Goal: Task Accomplishment & Management: Complete application form

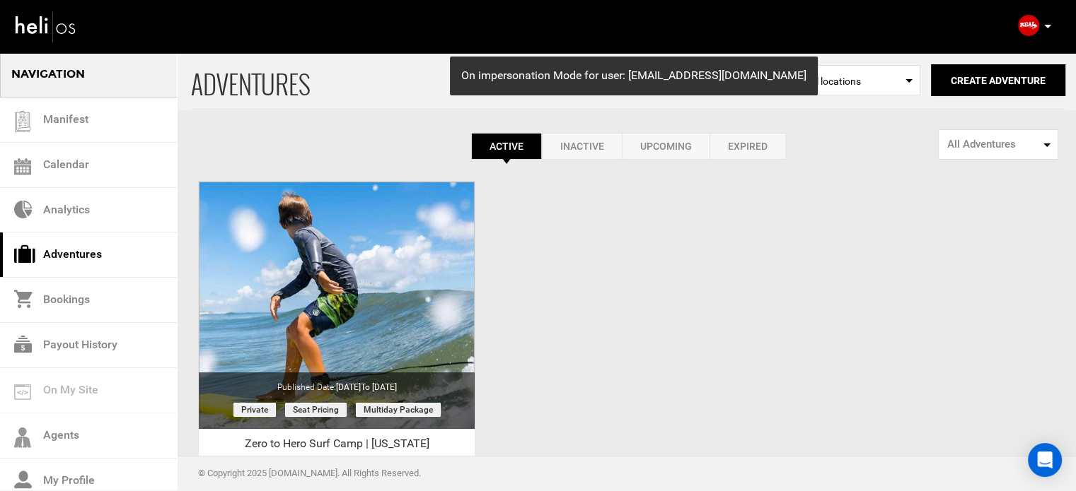
click at [580, 242] on div "ADVENTURES Select Location All locations Create Adventure Public Adventure This…" at bounding box center [538, 335] width 1076 height 566
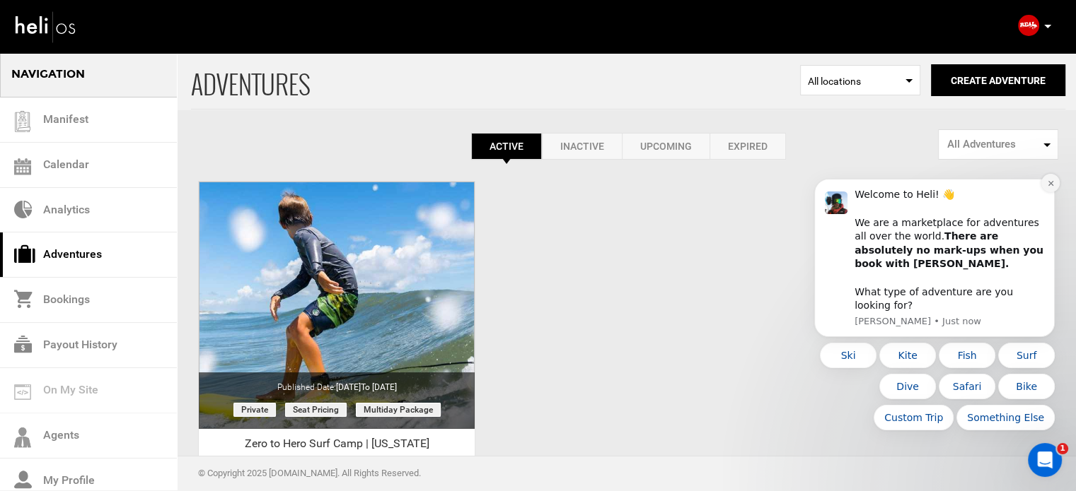
click at [1052, 187] on icon "Dismiss notification" at bounding box center [1051, 184] width 8 height 8
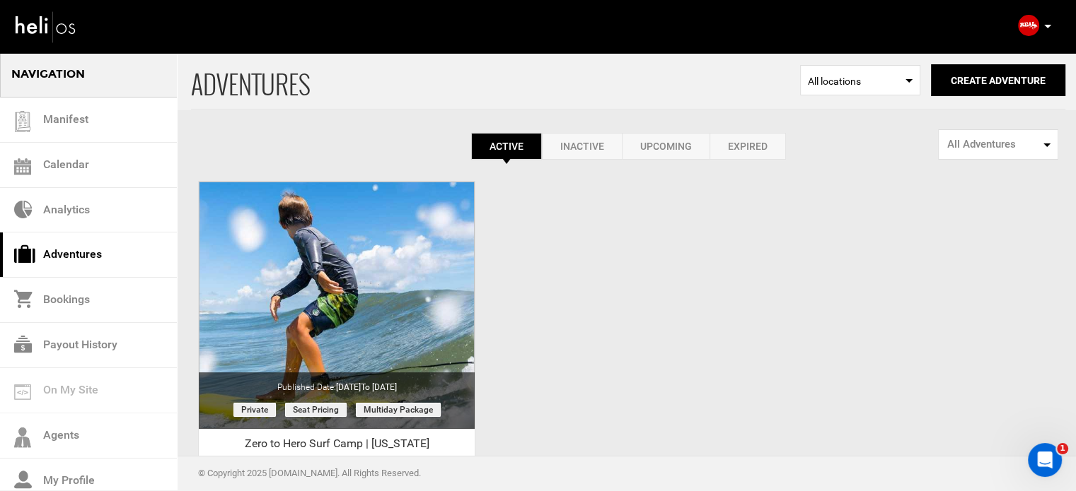
click at [594, 237] on div "ADVENTURES Select Location All locations Create Adventure Public Adventure This…" at bounding box center [538, 335] width 1076 height 566
click at [762, 147] on link "Expired" at bounding box center [747, 146] width 76 height 27
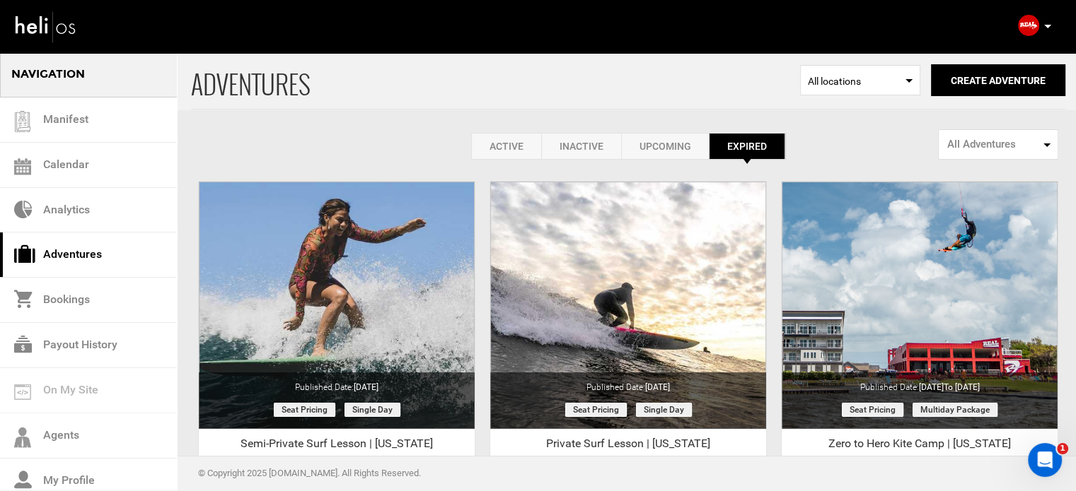
click at [506, 155] on link "Active" at bounding box center [506, 146] width 70 height 27
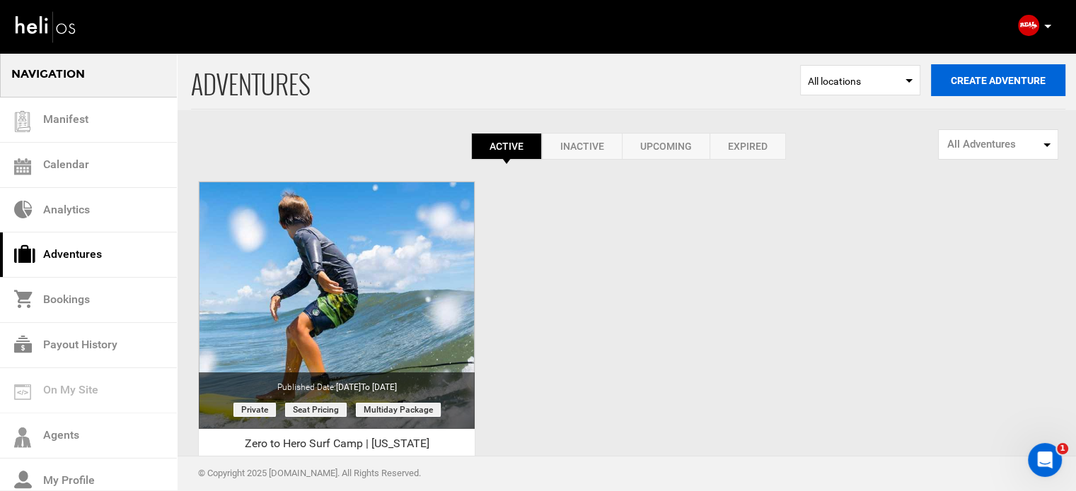
click at [1012, 73] on button "Create Adventure" at bounding box center [998, 80] width 134 height 32
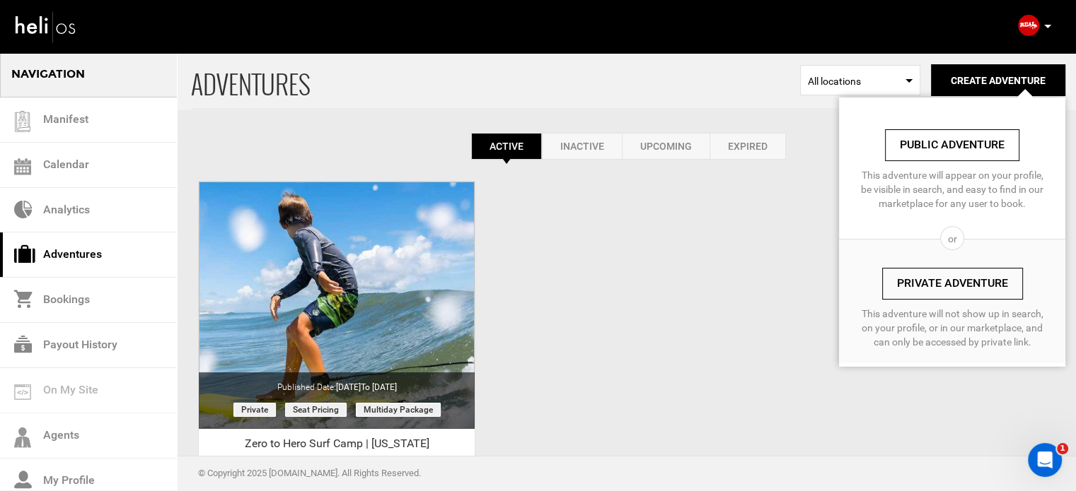
click at [939, 295] on link "Private Adventure" at bounding box center [952, 284] width 141 height 32
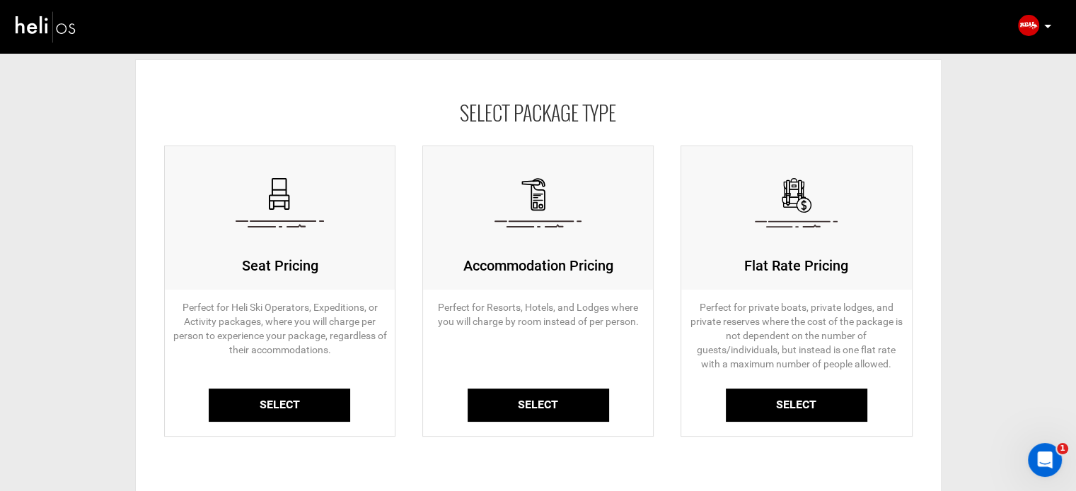
scroll to position [141, 0]
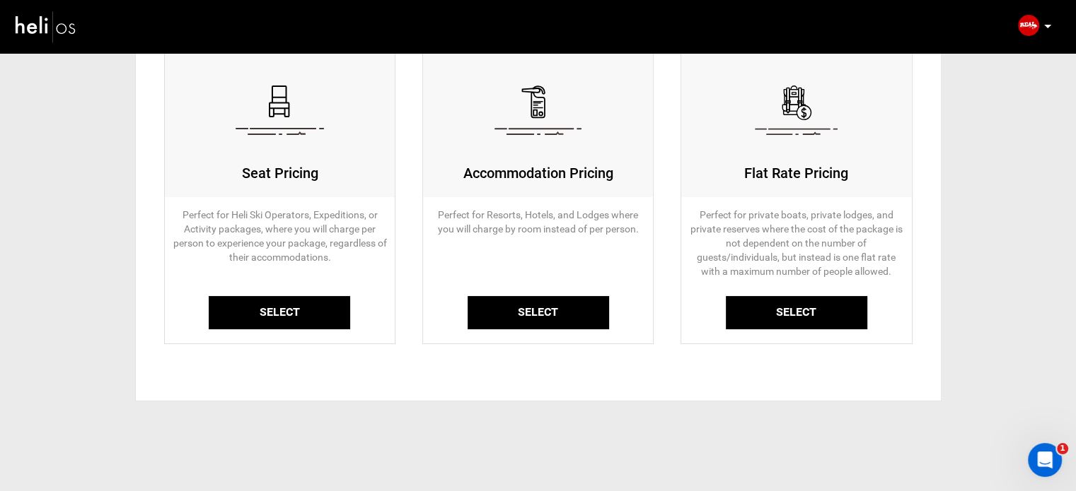
click at [289, 321] on link "Select" at bounding box center [279, 312] width 141 height 33
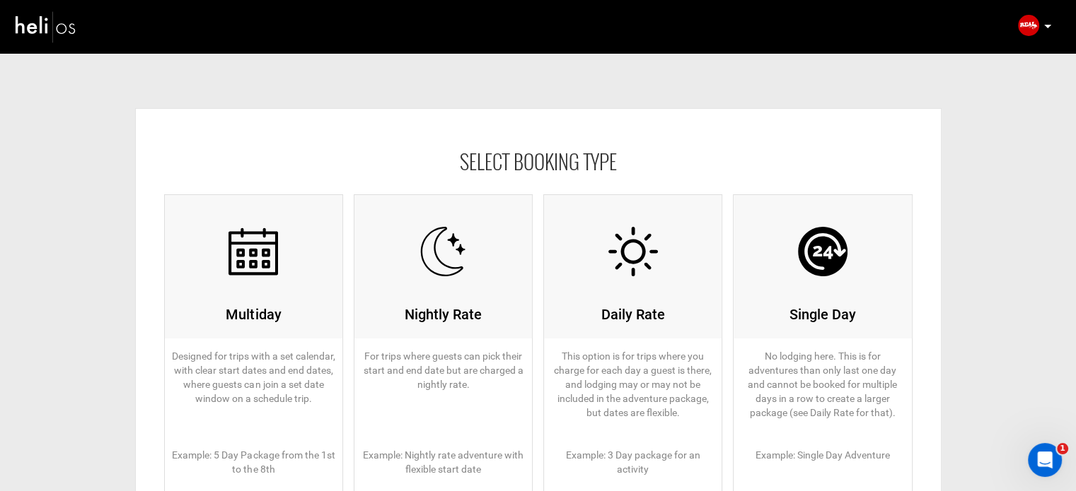
scroll to position [141, 0]
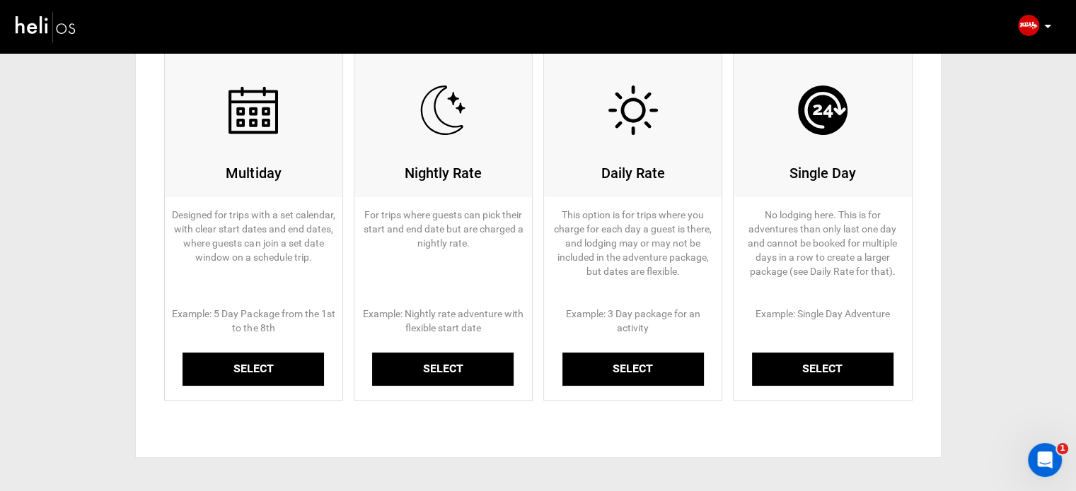
click at [259, 363] on link "Select" at bounding box center [252, 369] width 141 height 33
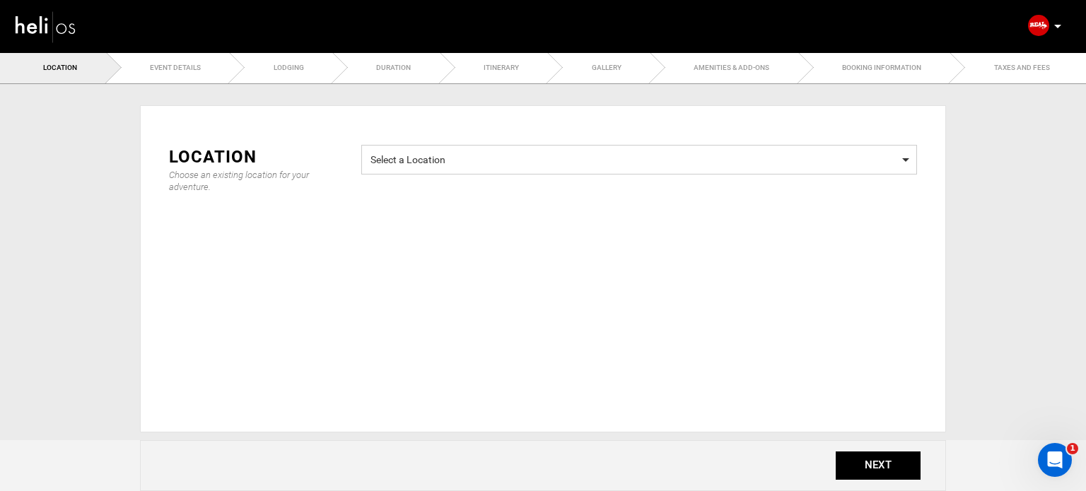
click at [465, 167] on span "Select a Location Select a Location" at bounding box center [639, 160] width 556 height 30
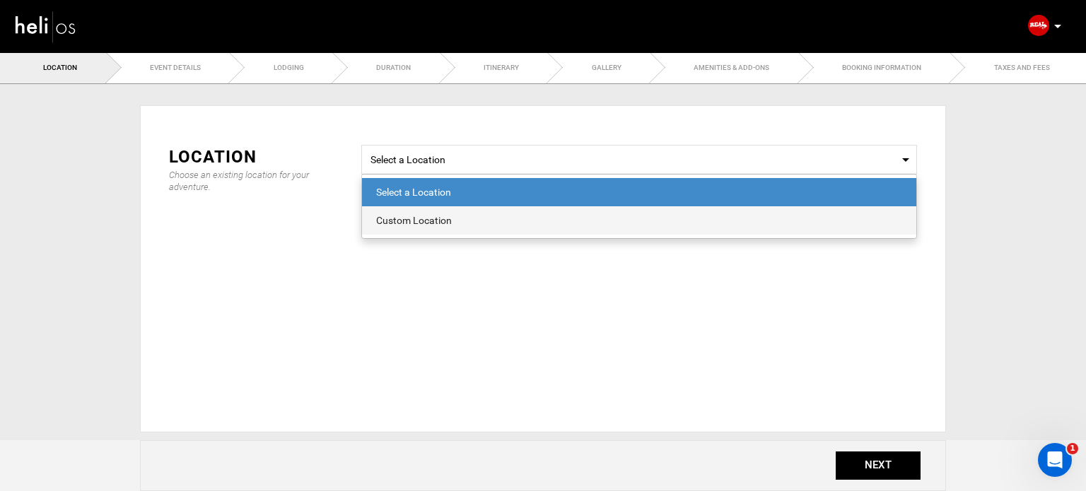
click at [443, 220] on div "Custom Location" at bounding box center [639, 221] width 526 height 14
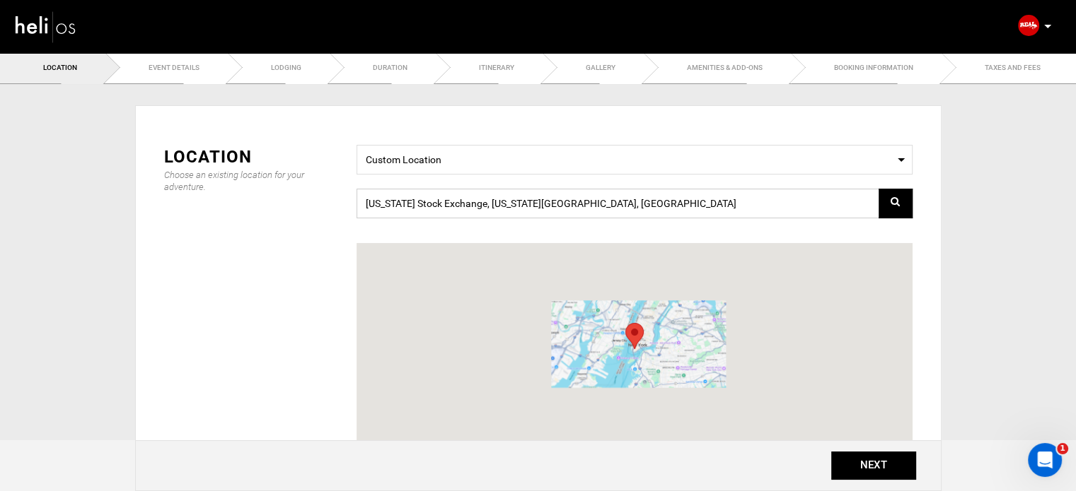
click at [471, 198] on input "New York Stock Exchange, New York, NY 10005, USA" at bounding box center [634, 204] width 556 height 30
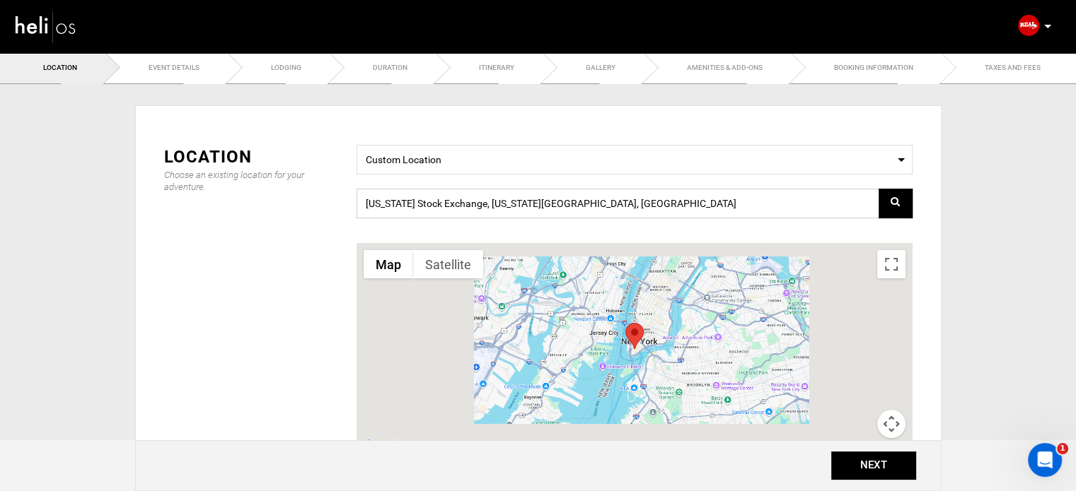
click at [471, 198] on input "New York Stock Exchange, New York, NY 10005, USA" at bounding box center [634, 204] width 556 height 30
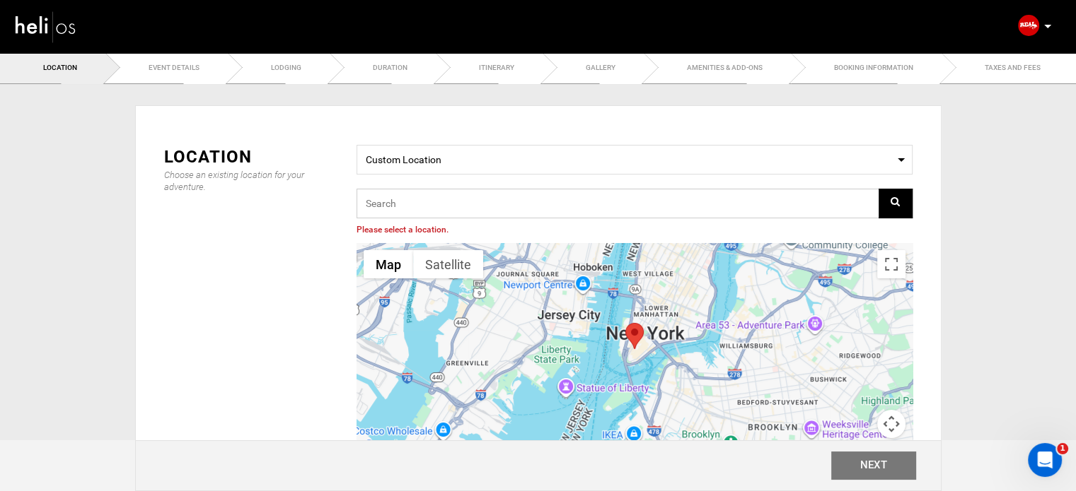
paste input "Zero to Hero Surf Camp | North Carolina"
type input "Zero to Hero Surf Camp | North Carolina"
click at [426, 208] on input "Zero to Hero Surf Camp | North Carolina" at bounding box center [634, 204] width 556 height 30
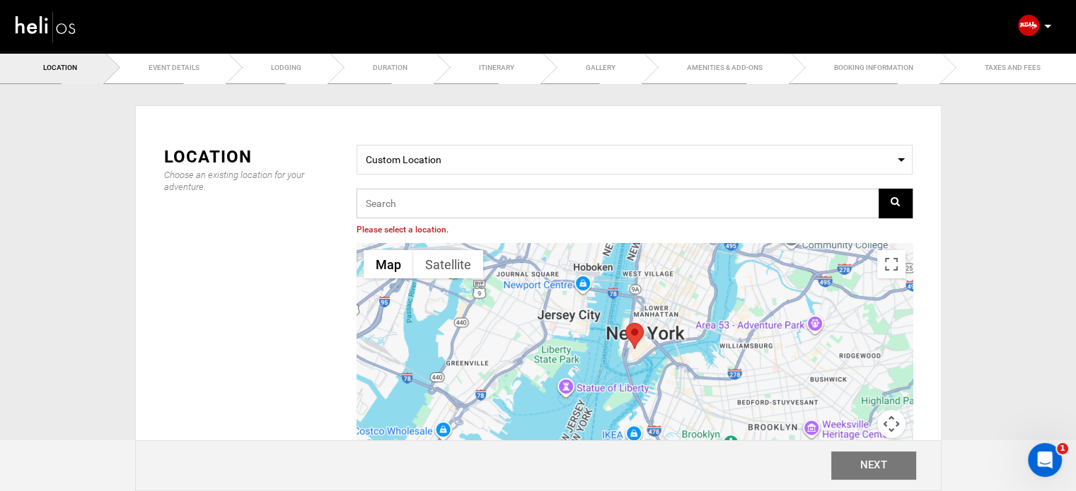
paste input "REAL Watersports, North Carolina 12, Waves, NC, USA"
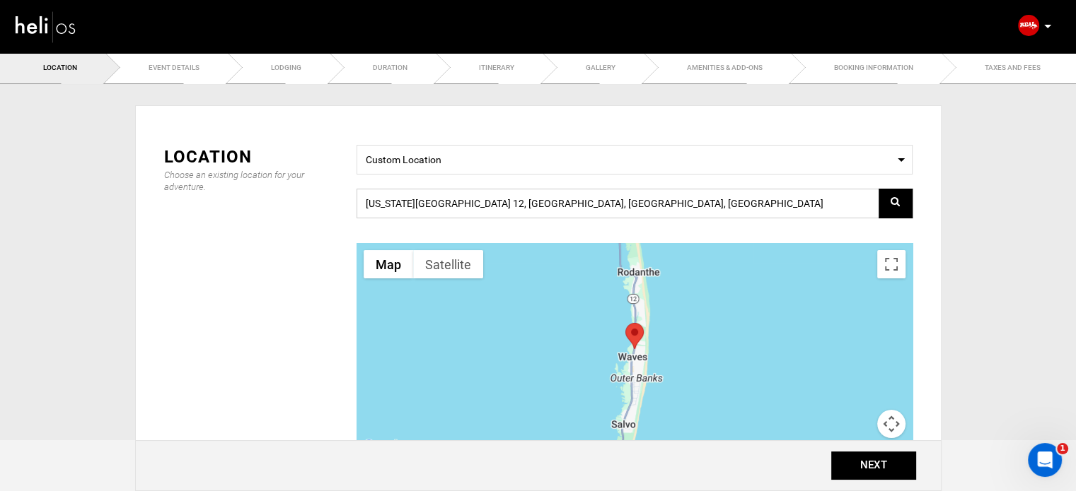
drag, startPoint x: 561, startPoint y: 198, endPoint x: 335, endPoint y: 190, distance: 226.4
click at [335, 190] on div "Location Choose an existing location for your adventure. Select a Location Cust…" at bounding box center [537, 319] width 769 height 349
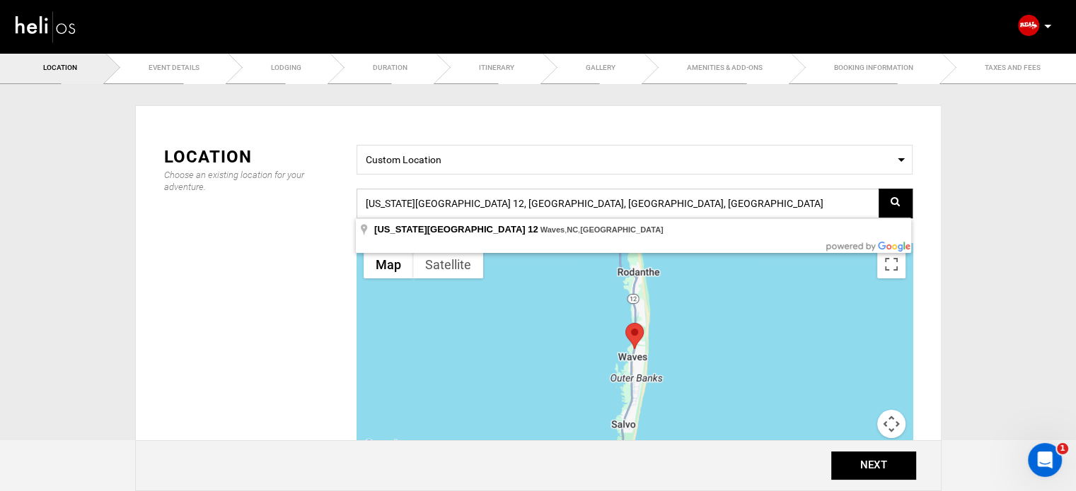
paste input "REAL Watersports, North Carolina"
type input "REAL Watersports, North Carolina 12, Waves, NC, USA"
click at [519, 206] on input "REAL Watersports, North Carolina 12, Waves, NC, USA" at bounding box center [634, 204] width 556 height 30
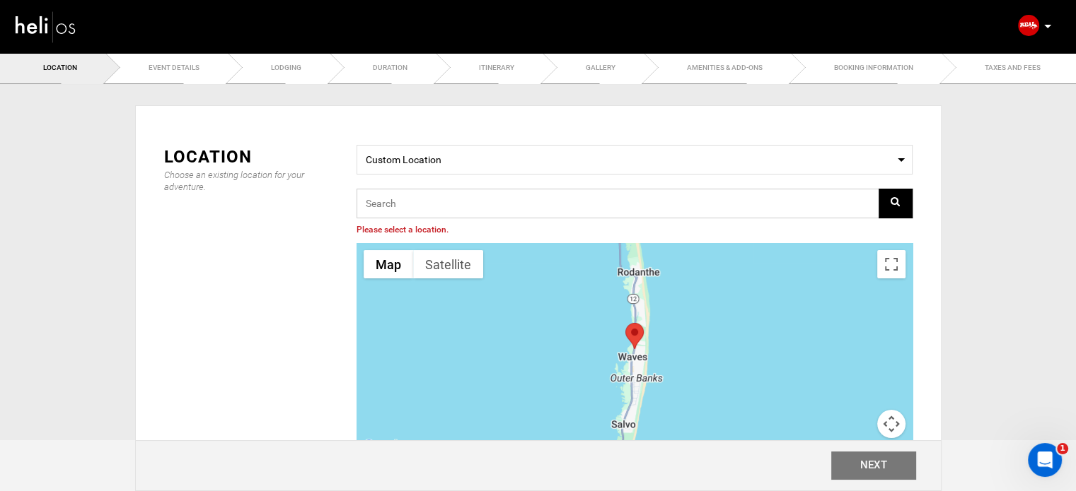
paste input "REAL Watersports, North Carolina 12, Waves, NC, USA"
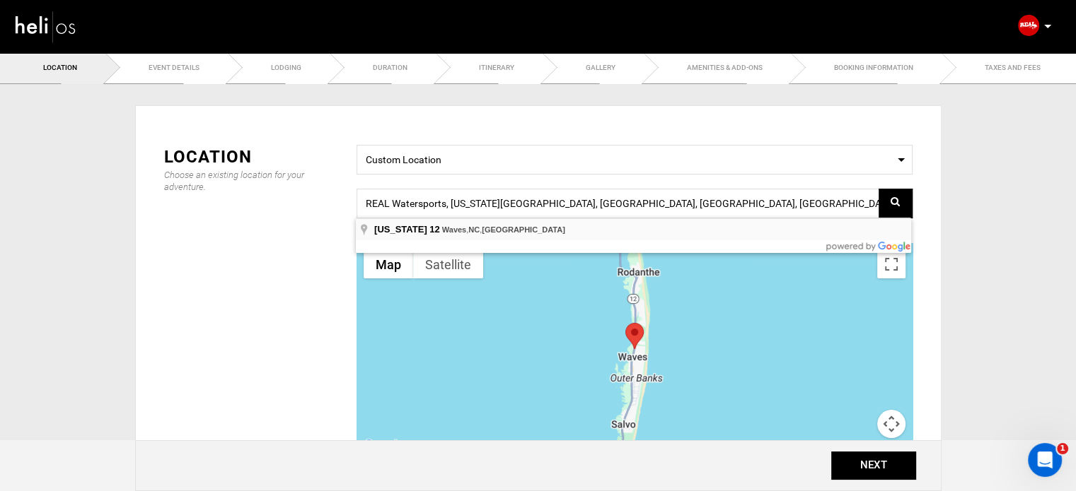
type input "North Carolina Hwy 12, Waves, NC, USA"
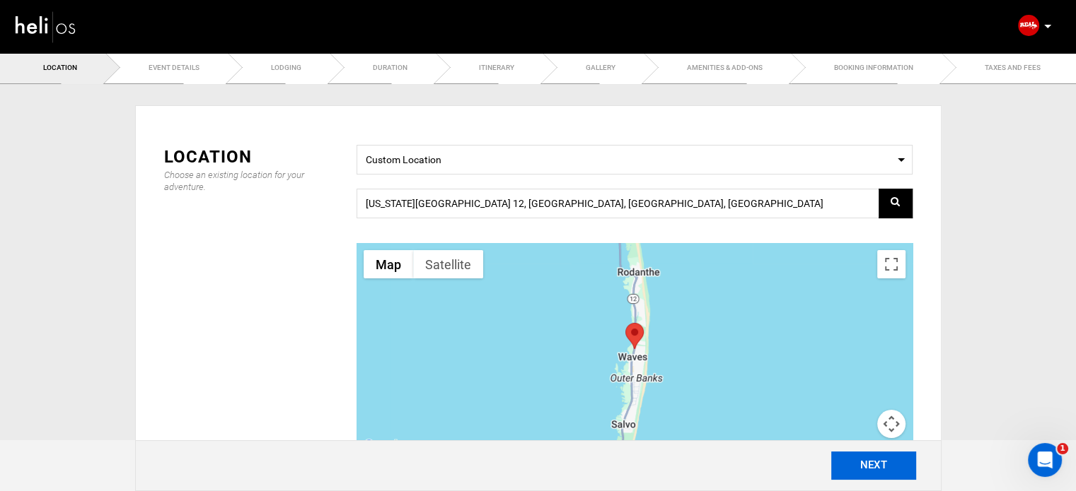
click at [866, 464] on button "NEXT" at bounding box center [873, 466] width 85 height 28
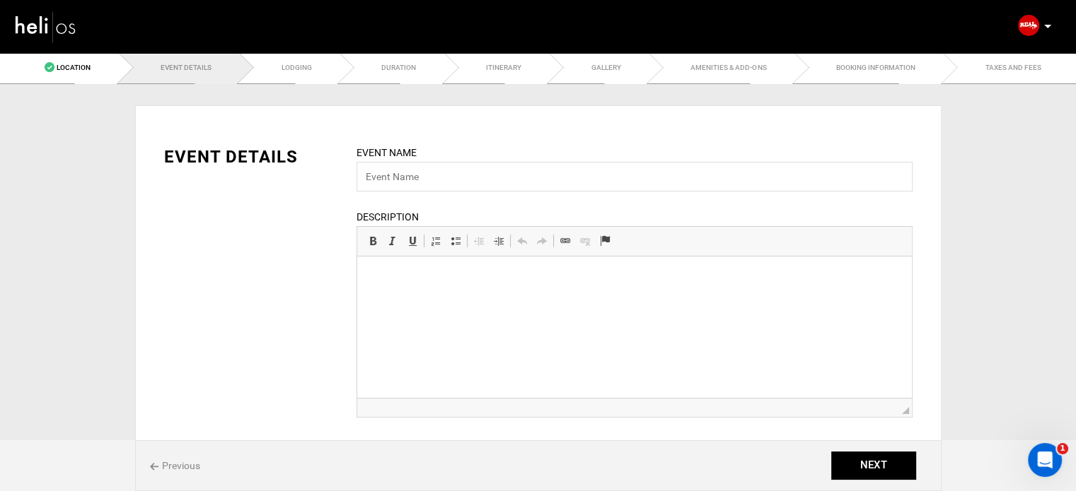
drag, startPoint x: 453, startPoint y: 196, endPoint x: 457, endPoint y: 186, distance: 10.8
click at [453, 196] on div "Event Name Event name can not be less than 3 characters. Description Rich Text …" at bounding box center [634, 290] width 577 height 291
click at [458, 183] on input "text" at bounding box center [634, 177] width 556 height 30
click at [453, 180] on input "text" at bounding box center [634, 177] width 556 height 30
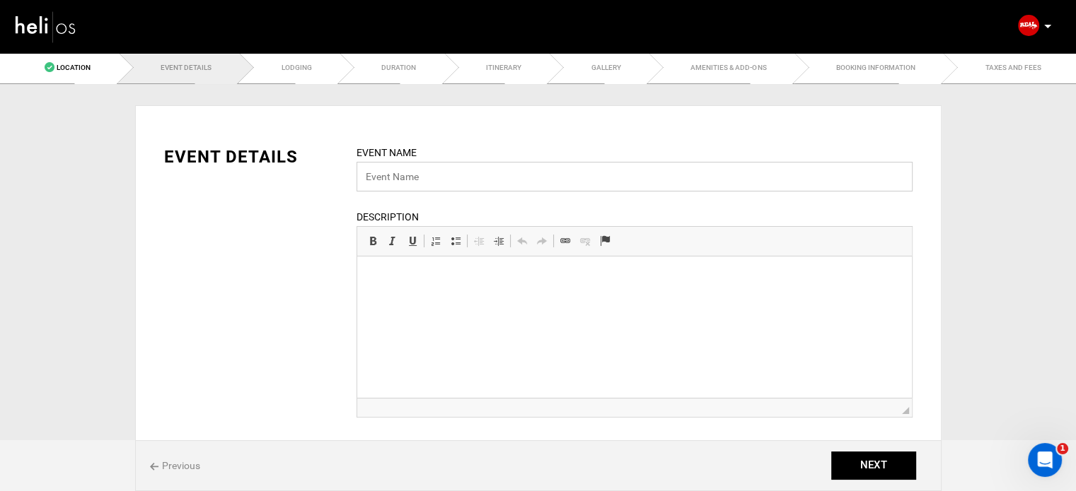
click at [422, 166] on input "text" at bounding box center [634, 177] width 556 height 30
click at [441, 129] on div "EVENT DETAILS Event Name Event name can not be less than 3 characters. Descript…" at bounding box center [537, 291] width 769 height 334
click at [424, 172] on input "text" at bounding box center [634, 177] width 556 height 30
paste input "SURF EXPLORER TRIP"
drag, startPoint x: 373, startPoint y: 175, endPoint x: 388, endPoint y: 175, distance: 14.1
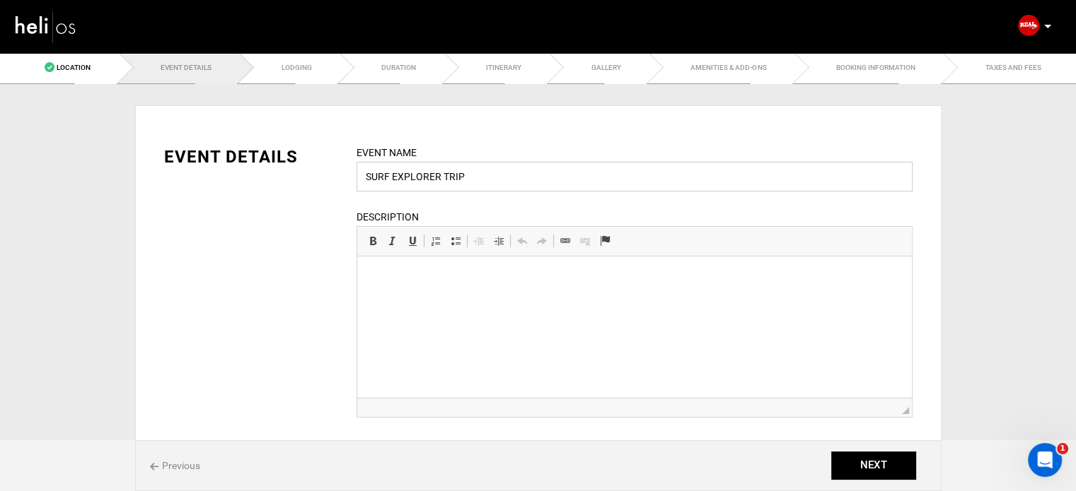
click at [388, 175] on input "SURF EXPLORER TRIP" at bounding box center [634, 177] width 556 height 30
drag, startPoint x: 395, startPoint y: 178, endPoint x: 433, endPoint y: 175, distance: 38.2
click at [433, 175] on input "Surf EXPLORER TRIP" at bounding box center [634, 177] width 556 height 30
drag, startPoint x: 430, startPoint y: 174, endPoint x: 453, endPoint y: 180, distance: 23.5
click at [453, 180] on input "Surf Explorer TRIP" at bounding box center [634, 177] width 556 height 30
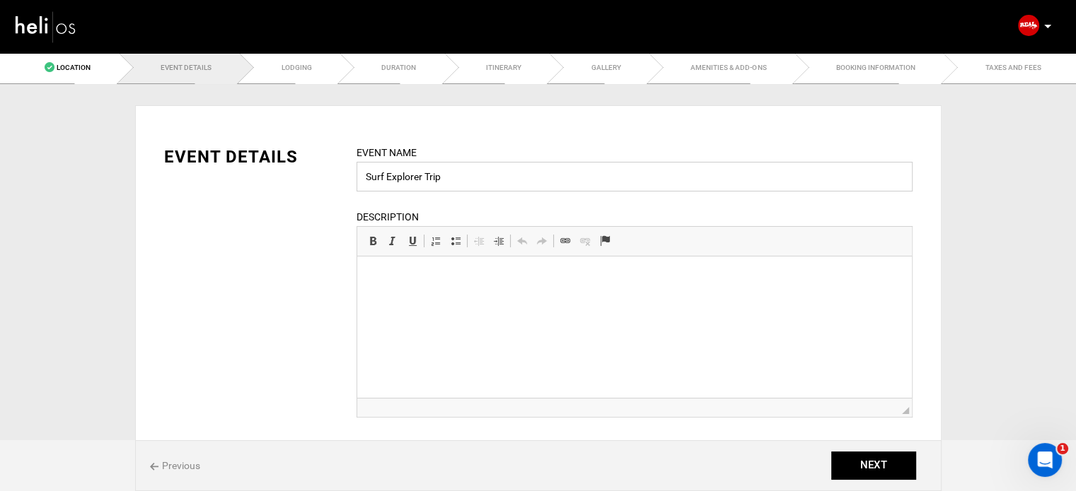
type input "Surf Explorer Trip"
click at [436, 300] on html at bounding box center [633, 278] width 554 height 43
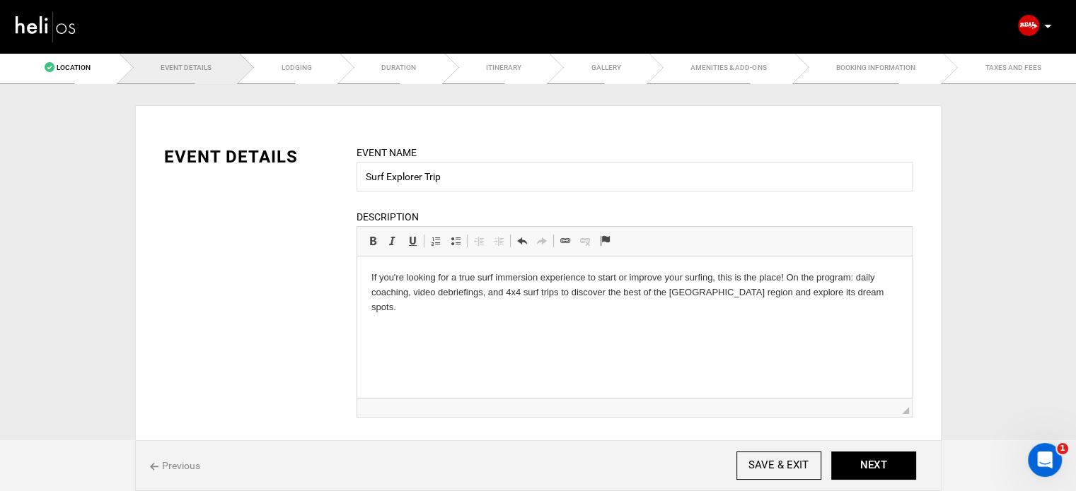
scroll to position [212, 0]
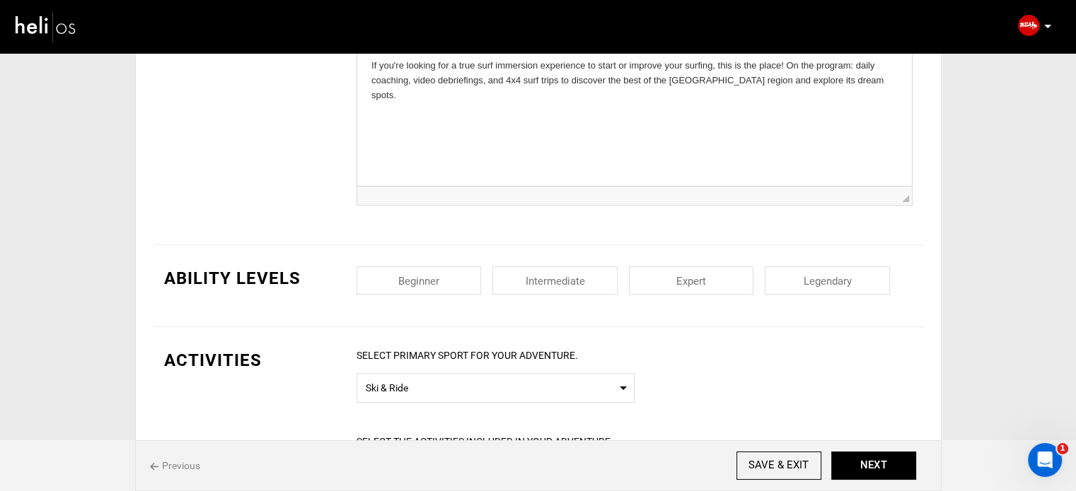
click at [397, 269] on input "checkbox" at bounding box center [418, 281] width 125 height 28
checkbox input "true"
click at [521, 272] on input "checkbox" at bounding box center [554, 281] width 125 height 28
checkbox input "true"
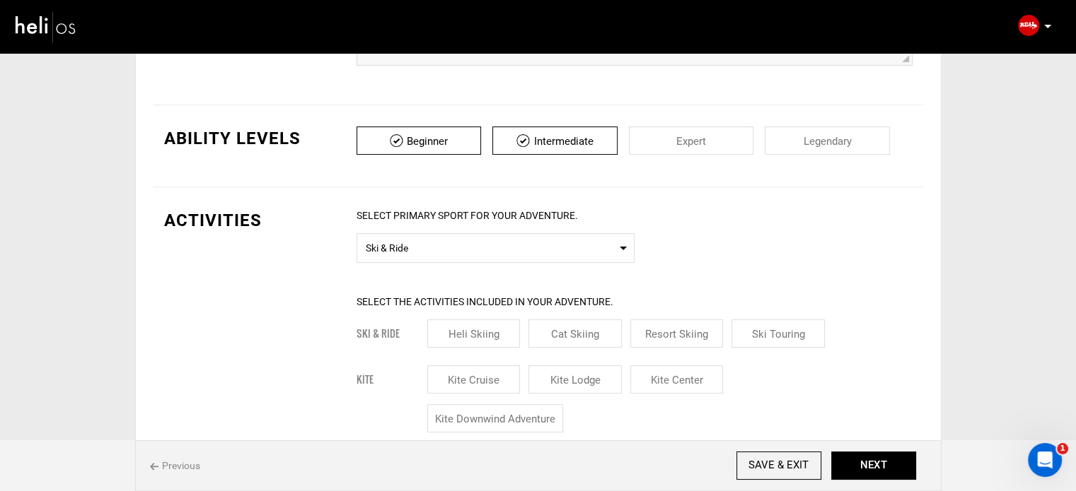
scroll to position [354, 0]
click at [405, 246] on span "Ski & Ride" at bounding box center [496, 245] width 260 height 18
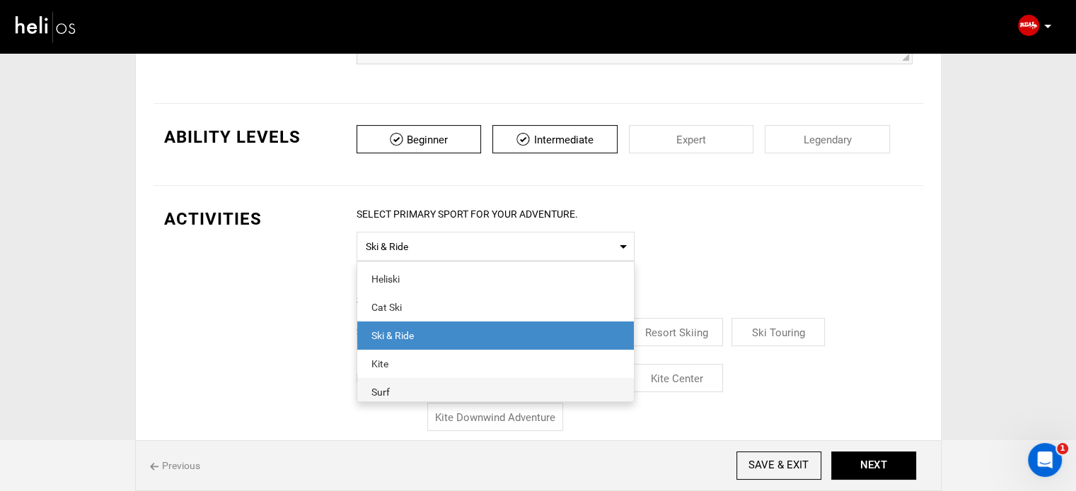
click at [396, 387] on div "Surf" at bounding box center [495, 392] width 248 height 14
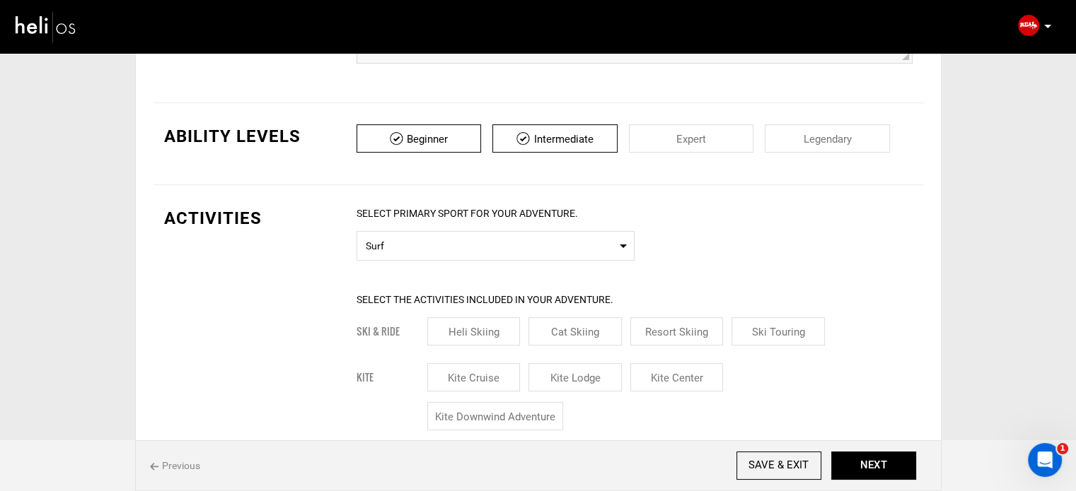
scroll to position [566, 0]
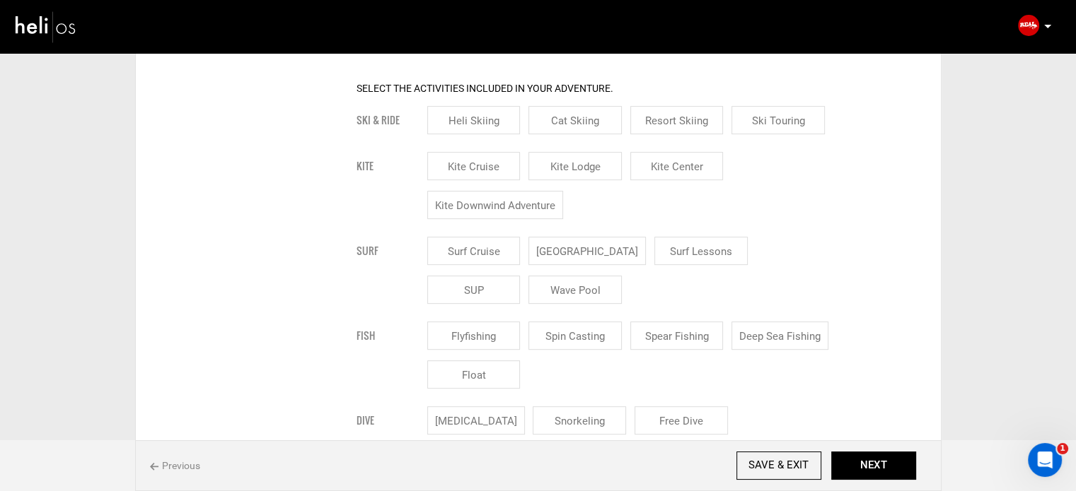
click at [675, 251] on input "Surf Lessons" at bounding box center [700, 251] width 93 height 28
checkbox input "true"
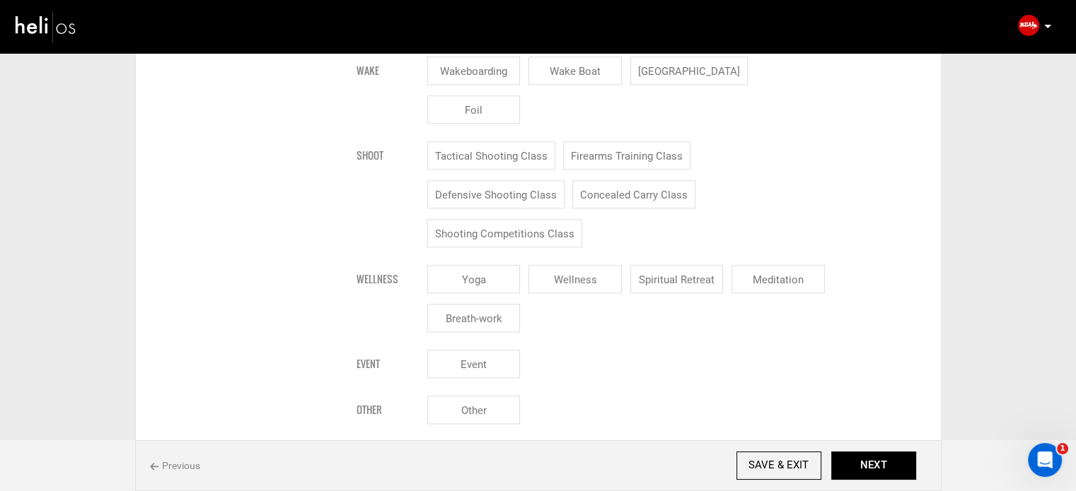
scroll to position [1768, 0]
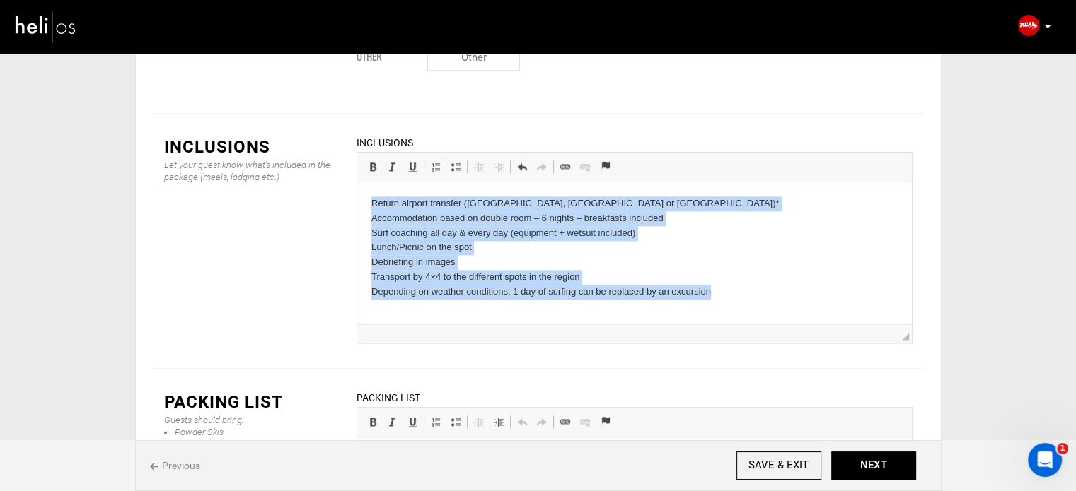
drag, startPoint x: 367, startPoint y: 206, endPoint x: 719, endPoint y: 310, distance: 367.0
click at [719, 310] on html "Return airport transfer (Marrakech, Agadir or Essaouira)* Accommodation based o…" at bounding box center [633, 248] width 554 height 132
click at [453, 161] on span at bounding box center [455, 166] width 11 height 11
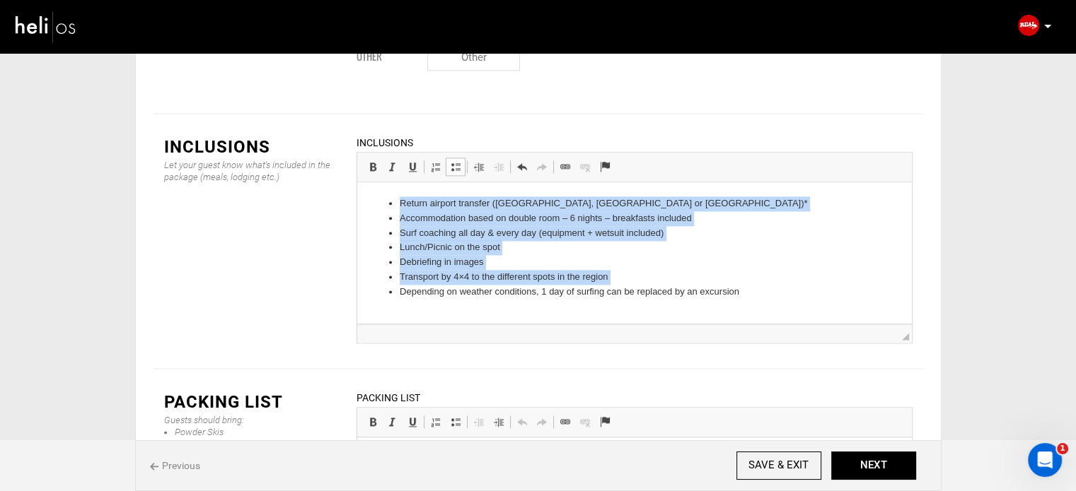
click at [740, 286] on li "Depending on weather conditions, 1 day of surfing can be replaced by an excursi…" at bounding box center [634, 292] width 470 height 15
click at [754, 289] on li "Depending on weather conditions, 1 day of surfing can be replaced by an excursi…" at bounding box center [634, 292] width 470 height 15
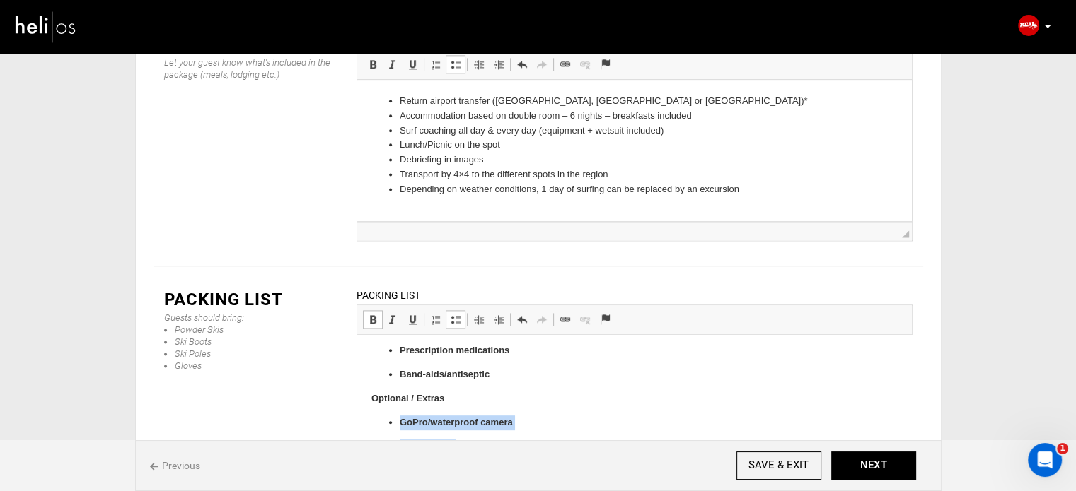
scroll to position [967, 0]
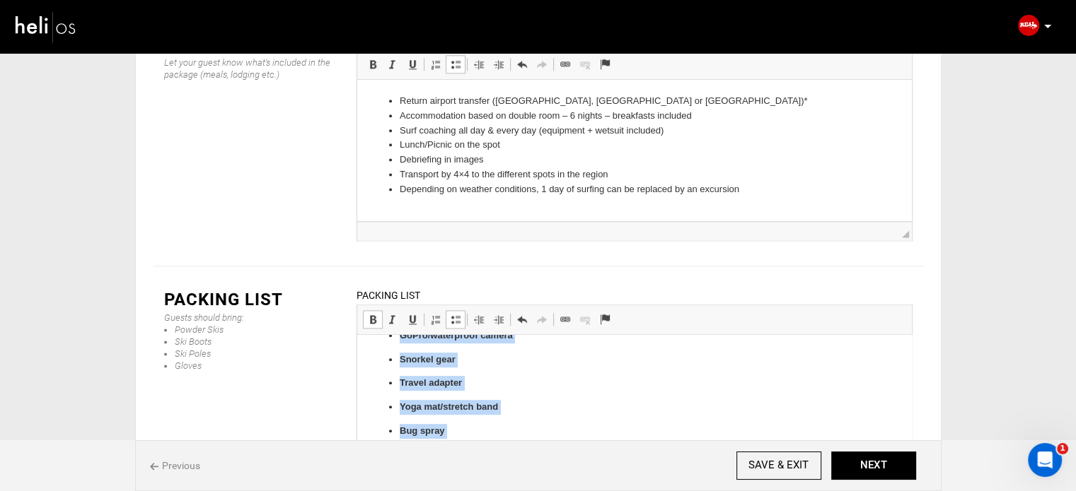
drag, startPoint x: 397, startPoint y: 417, endPoint x: 574, endPoint y: 474, distance: 185.8
click at [368, 314] on span at bounding box center [372, 319] width 11 height 11
click at [455, 314] on span at bounding box center [455, 319] width 11 height 11
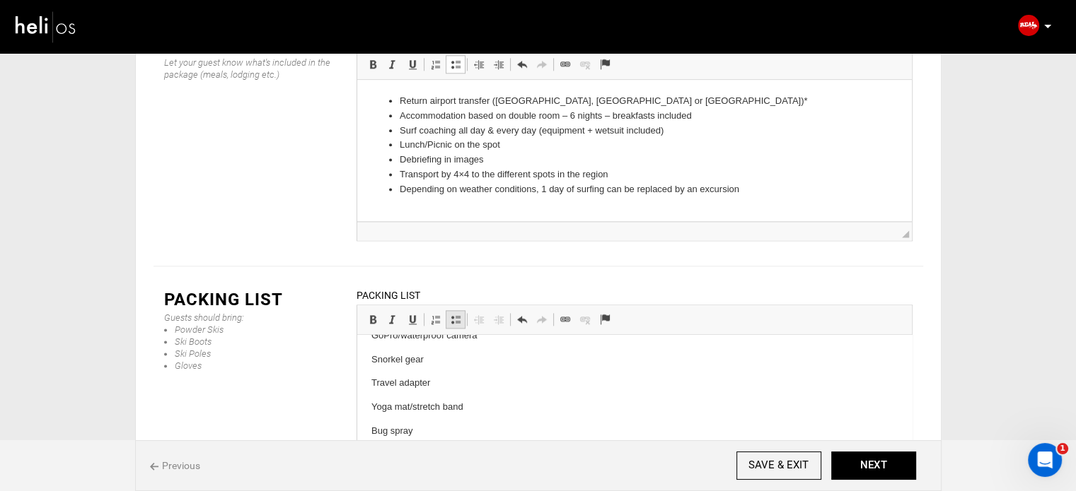
click at [455, 314] on span at bounding box center [455, 319] width 11 height 11
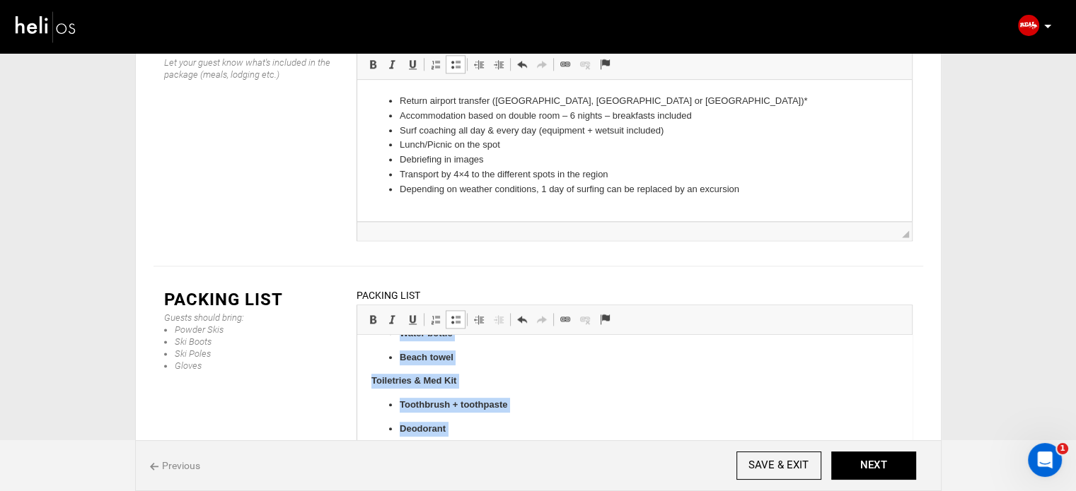
scroll to position [712, 0]
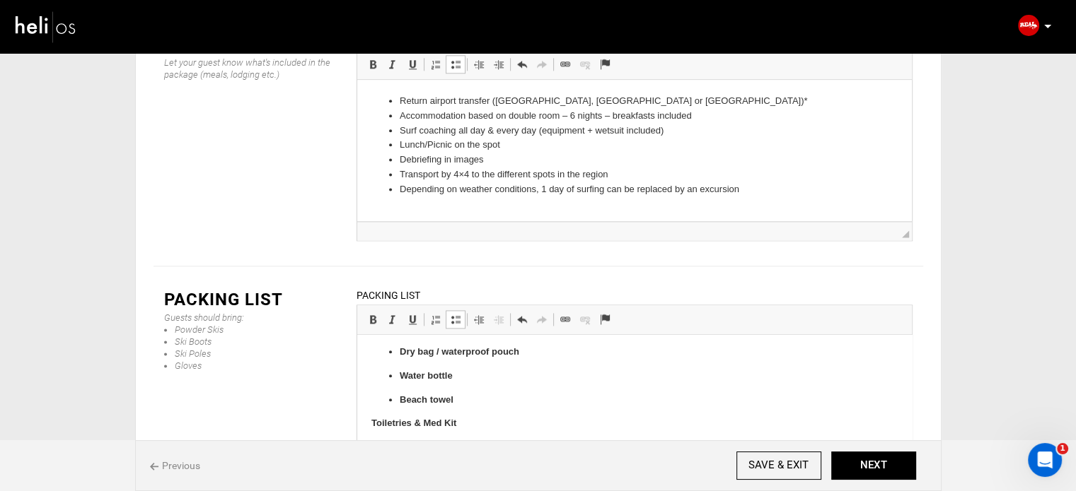
drag, startPoint x: 497, startPoint y: 402, endPoint x: 390, endPoint y: 439, distance: 113.6
click at [390, 439] on body "Surf Gear Surfboard(s) + board bag Leash(es) + spare Fins + fin key Wax (temp-s…" at bounding box center [634, 154] width 526 height 1035
click at [368, 314] on span at bounding box center [372, 319] width 11 height 11
click at [453, 310] on link "Insert/Remove Bulleted List" at bounding box center [456, 319] width 20 height 18
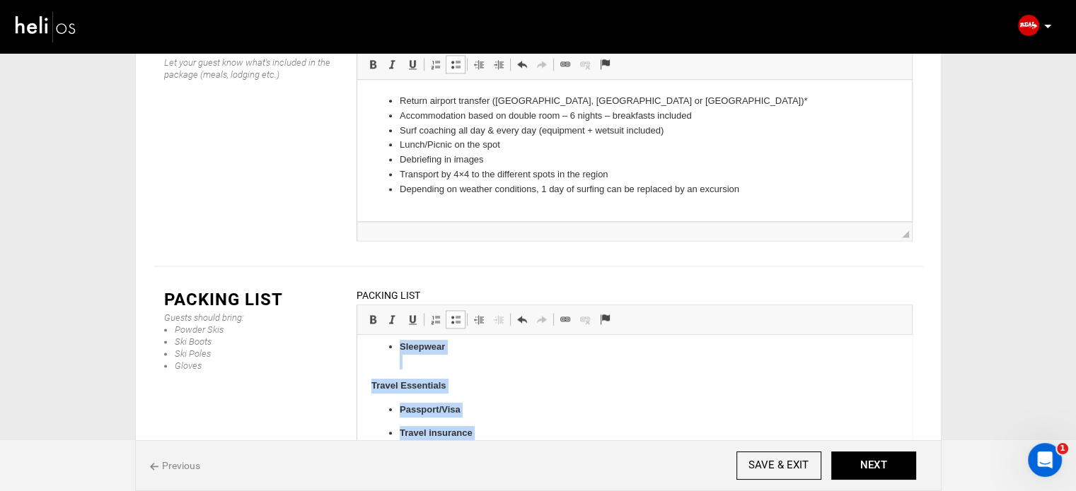
scroll to position [582, 0]
drag, startPoint x: 458, startPoint y: 397, endPoint x: 384, endPoint y: 402, distance: 73.7
click at [384, 402] on body "Surf Gear Surfboard(s) + board bag Leash(es) + spare Fins + fin key Wax (temp-s…" at bounding box center [634, 266] width 526 height 999
click at [370, 314] on span at bounding box center [372, 319] width 11 height 11
click at [453, 310] on link "Insert/Remove Bulleted List" at bounding box center [456, 319] width 20 height 18
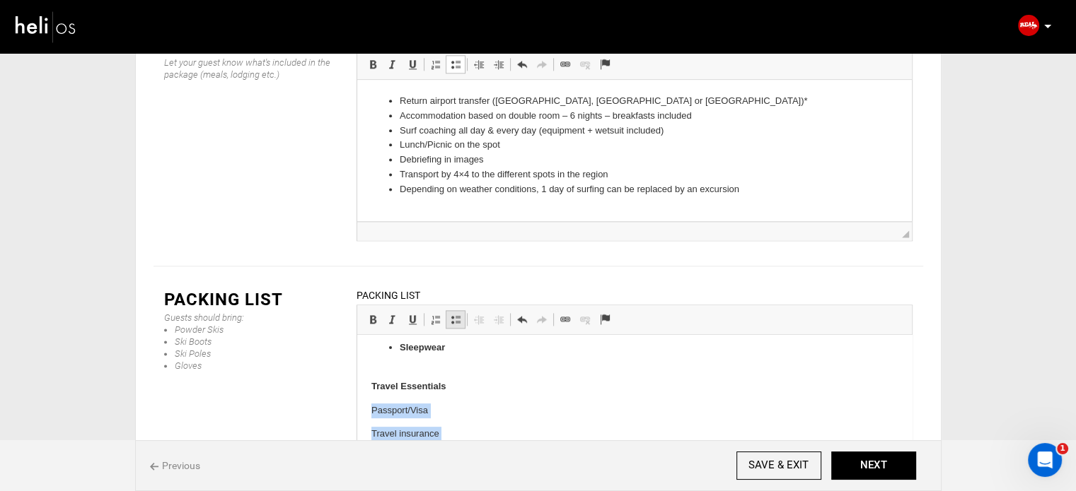
click at [453, 310] on link "Insert/Remove Bulleted List" at bounding box center [456, 319] width 20 height 18
click at [435, 365] on p "Sleepwear" at bounding box center [634, 356] width 470 height 30
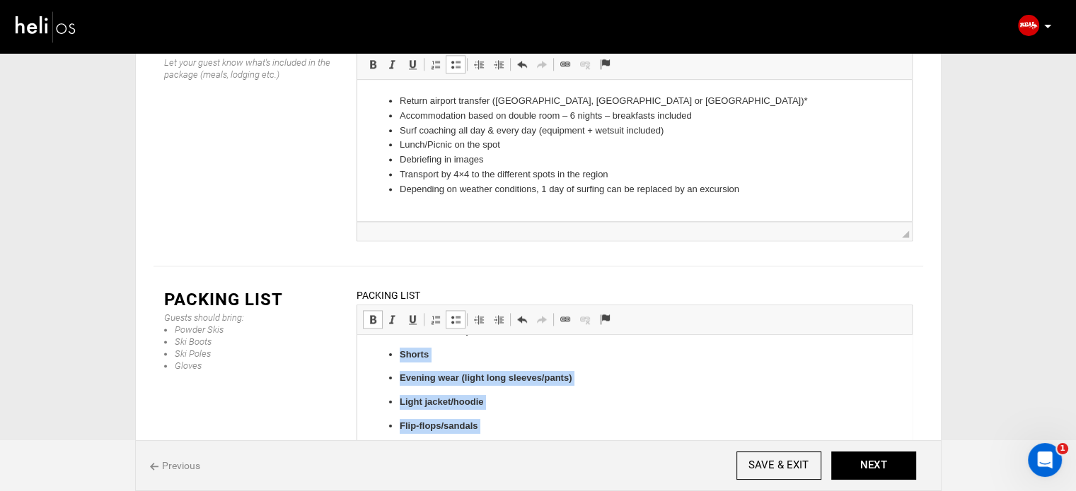
scroll to position [335, 0]
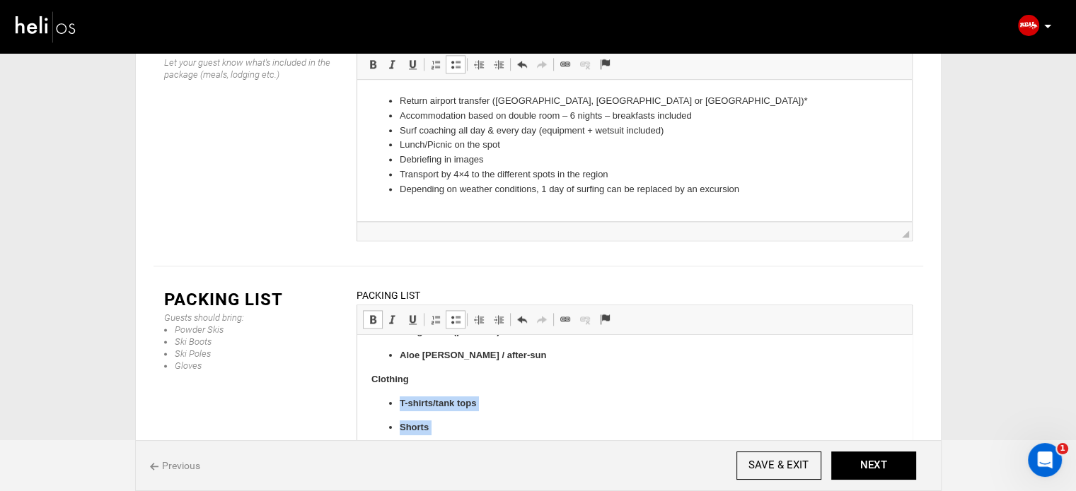
drag, startPoint x: 451, startPoint y: 349, endPoint x: 390, endPoint y: 400, distance: 80.3
click at [390, 400] on ul "T-shirts/tank tops Shorts Evening wear (light long sleeves/pants) Light jacket/…" at bounding box center [634, 500] width 526 height 206
click at [365, 310] on link "Bold Keyboard shortcut Ctrl+B" at bounding box center [373, 319] width 20 height 18
click at [451, 314] on span at bounding box center [455, 319] width 11 height 11
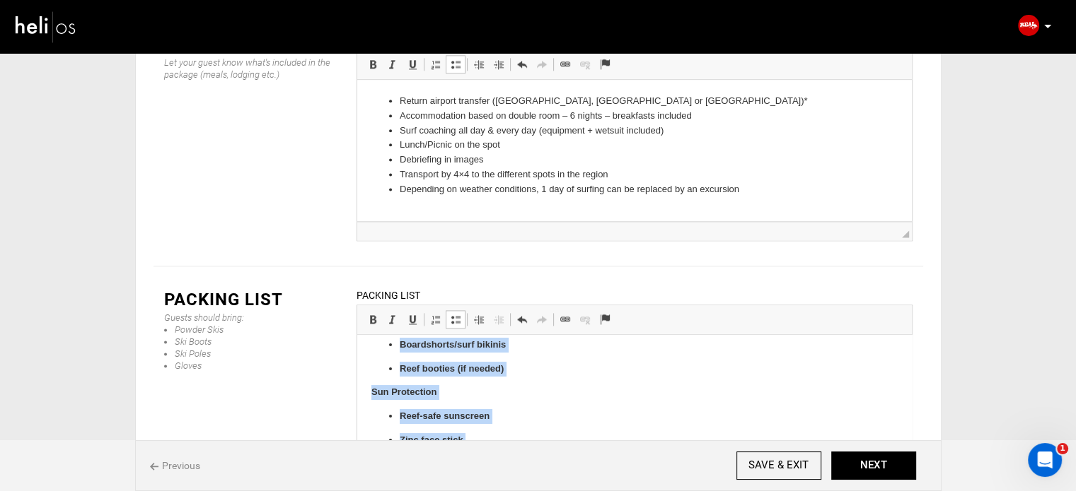
scroll to position [144, 0]
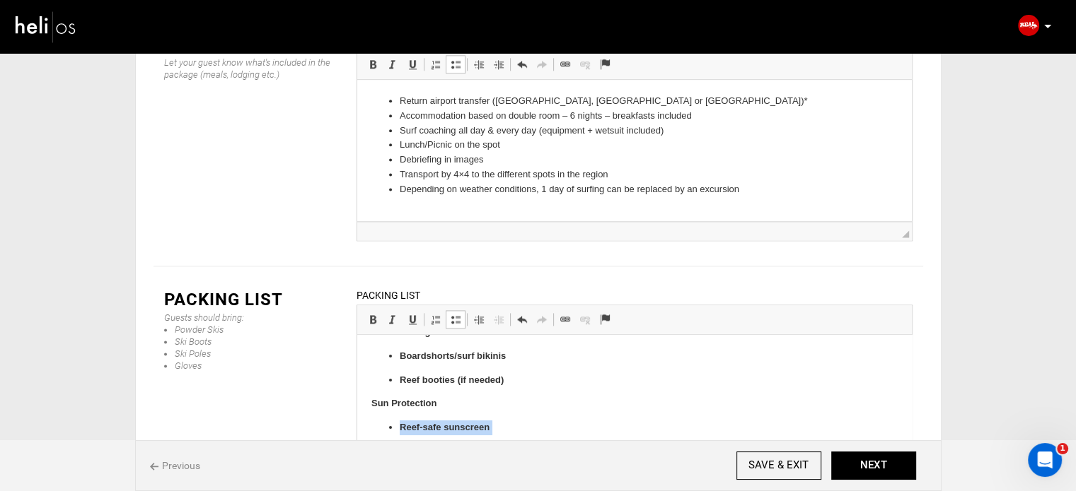
drag, startPoint x: 497, startPoint y: 420, endPoint x: 387, endPoint y: 431, distance: 110.8
click at [387, 431] on ul "Reef-safe sunscreen Zinc face stick SPF lip balm Hat / surf cap Sunglasses (pol…" at bounding box center [634, 488] width 526 height 134
click at [369, 314] on span at bounding box center [372, 319] width 11 height 11
click at [452, 314] on span at bounding box center [455, 319] width 11 height 11
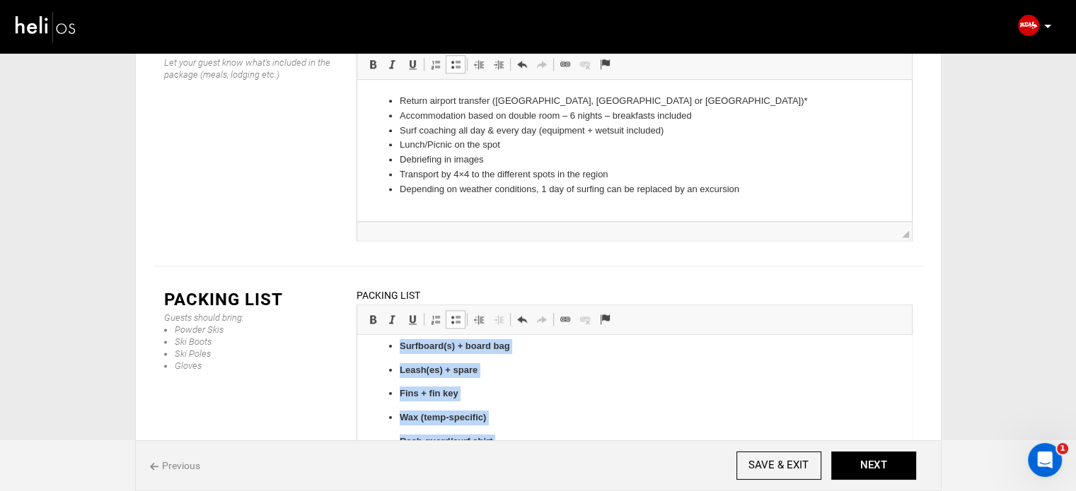
scroll to position [0, 0]
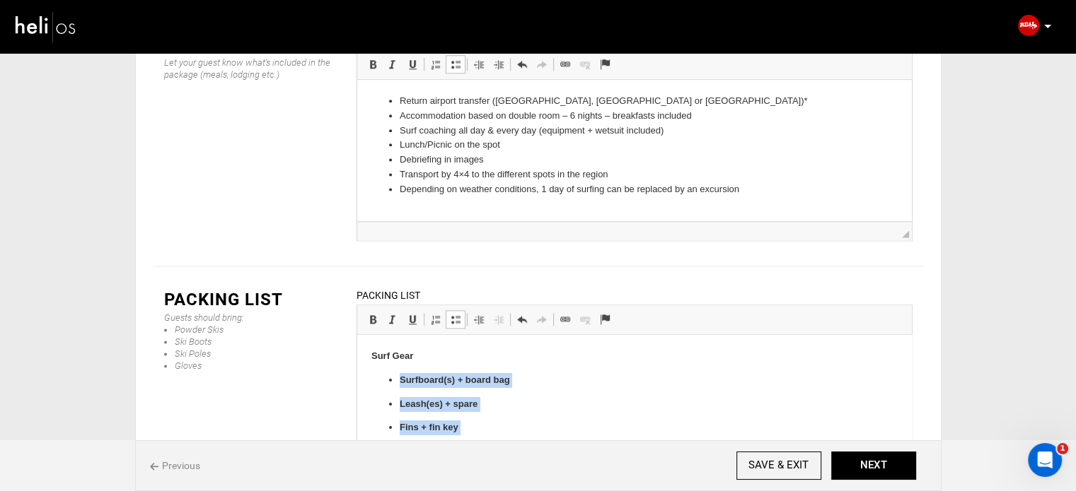
drag, startPoint x: 518, startPoint y: 385, endPoint x: 394, endPoint y: 384, distance: 124.5
click at [394, 384] on ul "Surfboard(s) + board bag Leash(es) + spare Fins + fin key Wax (temp-specific) R…" at bounding box center [634, 452] width 526 height 158
click at [368, 310] on link "Bold Keyboard shortcut Ctrl+B" at bounding box center [373, 319] width 20 height 18
click at [455, 314] on span at bounding box center [455, 319] width 11 height 11
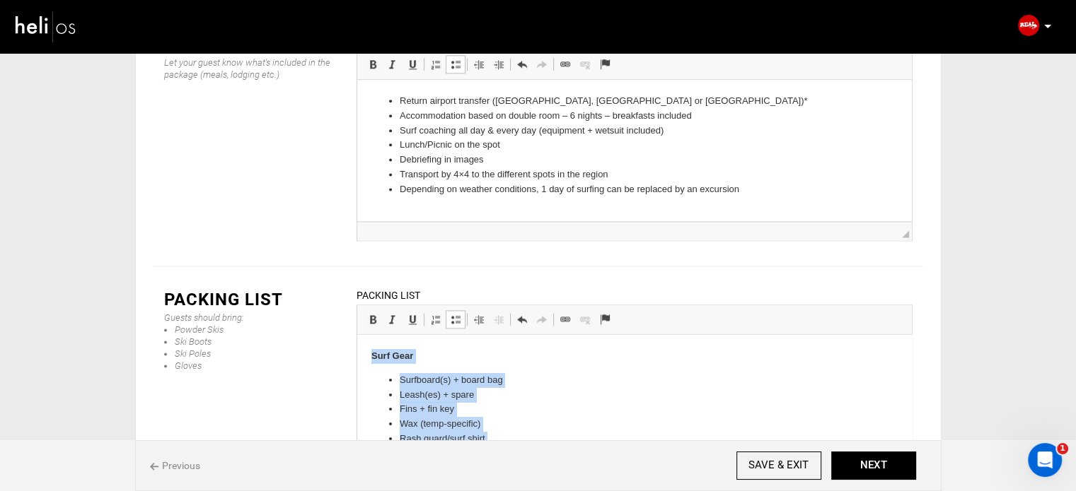
scroll to position [1800, 0]
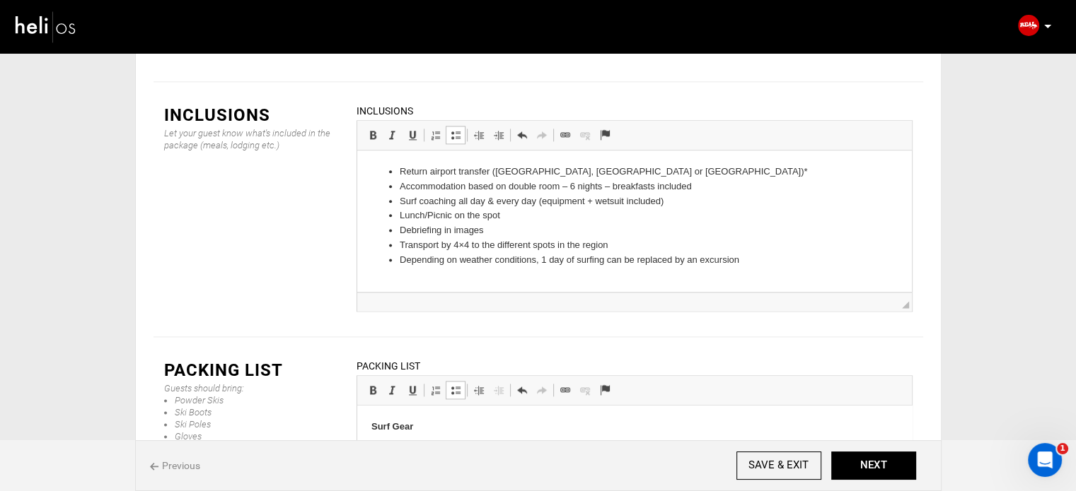
click at [433, 426] on p "Surf Gear" at bounding box center [634, 427] width 526 height 15
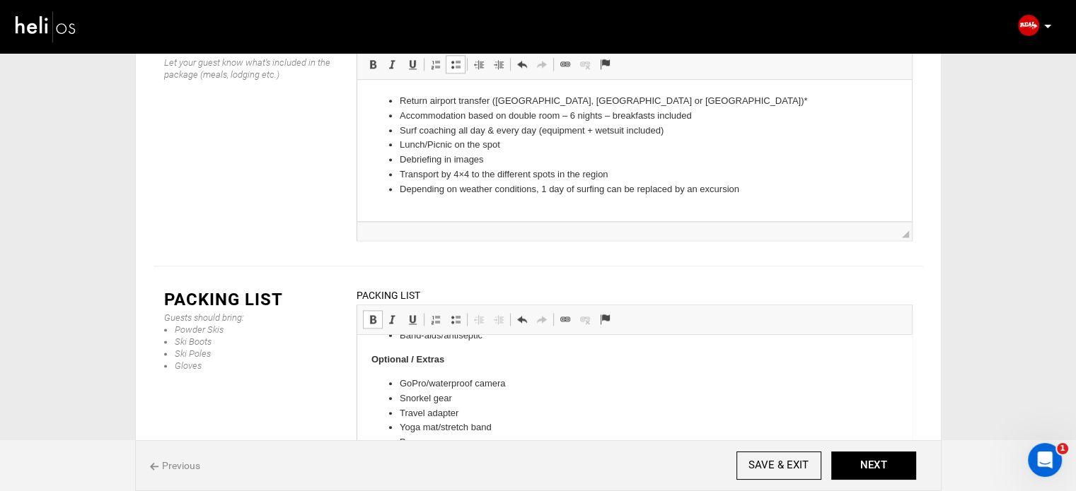
scroll to position [650, 0]
click at [895, 470] on button "NEXT" at bounding box center [873, 466] width 85 height 28
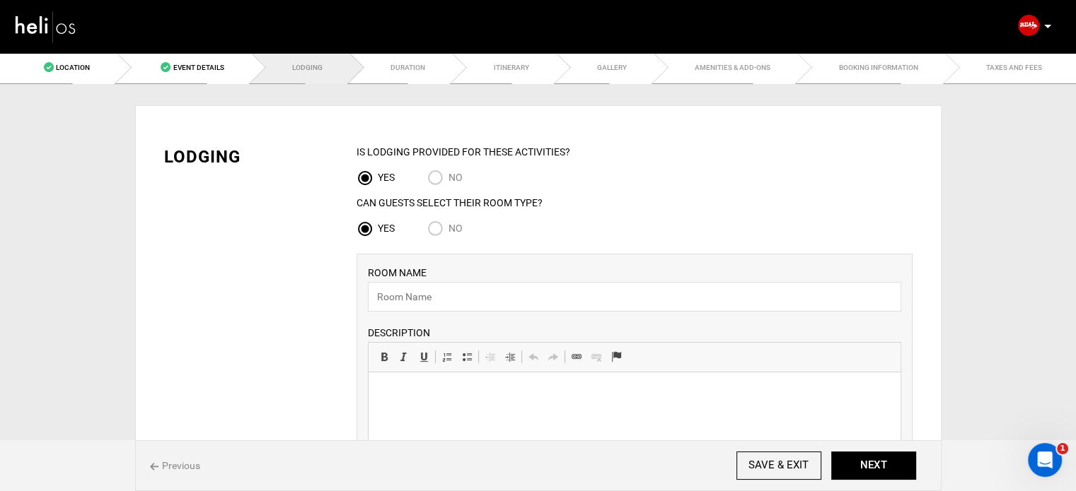
click at [450, 231] on span "No" at bounding box center [455, 228] width 14 height 11
click at [448, 231] on input "No" at bounding box center [437, 230] width 21 height 19
radio input "true"
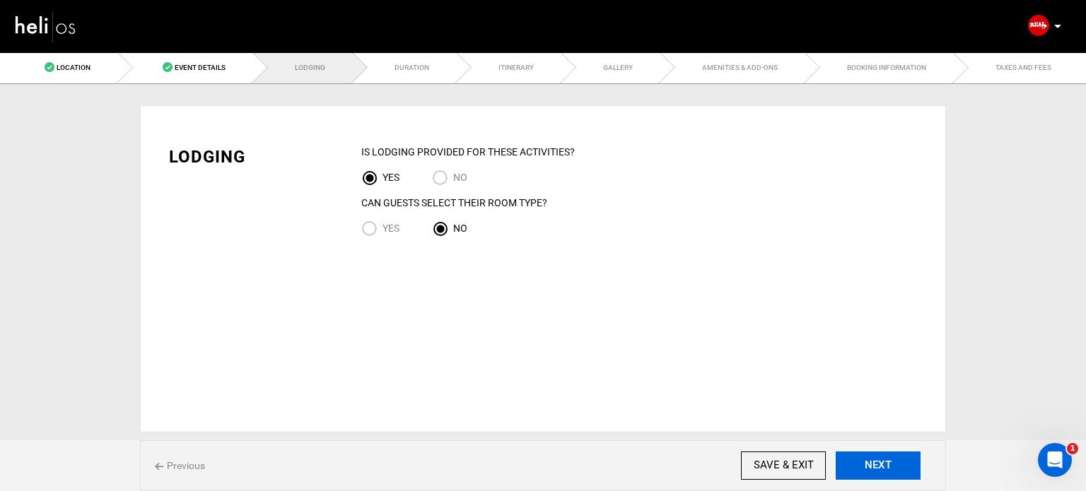
click at [849, 463] on button "NEXT" at bounding box center [878, 466] width 85 height 28
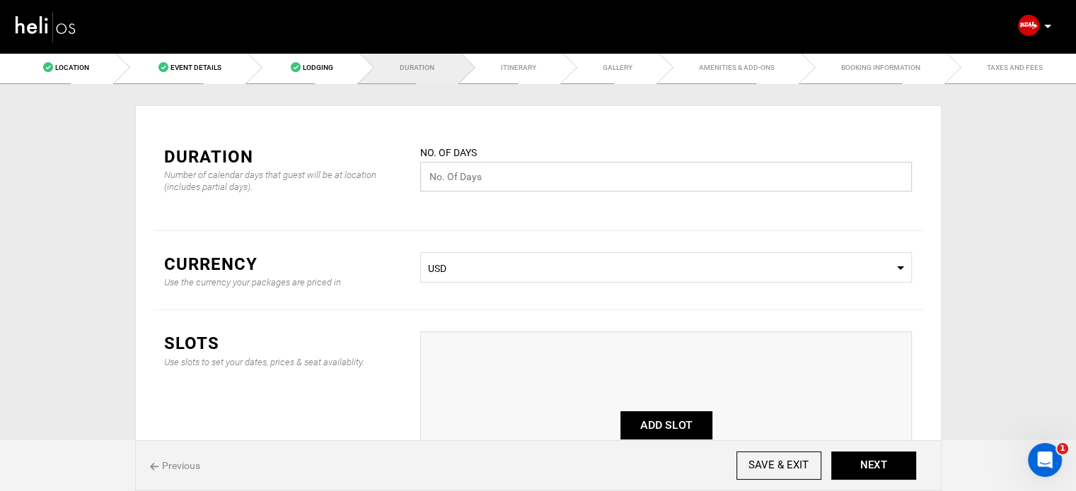
click at [450, 169] on input "text" at bounding box center [665, 177] width 491 height 30
type input "7"
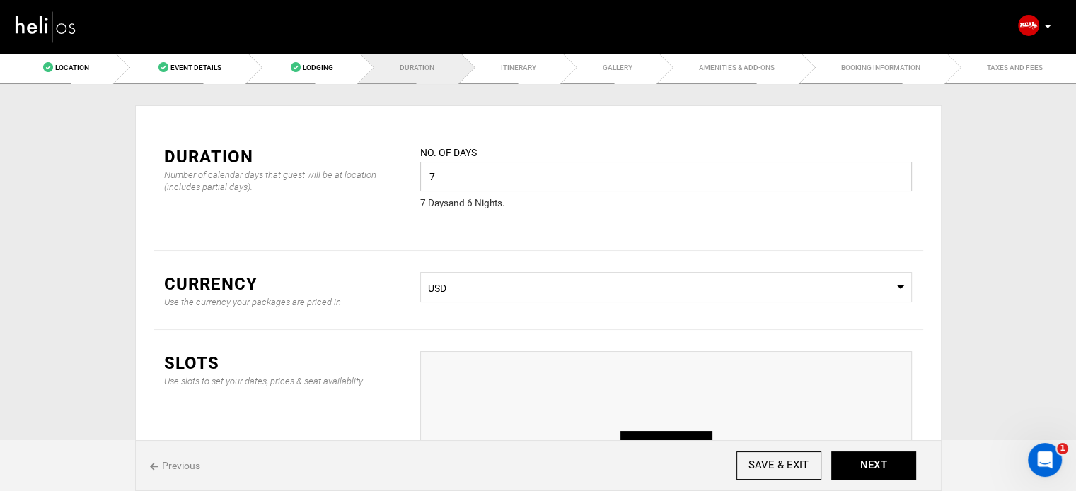
scroll to position [71, 0]
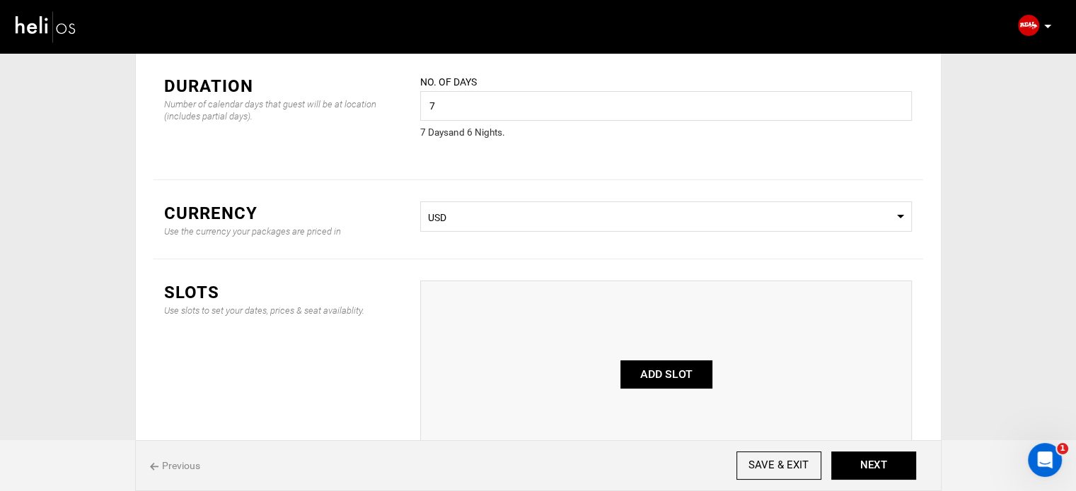
click at [537, 211] on span "USD" at bounding box center [666, 218] width 476 height 14
click at [478, 321] on div "EUR" at bounding box center [665, 320] width 469 height 14
click at [677, 371] on button "ADD SLOT" at bounding box center [666, 375] width 92 height 28
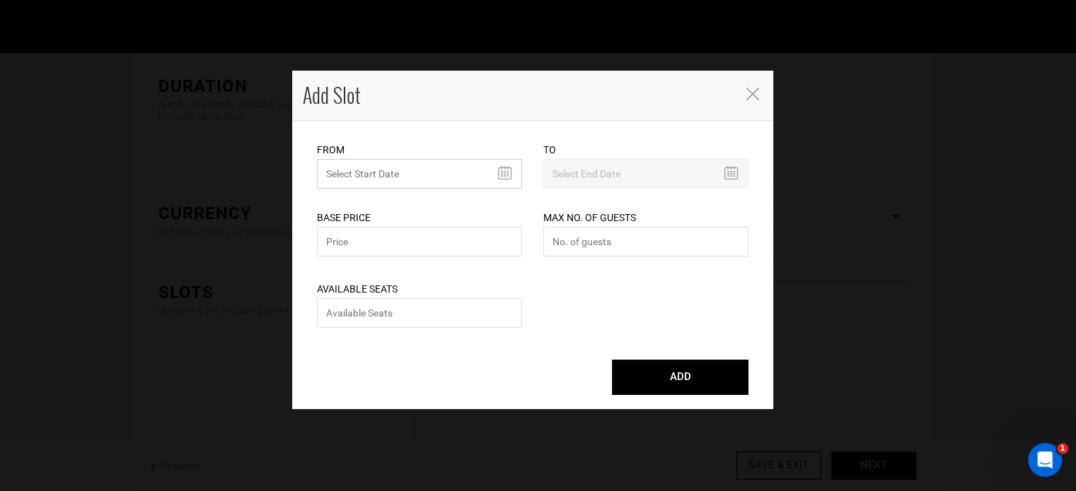
click at [388, 179] on input "text" at bounding box center [419, 174] width 205 height 30
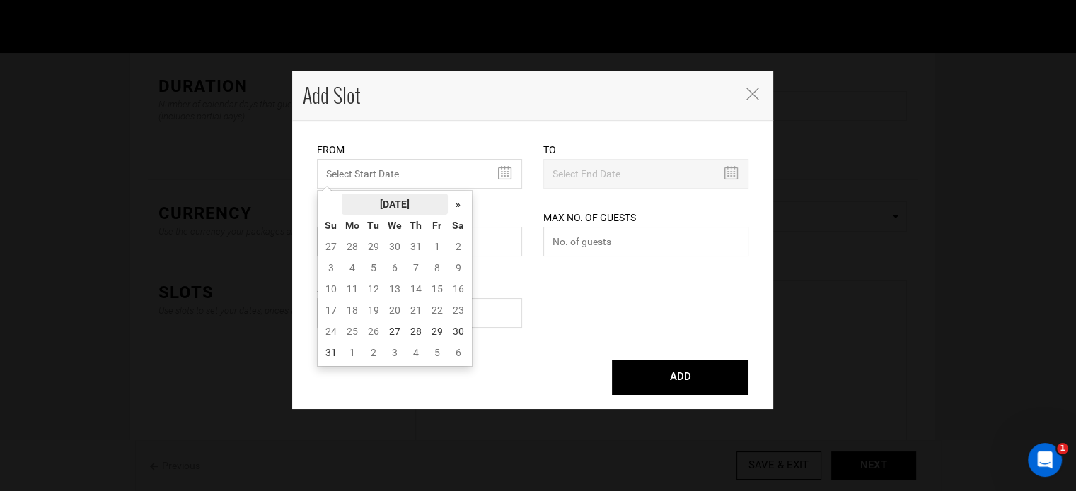
click at [398, 208] on th "August 2025" at bounding box center [395, 204] width 106 height 21
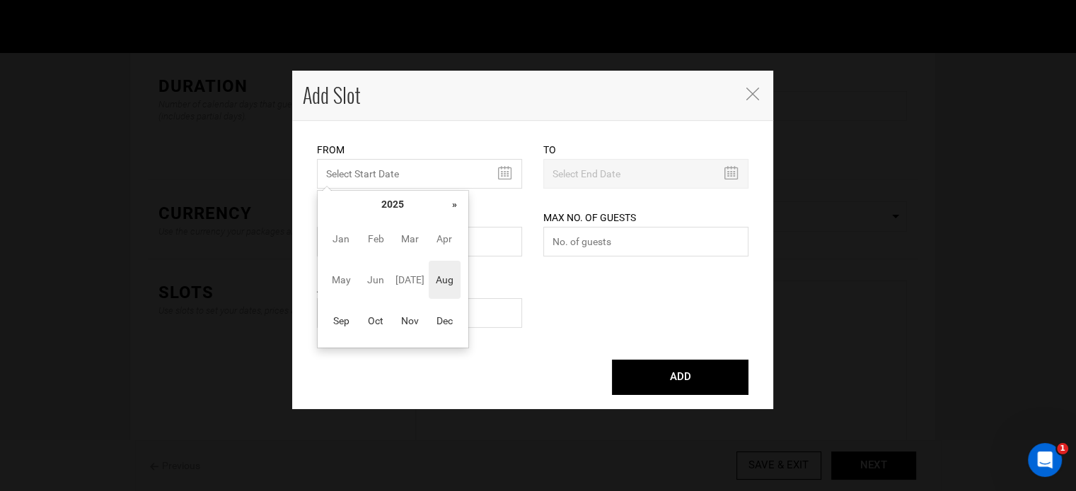
click at [461, 206] on th "»" at bounding box center [454, 204] width 21 height 21
click at [430, 277] on span "Aug" at bounding box center [445, 280] width 32 height 38
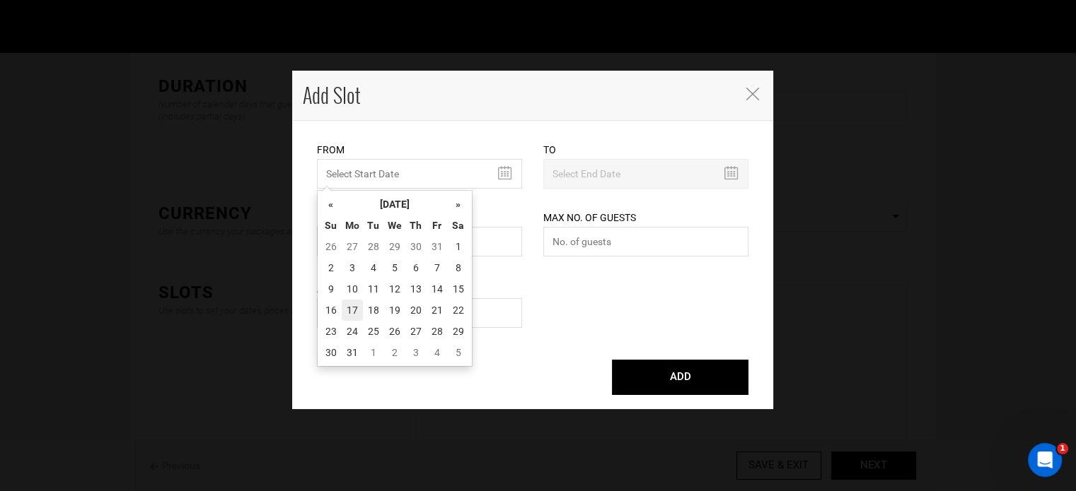
click at [347, 302] on td "17" at bounding box center [352, 310] width 21 height 21
type input "08/17/2026"
type input "08/23/2026"
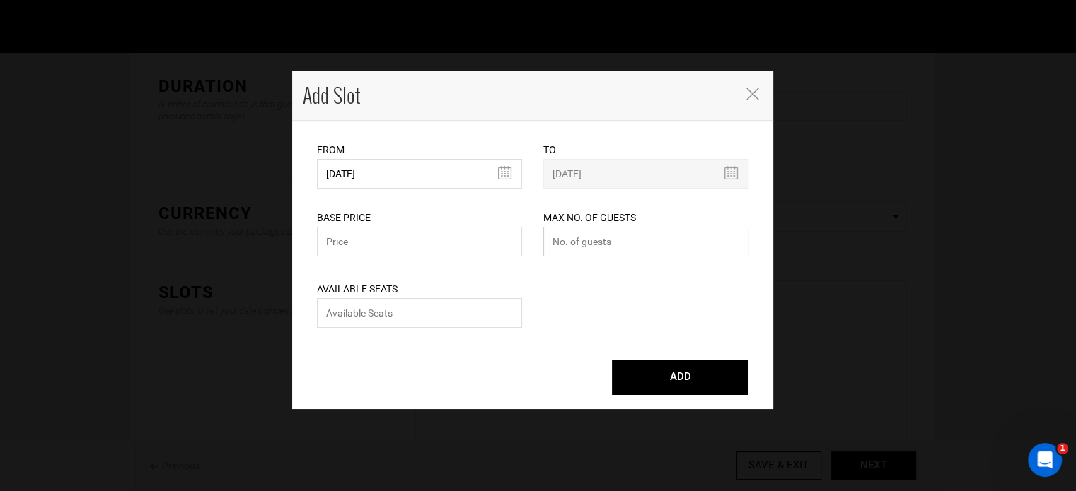
click at [574, 240] on input "number" at bounding box center [645, 242] width 205 height 30
type input "0"
click at [453, 316] on input "number" at bounding box center [419, 313] width 205 height 30
type input "0"
click at [421, 249] on input "text" at bounding box center [419, 242] width 205 height 30
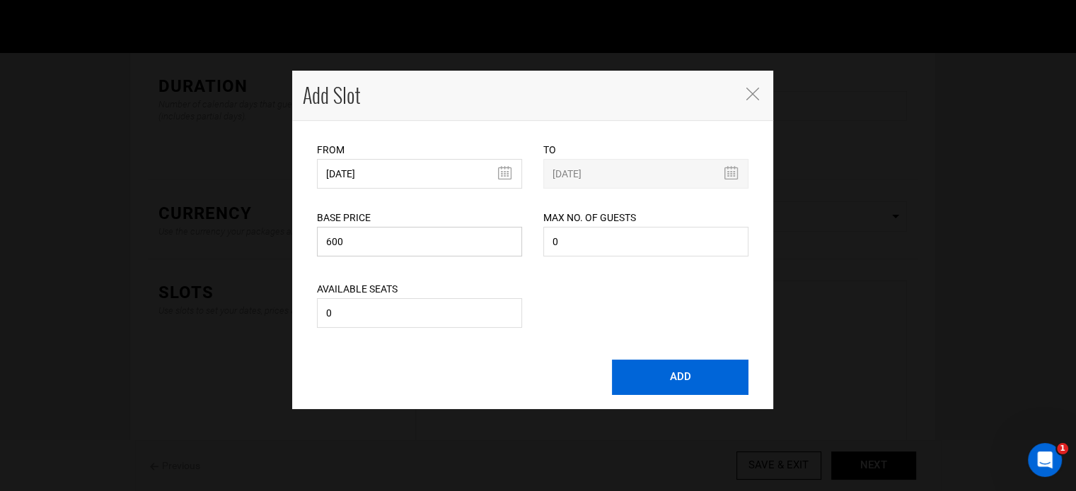
type input "600"
click at [727, 378] on button "ADD" at bounding box center [680, 377] width 136 height 35
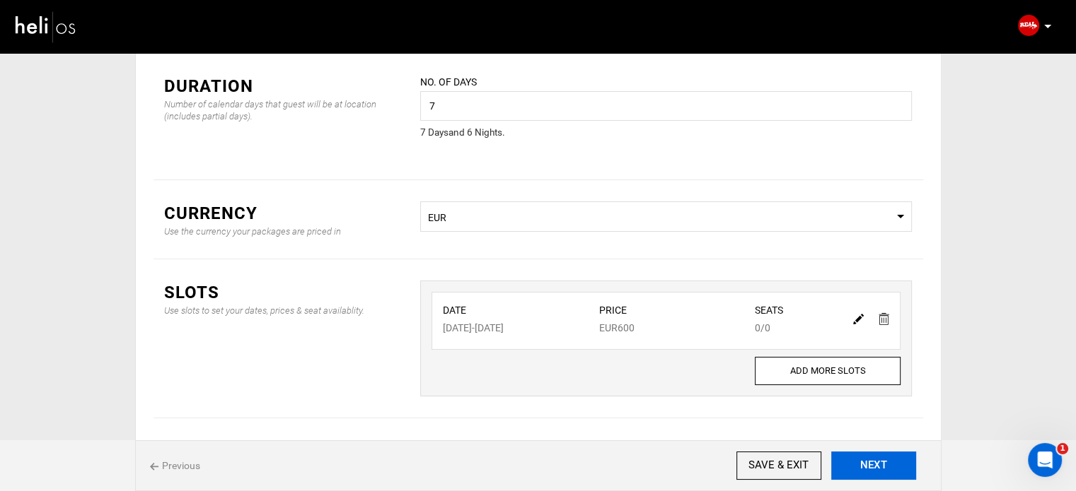
click at [899, 466] on button "NEXT" at bounding box center [873, 466] width 85 height 28
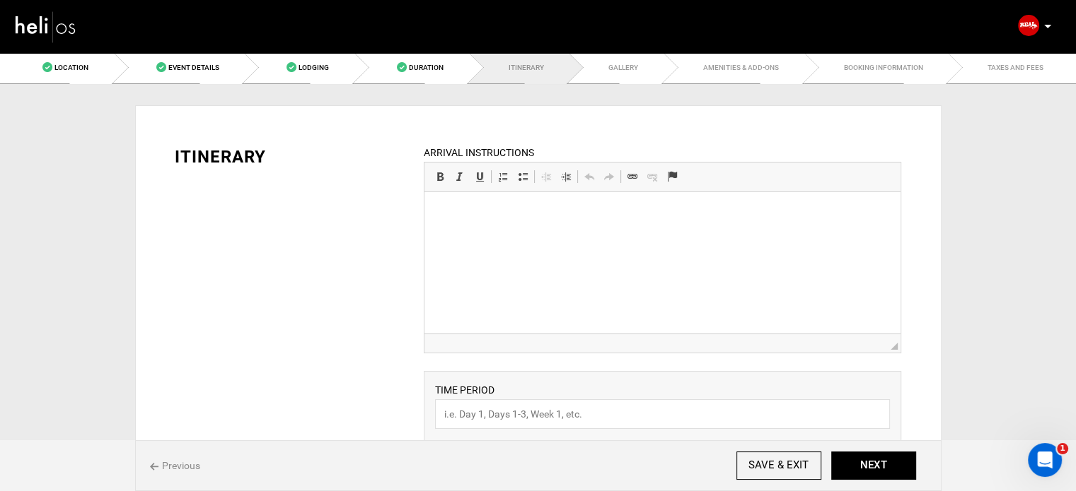
click at [605, 235] on html at bounding box center [662, 213] width 476 height 43
paste body "To enrich screen reader interactions, please activate Accessibility in Grammarl…"
click at [454, 214] on em "*For transfers to/from Essaouira airport, the package price is reduced" at bounding box center [592, 213] width 308 height 11
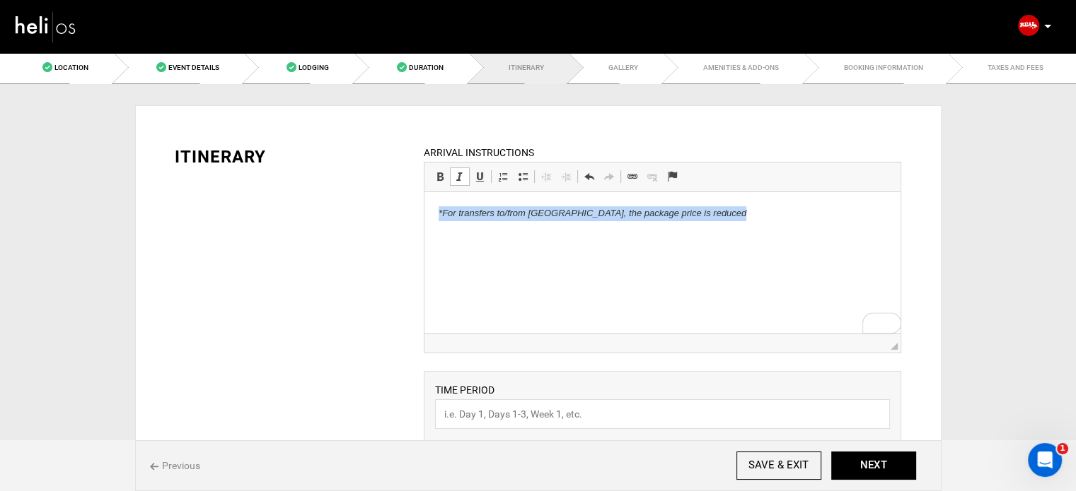
click at [454, 214] on em "*For transfers to/from Essaouira airport, the package price is reduced" at bounding box center [592, 213] width 308 height 11
click at [459, 178] on span at bounding box center [459, 176] width 11 height 11
click at [752, 215] on p "*For transfers to/from Essaouira airport, the package price is reduced" at bounding box center [662, 213] width 448 height 15
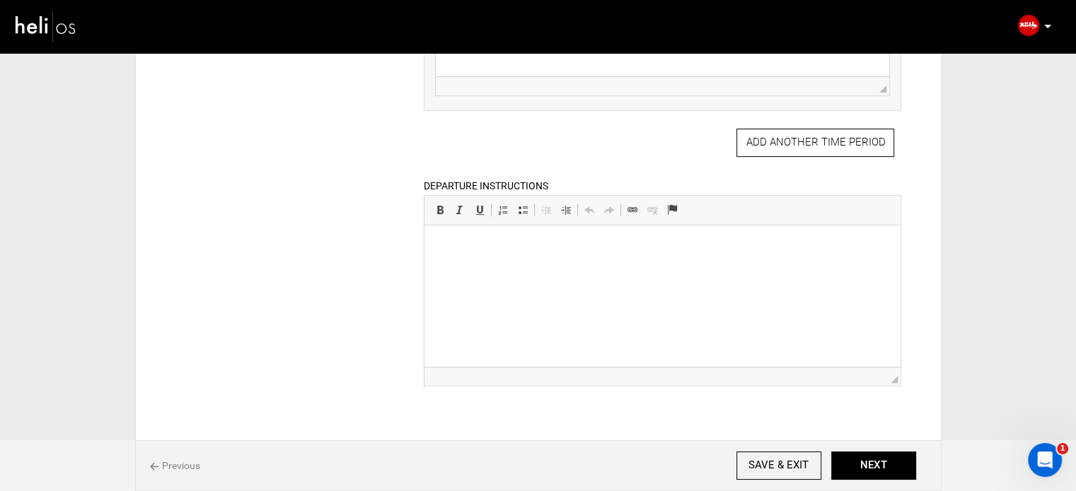
scroll to position [636, 0]
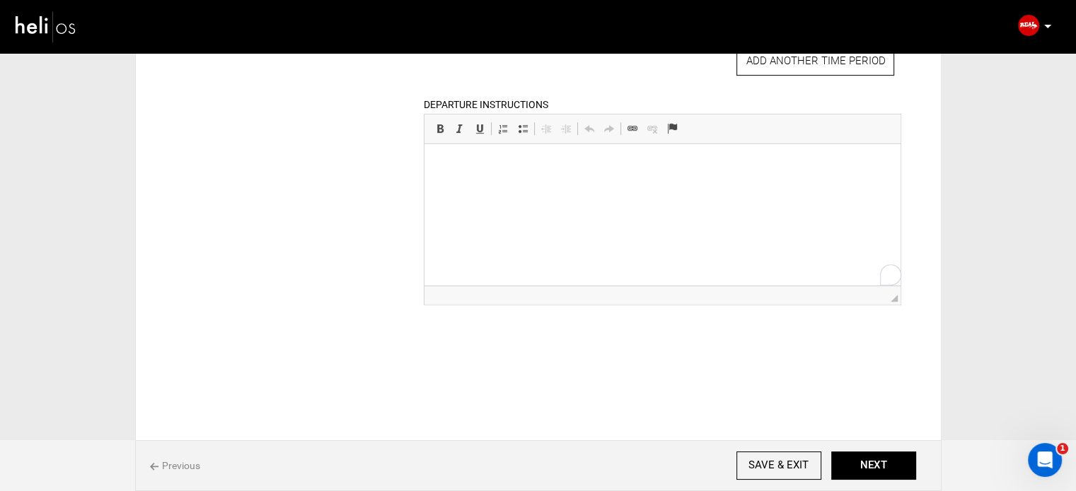
click at [482, 187] on html at bounding box center [662, 165] width 476 height 43
click at [458, 170] on p "*For transfers to/from Essaouira airport, the package price is reduced." at bounding box center [662, 165] width 448 height 15
drag, startPoint x: 457, startPoint y: 129, endPoint x: 24, endPoint y: 0, distance: 451.7
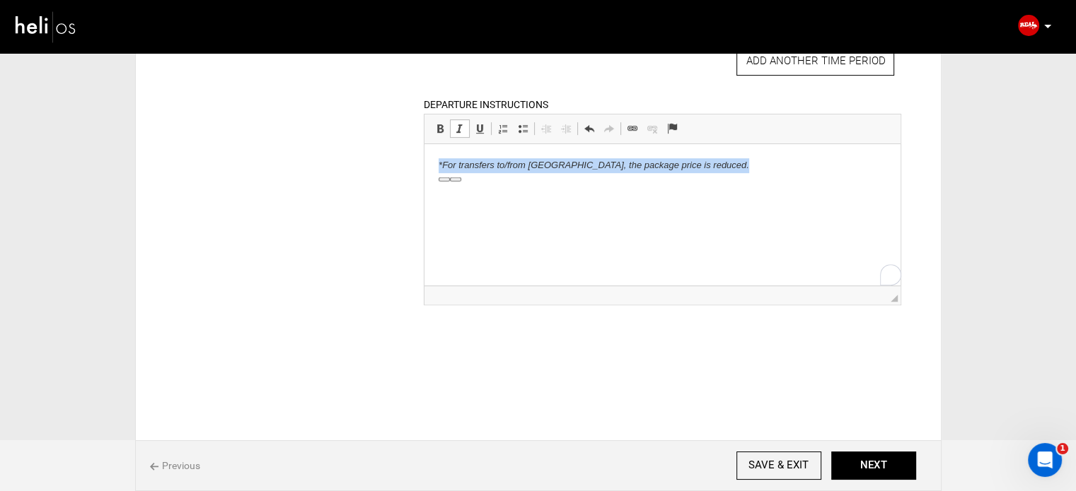
click at [457, 129] on span at bounding box center [459, 128] width 11 height 11
click at [443, 162] on p "*For transfers to/from Essaouira airport, the package price is reduced." at bounding box center [662, 165] width 448 height 15
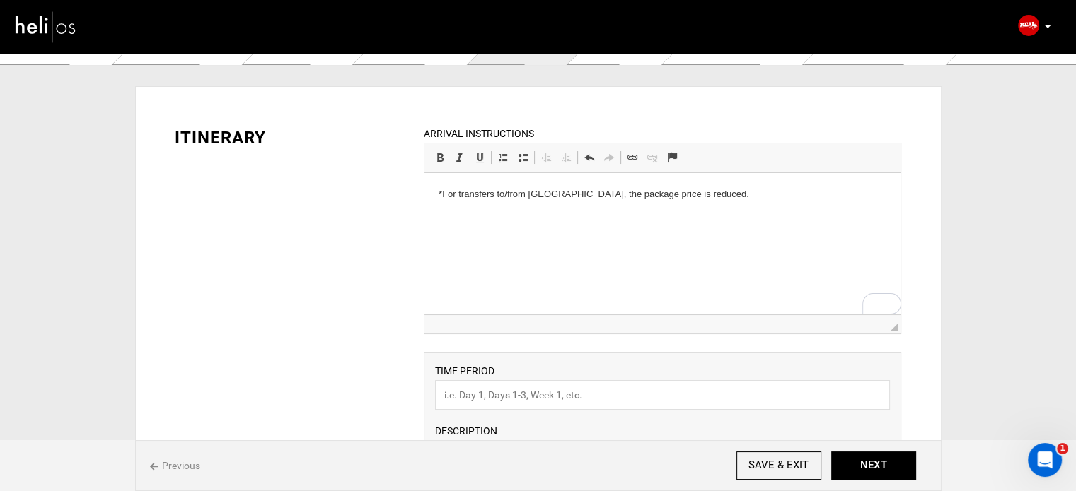
scroll to position [0, 0]
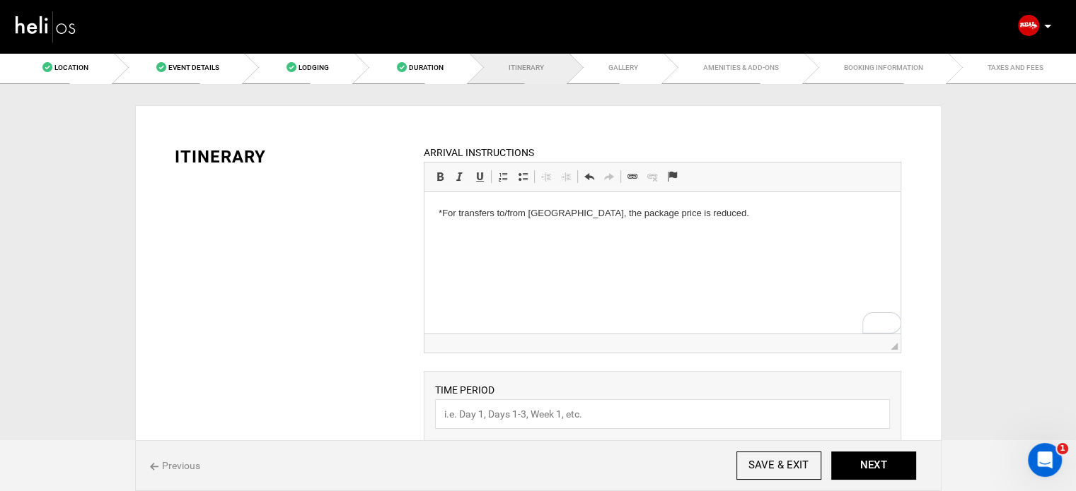
click at [442, 204] on html "*For transfers to/from Essaouira airport, the package price is reduced." at bounding box center [662, 213] width 476 height 43
click at [751, 217] on p "For transfers to/from Essaouira airport, the package price is reduced." at bounding box center [662, 213] width 448 height 15
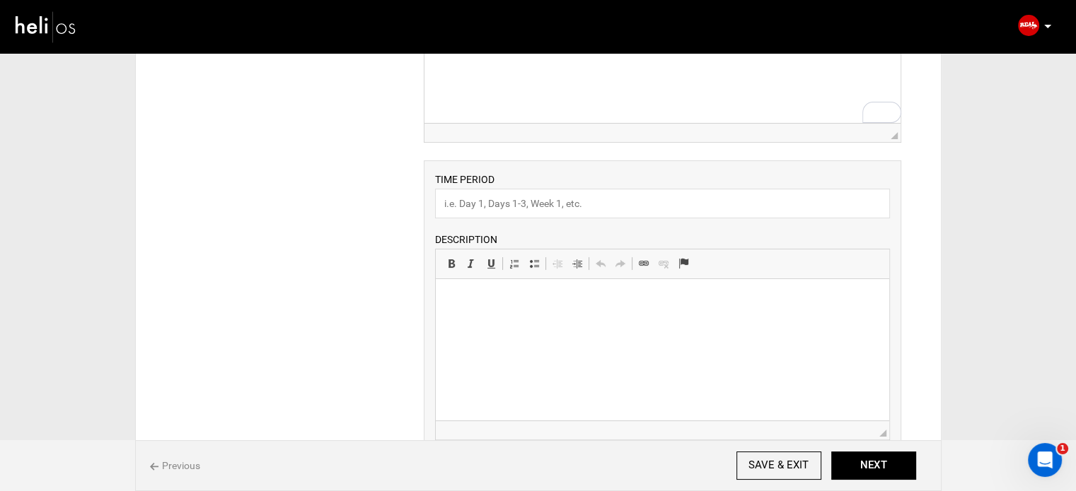
scroll to position [212, 0]
click at [472, 188] on input "text" at bounding box center [662, 202] width 455 height 30
type input "Other Experiences"
click at [529, 321] on html at bounding box center [662, 299] width 453 height 43
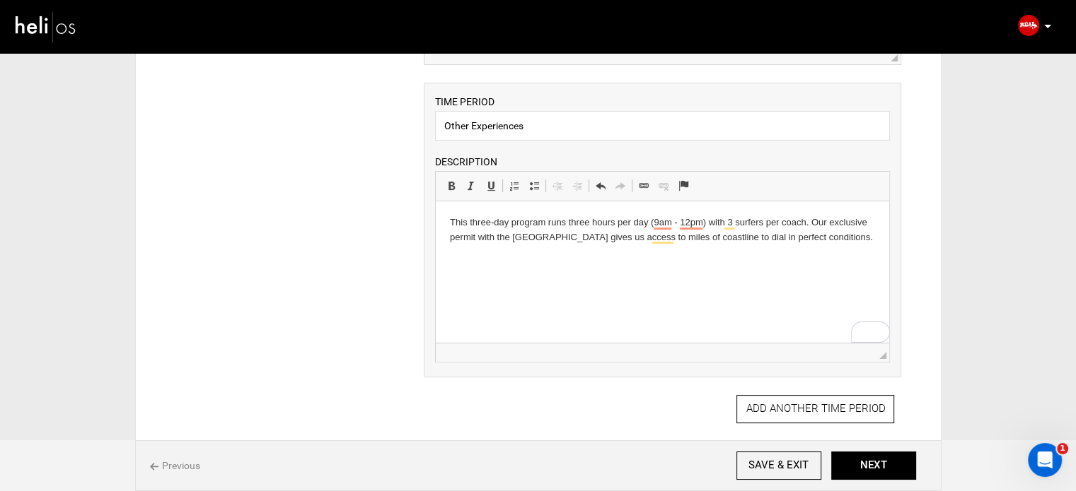
scroll to position [0, 0]
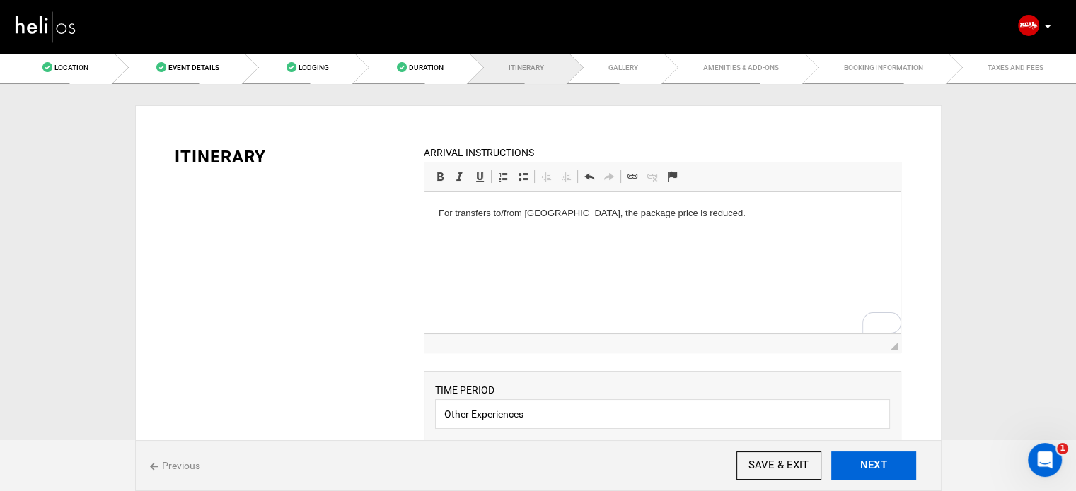
click at [875, 470] on button "NEXT" at bounding box center [873, 466] width 85 height 28
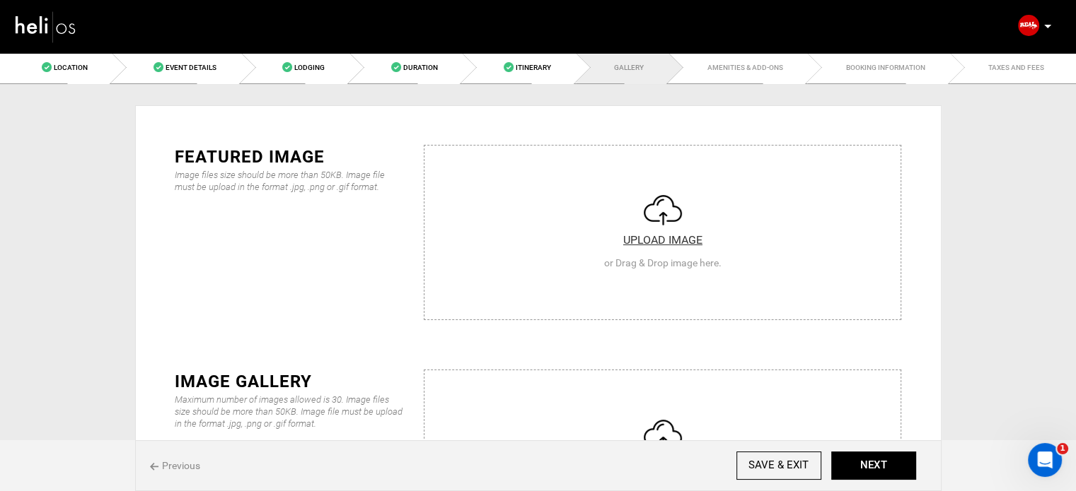
click at [651, 231] on input "file" at bounding box center [662, 231] width 476 height 170
type input "C:\fakepath\surf-lessons-essaouira-moroco-6-e1683722581599.jpg"
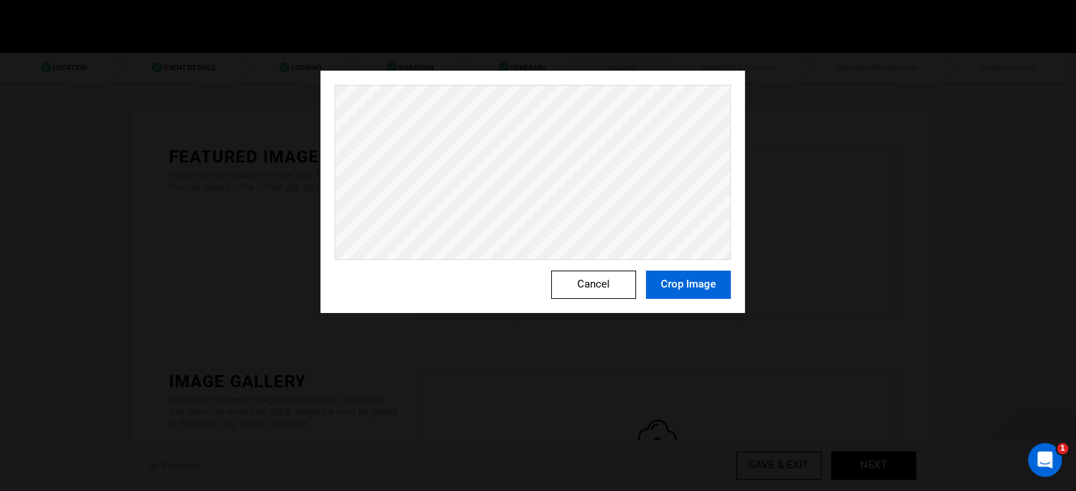
click at [699, 283] on button "Crop Image" at bounding box center [688, 285] width 85 height 28
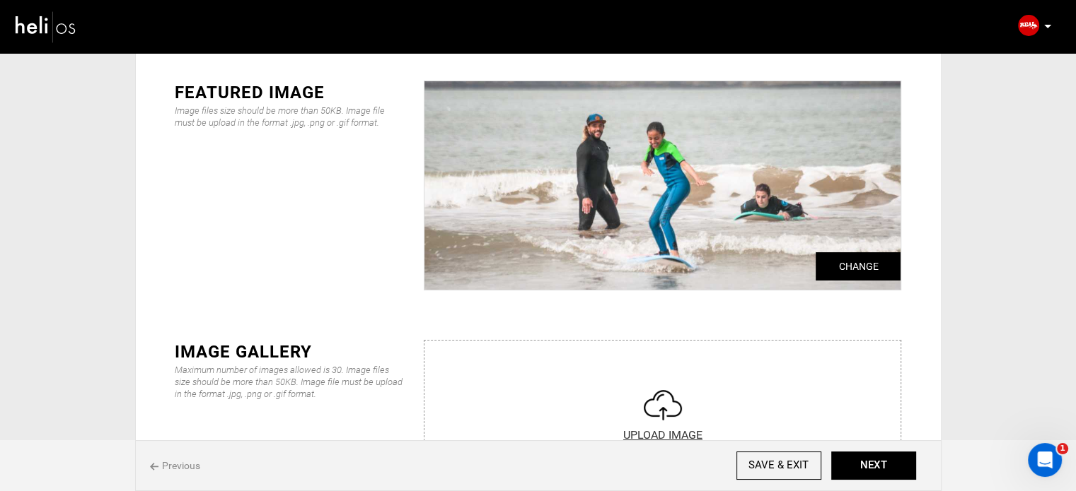
scroll to position [141, 0]
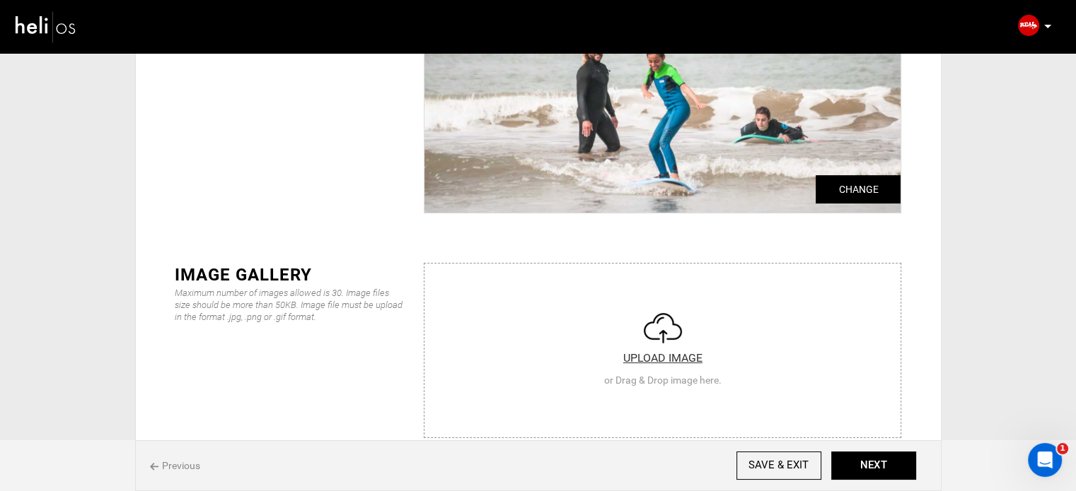
click at [656, 303] on input "file" at bounding box center [662, 349] width 476 height 170
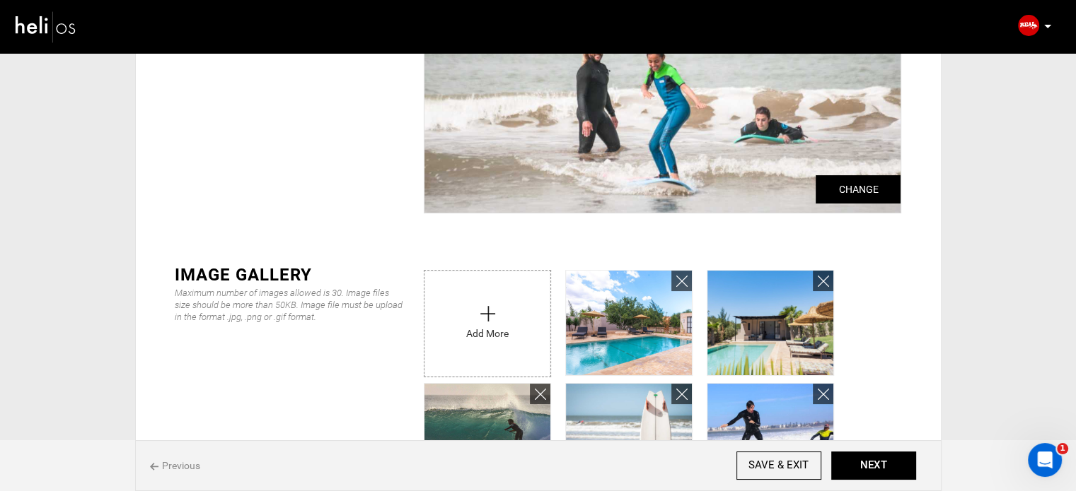
click at [482, 309] on input "file" at bounding box center [487, 320] width 126 height 99
type input "C:\fakepath\surf-yoga-essaouira-morocco-4-e1683722689364.jpg"
click at [453, 308] on input "file" at bounding box center [487, 320] width 126 height 99
type input "C:\fakepath\surf-lessons-essaouira-morocco-e1683722331645.jpg"
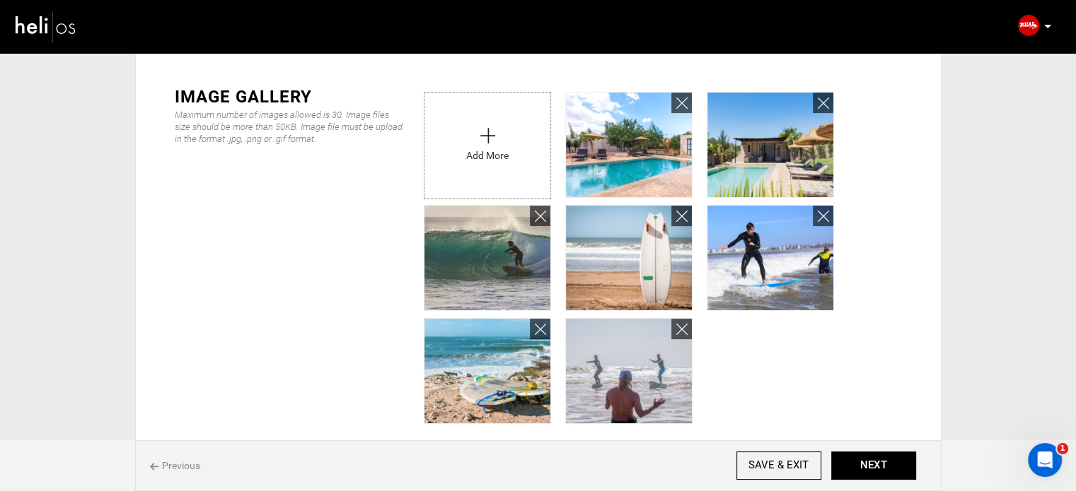
scroll to position [354, 0]
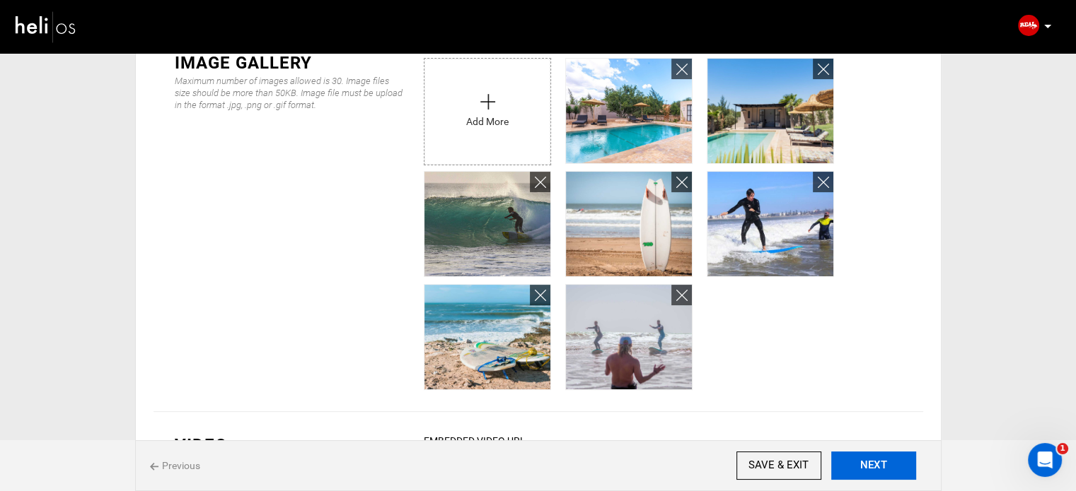
click at [872, 464] on button "NEXT" at bounding box center [873, 466] width 85 height 28
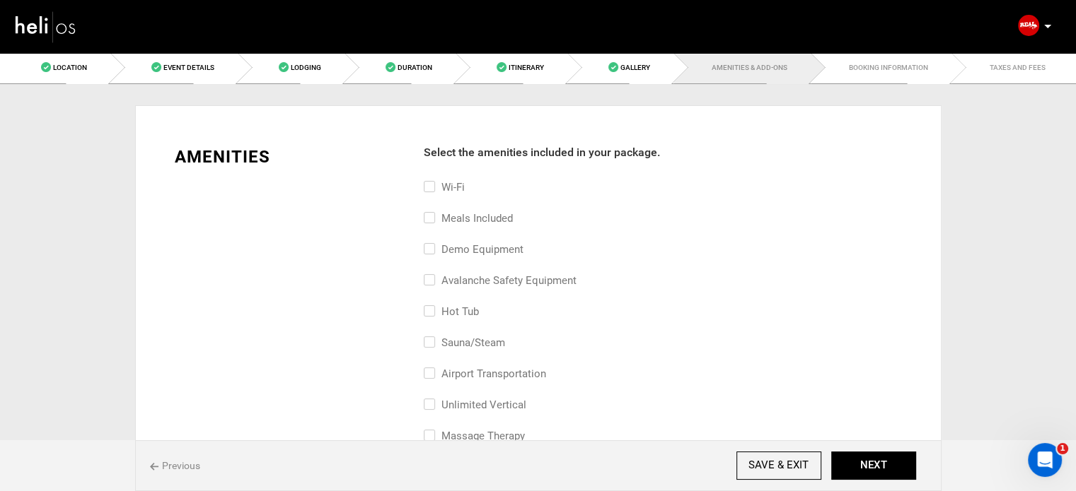
click at [481, 367] on label "airport transportation" at bounding box center [485, 374] width 122 height 17
click at [433, 367] on input "airport transportation" at bounding box center [428, 381] width 9 height 31
checkbox input "true"
click at [438, 180] on label "Wi-Fi" at bounding box center [444, 187] width 41 height 17
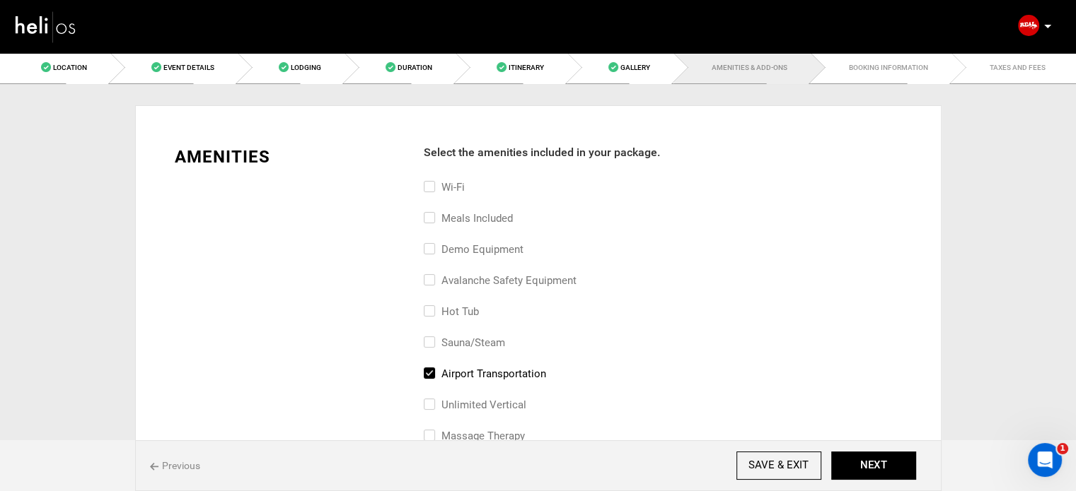
click at [433, 180] on input "Wi-Fi" at bounding box center [428, 194] width 9 height 31
checkbox input "true"
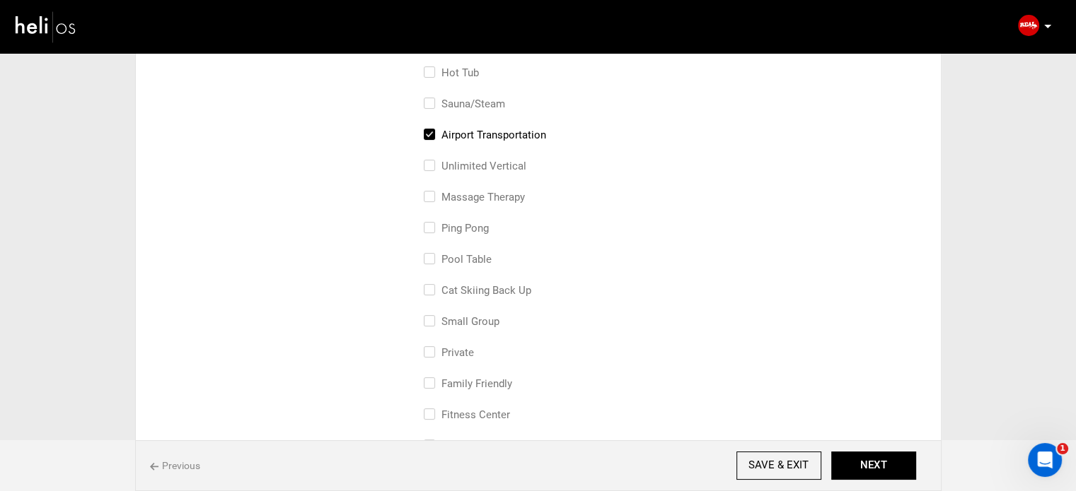
scroll to position [141, 0]
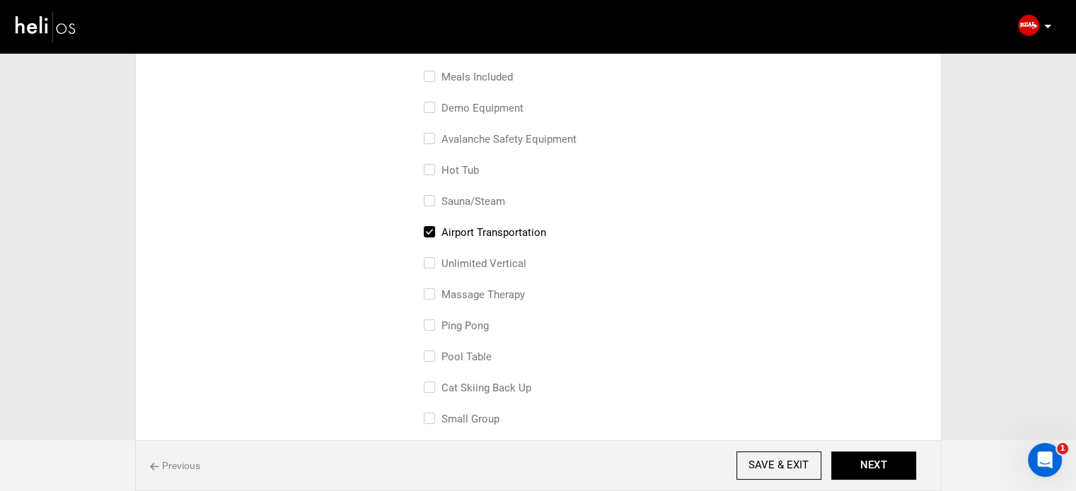
click at [518, 228] on label "airport transportation" at bounding box center [485, 232] width 122 height 17
click at [433, 228] on input "airport transportation" at bounding box center [428, 239] width 9 height 31
checkbox input "false"
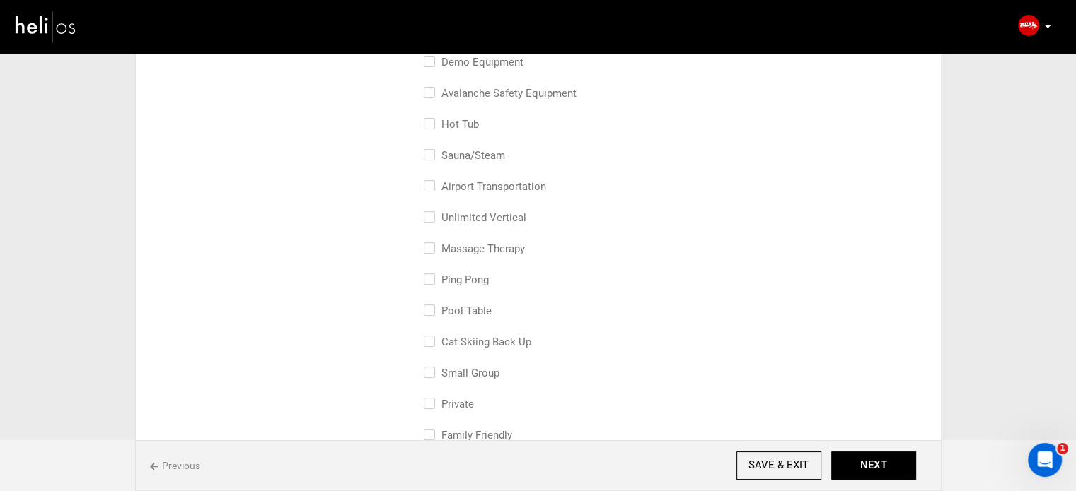
scroll to position [212, 0]
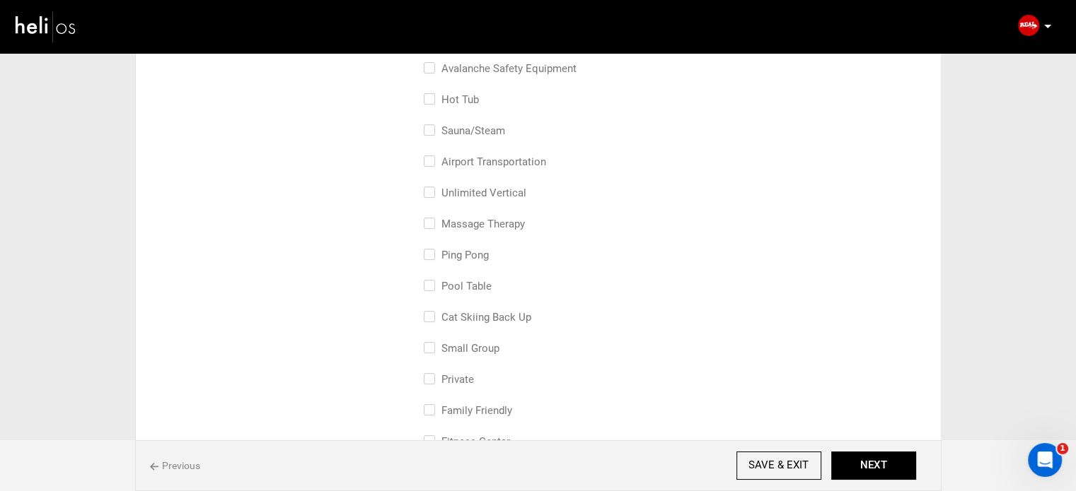
click at [458, 347] on label "small group" at bounding box center [462, 348] width 76 height 17
click at [433, 347] on input "small group" at bounding box center [428, 355] width 9 height 31
checkbox input "true"
click at [880, 459] on button "NEXT" at bounding box center [873, 466] width 85 height 28
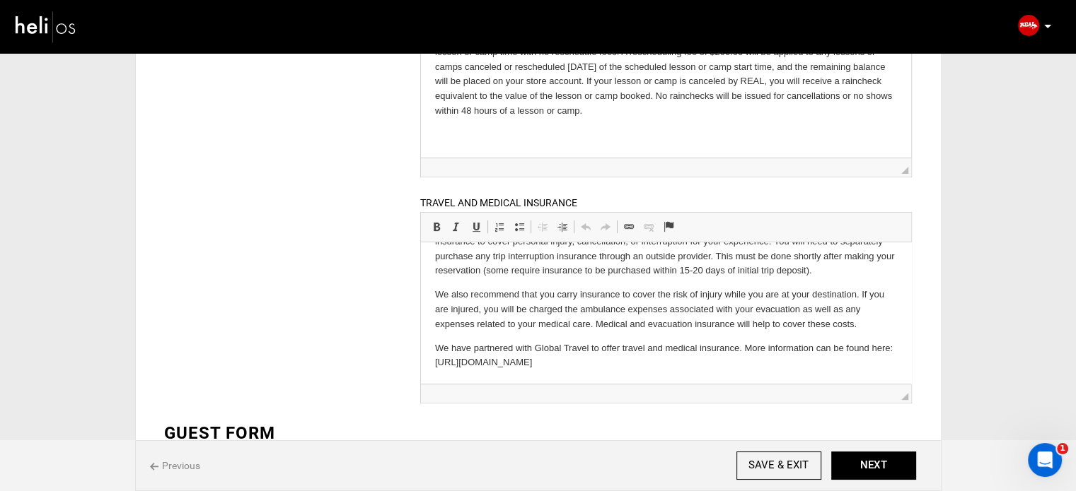
scroll to position [37, 0]
click at [887, 453] on button "NEXT" at bounding box center [873, 466] width 85 height 28
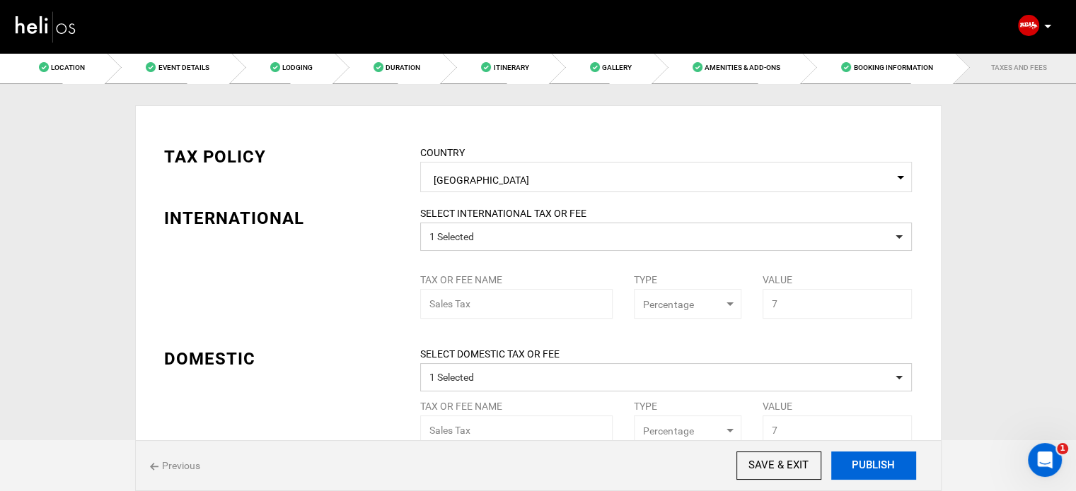
click at [879, 467] on button "PUBLISH" at bounding box center [873, 466] width 85 height 28
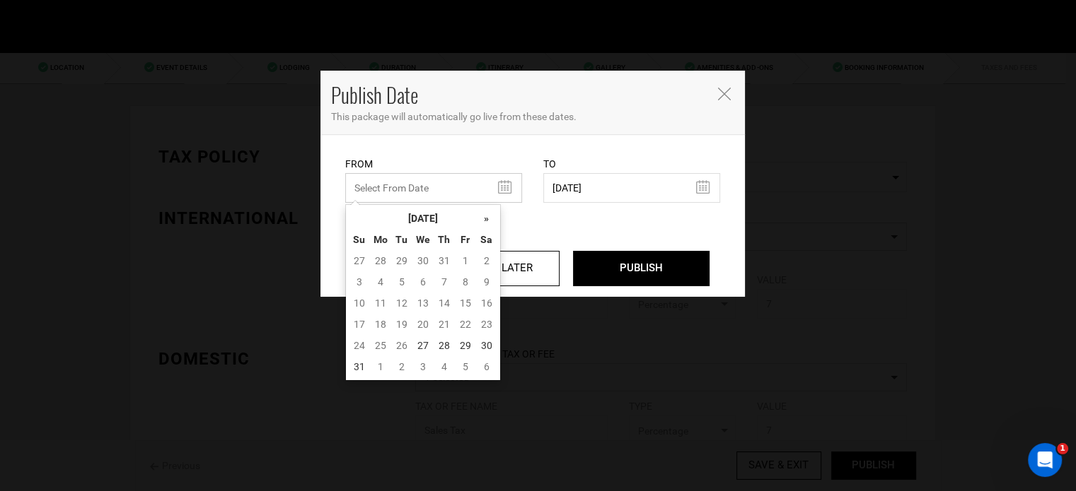
click at [388, 190] on input "text" at bounding box center [433, 188] width 177 height 30
click at [421, 344] on td "27" at bounding box center [422, 345] width 21 height 21
type input "08/27/2025"
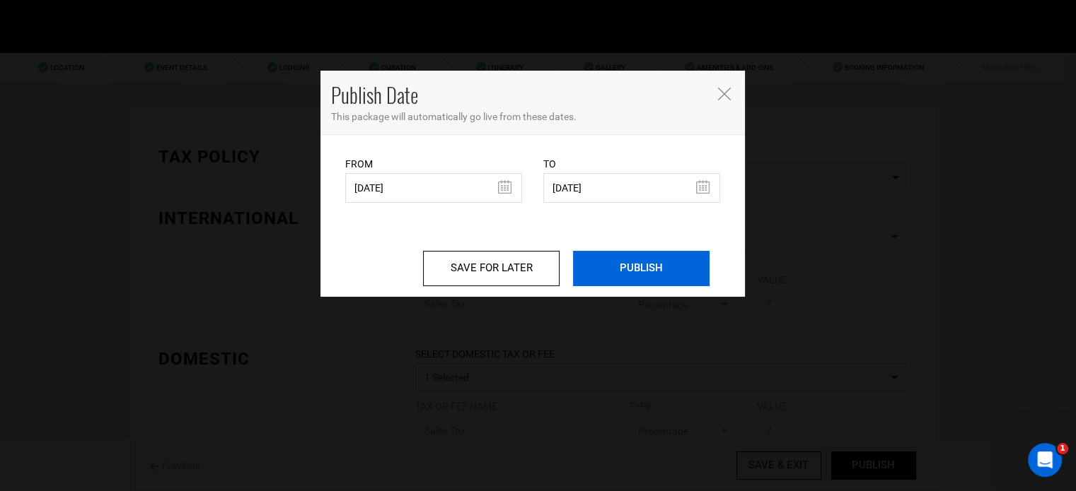
click at [643, 277] on input "PUBLISH" at bounding box center [641, 268] width 136 height 35
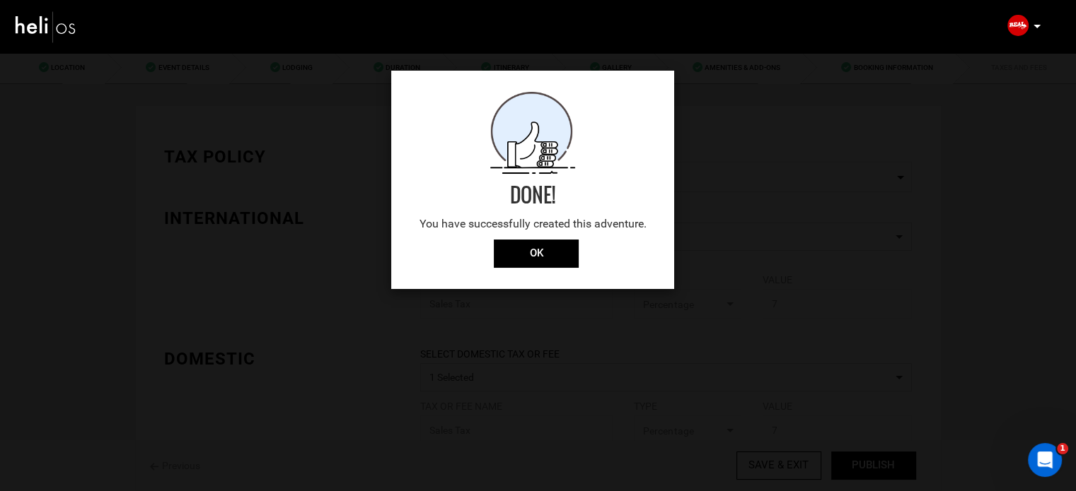
click at [525, 237] on div "Done! You have successfully created this adventure." at bounding box center [532, 166] width 283 height 148
click at [537, 263] on input "OK" at bounding box center [536, 254] width 85 height 28
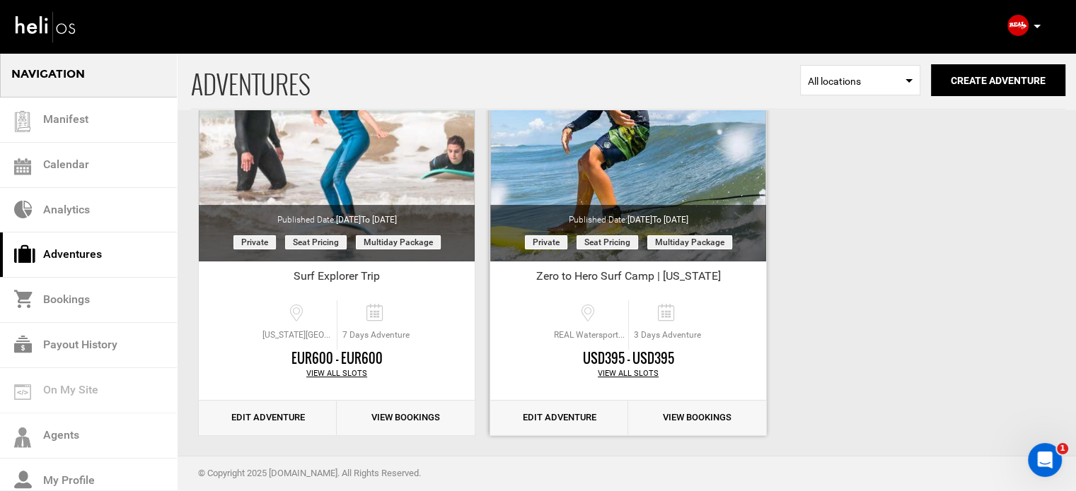
scroll to position [175, 0]
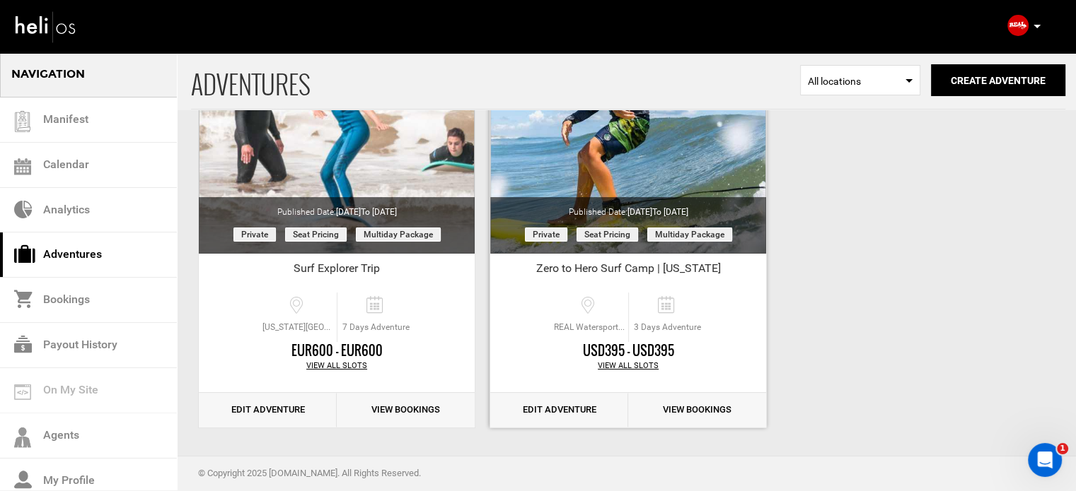
click at [563, 407] on link "Edit Adventure" at bounding box center [559, 410] width 138 height 35
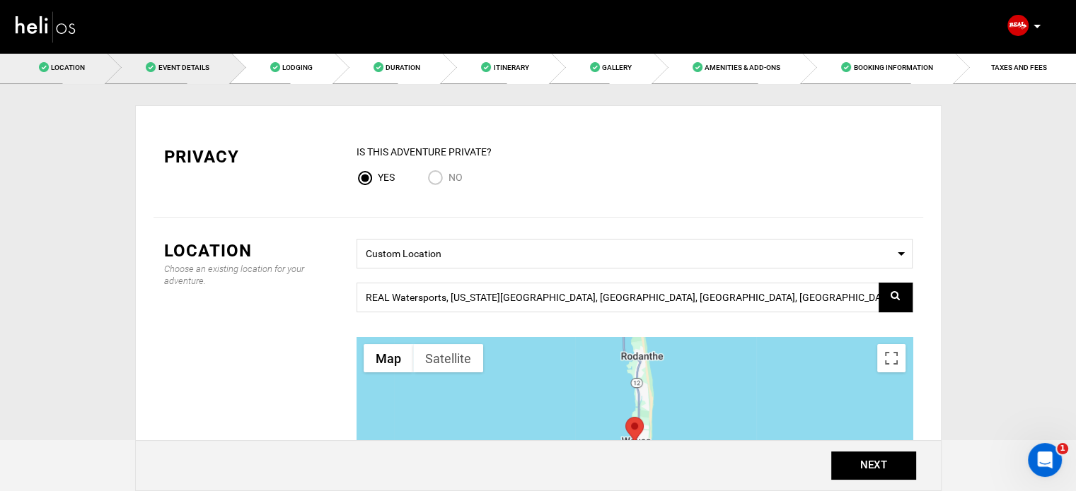
click at [212, 70] on link "Event Details" at bounding box center [169, 68] width 124 height 32
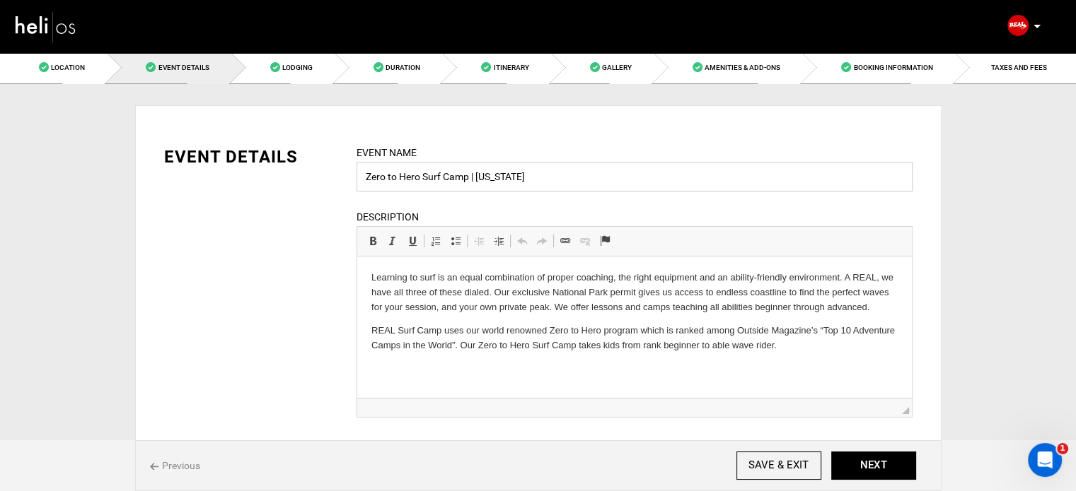
drag, startPoint x: 365, startPoint y: 176, endPoint x: 470, endPoint y: 178, distance: 104.7
click at [470, 178] on input "Zero to Hero Surf Camp | North Carolina" at bounding box center [634, 177] width 556 height 30
paste input "SURF COACHING STAY"
drag, startPoint x: 368, startPoint y: 178, endPoint x: 387, endPoint y: 180, distance: 19.2
click at [387, 180] on input "SURF COACHING STAY | North Carolina" at bounding box center [634, 177] width 556 height 30
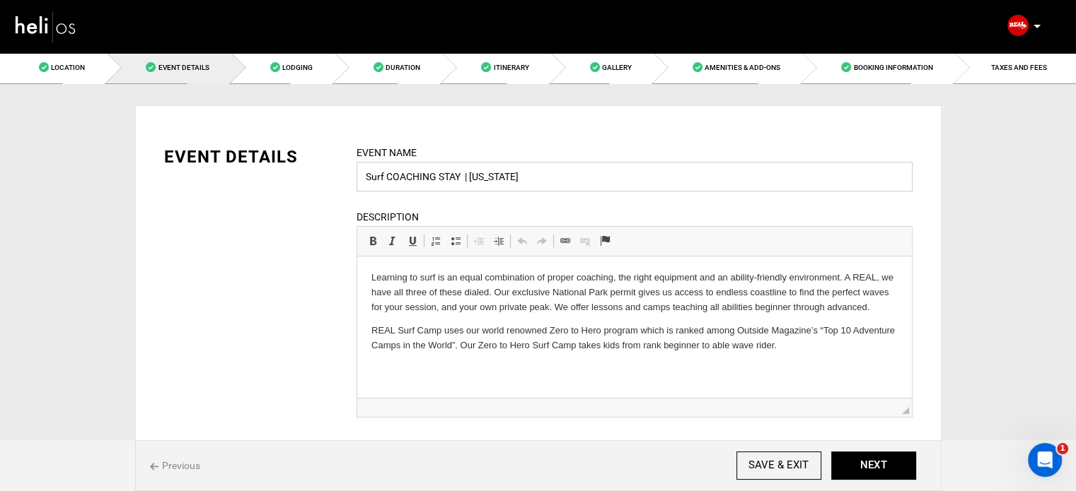
drag, startPoint x: 392, startPoint y: 180, endPoint x: 432, endPoint y: 180, distance: 40.3
click at [432, 180] on input "Surf COACHING STAY | North Carolina" at bounding box center [634, 177] width 556 height 30
drag, startPoint x: 436, startPoint y: 176, endPoint x: 452, endPoint y: 176, distance: 15.6
click at [452, 176] on input "Surf Coaching STAY | North Carolina" at bounding box center [634, 177] width 556 height 30
drag, startPoint x: 448, startPoint y: 176, endPoint x: 552, endPoint y: 178, distance: 104.0
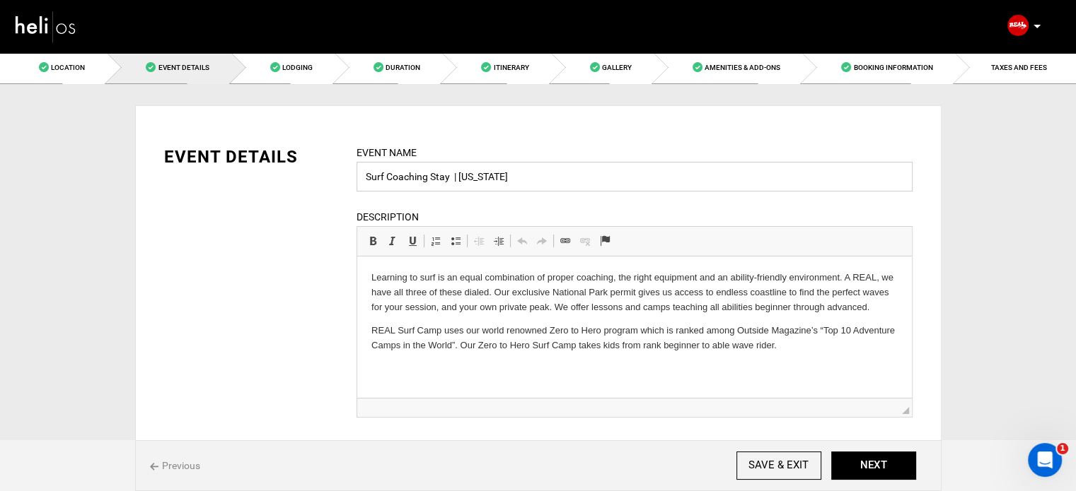
click at [552, 178] on input "Surf Coaching Stay | North Carolina" at bounding box center [634, 177] width 556 height 30
type input "Surf Coaching Stay"
click at [755, 461] on input "SAVE & EXIT" at bounding box center [778, 466] width 85 height 28
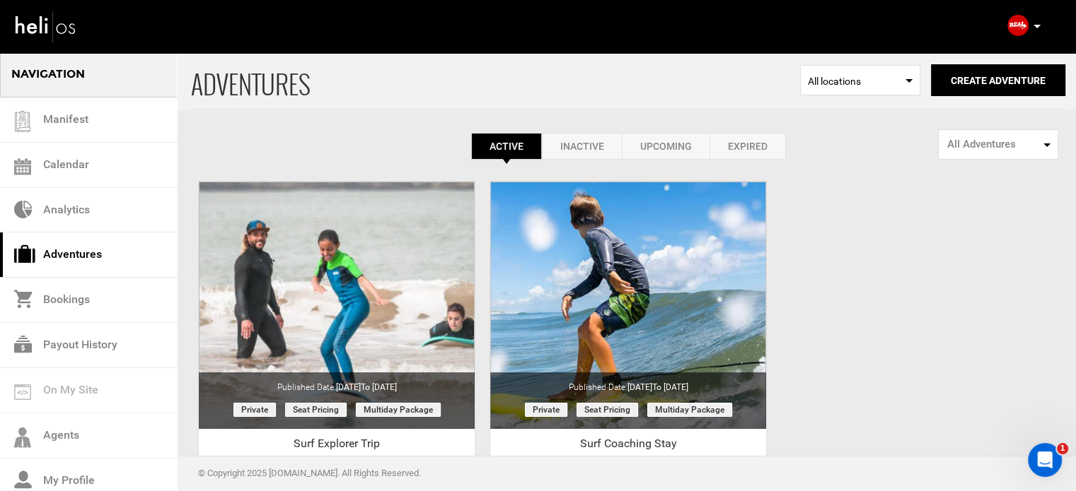
click at [829, 272] on div "ADVENTURES Select Location All locations Create Adventure Public Adventure This…" at bounding box center [538, 335] width 1076 height 566
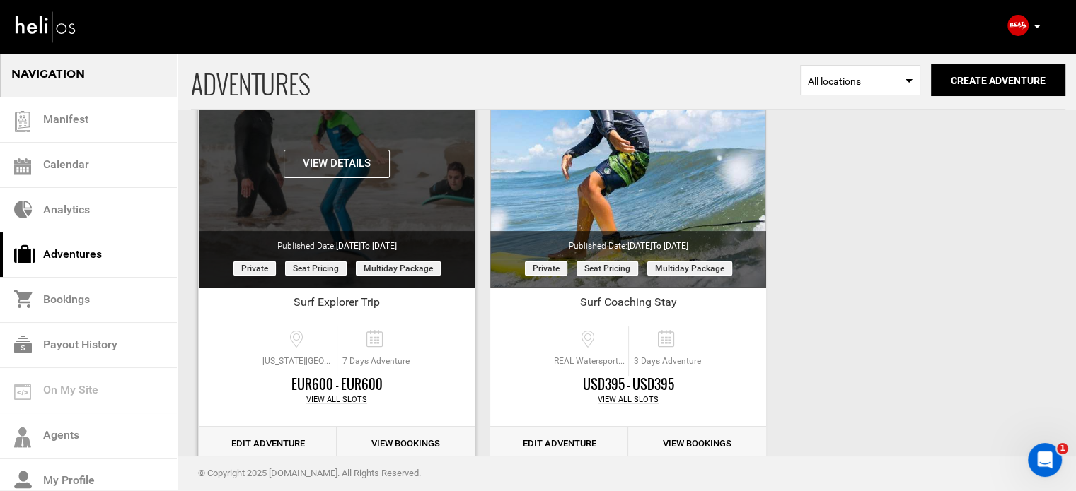
scroll to position [175, 0]
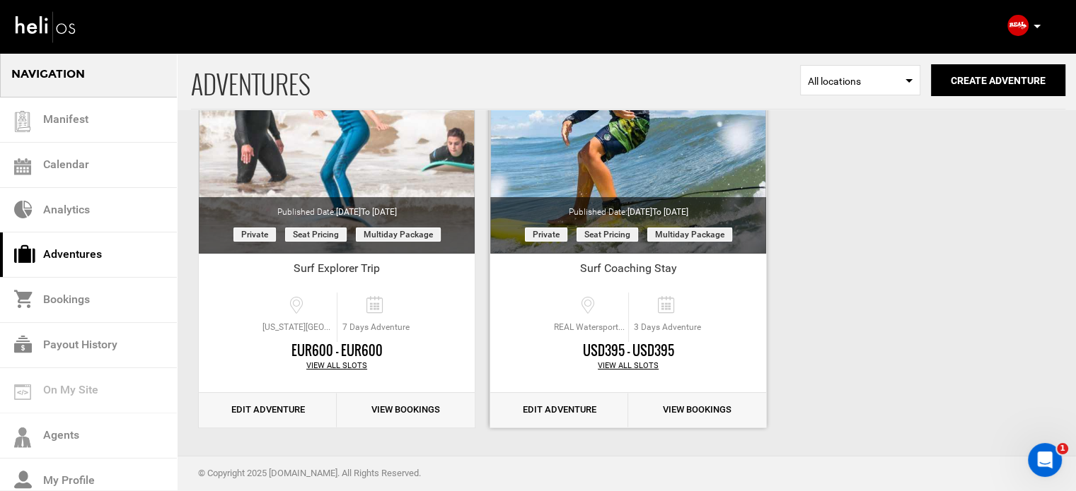
click at [591, 412] on link "Edit Adventure" at bounding box center [559, 410] width 138 height 35
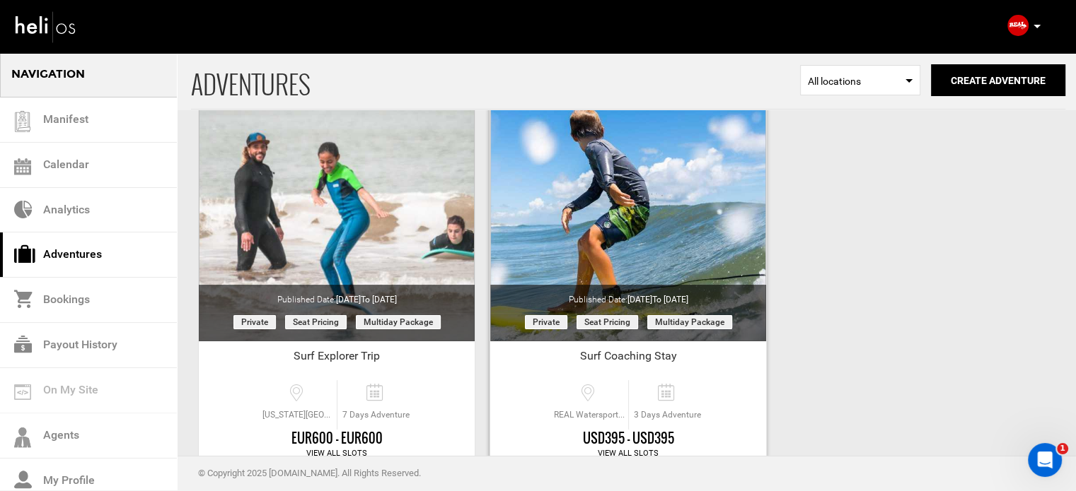
scroll to position [175, 0]
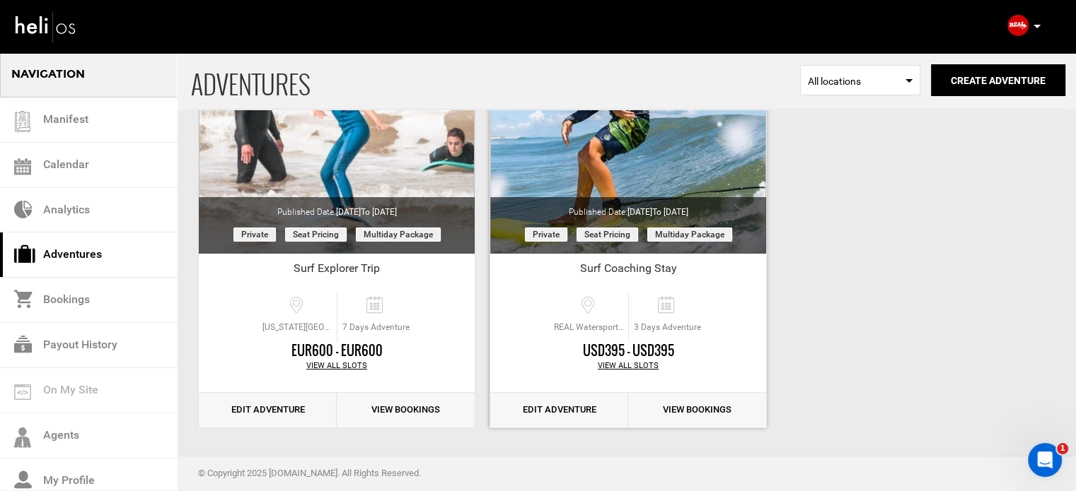
click at [566, 411] on link "Edit Adventure" at bounding box center [559, 410] width 138 height 35
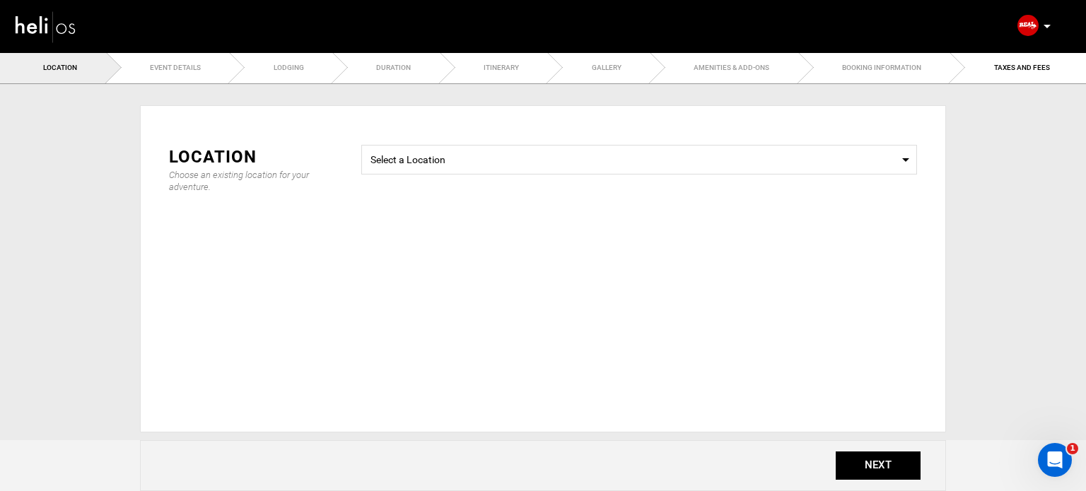
type input "3"
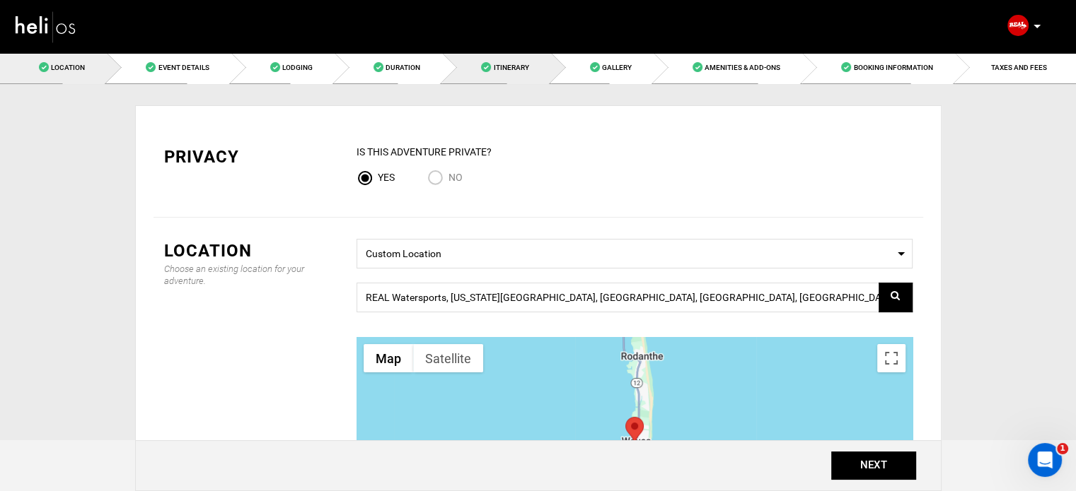
click at [550, 68] on link "Itinerary" at bounding box center [496, 68] width 108 height 32
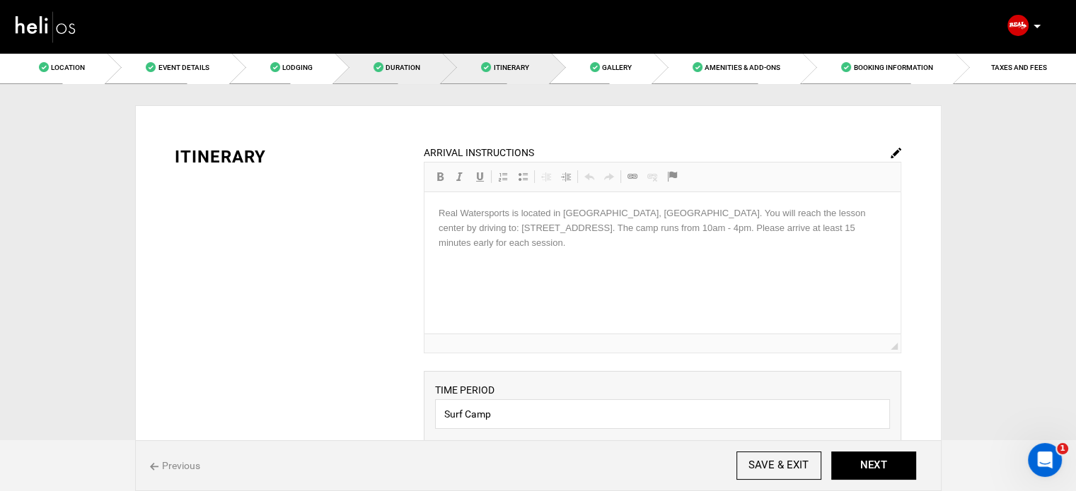
click at [404, 64] on span "Duration" at bounding box center [402, 68] width 35 height 8
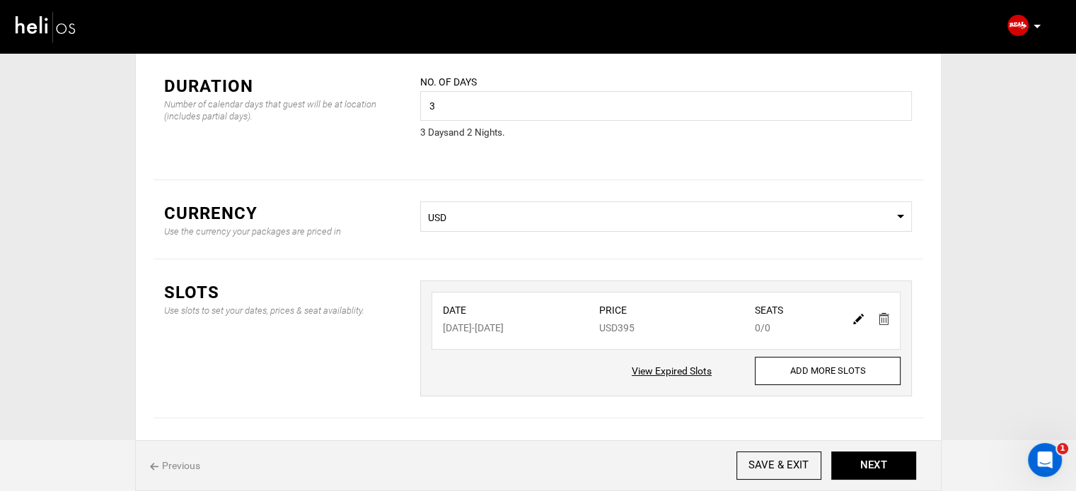
click at [854, 324] on img at bounding box center [858, 319] width 11 height 11
type input "[DATE]"
type input "395"
type input "0"
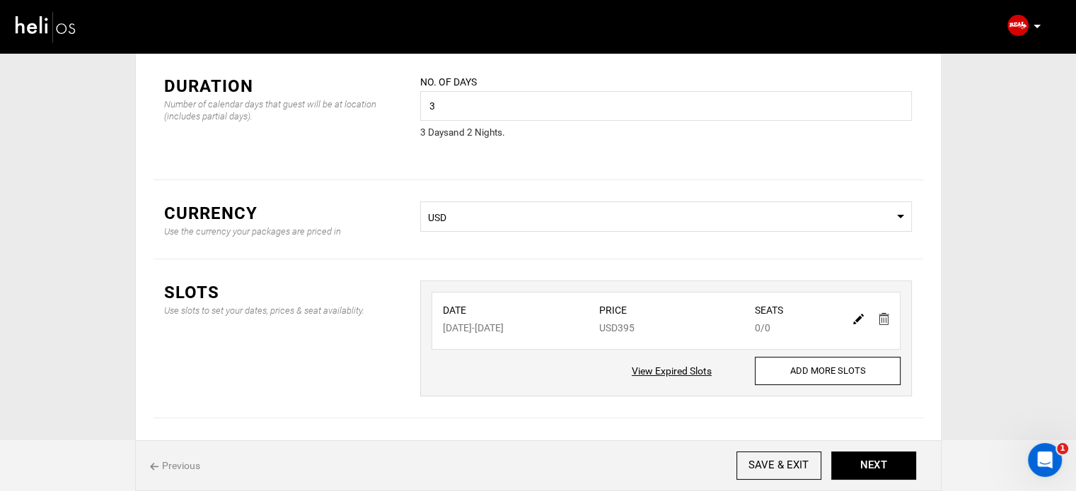
type input "0"
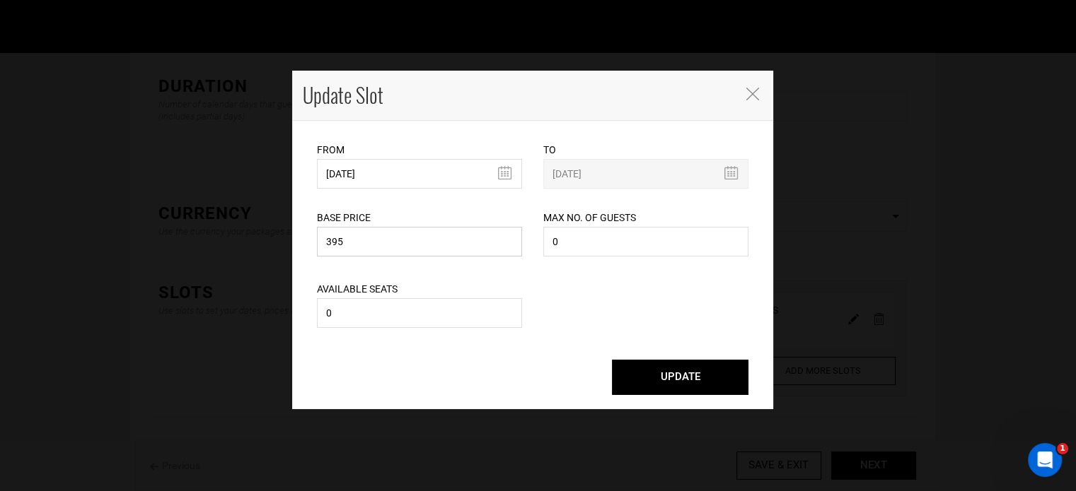
drag, startPoint x: 373, startPoint y: 248, endPoint x: 281, endPoint y: 248, distance: 91.9
click at [281, 248] on div "Update Slot From 08/17/2026 Please select start date. Start date already exists…" at bounding box center [538, 245] width 1076 height 491
type input "400"
click at [684, 390] on button "UPDATE" at bounding box center [680, 377] width 136 height 35
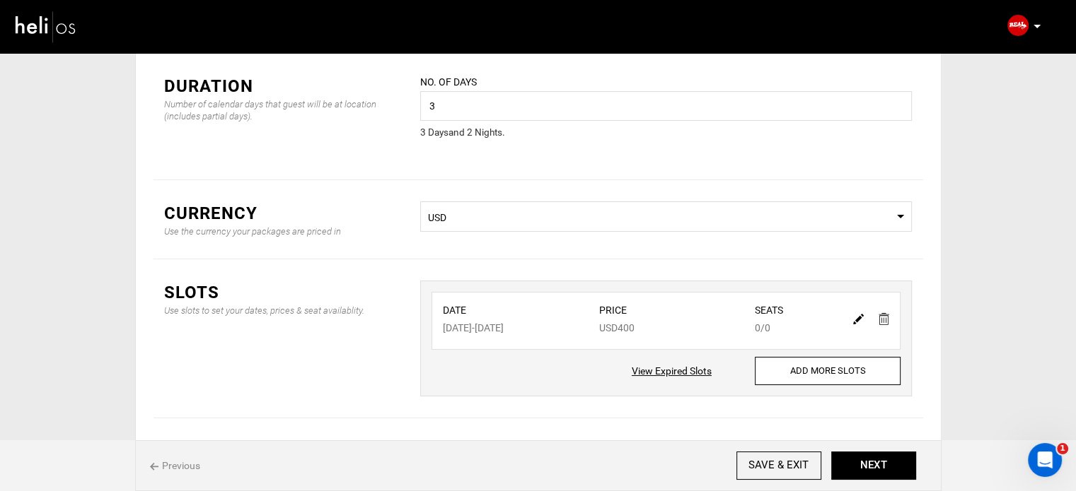
click at [497, 225] on span "Select Currency USD" at bounding box center [665, 217] width 491 height 30
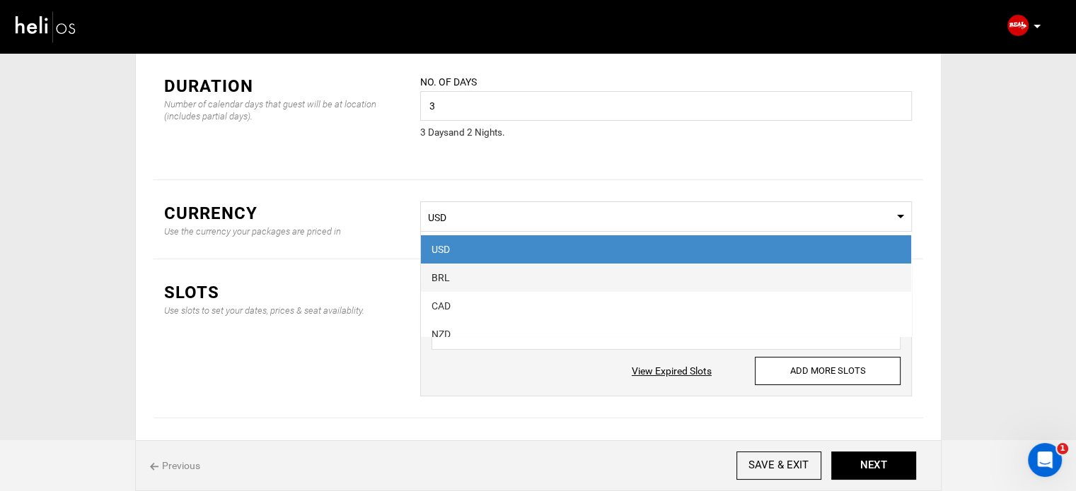
scroll to position [71, 0]
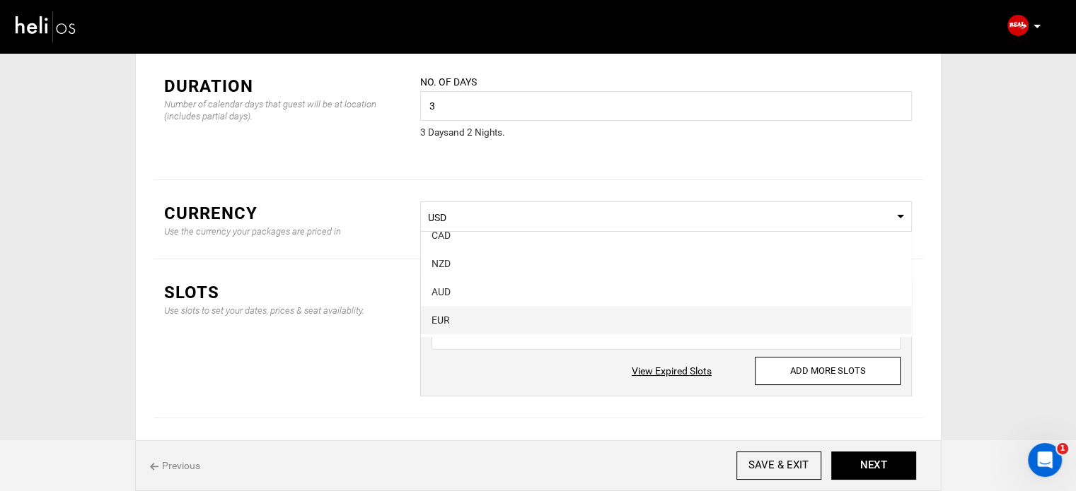
click at [477, 321] on div "EUR" at bounding box center [665, 320] width 469 height 14
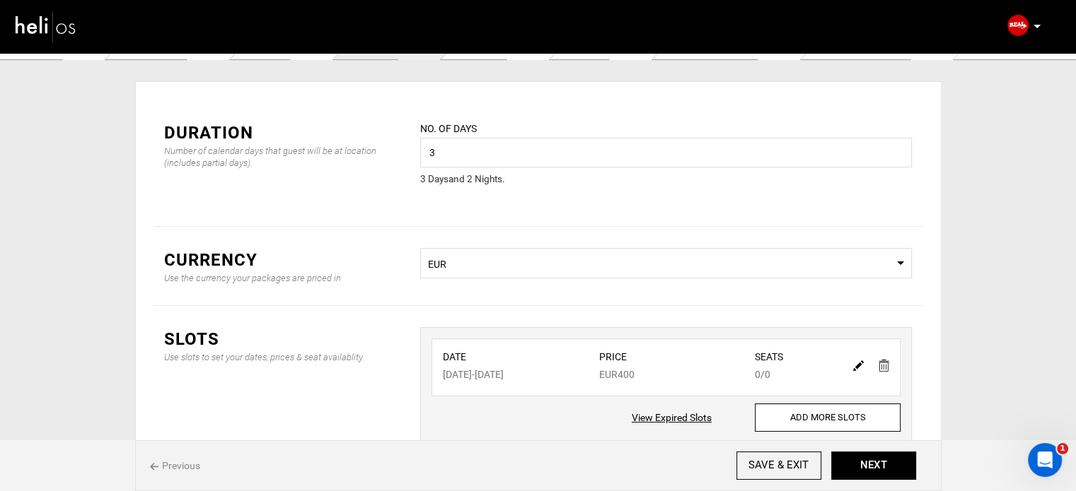
scroll to position [0, 0]
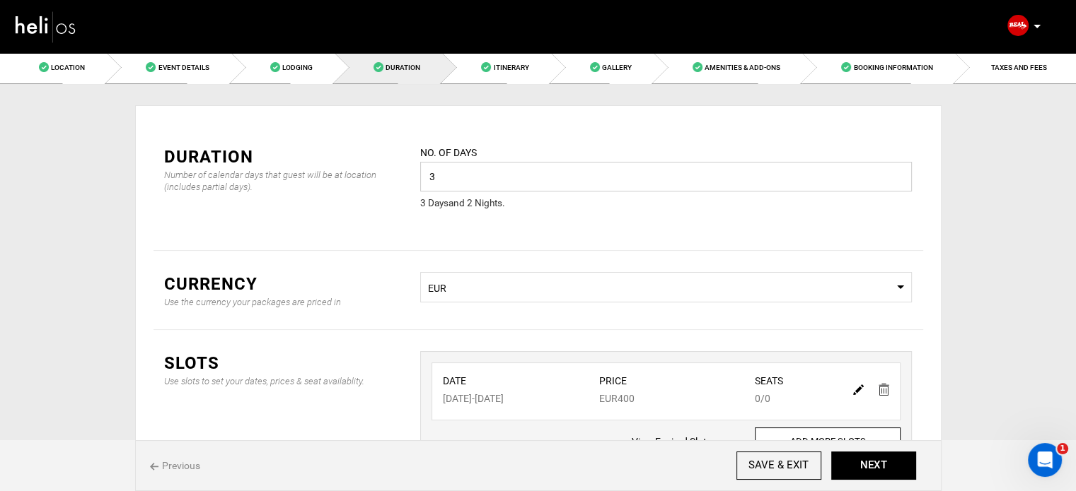
drag, startPoint x: 455, startPoint y: 170, endPoint x: 415, endPoint y: 173, distance: 40.4
click at [415, 173] on div "No. of days 3 Please enter a valid value. 3 Day s and 2 Night s ." at bounding box center [665, 187] width 513 height 84
type input "7"
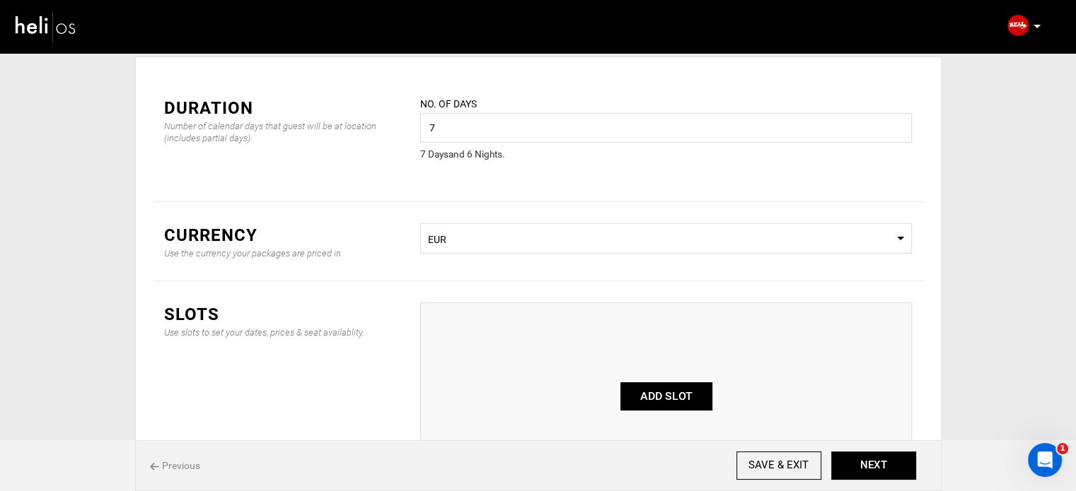
scroll to position [141, 0]
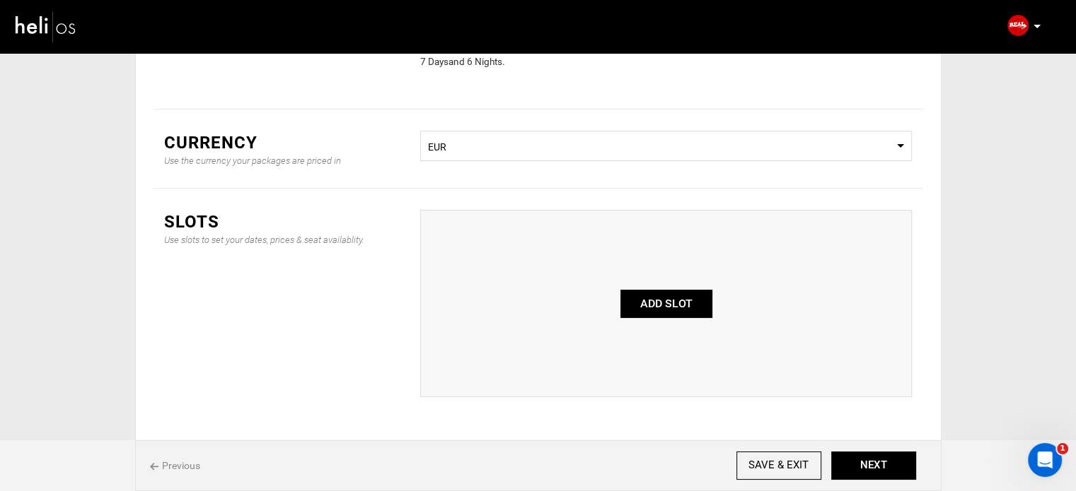
click at [655, 305] on button "ADD SLOT" at bounding box center [666, 304] width 92 height 28
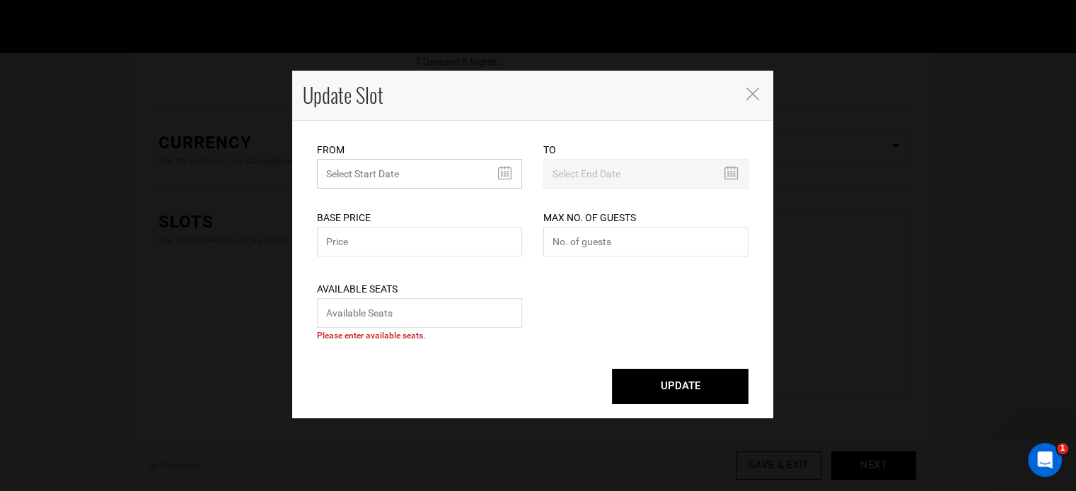
click at [395, 169] on input "text" at bounding box center [419, 174] width 205 height 30
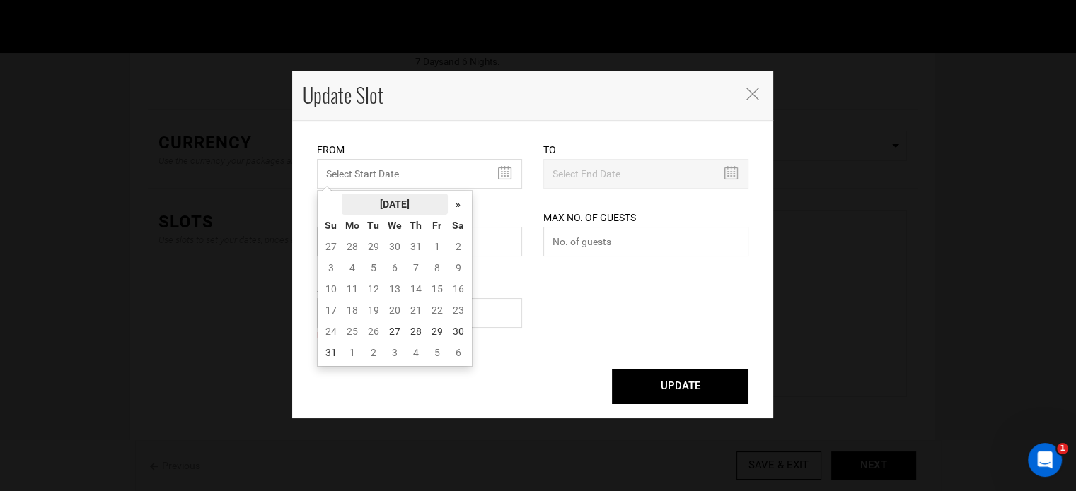
click at [380, 195] on th "August 2025" at bounding box center [395, 204] width 106 height 21
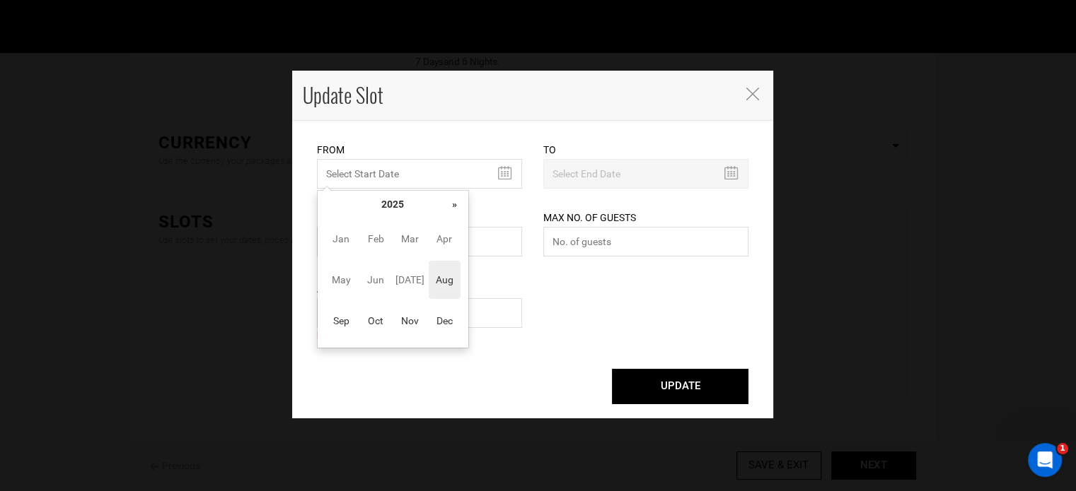
click at [470, 201] on div "Base Price Please enter a valid total price." at bounding box center [419, 224] width 205 height 71
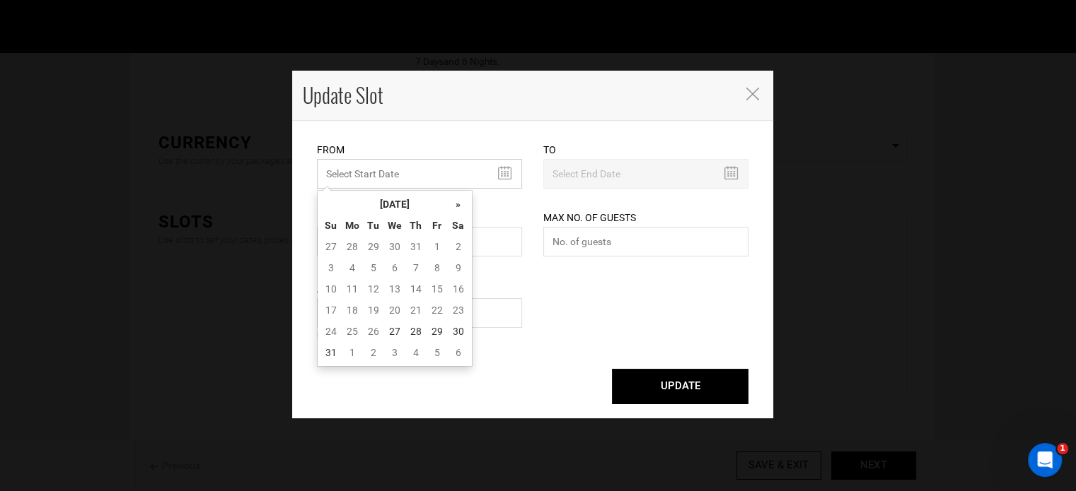
click at [417, 180] on input "MINIMUM NUMBER OF NIGHTS" at bounding box center [419, 174] width 205 height 30
click at [402, 206] on th "August 2025" at bounding box center [395, 204] width 106 height 21
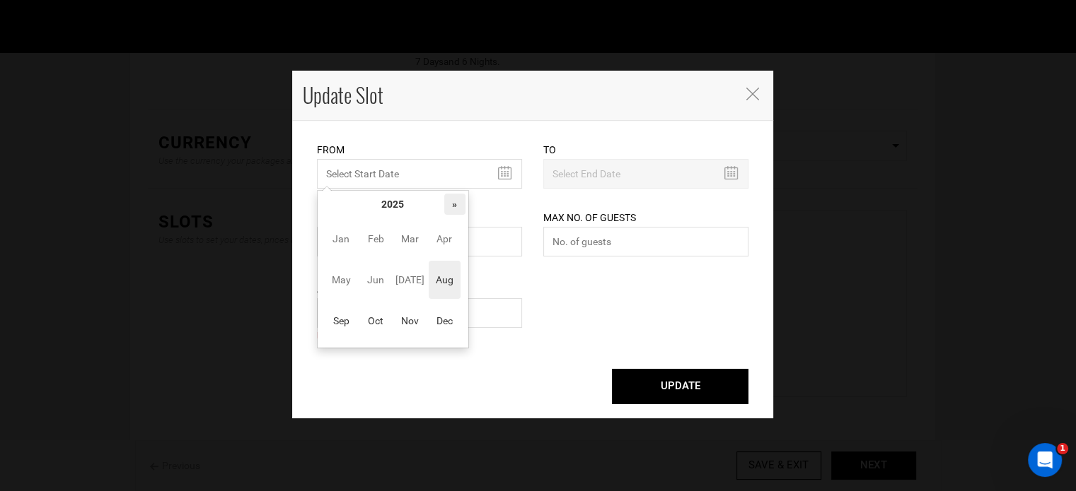
click at [447, 200] on th "»" at bounding box center [454, 204] width 21 height 21
click at [452, 282] on span "Aug" at bounding box center [445, 280] width 32 height 38
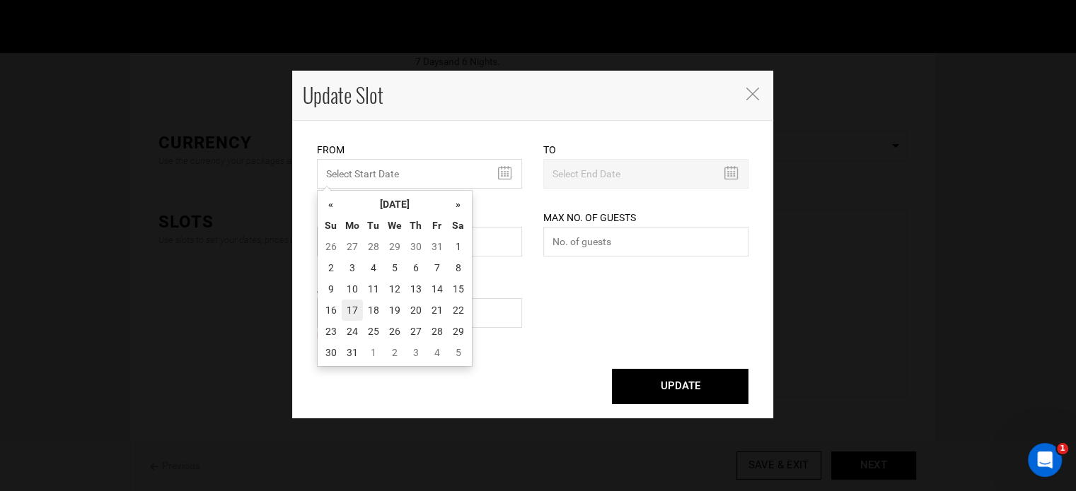
click at [353, 310] on td "17" at bounding box center [352, 310] width 21 height 21
type input "08/17/2026"
type input "08/23/2026"
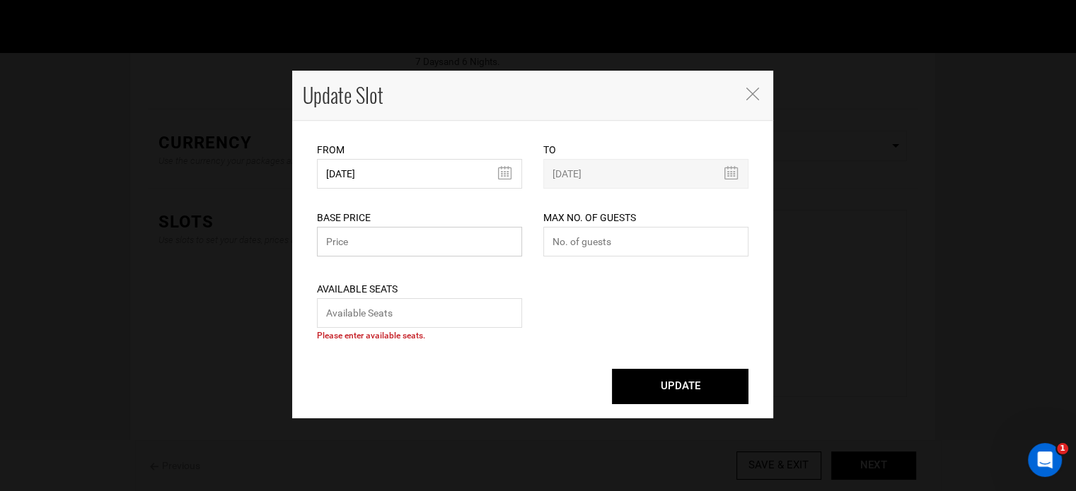
click at [365, 243] on input "text" at bounding box center [419, 242] width 205 height 30
type input "400"
click at [610, 247] on input "number" at bounding box center [645, 242] width 205 height 30
type input "0"
click at [467, 300] on input "number" at bounding box center [419, 313] width 205 height 30
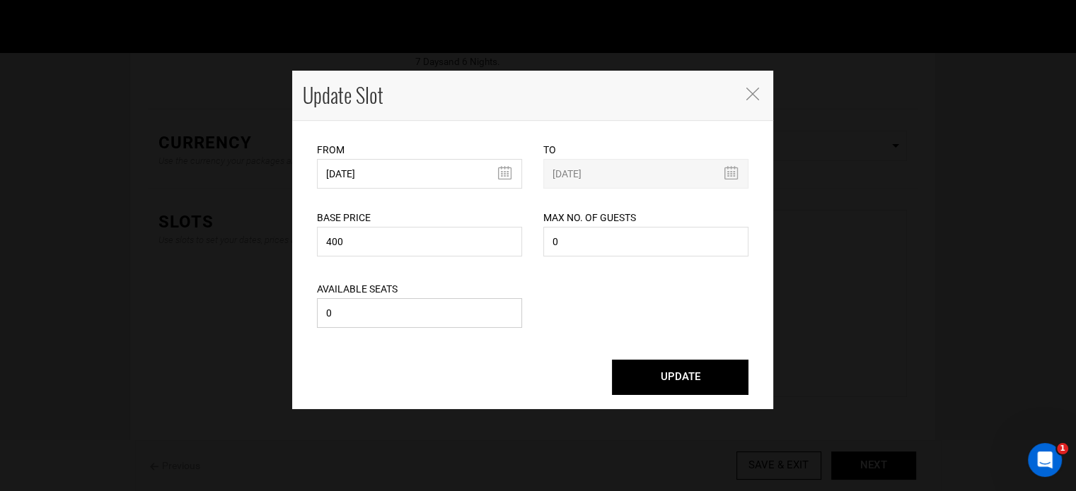
type input "0"
click at [668, 371] on button "UPDATE" at bounding box center [680, 377] width 136 height 35
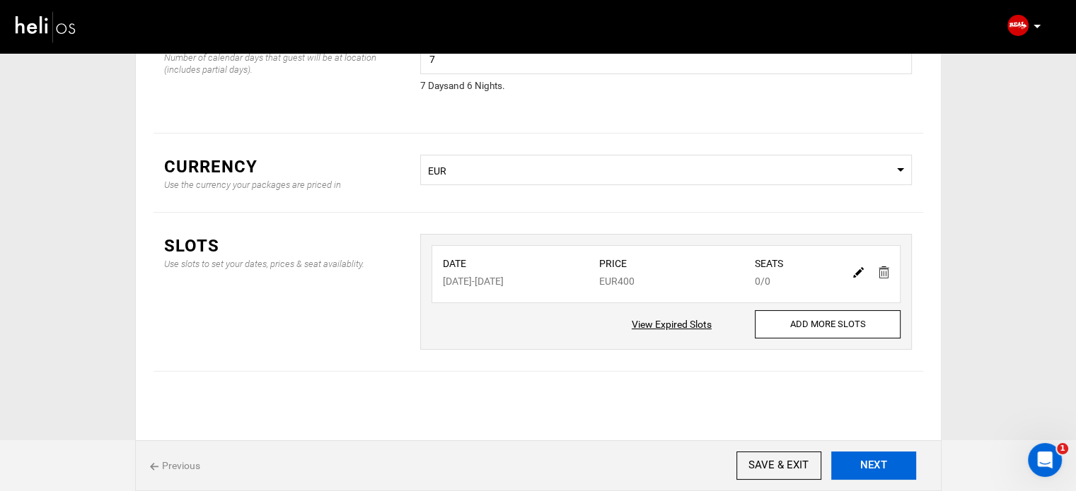
click at [888, 472] on button "NEXT" at bounding box center [873, 466] width 85 height 28
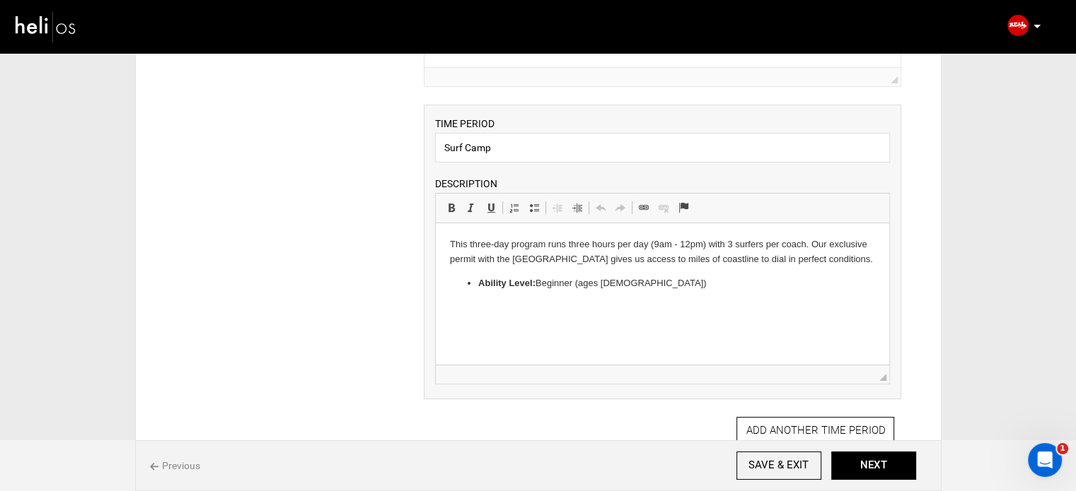
scroll to position [283, 0]
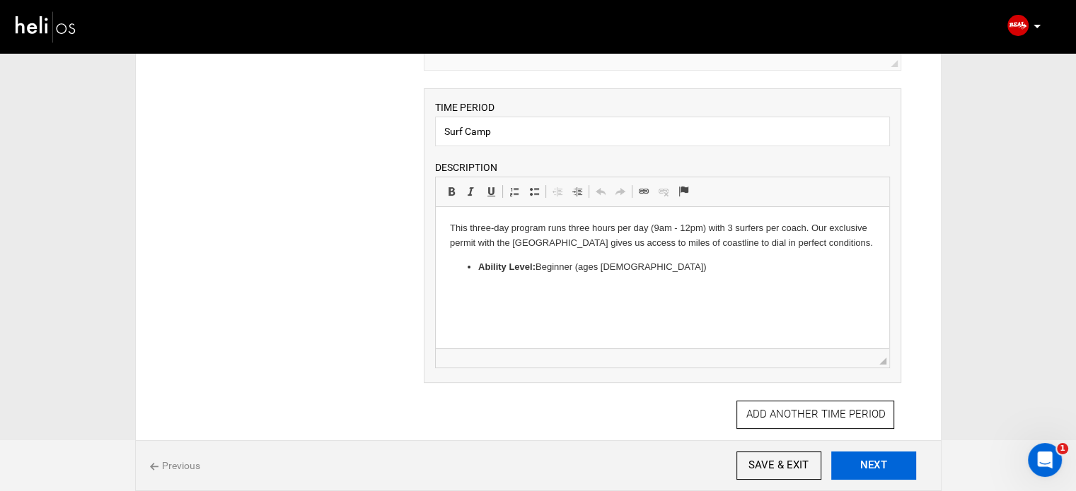
click at [877, 466] on button "NEXT" at bounding box center [873, 466] width 85 height 28
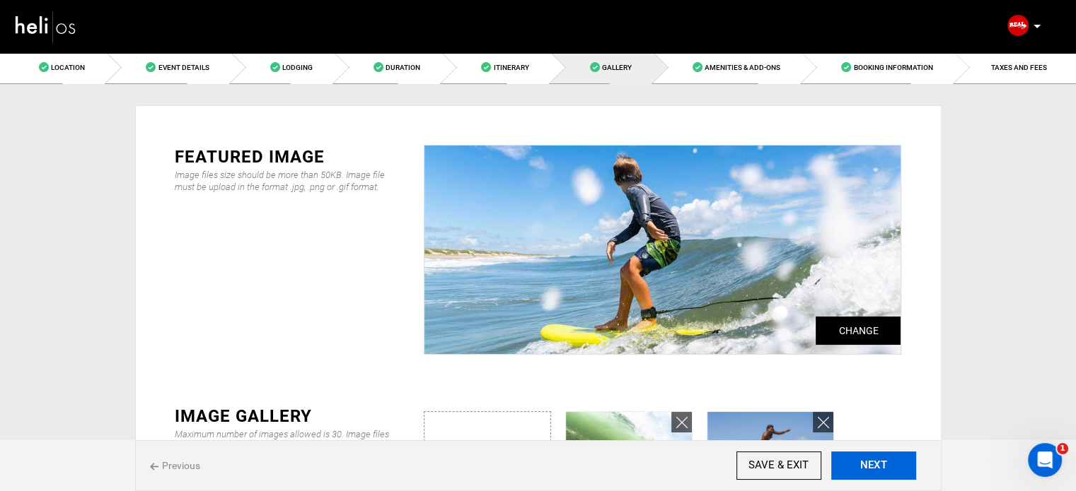
click at [877, 466] on button "NEXT" at bounding box center [873, 466] width 85 height 28
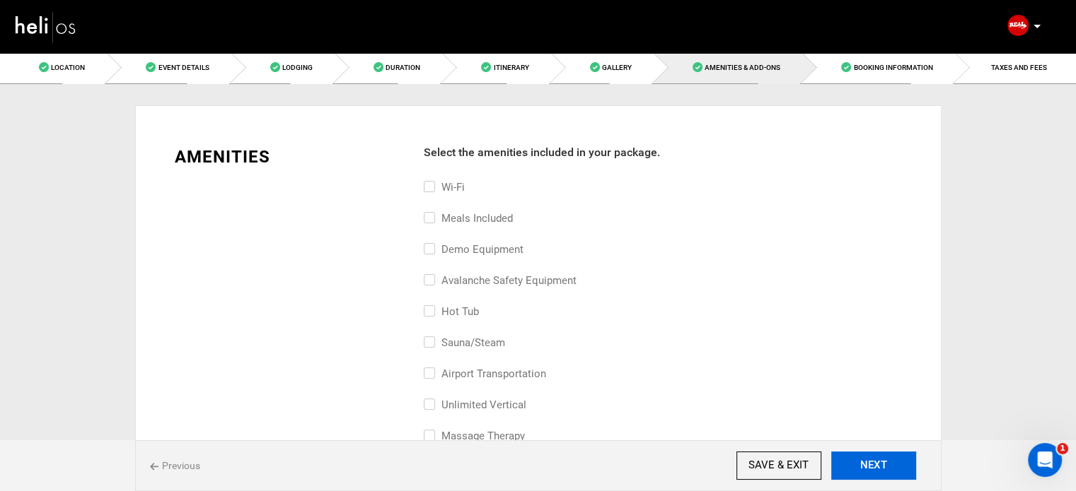
click at [877, 466] on button "NEXT" at bounding box center [873, 466] width 85 height 28
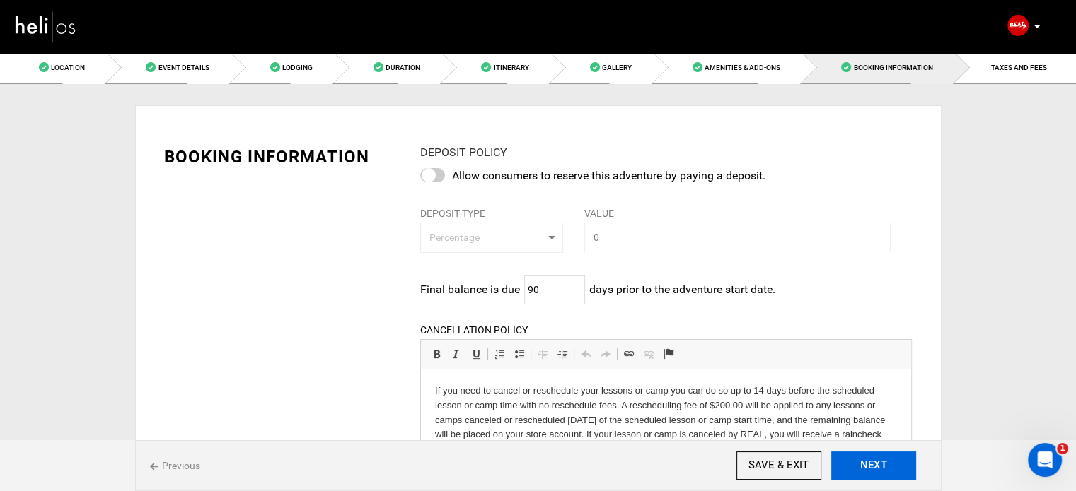
click at [877, 466] on button "NEXT" at bounding box center [873, 466] width 85 height 28
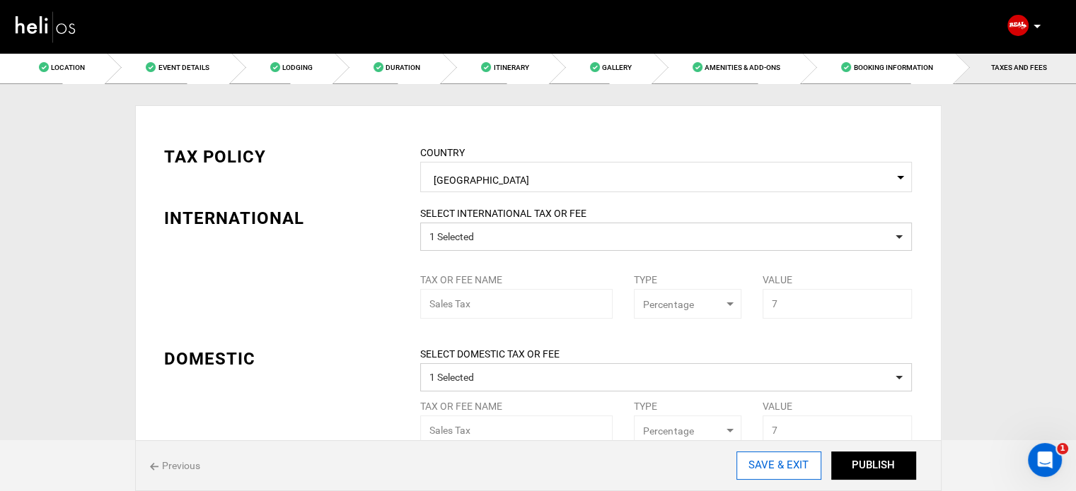
click at [779, 456] on input "SAVE & EXIT" at bounding box center [778, 466] width 85 height 28
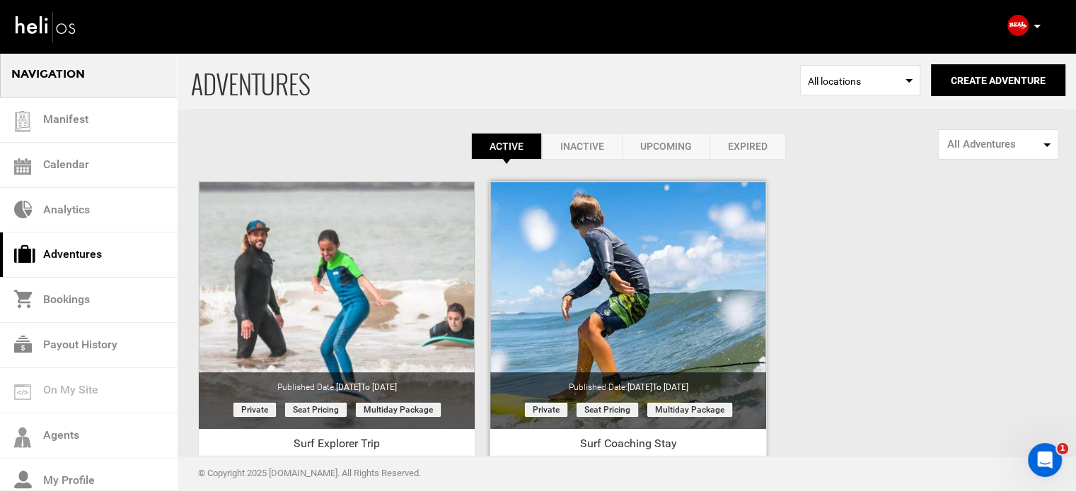
scroll to position [175, 0]
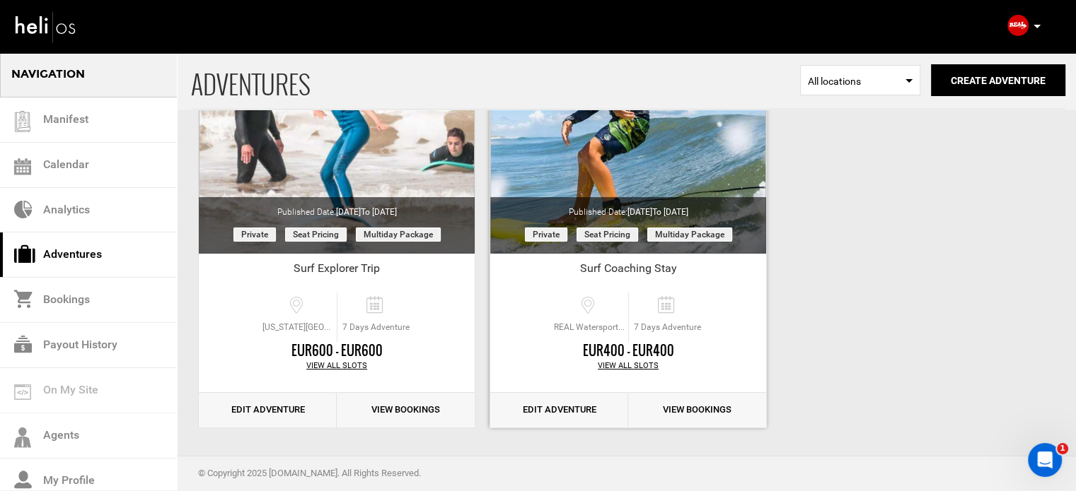
click at [565, 417] on link "Edit Adventure" at bounding box center [559, 410] width 138 height 35
click at [569, 417] on link "Edit Adventure" at bounding box center [559, 410] width 138 height 35
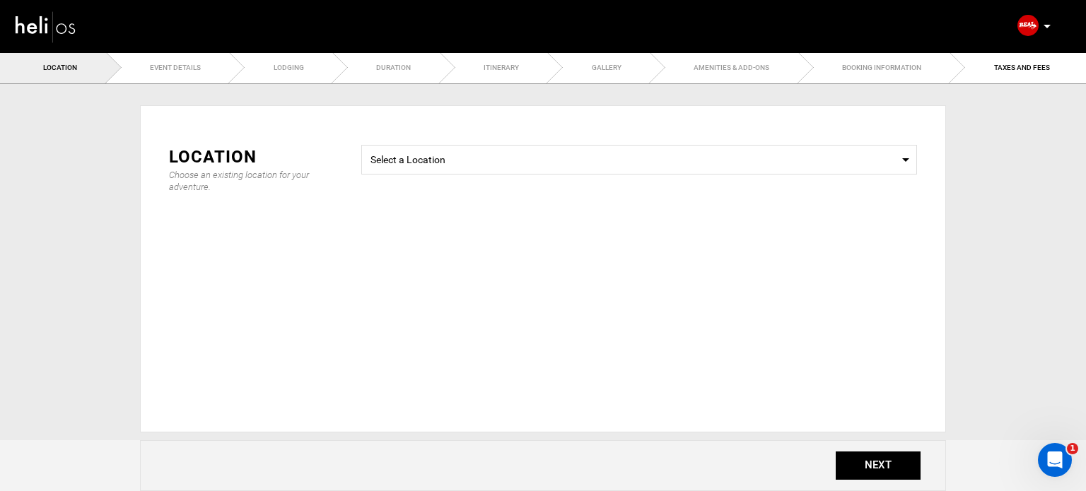
type input "7"
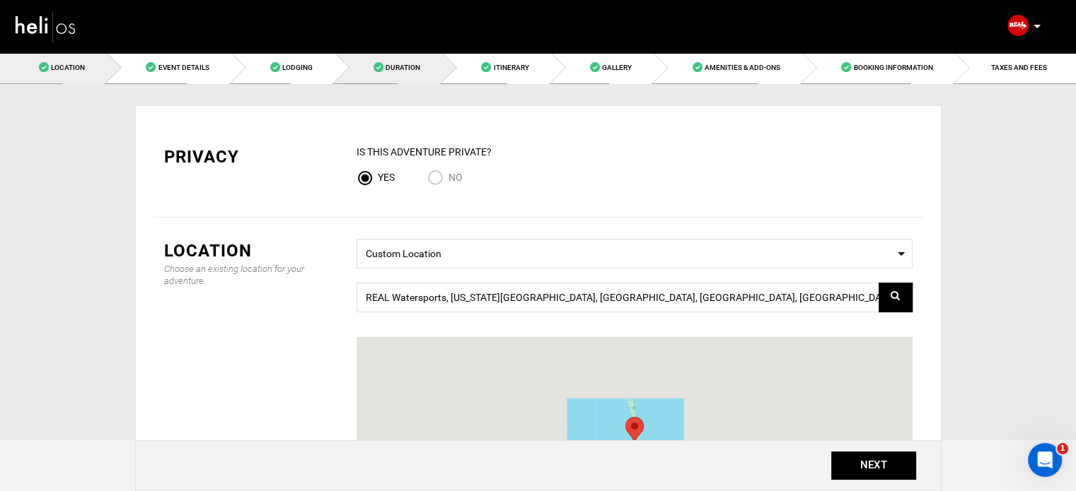
click at [400, 59] on link "Duration" at bounding box center [387, 68] width 107 height 32
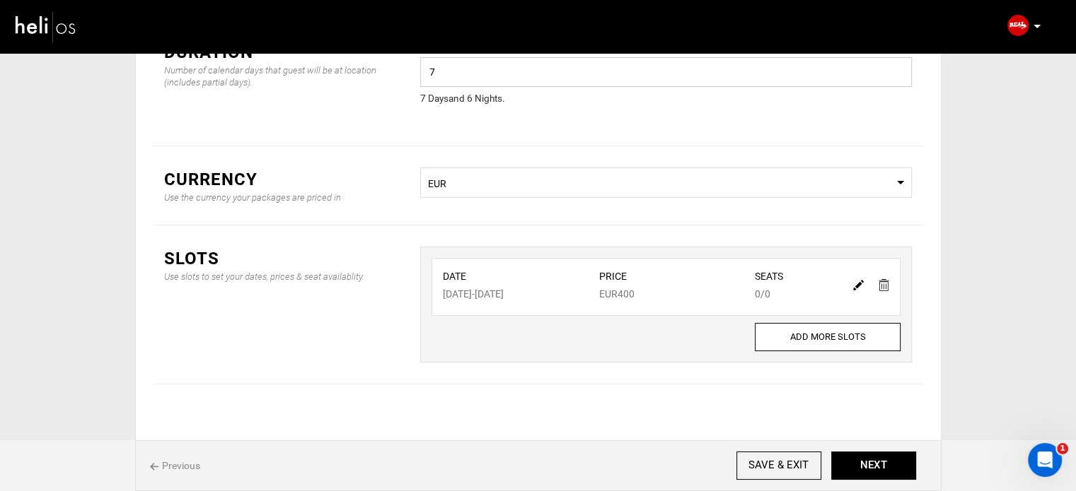
click at [499, 74] on input "7" at bounding box center [665, 72] width 491 height 30
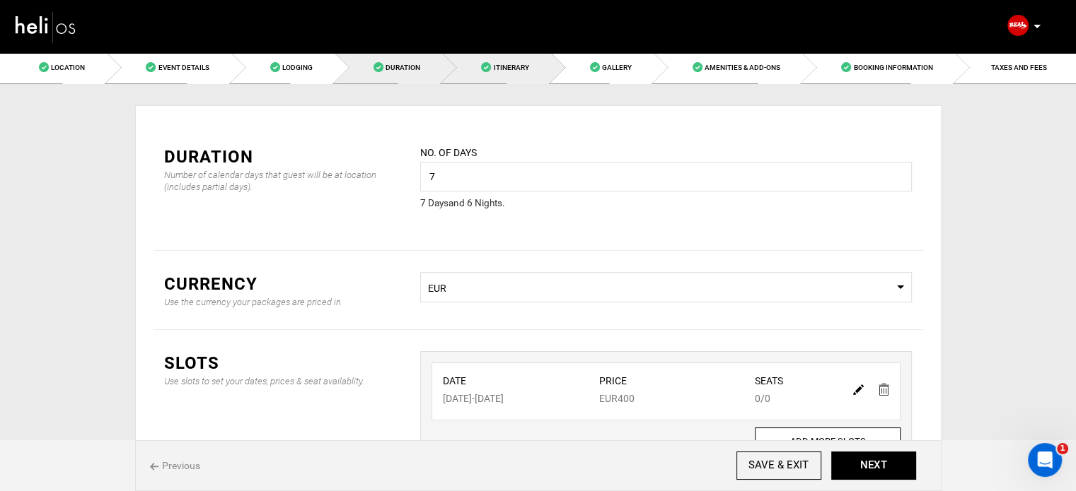
click at [520, 62] on link "Itinerary" at bounding box center [496, 68] width 108 height 32
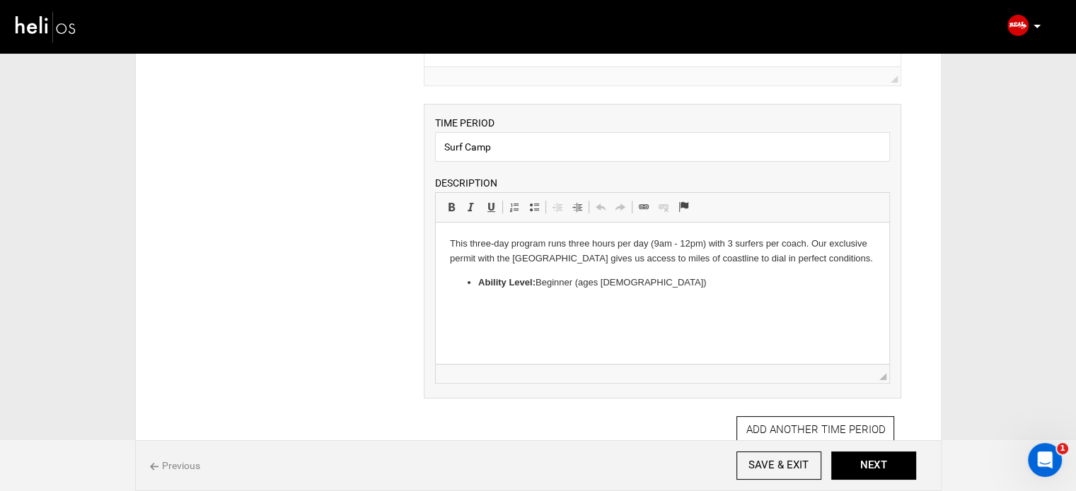
scroll to position [354, 0]
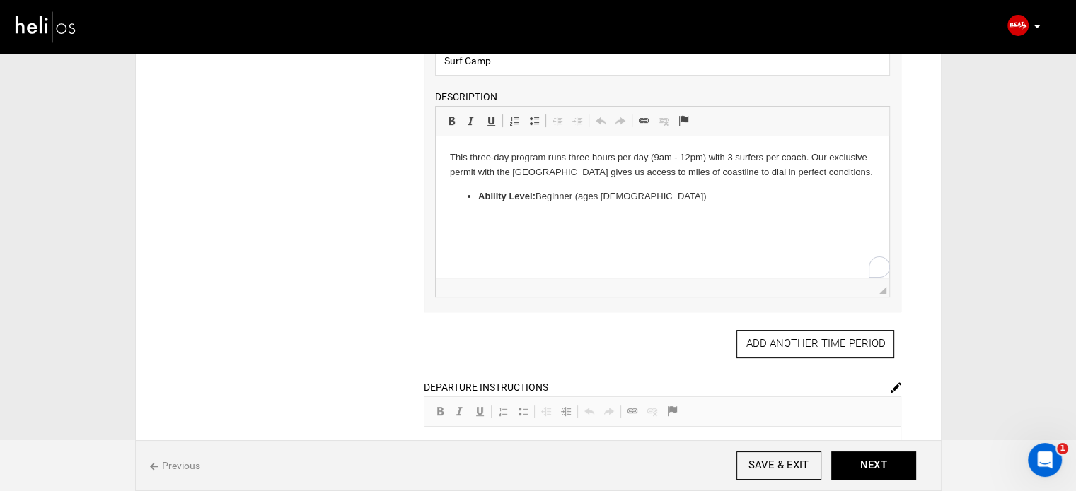
click at [533, 202] on strong "Ability Level:" at bounding box center [506, 196] width 57 height 11
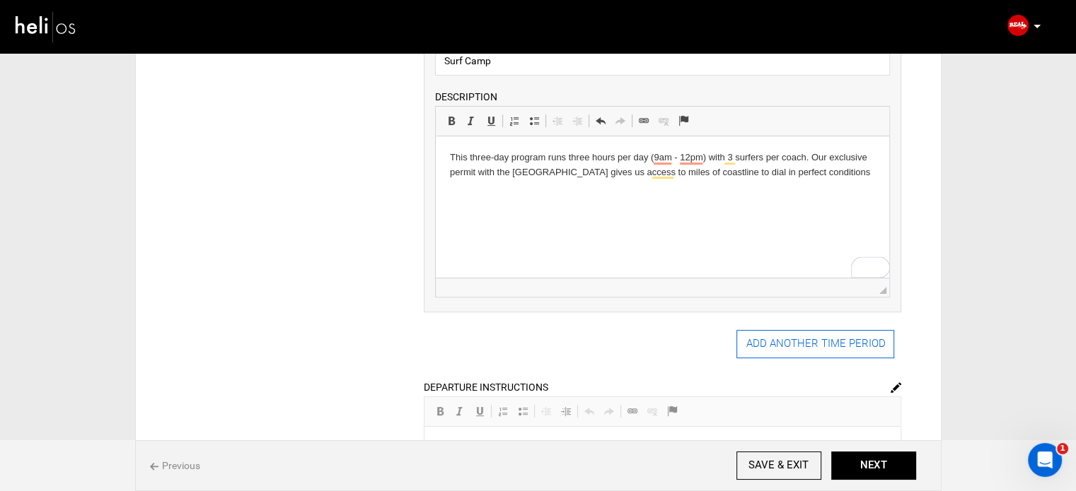
click at [799, 347] on button "ADD ANOTHER TIME PERIOD" at bounding box center [815, 344] width 158 height 28
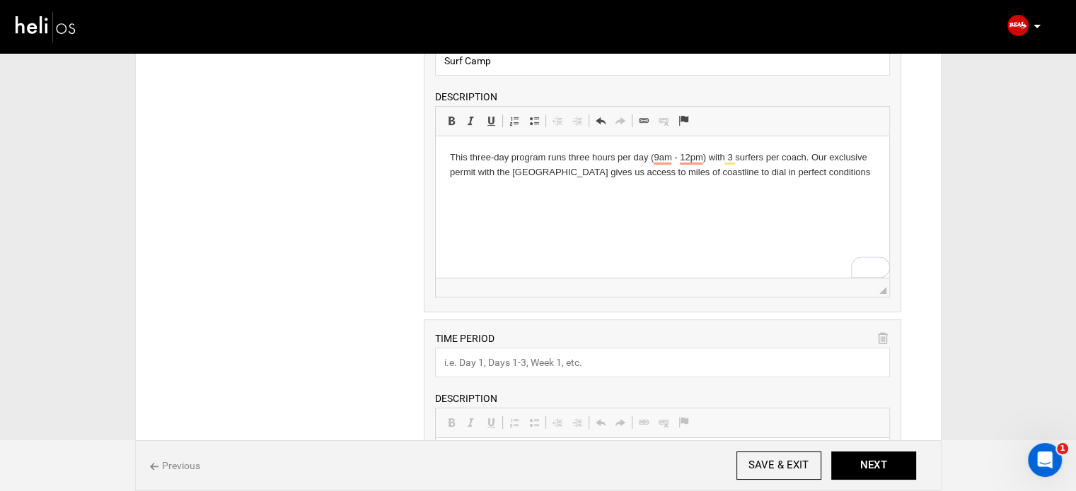
scroll to position [0, 0]
click at [482, 359] on input "text" at bounding box center [662, 363] width 455 height 30
type input "Other Activities"
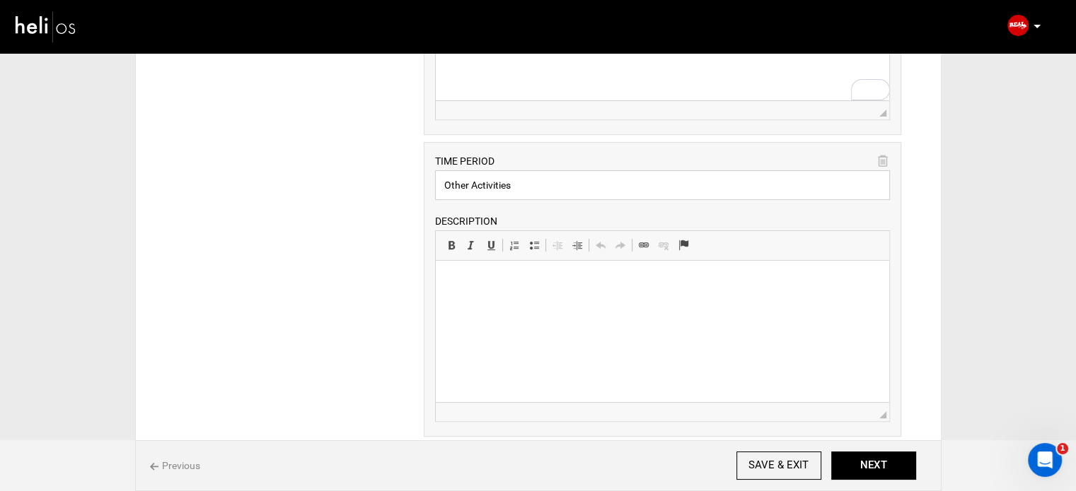
scroll to position [566, 0]
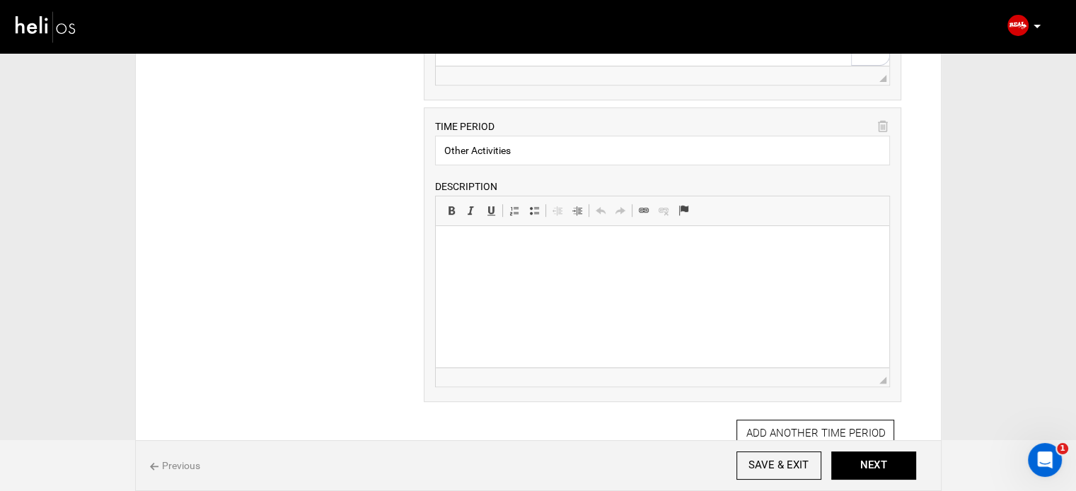
click at [497, 269] on html at bounding box center [662, 247] width 453 height 43
drag, startPoint x: 548, startPoint y: 297, endPoint x: 887, endPoint y: 443, distance: 369.0
click at [436, 246] on html "WING FOIL QUAD RIDING HORSE RIDES" at bounding box center [662, 271] width 453 height 91
click at [450, 209] on span at bounding box center [451, 210] width 11 height 11
click at [532, 208] on span at bounding box center [533, 210] width 11 height 11
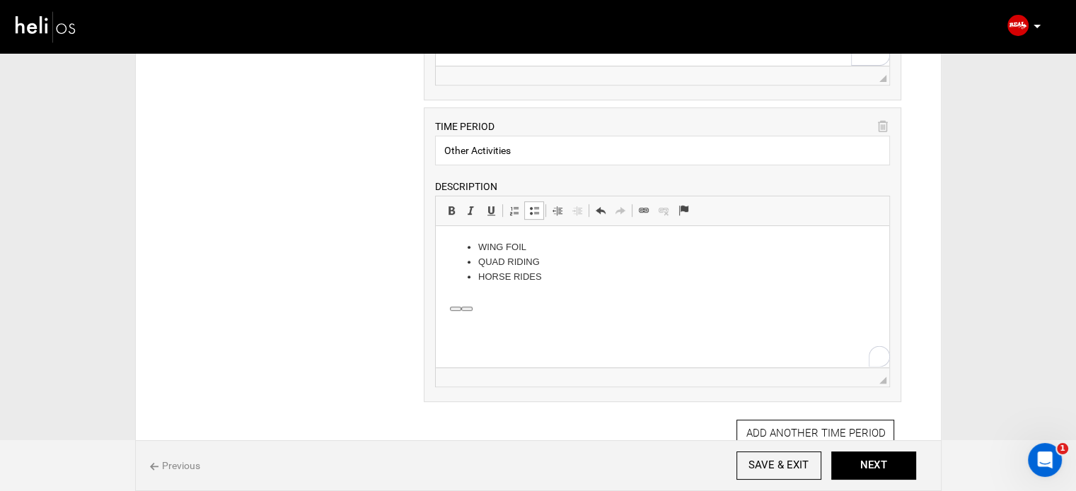
click at [532, 208] on span at bounding box center [533, 210] width 11 height 11
click at [494, 253] on li "WING FOIL" at bounding box center [662, 247] width 368 height 15
drag, startPoint x: 485, startPoint y: 250, endPoint x: 532, endPoint y: 250, distance: 46.7
click at [532, 250] on li "WING FOIL" at bounding box center [662, 247] width 368 height 15
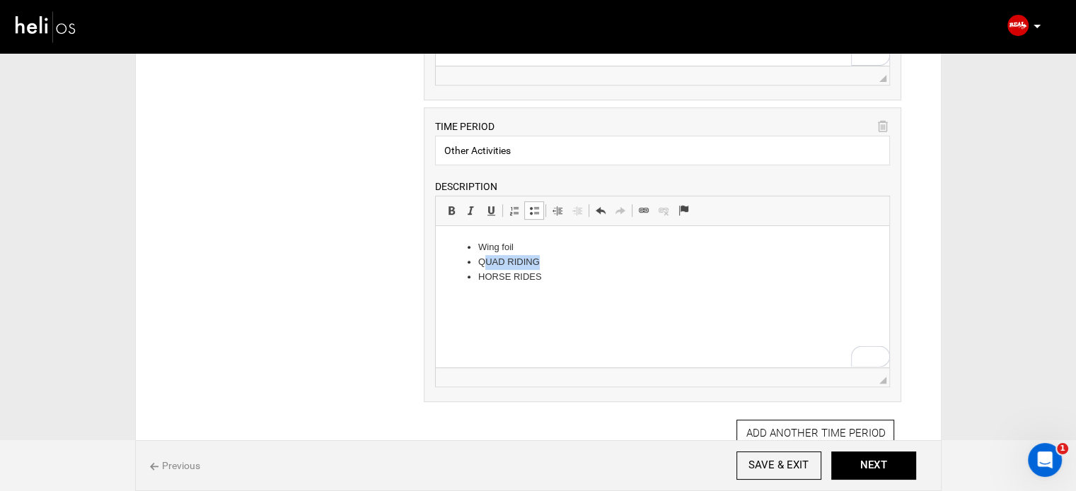
drag, startPoint x: 485, startPoint y: 264, endPoint x: 561, endPoint y: 257, distance: 76.7
click at [561, 257] on li "QUAD RIDING" at bounding box center [662, 262] width 368 height 15
drag, startPoint x: 487, startPoint y: 276, endPoint x: 566, endPoint y: 277, distance: 78.5
click at [566, 277] on li "HORSE RIDES" at bounding box center [662, 277] width 368 height 15
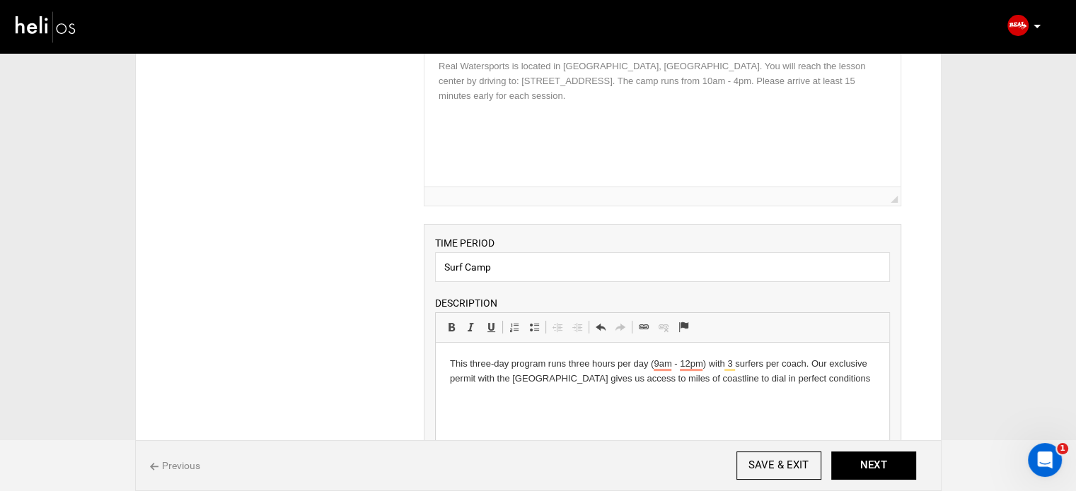
scroll to position [141, 0]
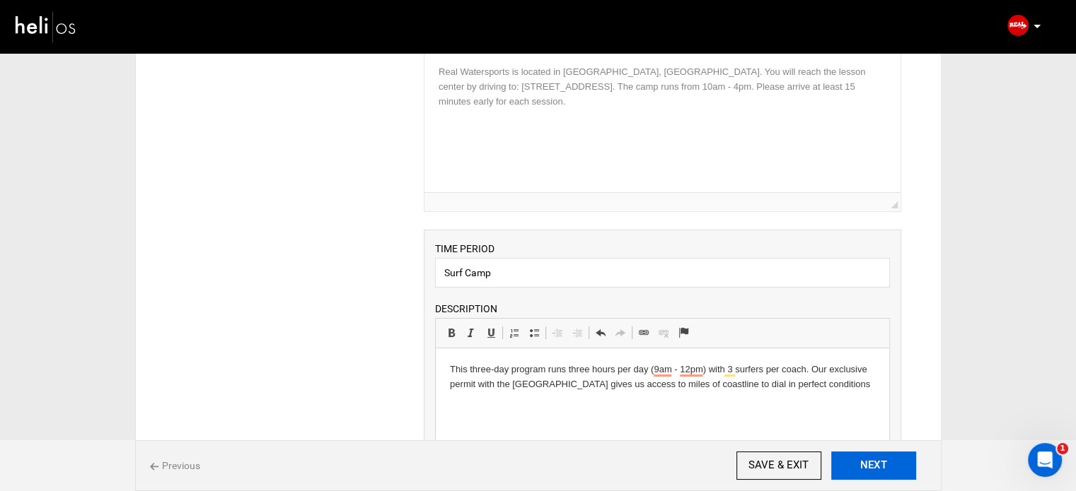
click at [846, 452] on button "NEXT" at bounding box center [873, 466] width 85 height 28
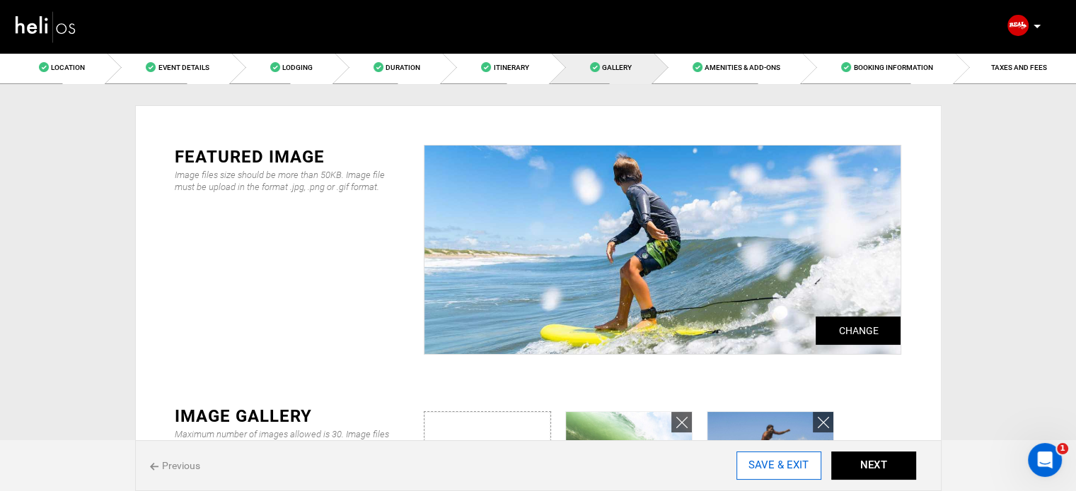
click at [787, 463] on input "SAVE & EXIT" at bounding box center [778, 466] width 85 height 28
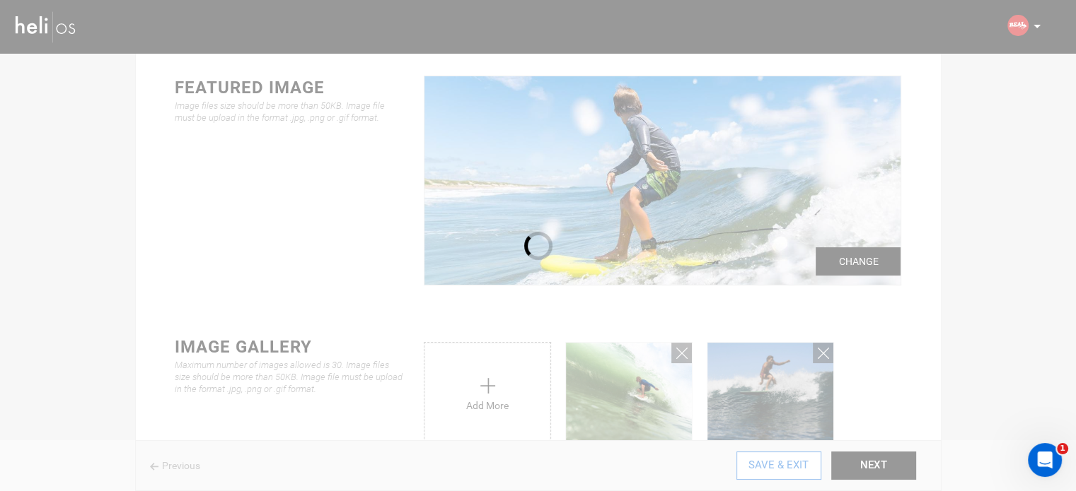
scroll to position [212, 0]
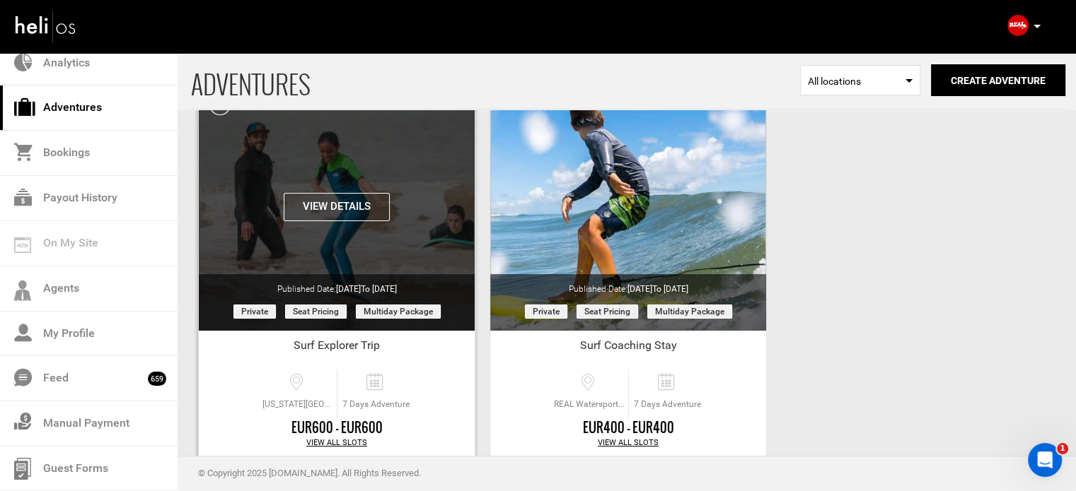
scroll to position [175, 0]
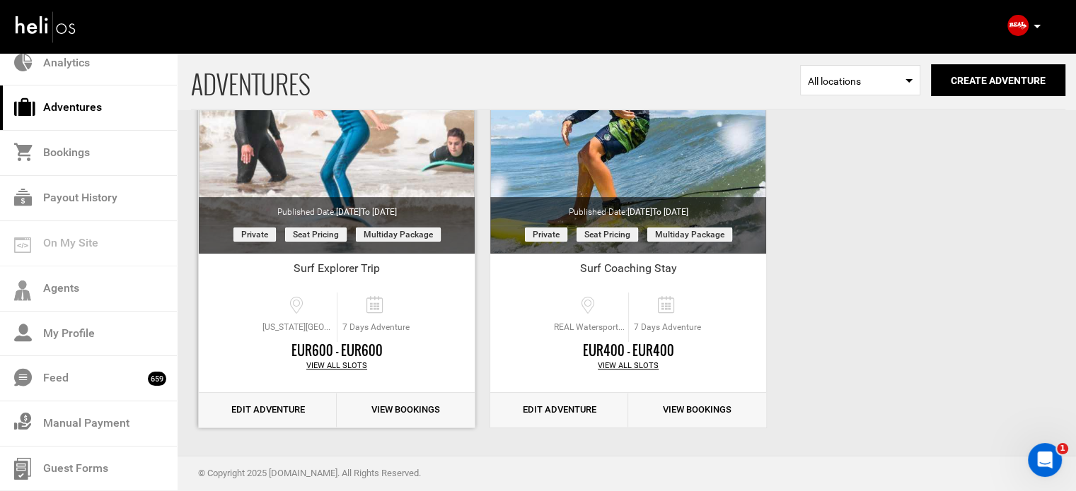
click at [286, 405] on link "Edit Adventure" at bounding box center [268, 410] width 138 height 35
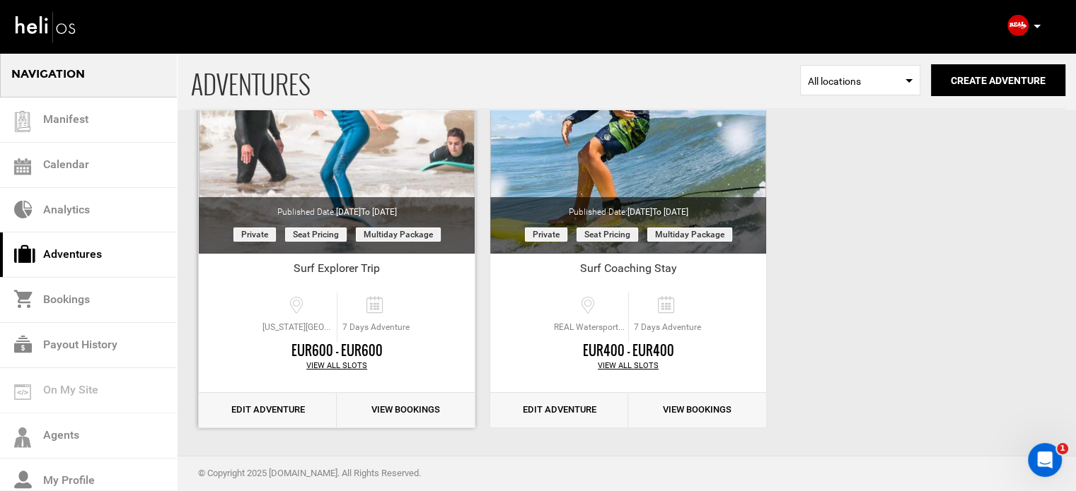
scroll to position [175, 0]
click at [280, 406] on link "Edit Adventure" at bounding box center [268, 410] width 138 height 35
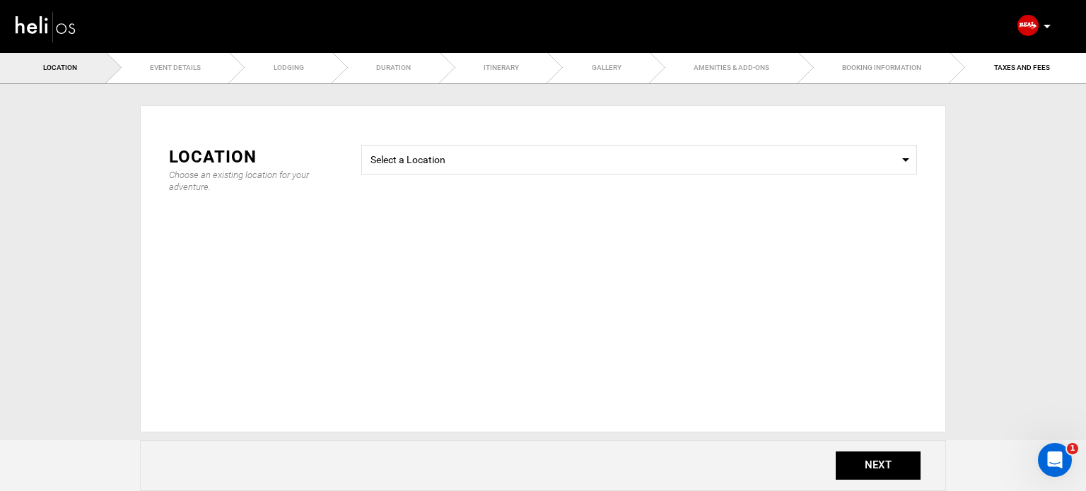
type input "Other Experiences"
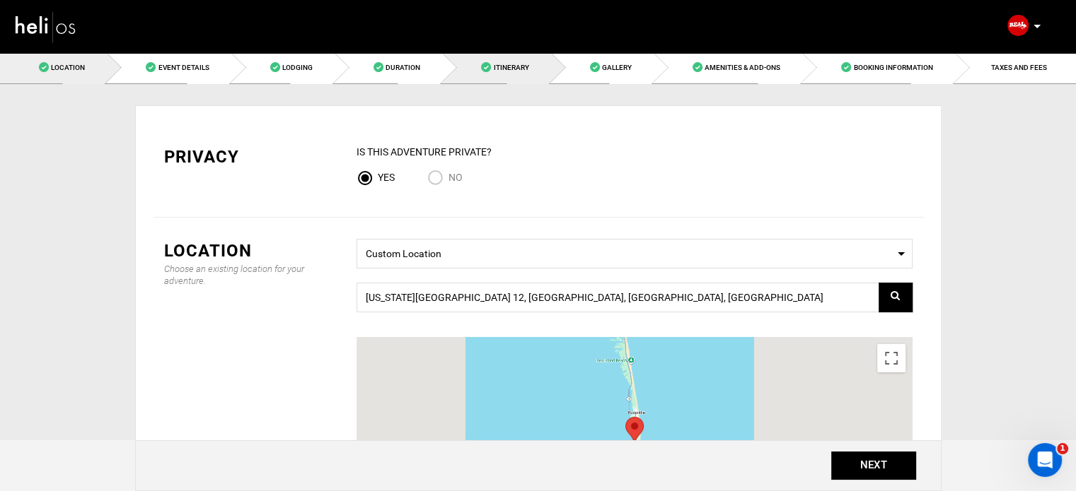
click at [519, 78] on link "Itinerary" at bounding box center [496, 68] width 108 height 32
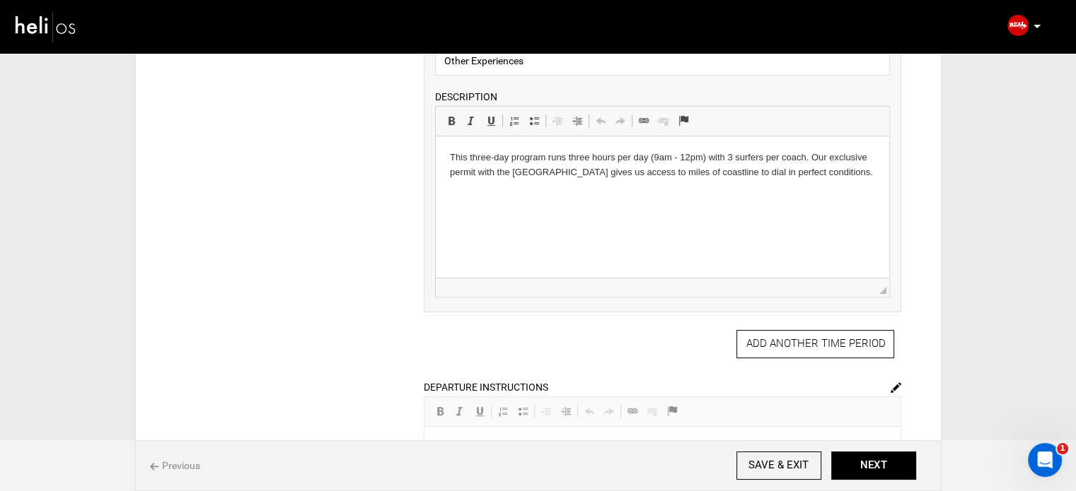
scroll to position [283, 0]
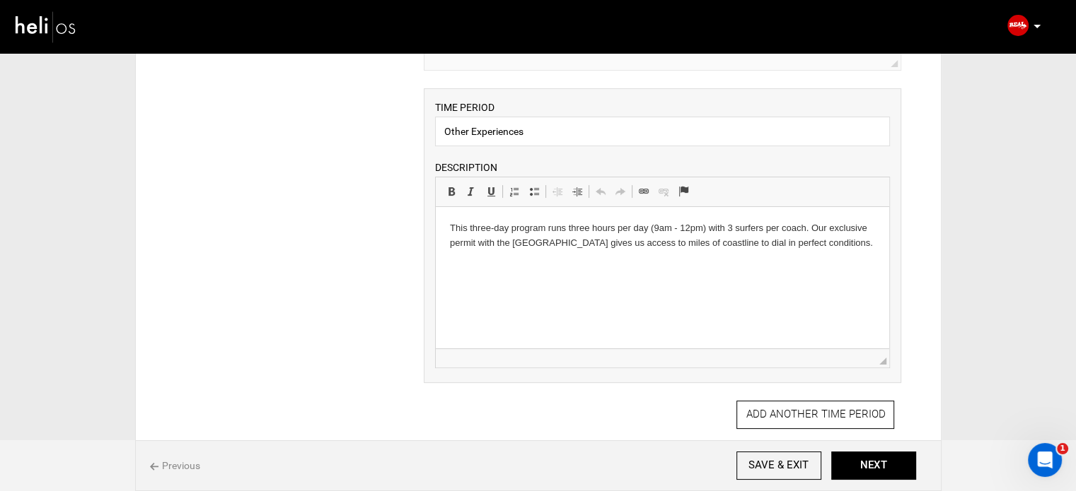
click at [451, 248] on p "This three-day program runs three hours per day (9am - 12pm) with 3 surfers per…" at bounding box center [662, 236] width 425 height 30
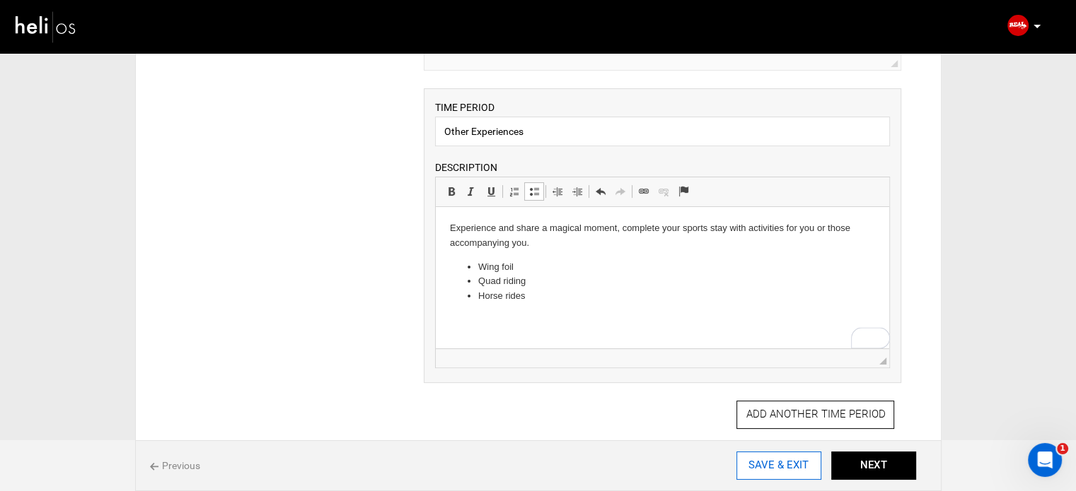
click at [789, 466] on input "SAVE & EXIT" at bounding box center [778, 466] width 85 height 28
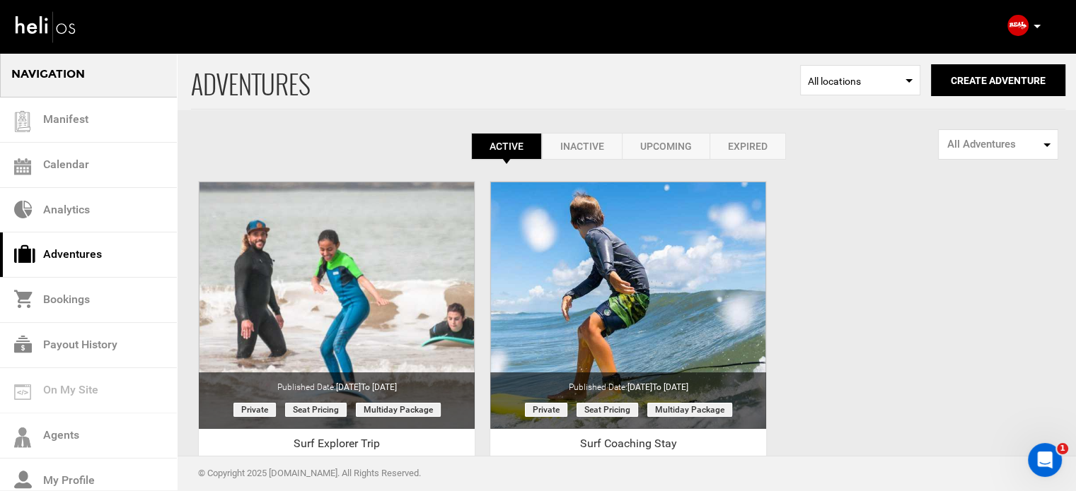
click at [1032, 23] on p at bounding box center [1036, 26] width 8 height 16
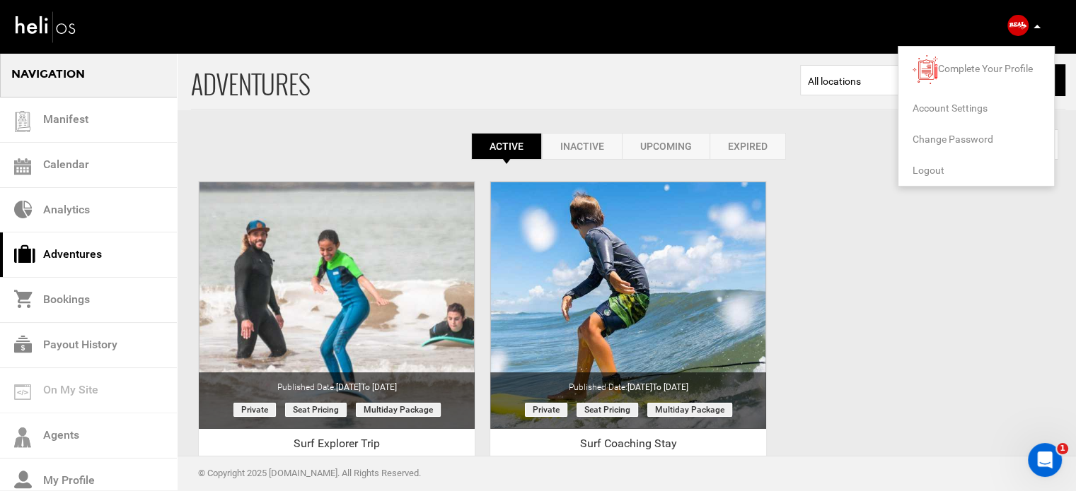
click at [931, 172] on span "Logout" at bounding box center [928, 170] width 32 height 11
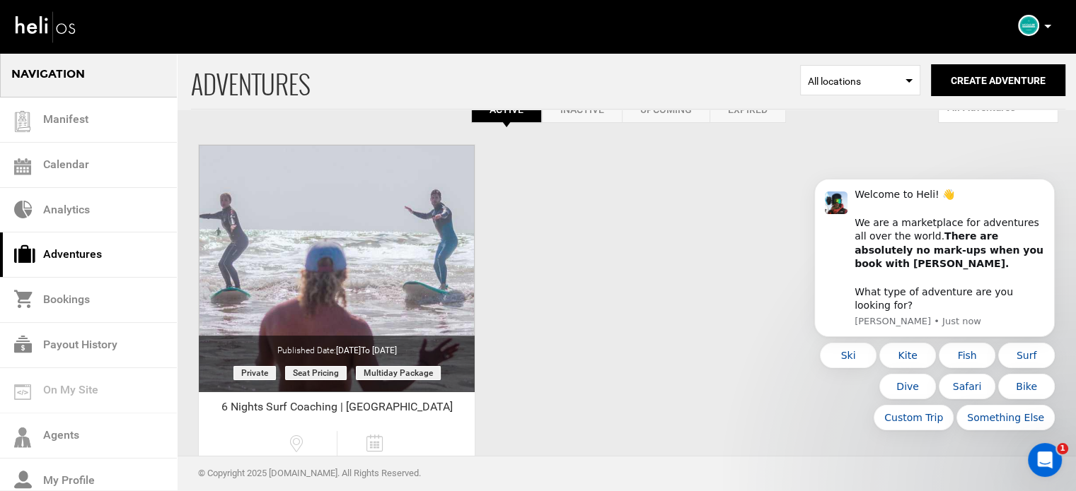
scroll to position [141, 0]
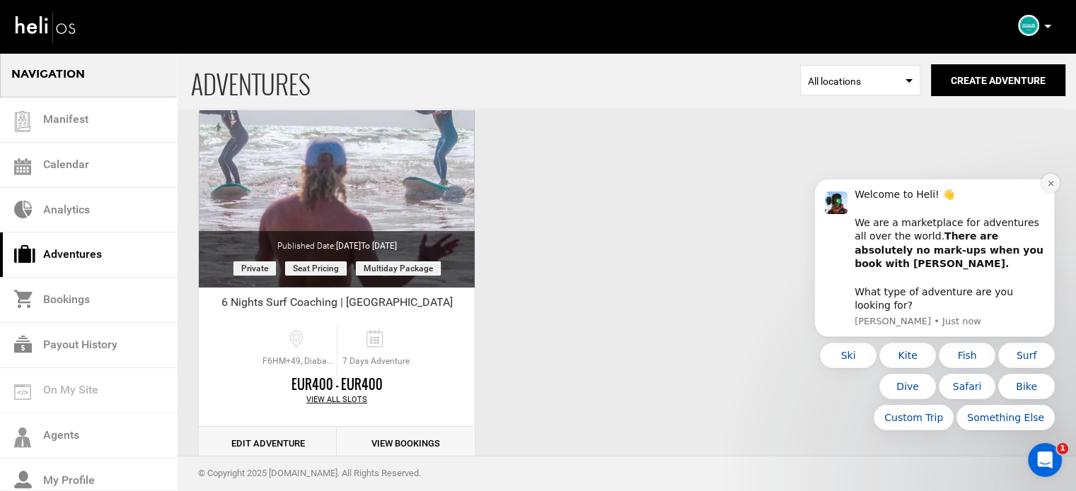
click at [1052, 192] on button "Dismiss notification" at bounding box center [1050, 183] width 18 height 18
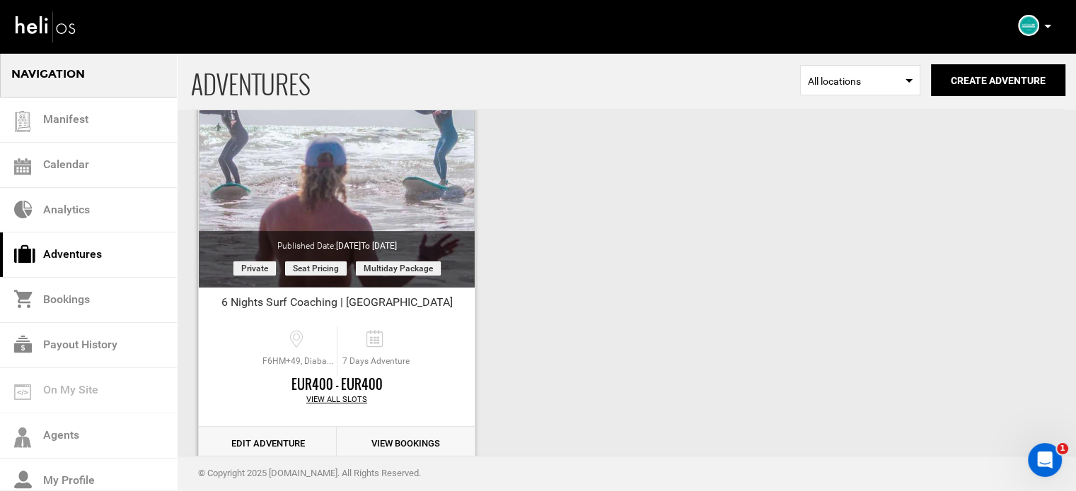
scroll to position [0, 0]
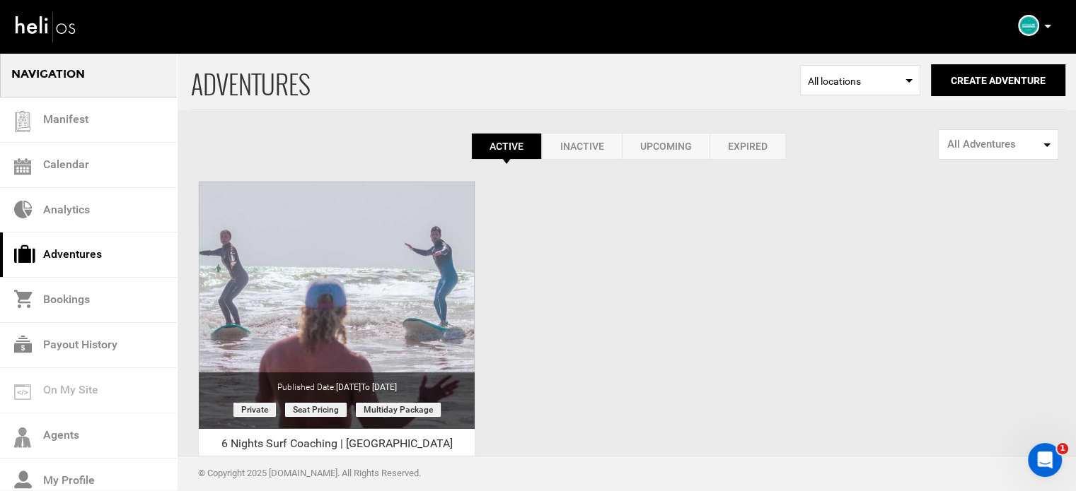
click at [1048, 26] on icon at bounding box center [1047, 27] width 7 height 4
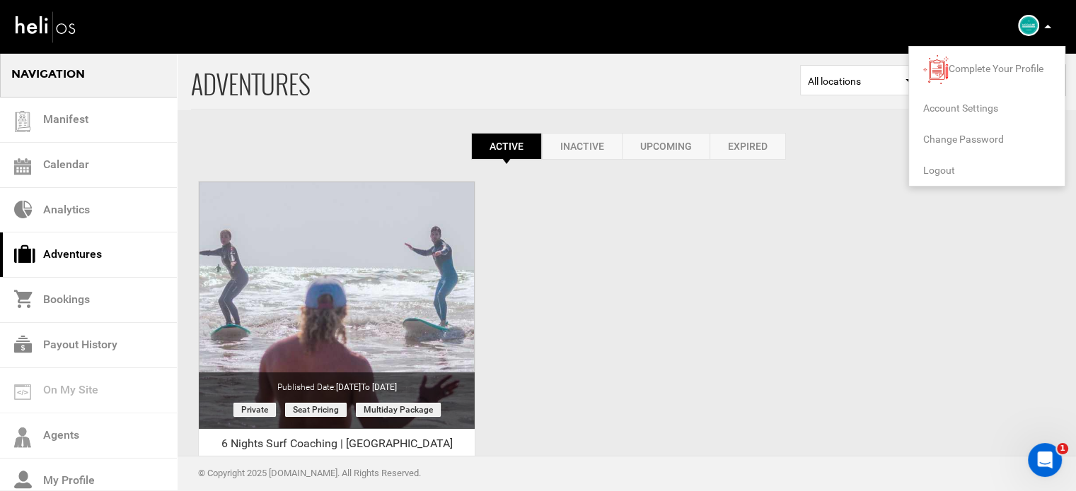
click at [950, 165] on span "Logout" at bounding box center [939, 170] width 32 height 11
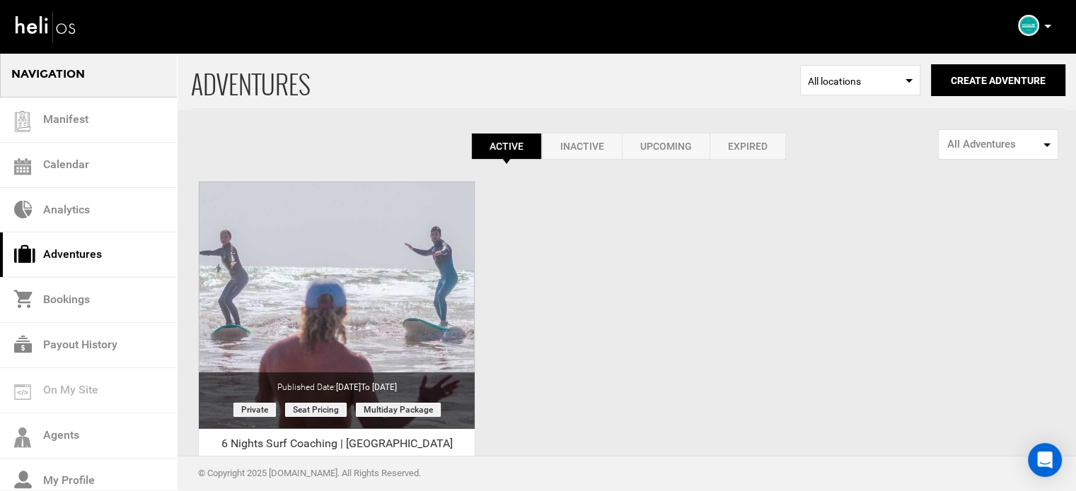
click at [628, 303] on div "ADVENTURES Select Location All locations Create Adventure Public Adventure This…" at bounding box center [538, 335] width 1076 height 566
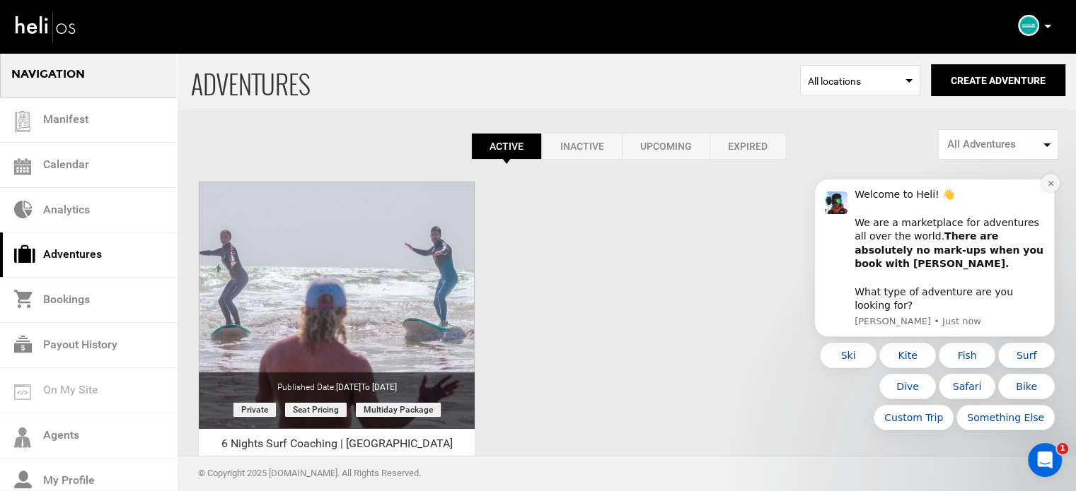
click at [1047, 187] on icon "Dismiss notification" at bounding box center [1051, 184] width 8 height 8
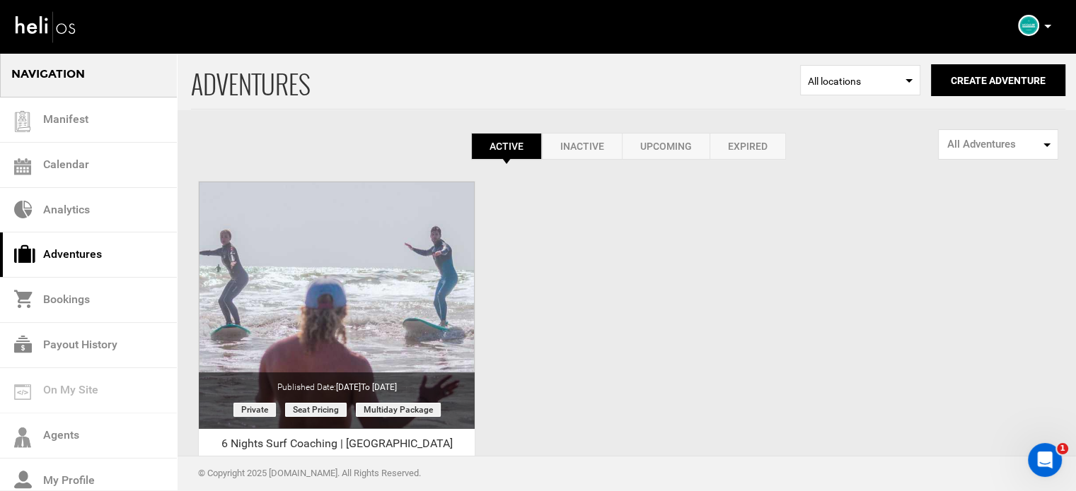
click at [782, 149] on link "Expired" at bounding box center [747, 146] width 76 height 27
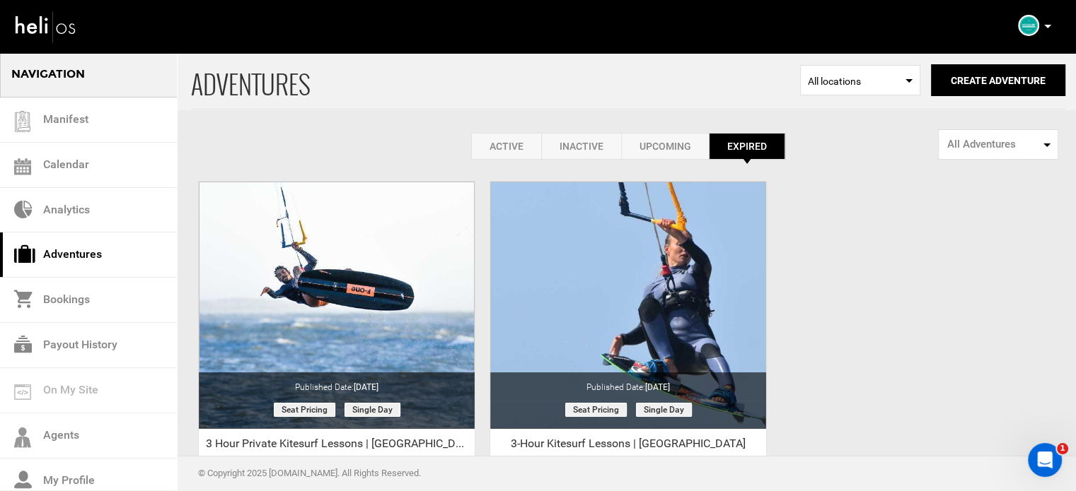
click at [506, 149] on link "Active" at bounding box center [506, 146] width 70 height 27
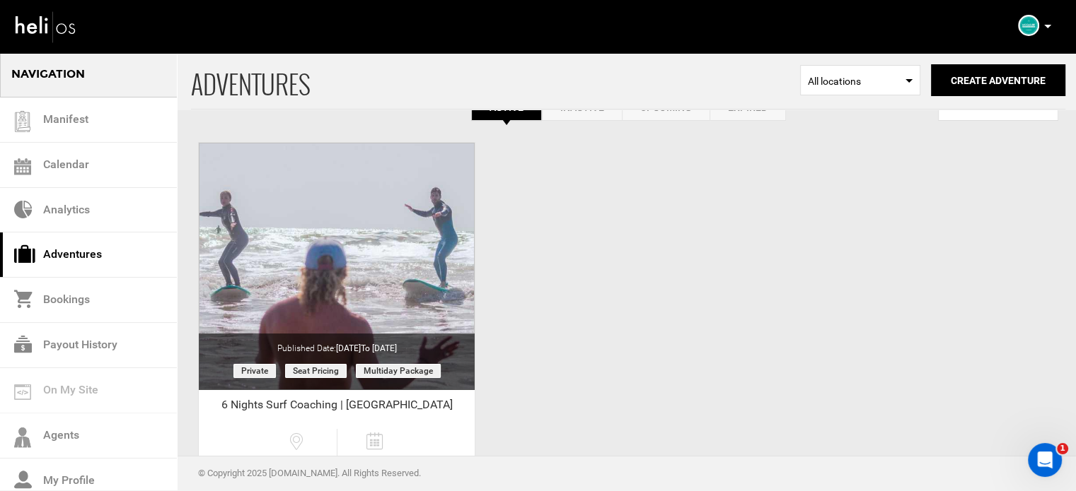
scroll to position [71, 0]
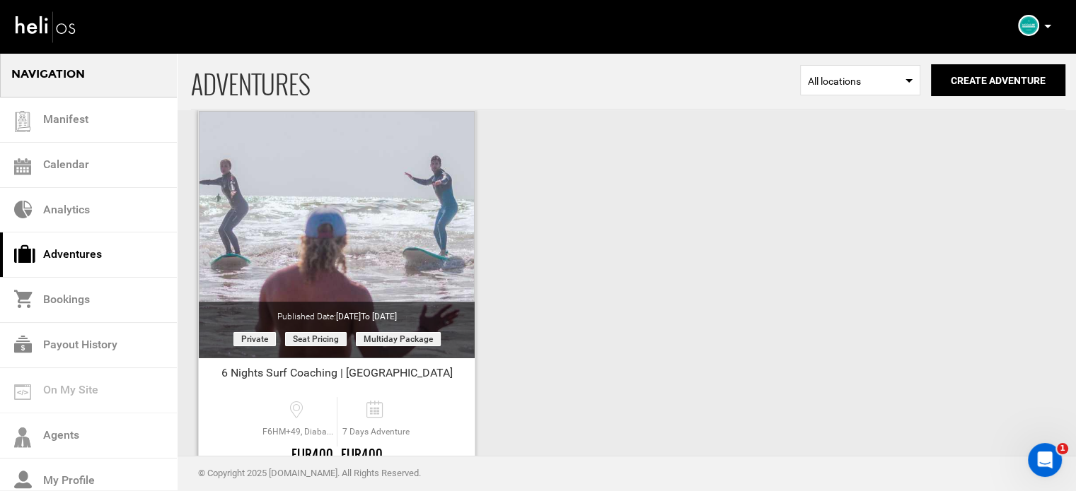
click at [412, 376] on div "6 Nights Surf Coaching | Morocco" at bounding box center [337, 376] width 276 height 21
click at [460, 378] on div "6 Nights Surf Coaching | Morocco" at bounding box center [337, 376] width 276 height 21
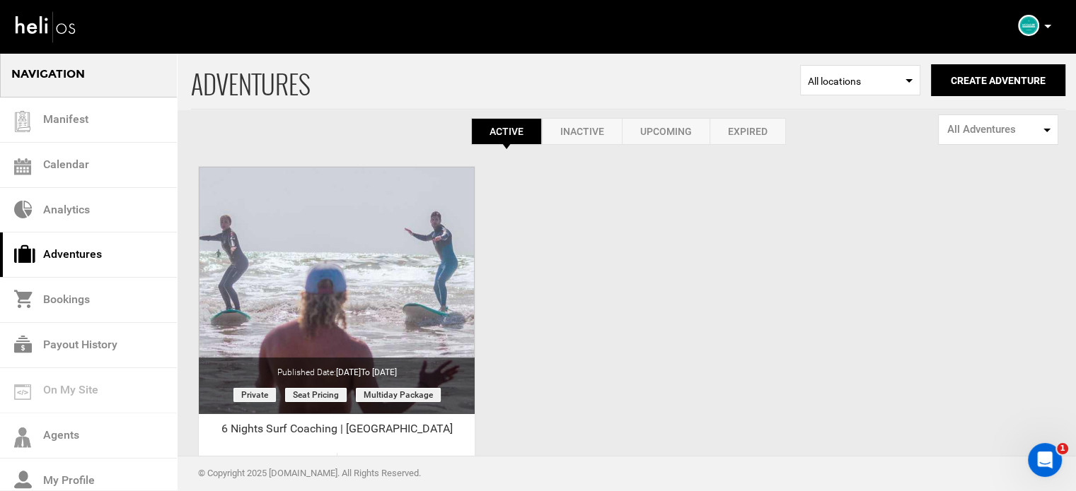
scroll to position [0, 0]
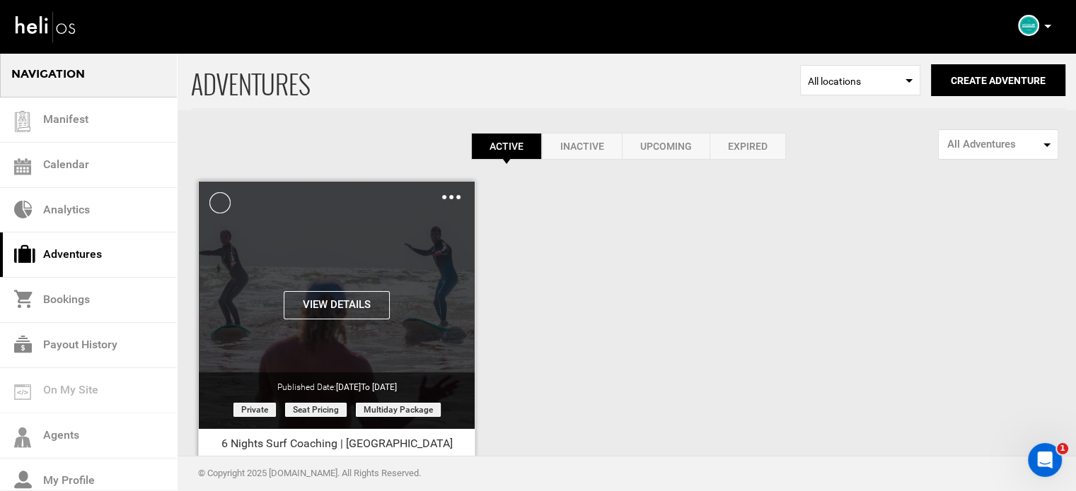
click at [458, 196] on img at bounding box center [451, 197] width 18 height 4
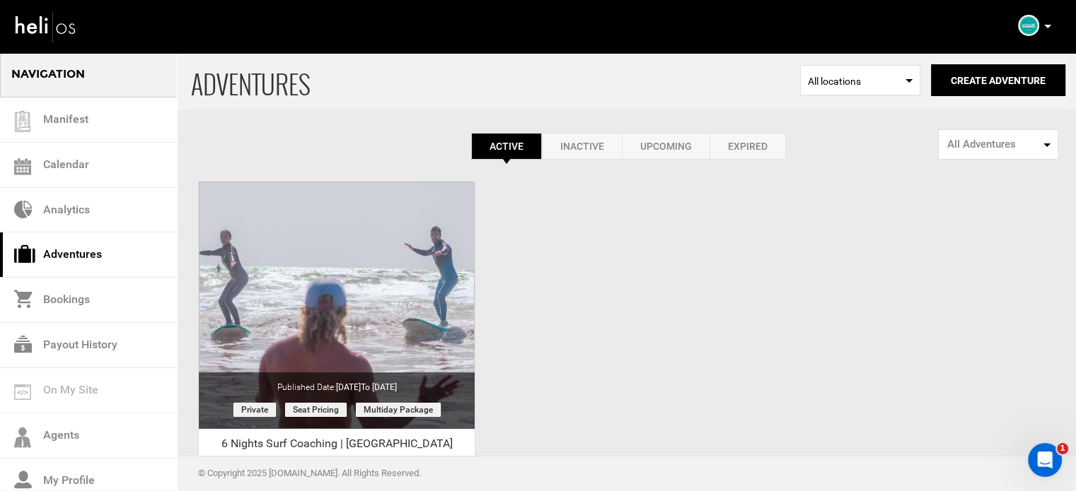
click at [526, 262] on div "ADVENTURES Select Location All locations Create Adventure Public Adventure This…" at bounding box center [538, 335] width 1076 height 566
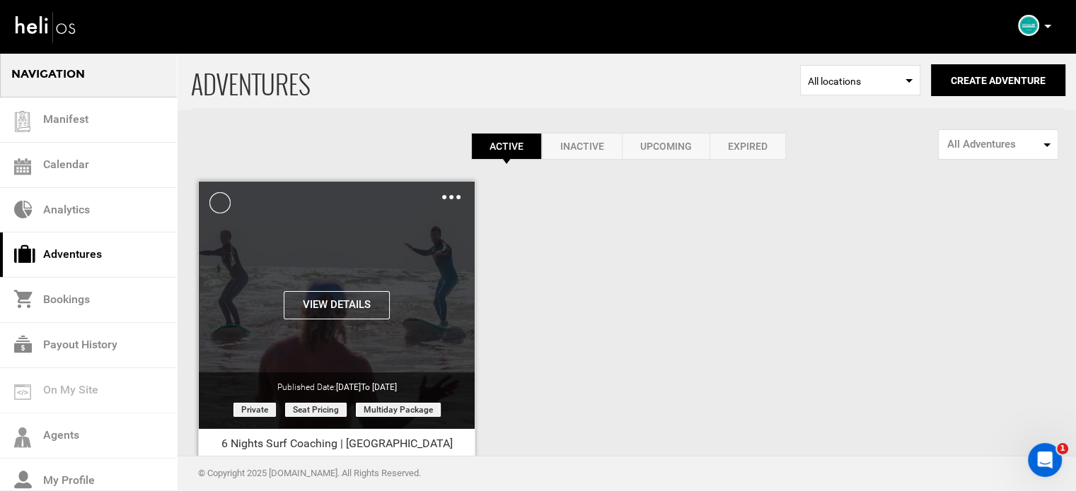
click at [338, 299] on button "View Details" at bounding box center [337, 305] width 106 height 28
click at [456, 196] on img at bounding box center [451, 197] width 18 height 4
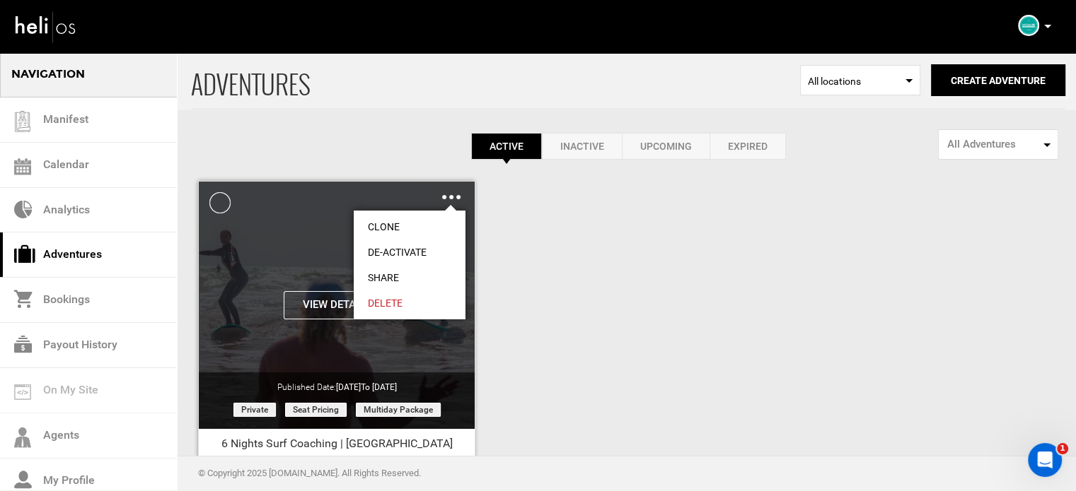
click at [388, 300] on link "Delete" at bounding box center [410, 303] width 112 height 25
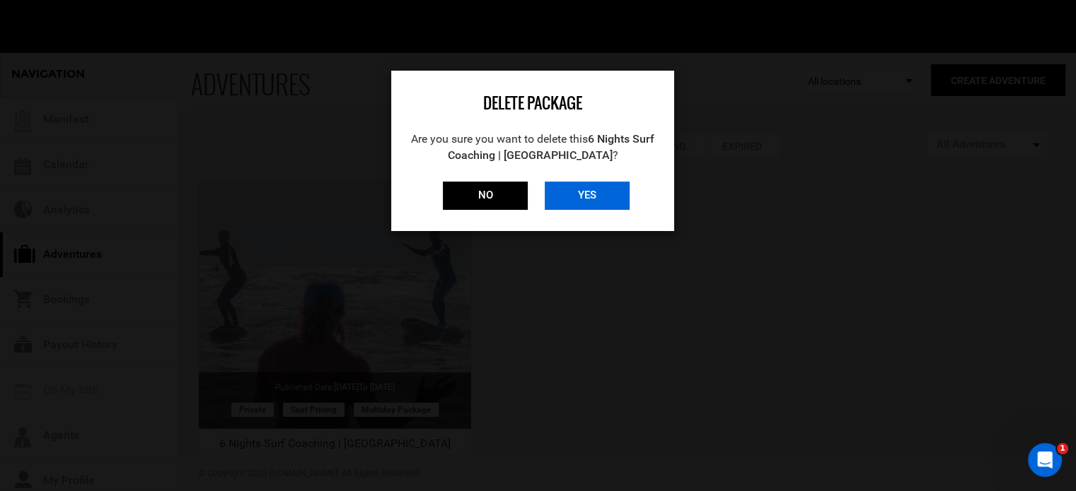
click at [616, 198] on input "YES" at bounding box center [587, 196] width 85 height 28
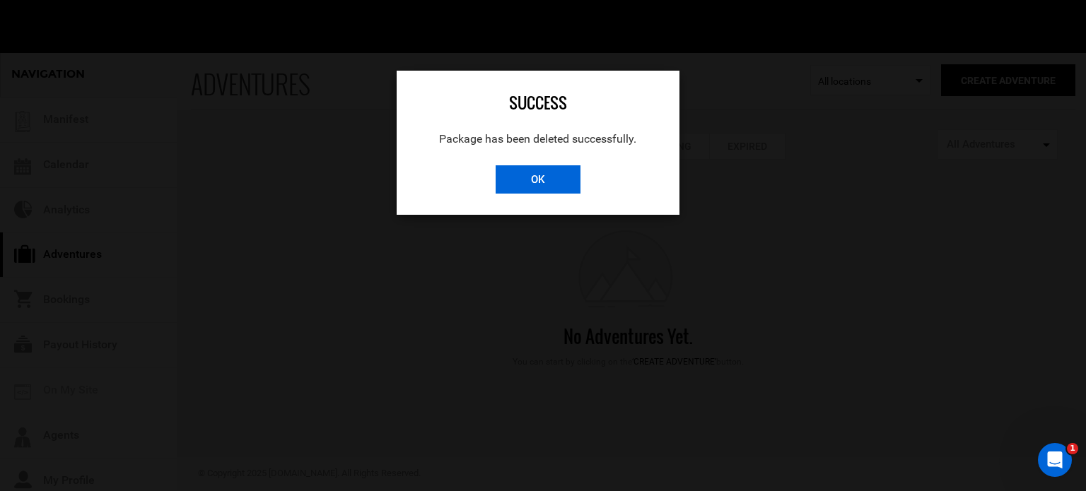
click at [540, 183] on input "OK" at bounding box center [538, 179] width 85 height 28
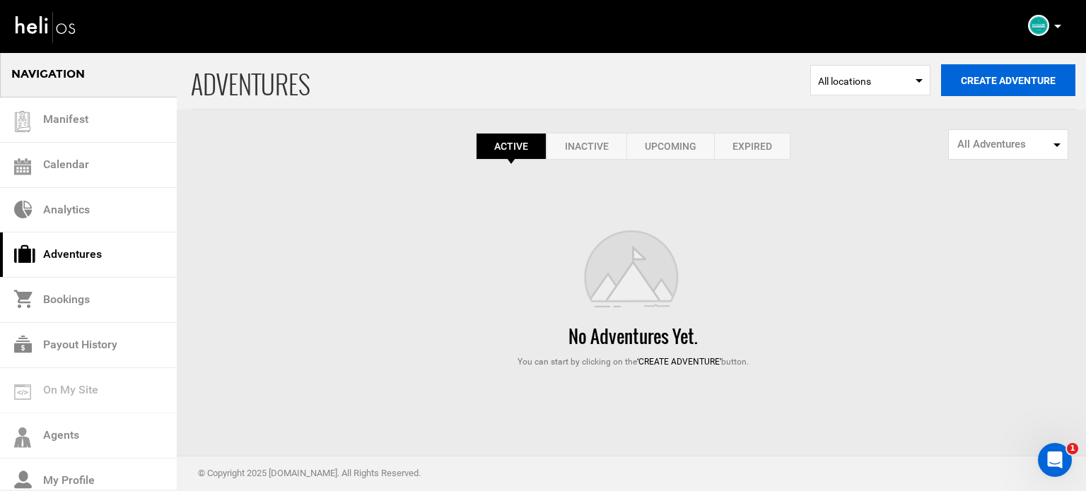
click at [1061, 78] on button "Create Adventure" at bounding box center [1008, 80] width 134 height 32
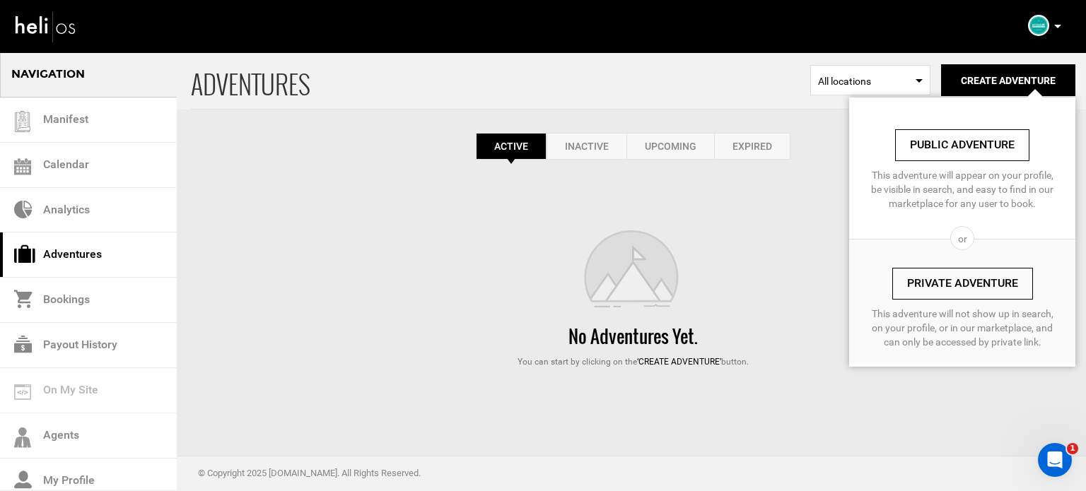
click at [984, 284] on link "Private Adventure" at bounding box center [962, 284] width 141 height 32
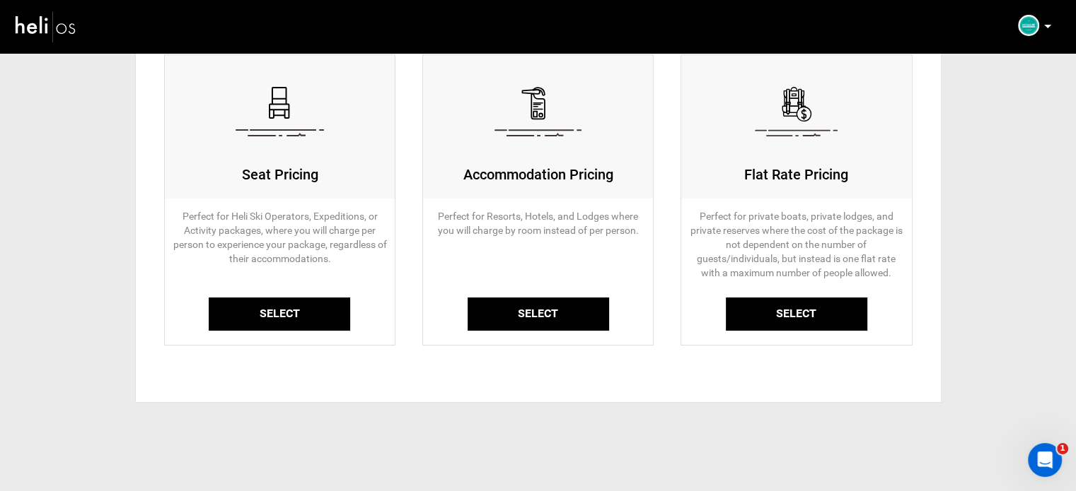
scroll to position [157, 0]
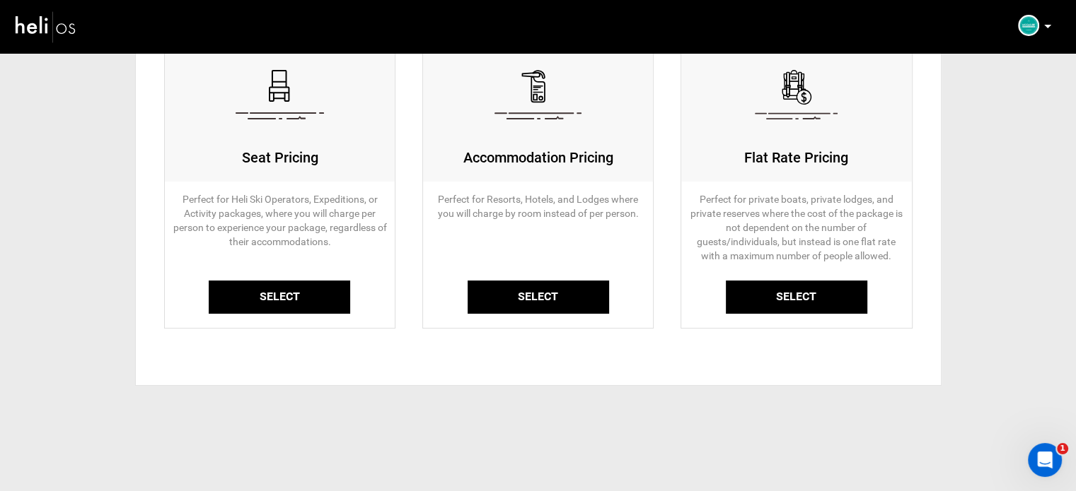
click at [219, 308] on link "Select" at bounding box center [279, 297] width 141 height 33
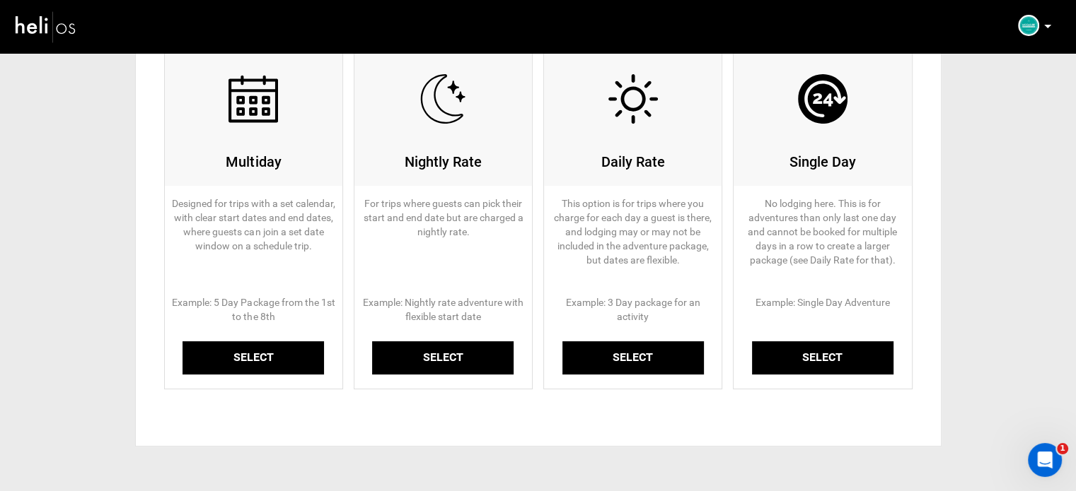
scroll to position [212, 0]
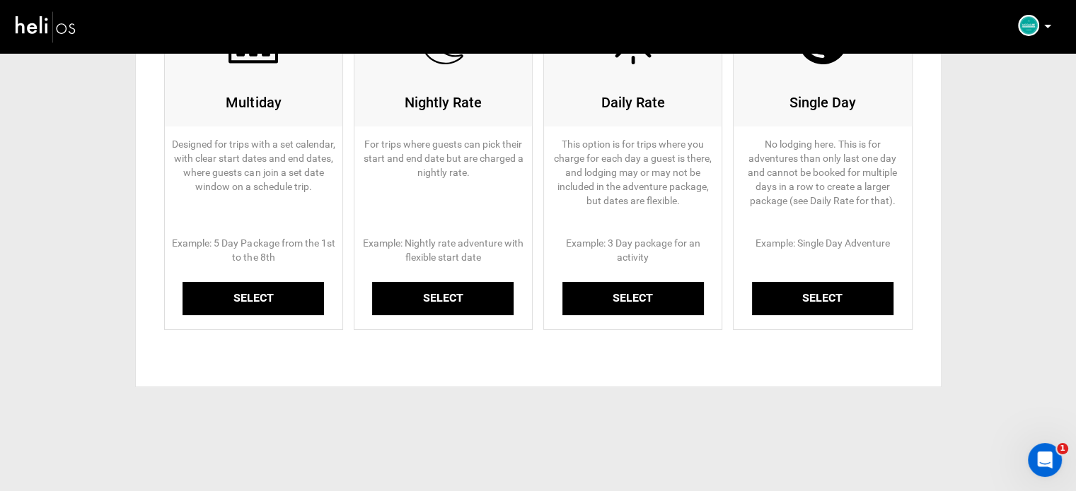
click at [255, 313] on link "Select" at bounding box center [252, 298] width 141 height 33
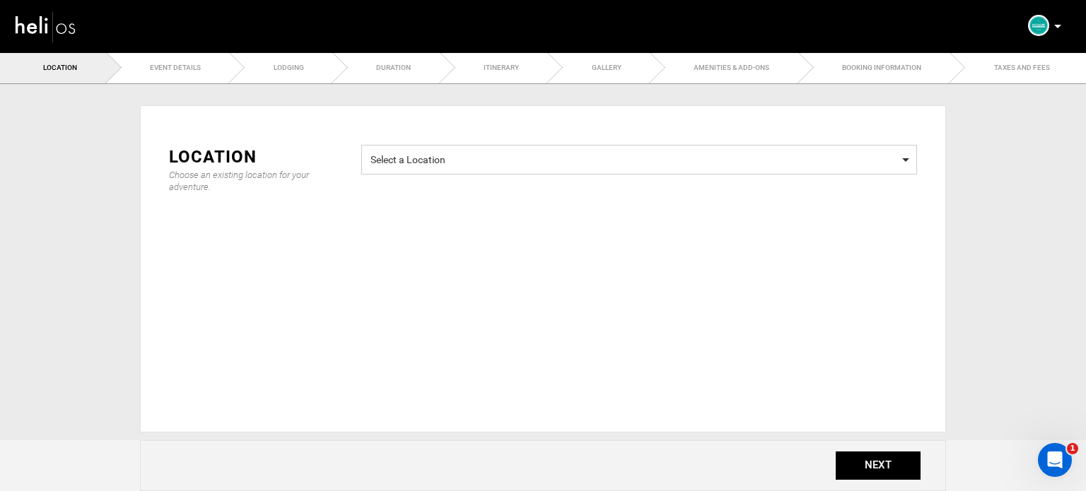
click at [465, 170] on span "Select a Location Select a Location" at bounding box center [639, 160] width 556 height 30
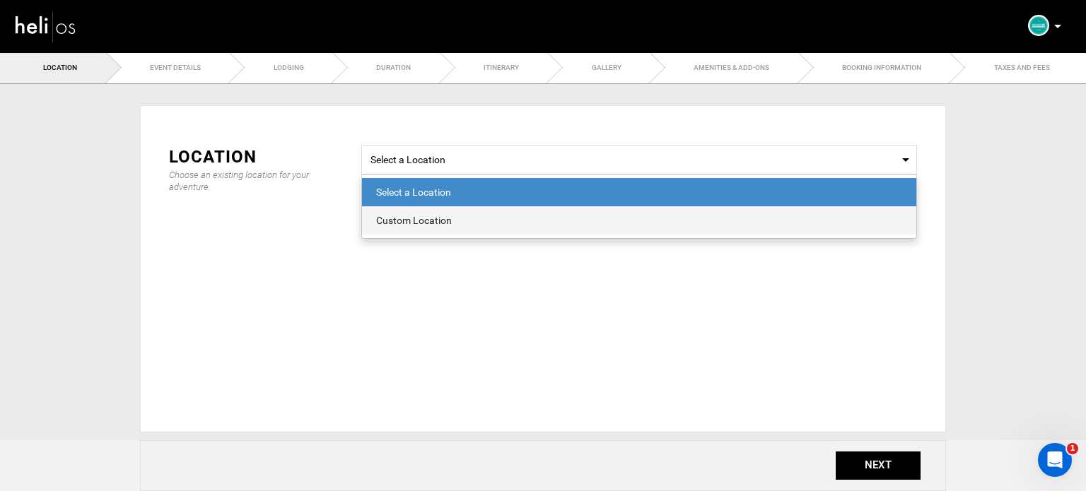
click at [439, 219] on div "Custom Location" at bounding box center [639, 221] width 526 height 14
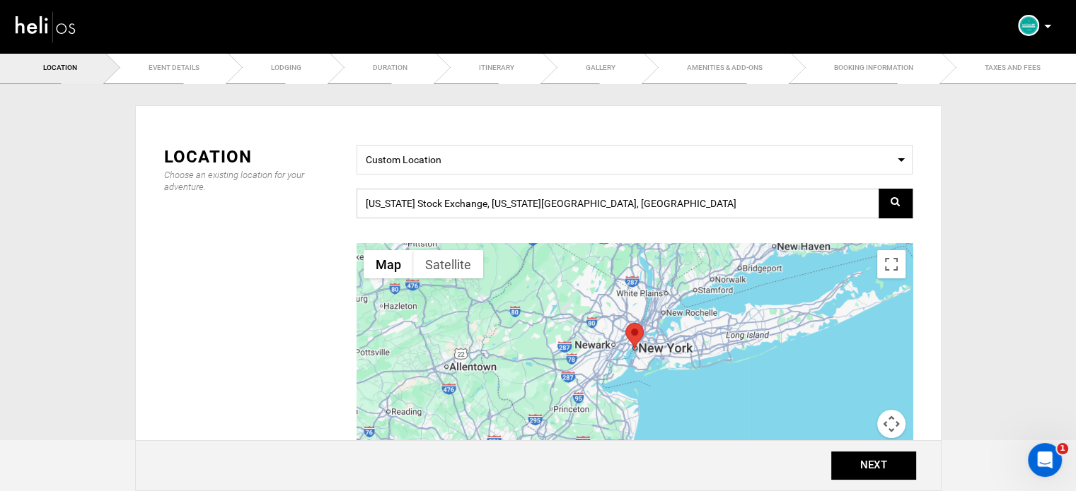
click at [586, 197] on input "New York Stock Exchange, New York, NY 10005, USA" at bounding box center [634, 204] width 556 height 30
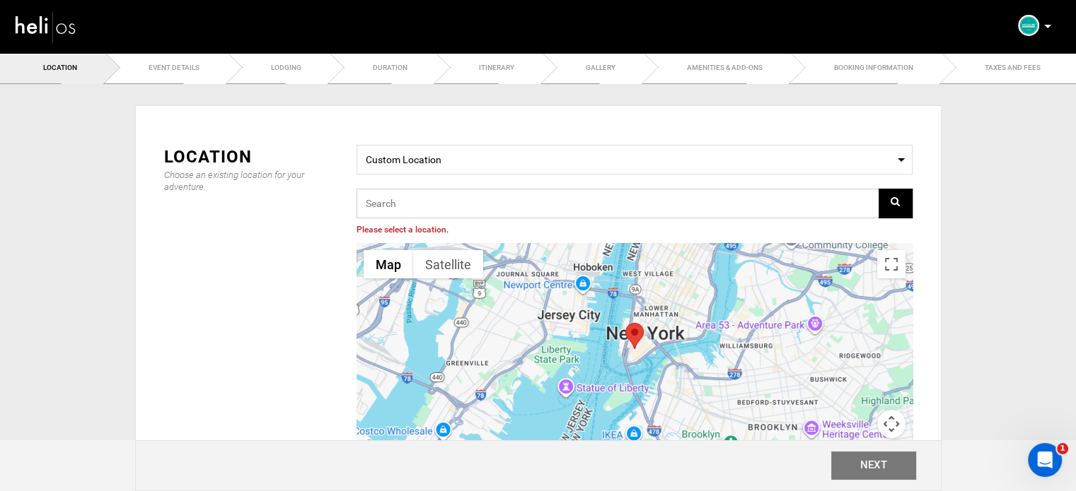
paste input "F6HM+QF Diabat, Morocco"
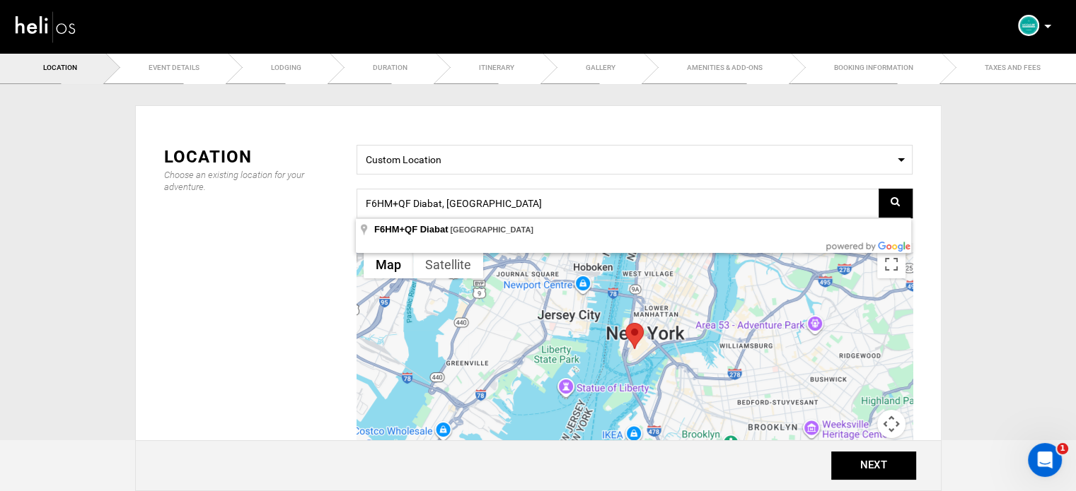
type input "F6HM+QF, Diabat, [GEOGRAPHIC_DATA]"
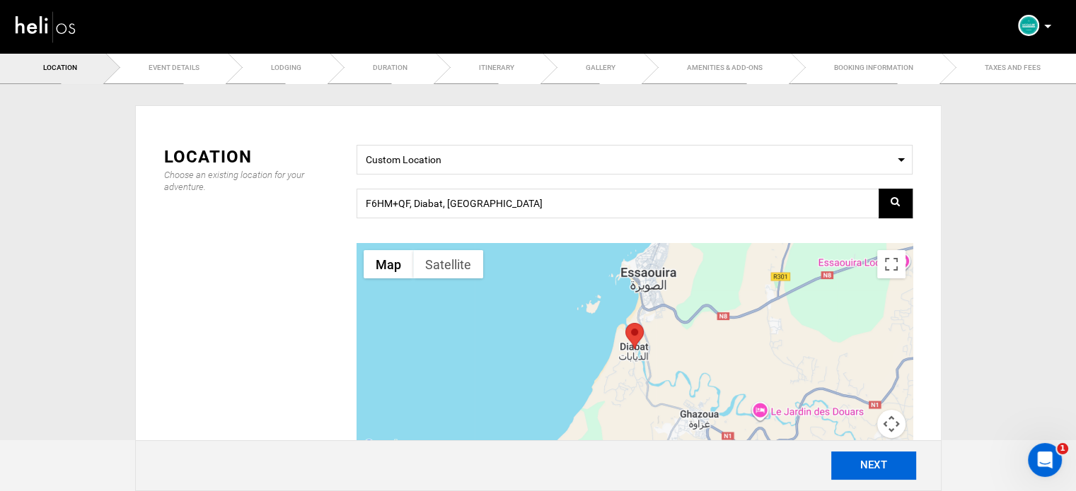
click at [873, 472] on button "NEXT" at bounding box center [873, 466] width 85 height 28
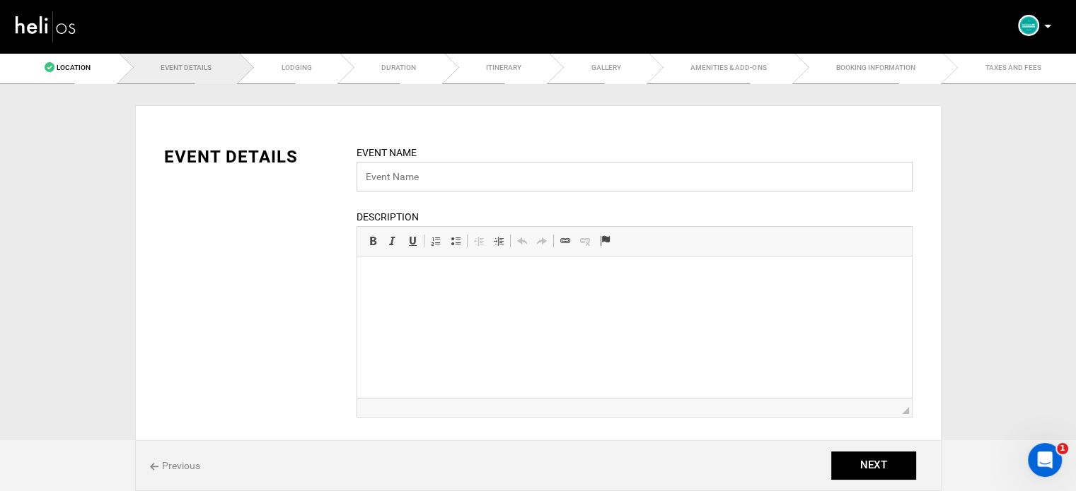
click at [421, 166] on input "text" at bounding box center [634, 177] width 556 height 30
paste input "Surf Coaching Stay"
type input "Surf Coaching Stay"
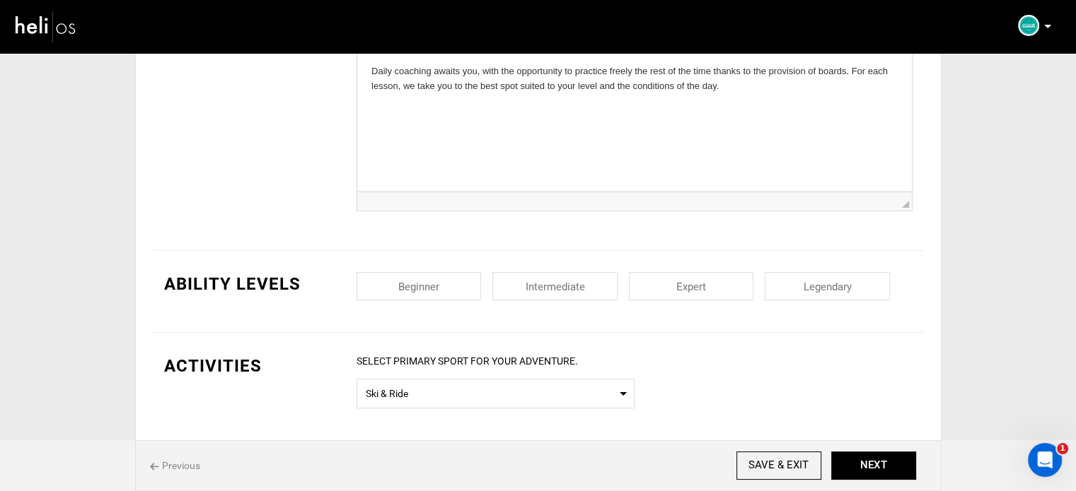
scroll to position [283, 0]
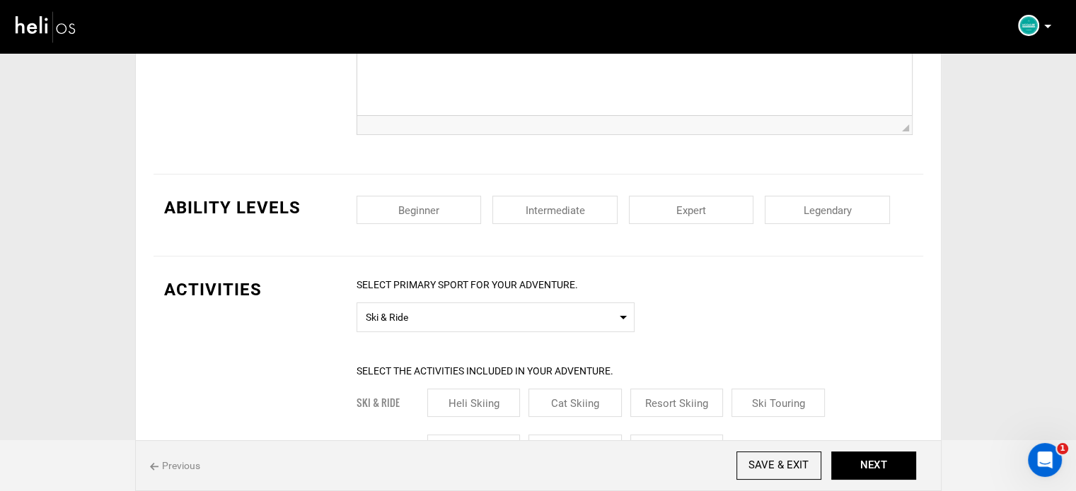
click at [455, 212] on input "checkbox" at bounding box center [418, 210] width 125 height 28
checkbox input "true"
click at [516, 209] on input "checkbox" at bounding box center [554, 210] width 125 height 28
checkbox input "true"
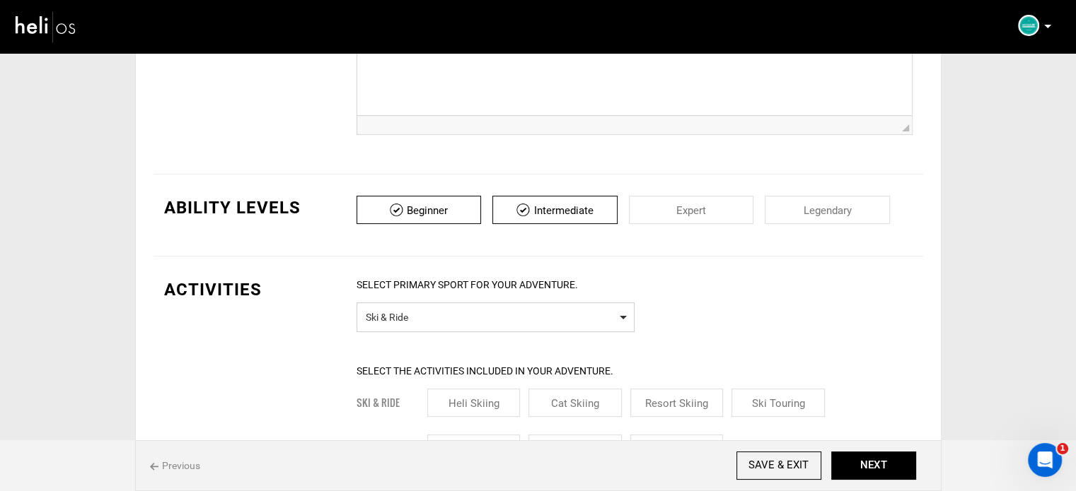
click at [449, 327] on span "Select Primary Sport Ski & Ride" at bounding box center [495, 318] width 278 height 30
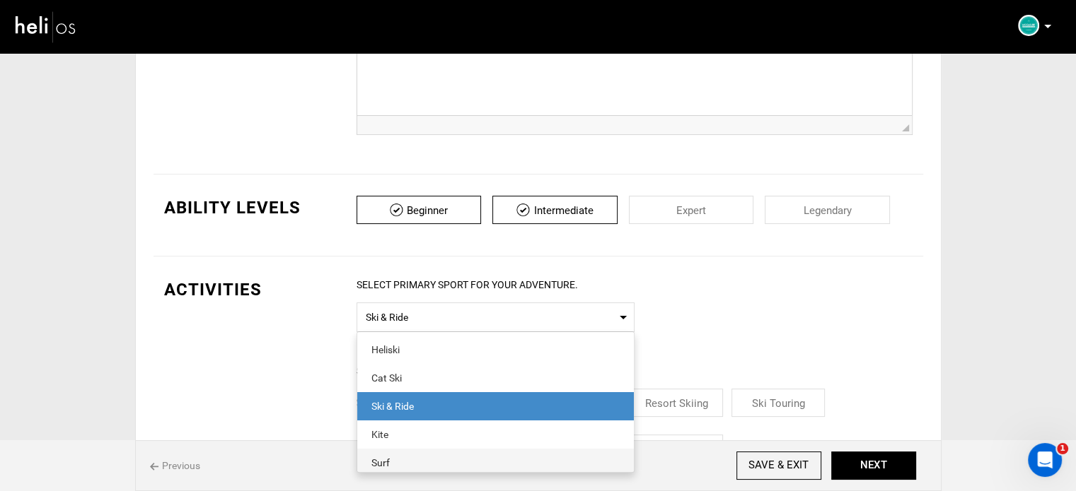
click at [412, 453] on span "Surf" at bounding box center [495, 463] width 277 height 28
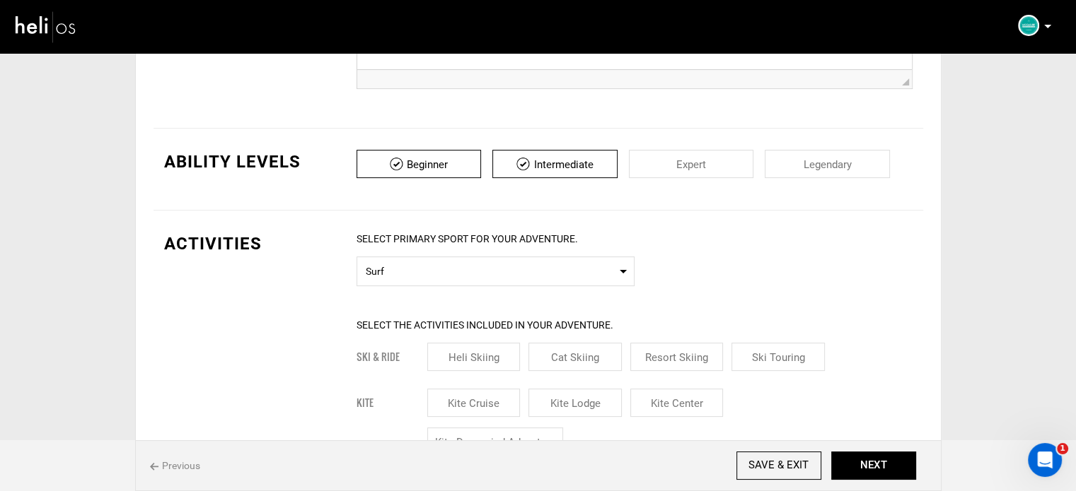
scroll to position [495, 0]
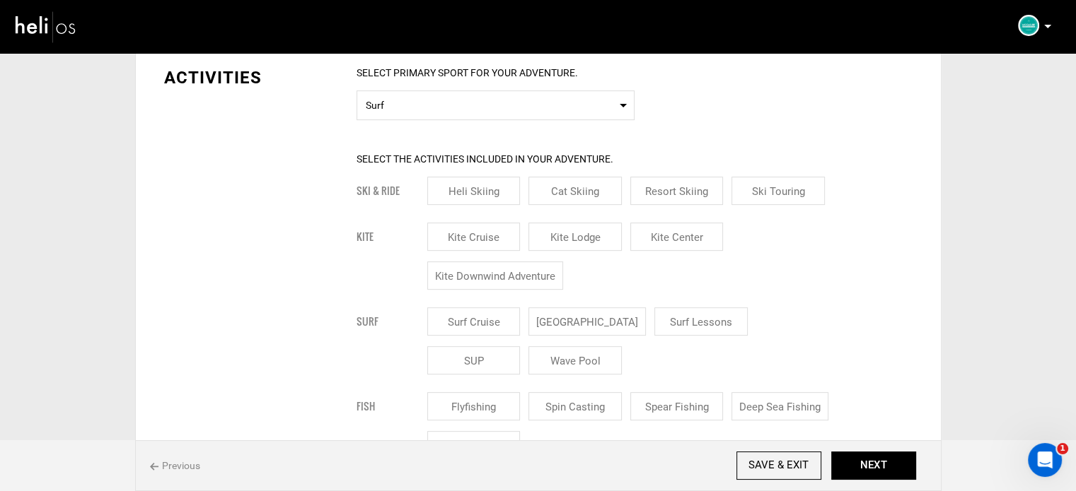
click at [654, 322] on input "Surf Lessons" at bounding box center [700, 322] width 93 height 28
checkbox input "true"
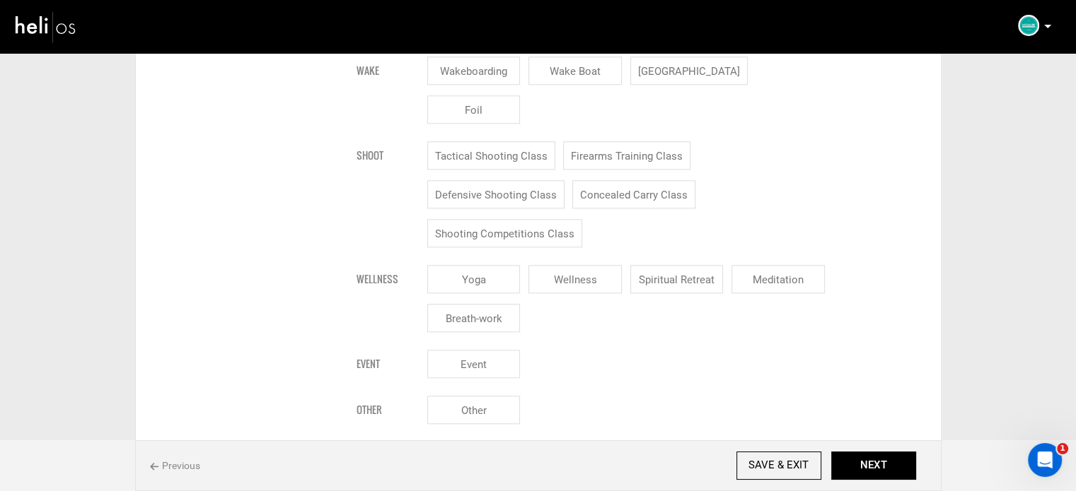
scroll to position [1768, 0]
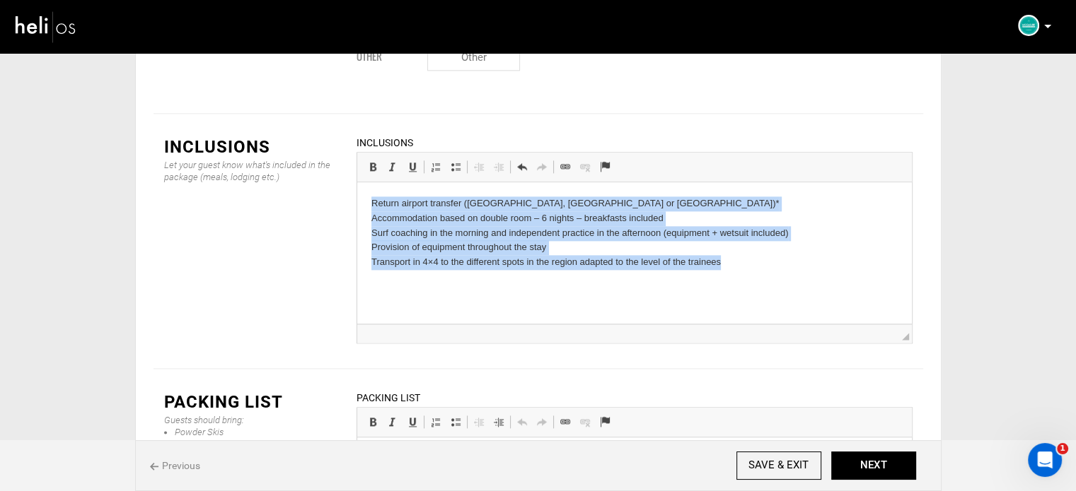
drag, startPoint x: 357, startPoint y: 198, endPoint x: 755, endPoint y: 279, distance: 406.4
click at [755, 279] on html "Return airport transfer (Marrakech, Agadir or Essaouira)* Accommodation based o…" at bounding box center [633, 233] width 554 height 102
click at [455, 161] on span at bounding box center [455, 166] width 11 height 11
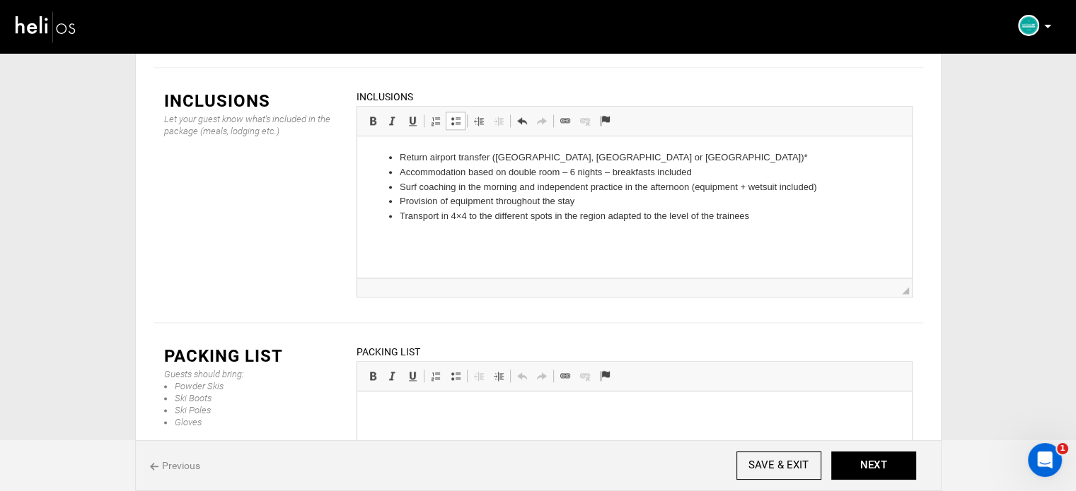
scroll to position [1870, 0]
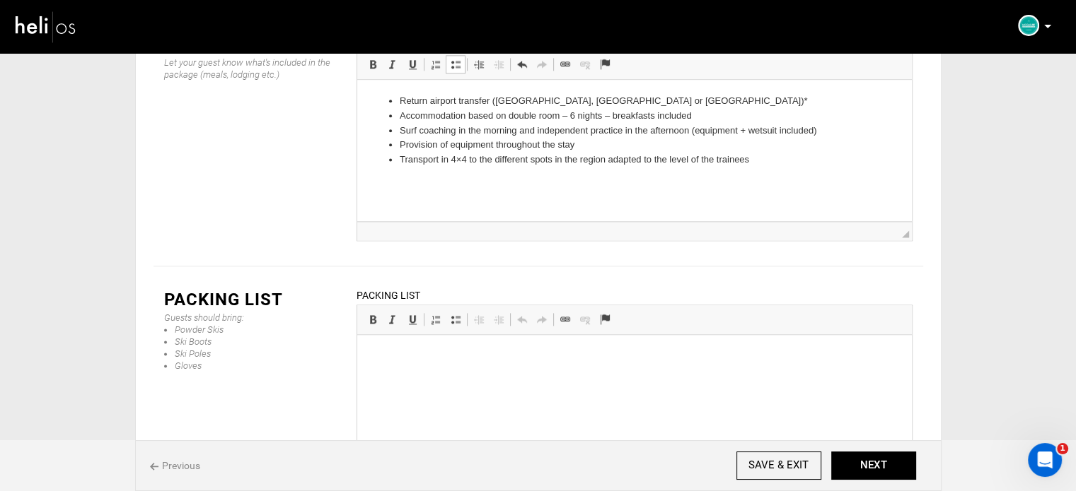
click at [632, 173] on html "Return airport transfer (Marrakech, Agadir or Essaouira)* Accommodation based o…" at bounding box center [633, 131] width 554 height 102
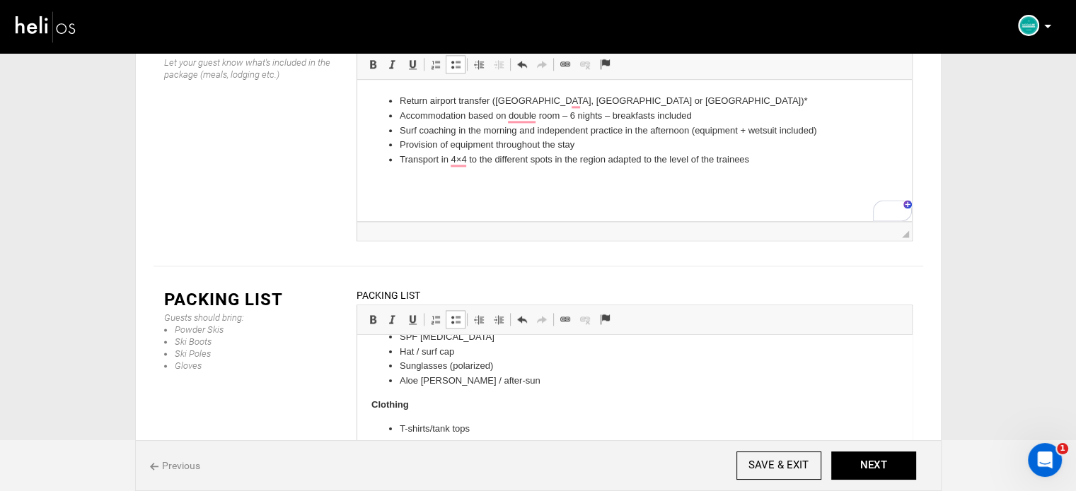
scroll to position [0, 0]
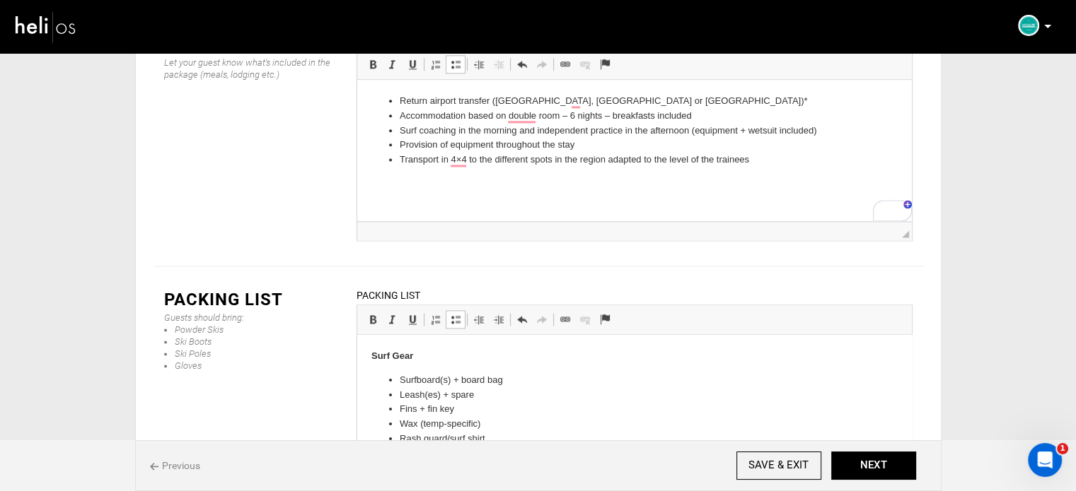
click at [886, 480] on div "Previous SAVE & EXIT NEXT" at bounding box center [538, 466] width 806 height 51
click at [885, 474] on button "NEXT" at bounding box center [873, 466] width 85 height 28
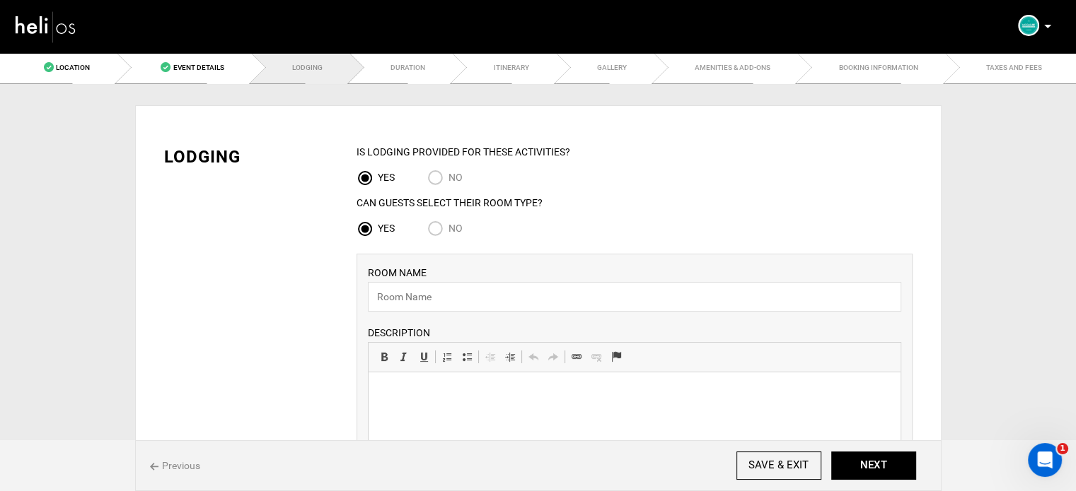
click at [452, 239] on div "No" at bounding box center [455, 230] width 57 height 19
click at [451, 228] on span "No" at bounding box center [455, 228] width 14 height 11
click at [448, 228] on input "No" at bounding box center [437, 230] width 21 height 19
radio input "true"
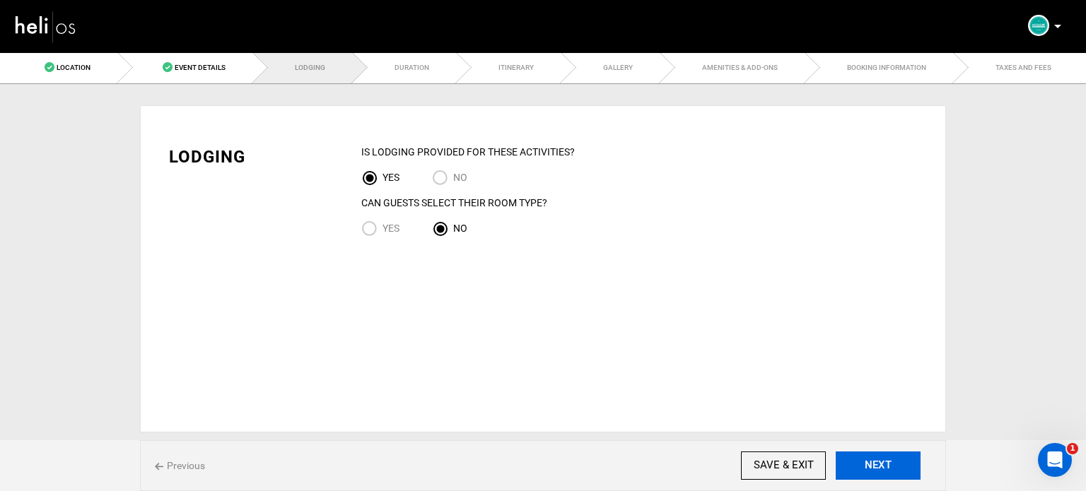
click at [887, 460] on button "NEXT" at bounding box center [878, 466] width 85 height 28
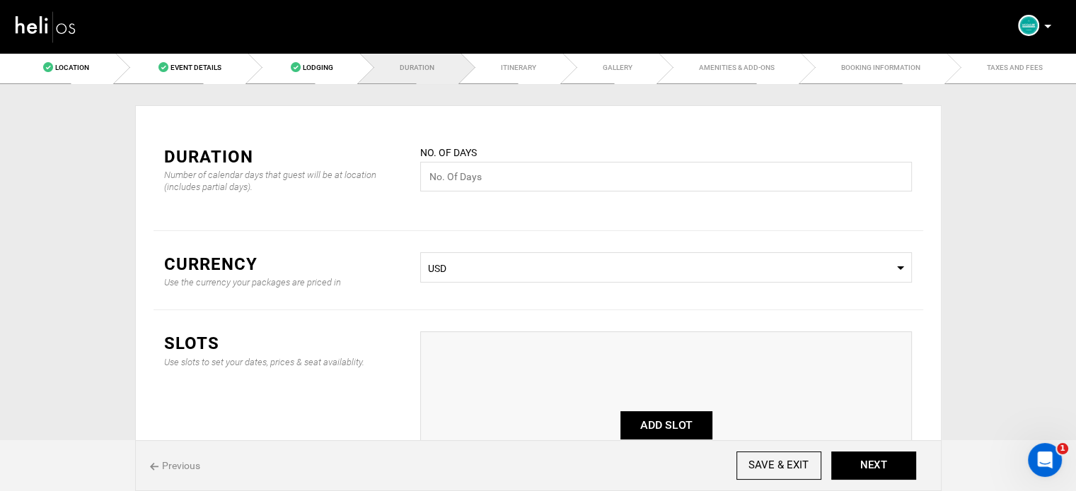
click at [444, 199] on div "No. of days Please enter a valid value." at bounding box center [665, 177] width 513 height 64
click at [450, 186] on input "text" at bounding box center [665, 177] width 491 height 30
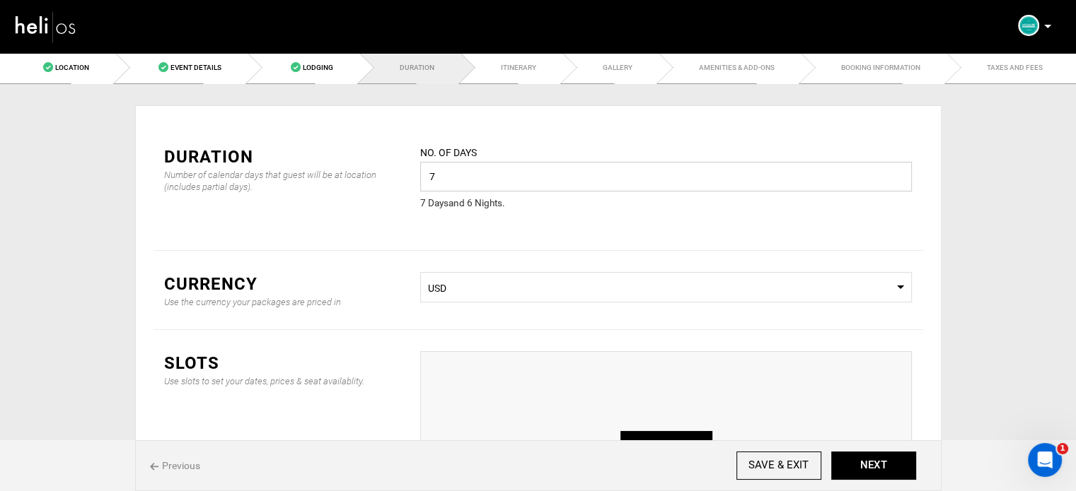
type input "7"
click at [532, 293] on span "USD" at bounding box center [666, 288] width 476 height 14
click at [482, 390] on div "EUR" at bounding box center [665, 391] width 469 height 14
click at [642, 432] on button "ADD SLOT" at bounding box center [666, 445] width 92 height 28
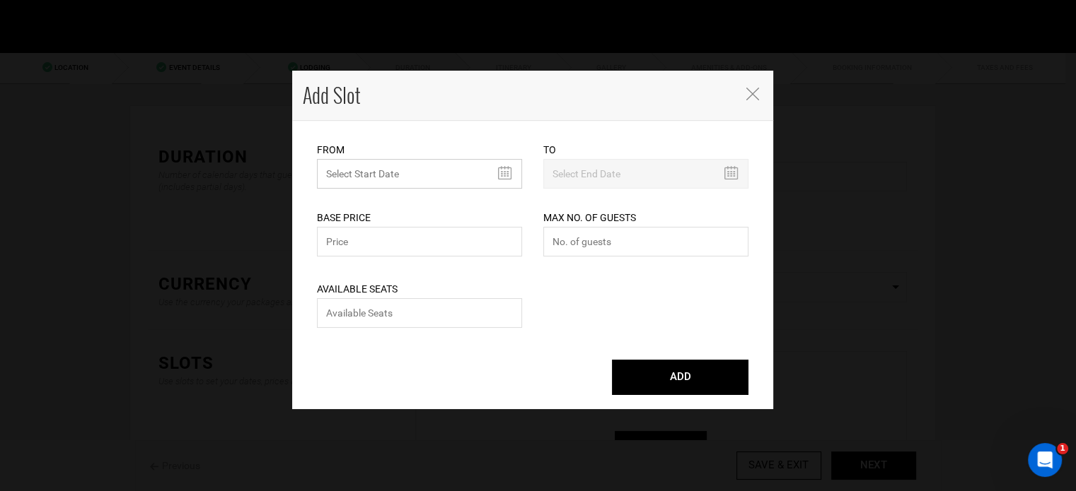
click at [400, 186] on input "text" at bounding box center [419, 174] width 205 height 30
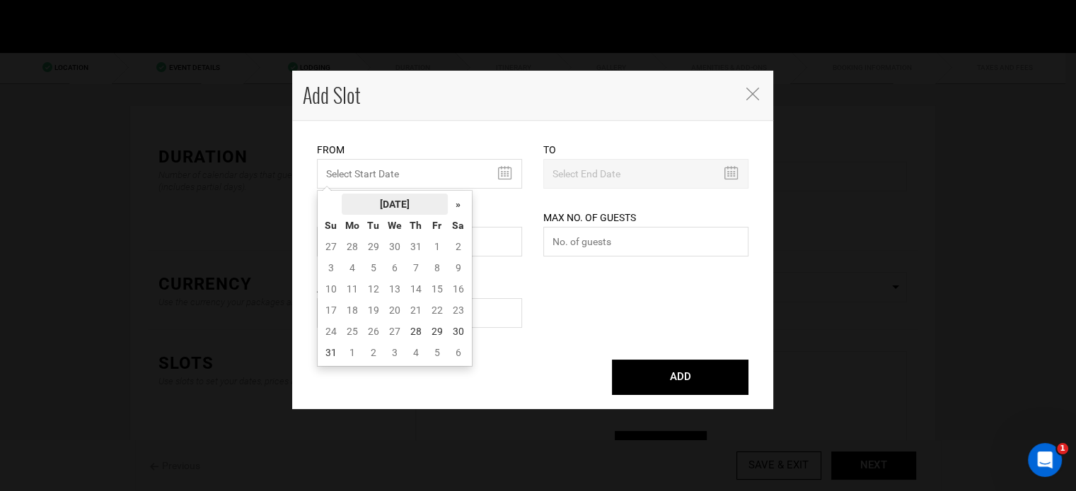
click at [402, 200] on th "August 2025" at bounding box center [395, 204] width 106 height 21
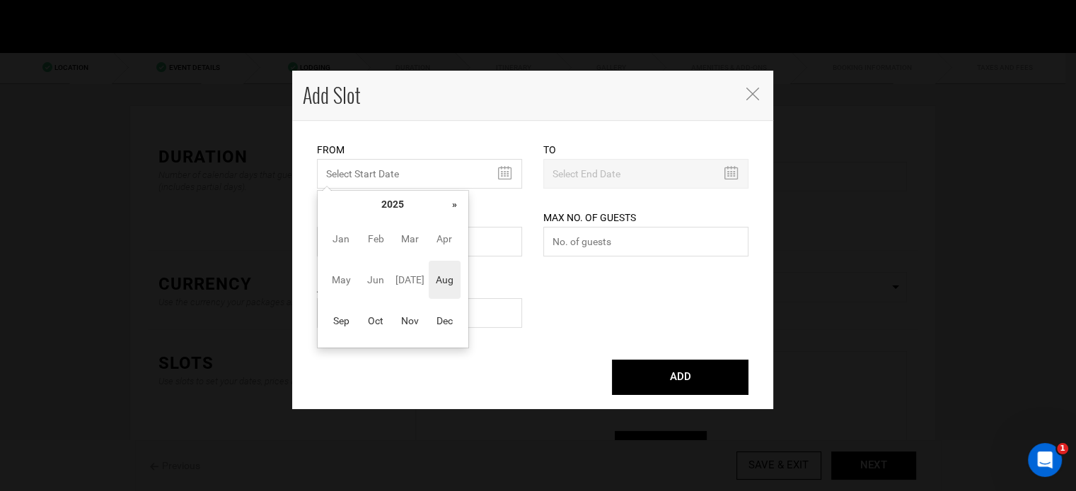
click at [462, 200] on th "»" at bounding box center [454, 204] width 21 height 21
click at [440, 278] on span "Aug" at bounding box center [445, 280] width 32 height 38
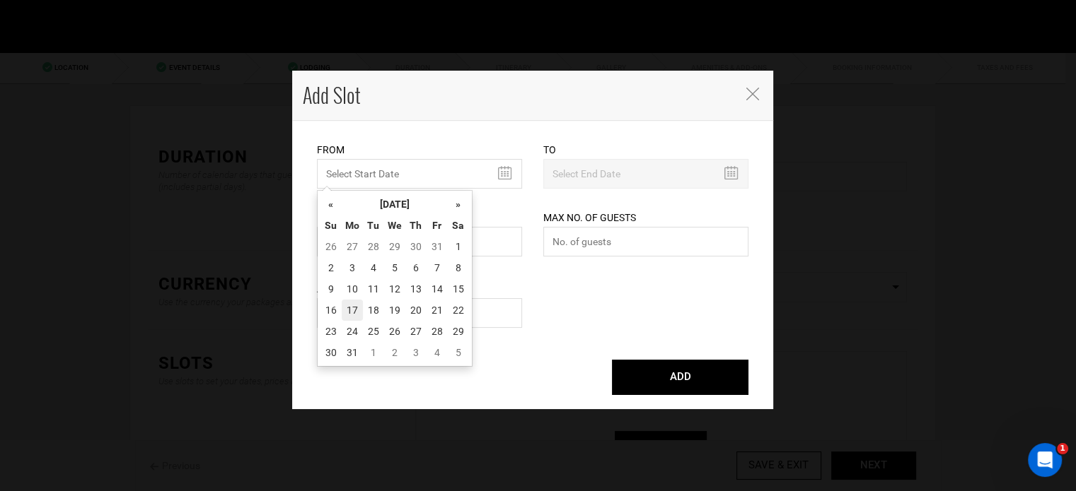
click at [345, 310] on td "17" at bounding box center [352, 310] width 21 height 21
type input "08/17/2026"
type input "08/23/2026"
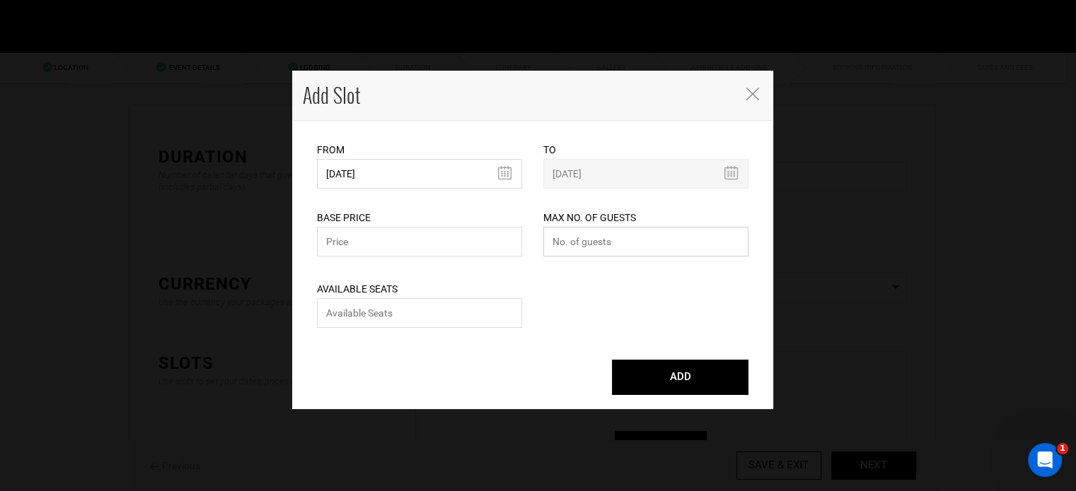
click at [580, 250] on input "number" at bounding box center [645, 242] width 205 height 30
type input "0"
click at [485, 310] on input "number" at bounding box center [419, 313] width 205 height 30
type input "0"
click at [393, 248] on input "text" at bounding box center [419, 242] width 205 height 30
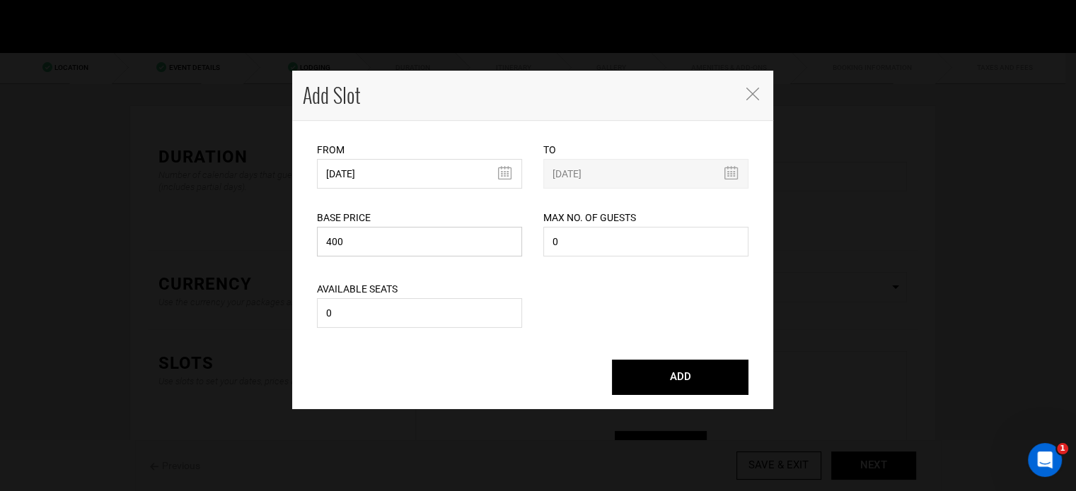
type input "400"
click at [693, 390] on button "ADD" at bounding box center [680, 377] width 136 height 35
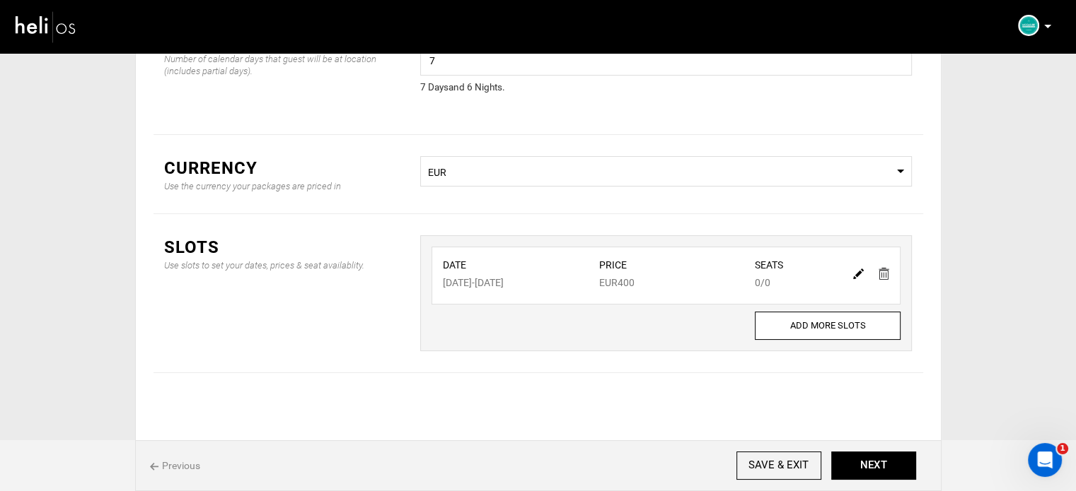
scroll to position [117, 0]
click at [865, 466] on button "NEXT" at bounding box center [873, 466] width 85 height 28
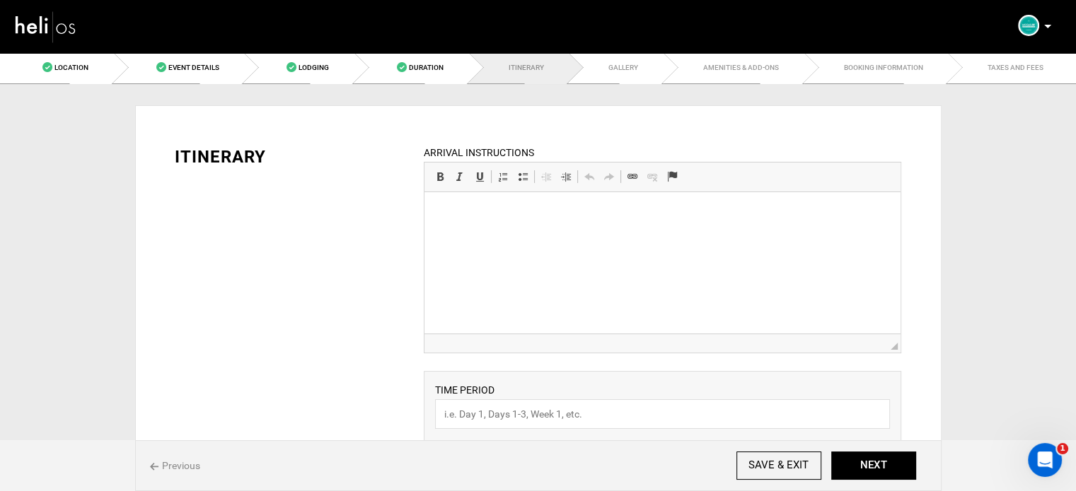
click at [494, 230] on html at bounding box center [662, 213] width 476 height 43
click at [511, 230] on html at bounding box center [662, 213] width 476 height 43
click at [503, 231] on html at bounding box center [662, 213] width 476 height 43
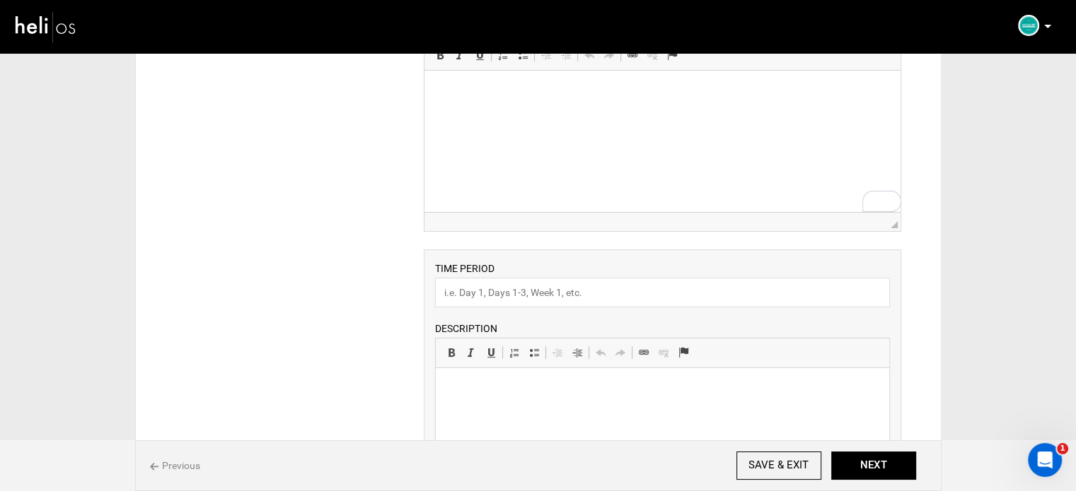
scroll to position [141, 0]
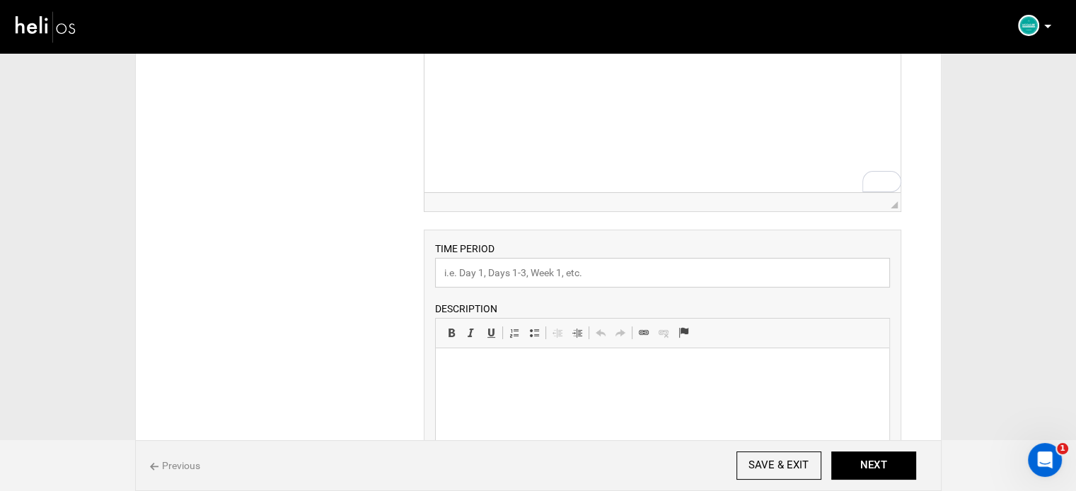
click at [512, 268] on input "text" at bounding box center [662, 273] width 455 height 30
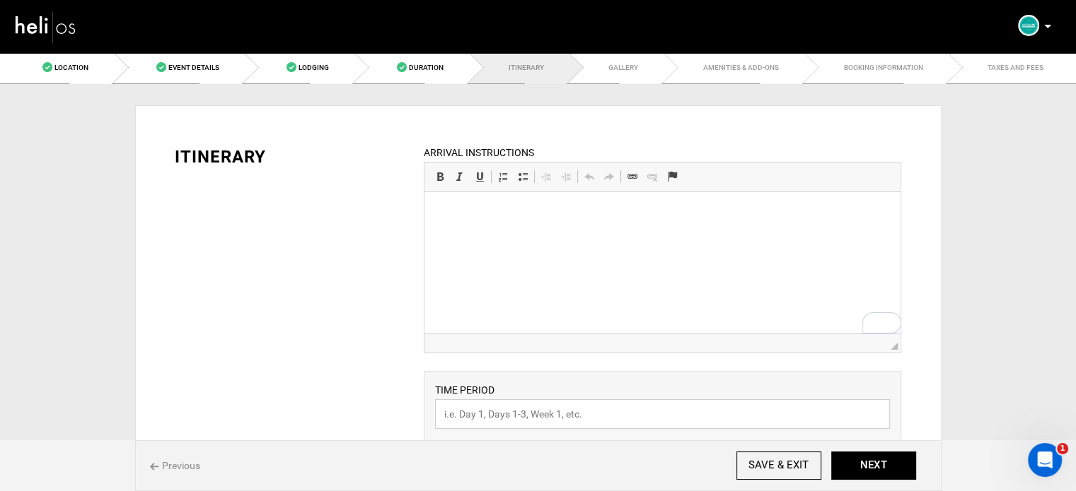
scroll to position [0, 0]
click at [513, 235] on html at bounding box center [662, 213] width 476 height 43
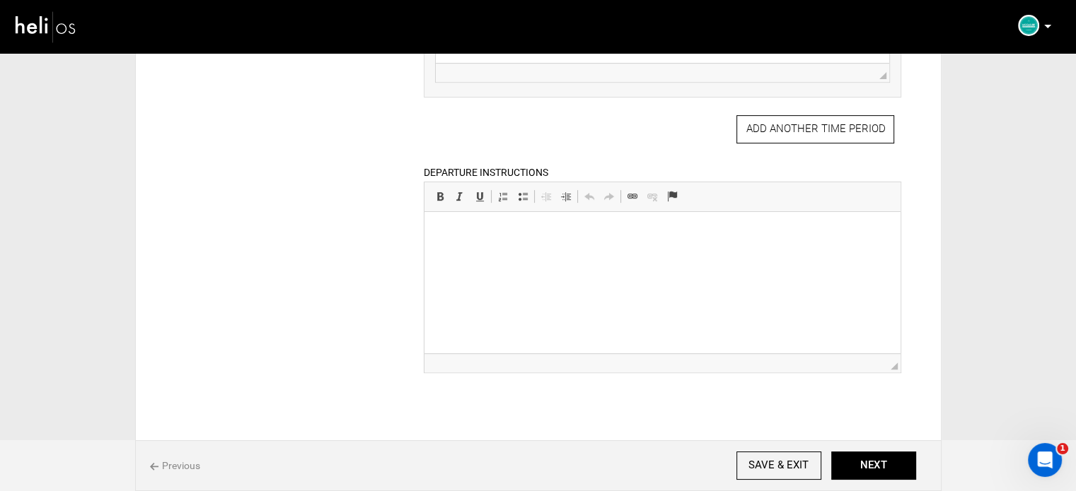
scroll to position [636, 0]
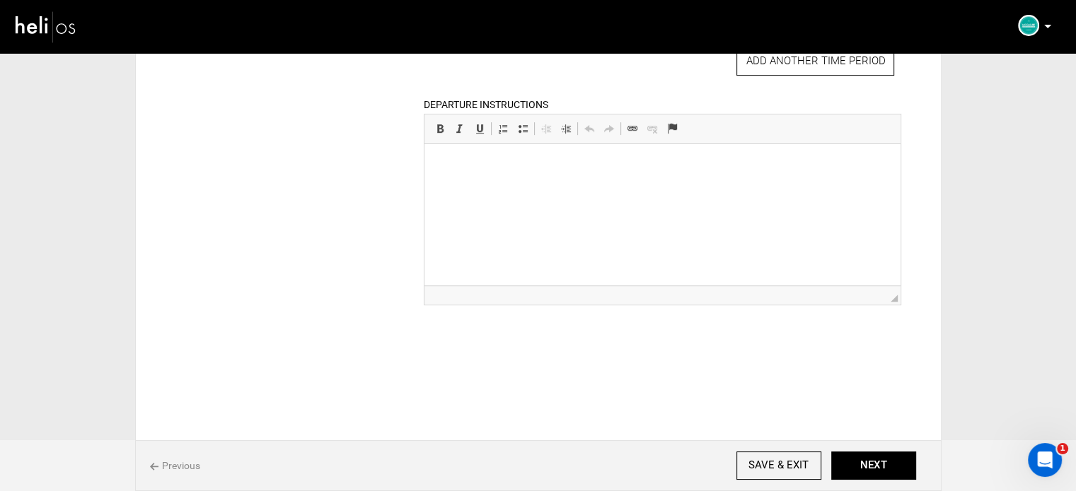
click at [504, 187] on html at bounding box center [662, 165] width 476 height 43
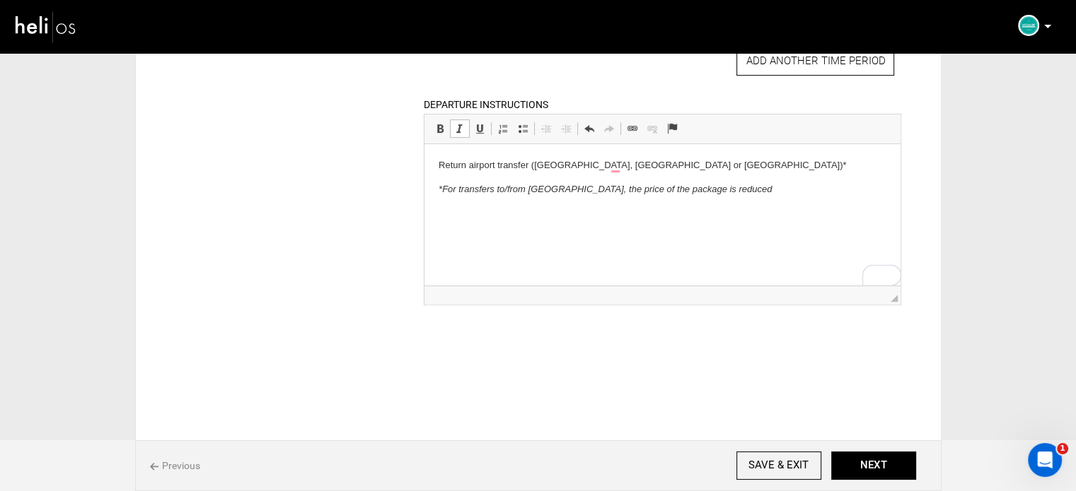
click at [444, 190] on em "*For transfers to/from Essaouira airport, the price of the package is reduced" at bounding box center [604, 189] width 333 height 11
click at [449, 185] on em "For transfers to/from Essaouira airport, the price of the package is reduced" at bounding box center [603, 189] width 330 height 11
click at [451, 182] on p "For transfers to/from Essaouira airport, the price of the package is reduced" at bounding box center [662, 189] width 448 height 15
click at [453, 181] on body "Return airport transfer (Marrakech, Agadir or Essaouira)* For transfers to/from…" at bounding box center [662, 177] width 448 height 39
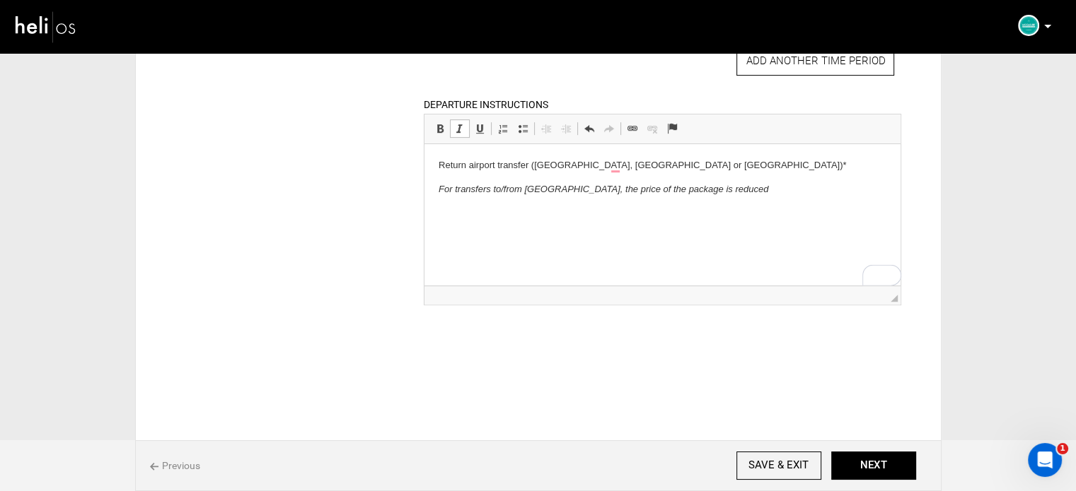
click at [455, 190] on em "For transfers to/from Essaouira airport, the price of the package is reduced" at bounding box center [603, 189] width 330 height 11
click at [458, 136] on link "Italic Keyboard shortcut Ctrl+I" at bounding box center [460, 129] width 20 height 18
click at [745, 190] on p "For transfers to/from Essaouira airport, the price of the package is reduced" at bounding box center [662, 189] width 448 height 15
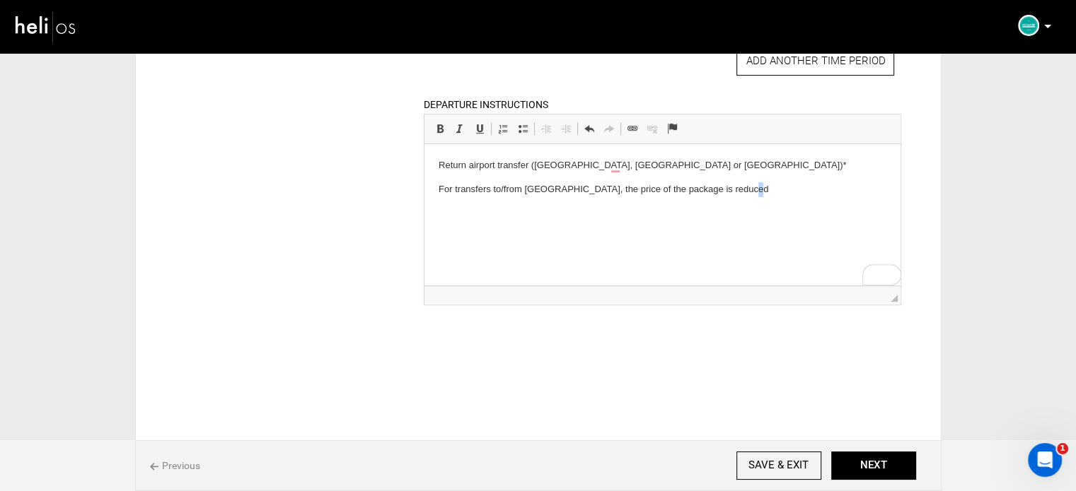
click at [730, 193] on p "For transfers to/from Essaouira airport, the price of the package is reduced" at bounding box center [662, 189] width 448 height 15
click at [682, 169] on p "Return airport transfer (Marrakech, Agadir or Essaouira)*" at bounding box center [662, 165] width 448 height 15
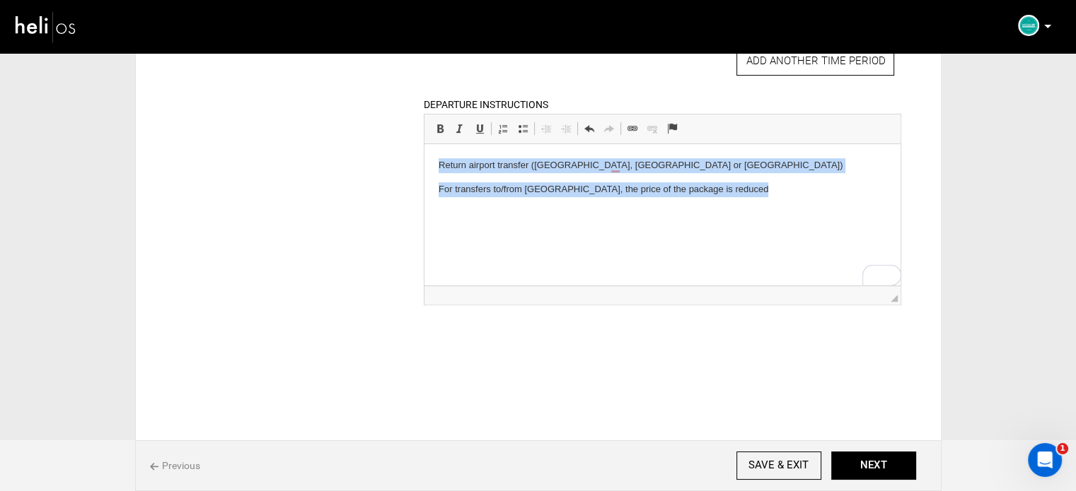
drag, startPoint x: 742, startPoint y: 189, endPoint x: 854, endPoint y: 282, distance: 145.6
click at [424, 153] on html "Return airport transfer (Marrakech, Agadir or Essaouira) For transfers to/from …" at bounding box center [662, 177] width 476 height 67
click at [525, 125] on span at bounding box center [522, 128] width 11 height 11
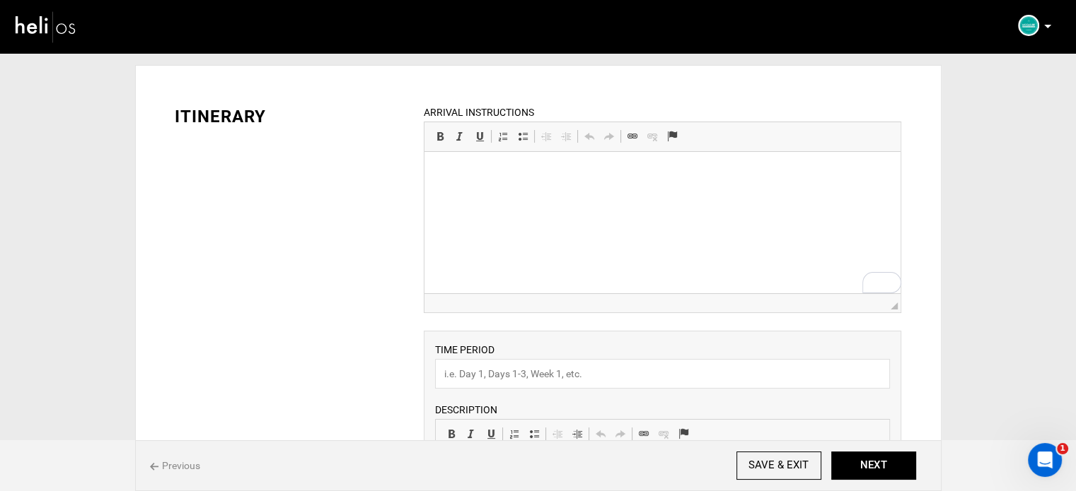
scroll to position [0, 0]
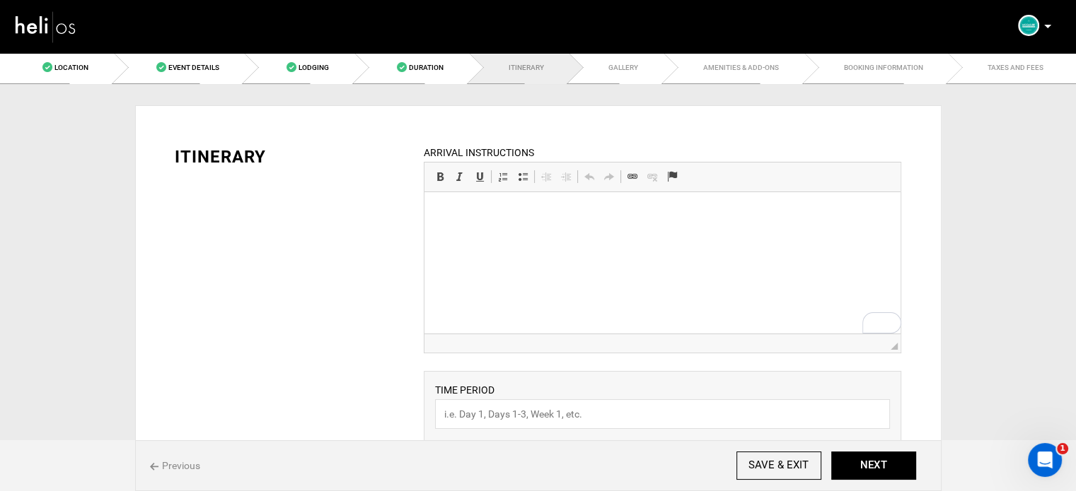
click at [505, 216] on p "To enrich screen reader interactions, please activate Accessibility in Grammarl…" at bounding box center [662, 213] width 448 height 15
click at [513, 206] on p "*For transfers to/from Essaouira airport, the price of the package is reduced." at bounding box center [662, 213] width 448 height 15
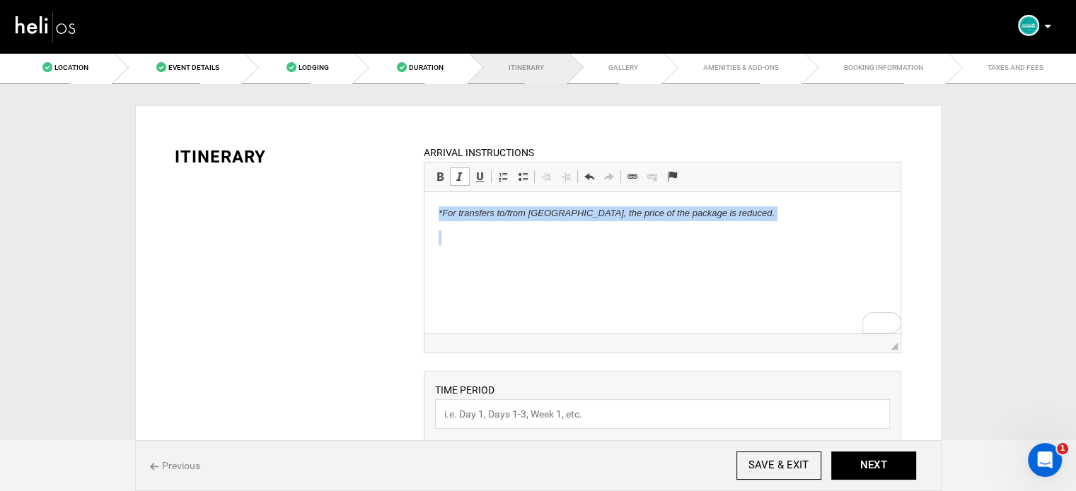
click at [513, 206] on p "*For transfers to/from Essaouira airport, the price of the package is reduced." at bounding box center [662, 213] width 448 height 15
click at [460, 171] on span at bounding box center [459, 176] width 11 height 11
click at [442, 211] on p "*For transfers to/from Essaouira airport, the price of the package is reduced." at bounding box center [662, 213] width 448 height 15
click at [763, 205] on html "For transfers to/from Essaouira airport, the price of the package is reduced." at bounding box center [662, 225] width 476 height 67
click at [430, 215] on html "For transfers to/from Essaouira airport, the price of the package is reduced." at bounding box center [662, 225] width 476 height 67
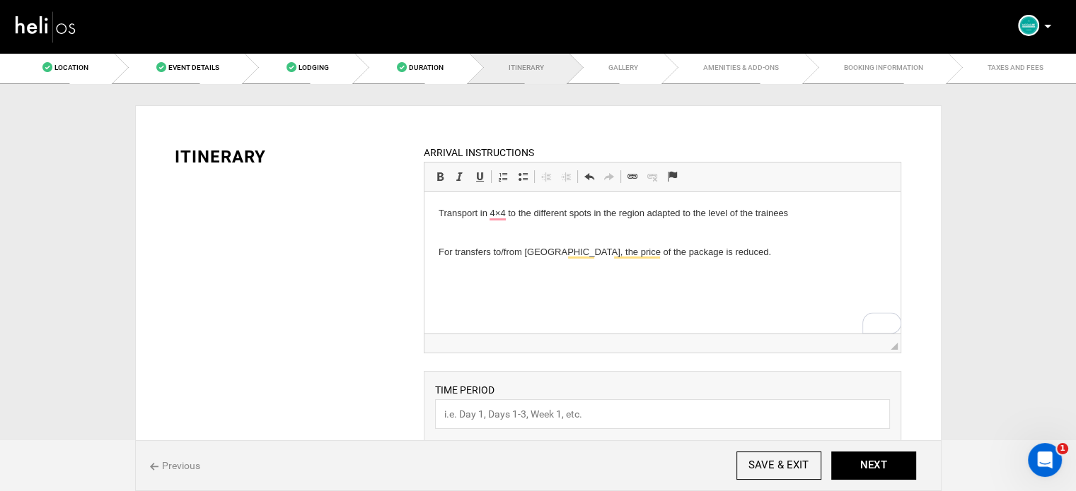
click at [472, 231] on p "For transfers to/from Essaouira airport, the price of the package is reduced." at bounding box center [662, 246] width 448 height 30
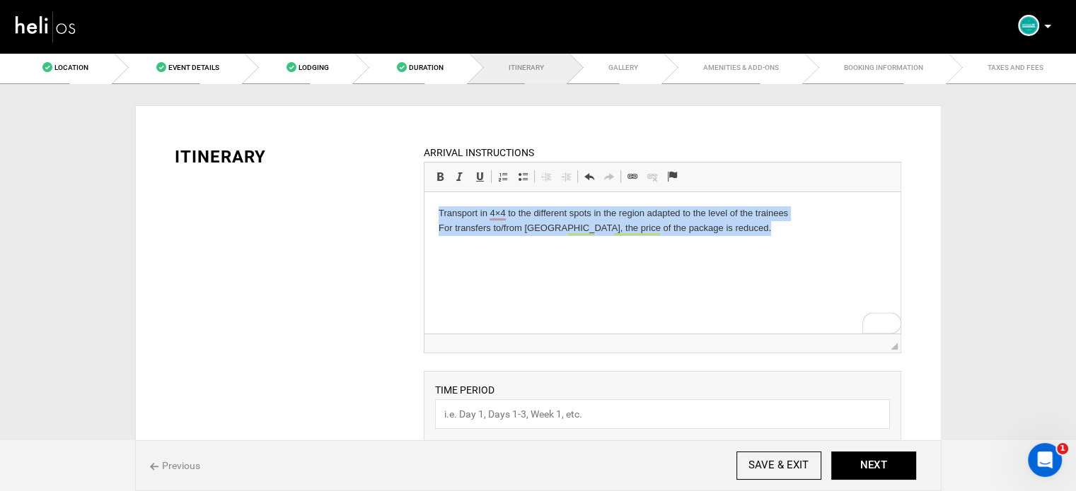
drag, startPoint x: 764, startPoint y: 223, endPoint x: 425, endPoint y: 193, distance: 340.7
click at [425, 193] on html "Transport in 4×4 to the different spots in the region adapted to the level of t…" at bounding box center [662, 232] width 476 height 81
click at [518, 169] on link "Insert/Remove Bulleted List" at bounding box center [523, 177] width 20 height 18
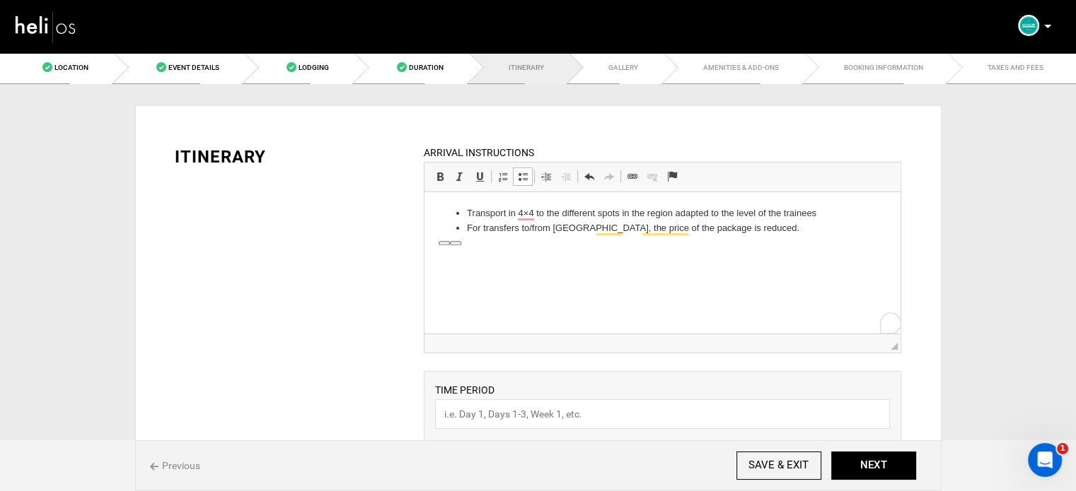
click at [788, 238] on body "Transport in 4×4 to the different spots in the region adapted to the level of t…" at bounding box center [662, 232] width 448 height 53
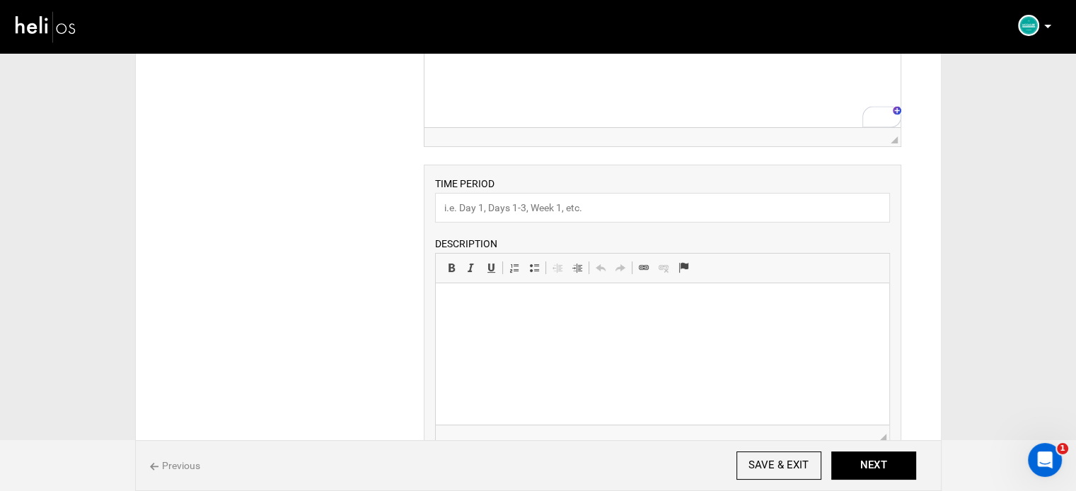
scroll to position [212, 0]
drag, startPoint x: 554, startPoint y: 192, endPoint x: 558, endPoint y: 199, distance: 8.5
click at [554, 192] on input "text" at bounding box center [662, 202] width 455 height 30
paste input "Experience and share a magical moment, complete your sports stay with activitie…"
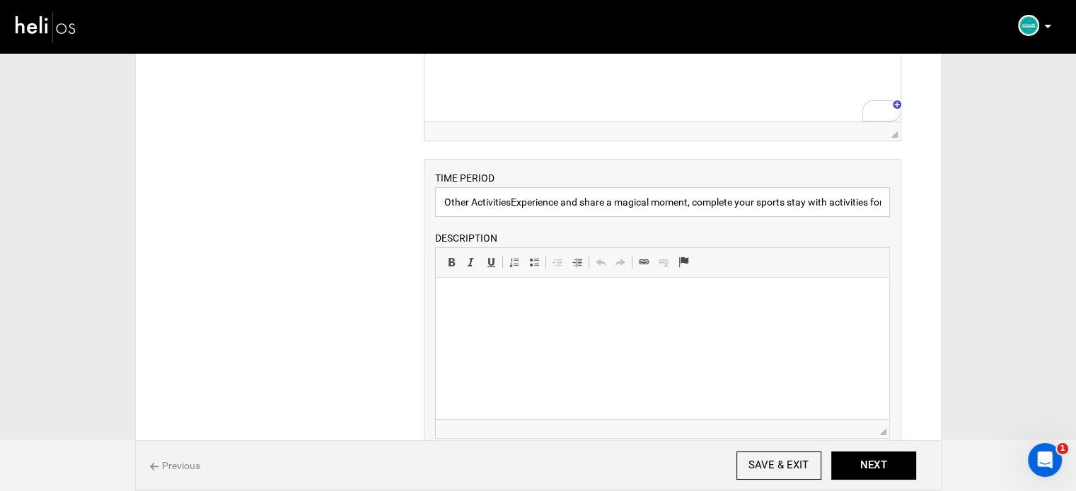
scroll to position [0, 298]
type input "Other Activities"
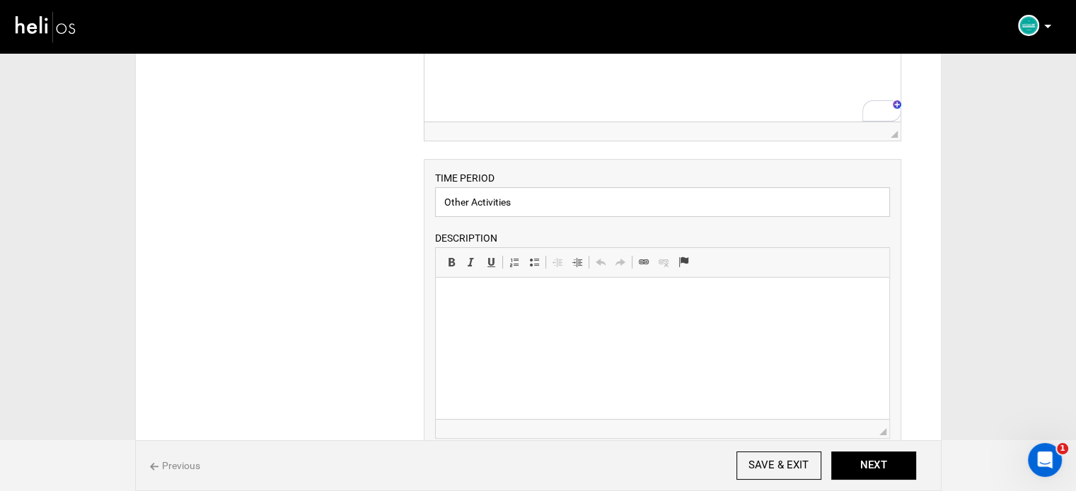
scroll to position [0, 0]
click at [482, 302] on p at bounding box center [662, 299] width 425 height 15
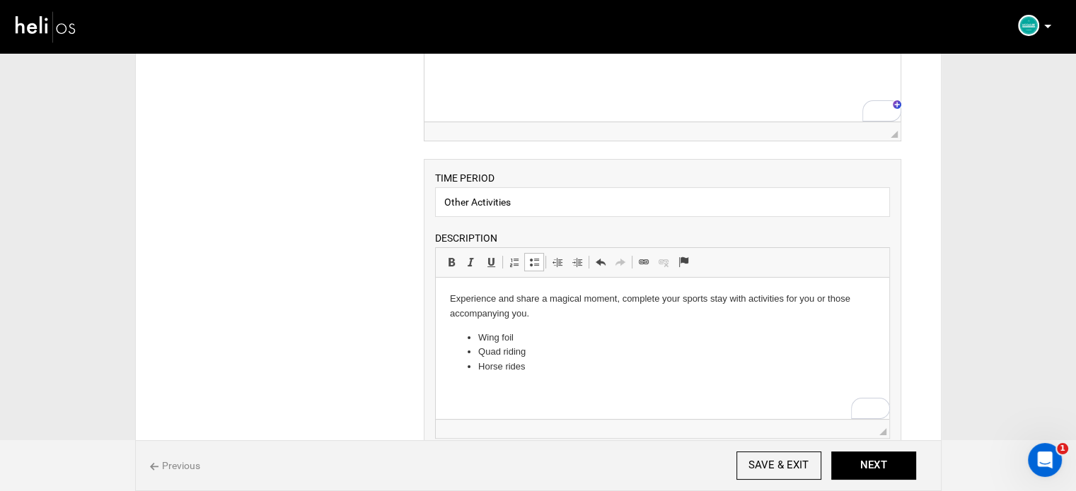
click at [552, 356] on li "Quad riding" at bounding box center [662, 352] width 368 height 15
click at [542, 366] on li "Horse rides" at bounding box center [662, 367] width 368 height 15
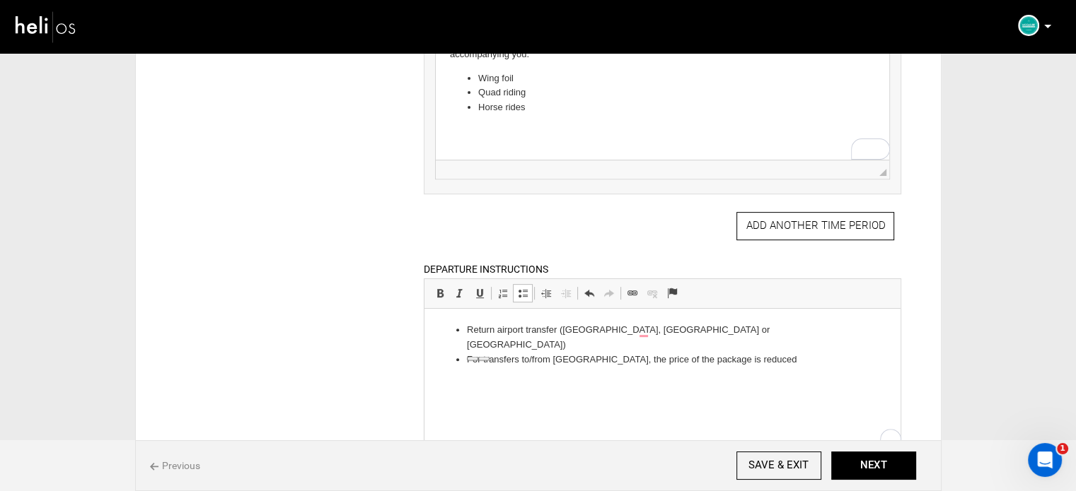
scroll to position [495, 0]
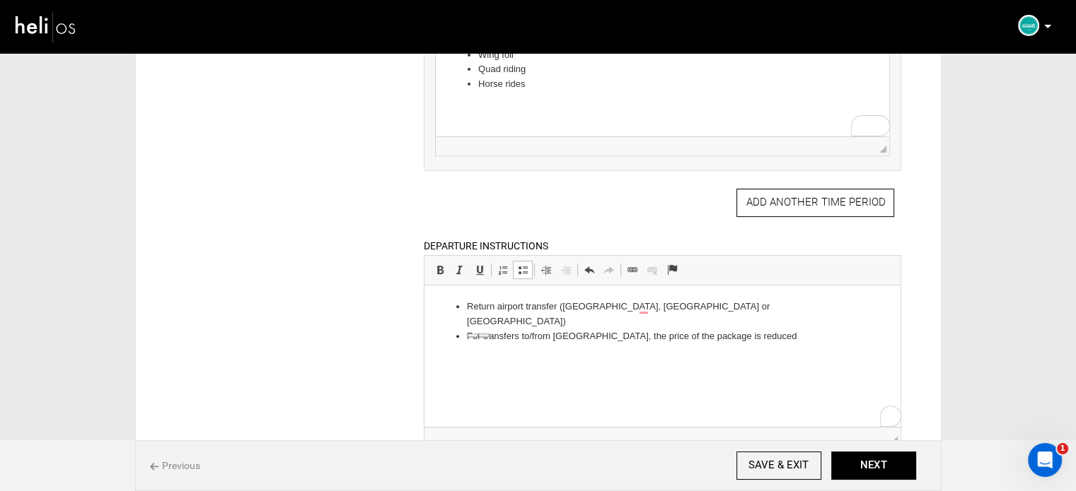
click at [793, 343] on html "Return airport transfer (Marrakech, Agadir or Essaouira) For transfers to/from …" at bounding box center [662, 322] width 476 height 72
click at [858, 470] on button "NEXT" at bounding box center [873, 466] width 85 height 28
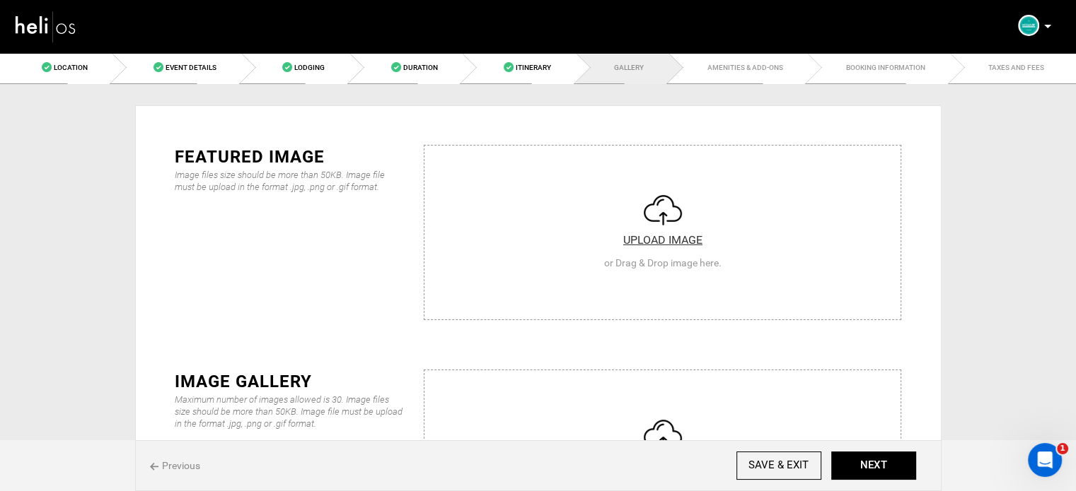
click at [495, 219] on input "file" at bounding box center [662, 231] width 476 height 170
type input "C:\fakepath\surf-lessons-essaouira-morocco-e1683722331645.jpg"
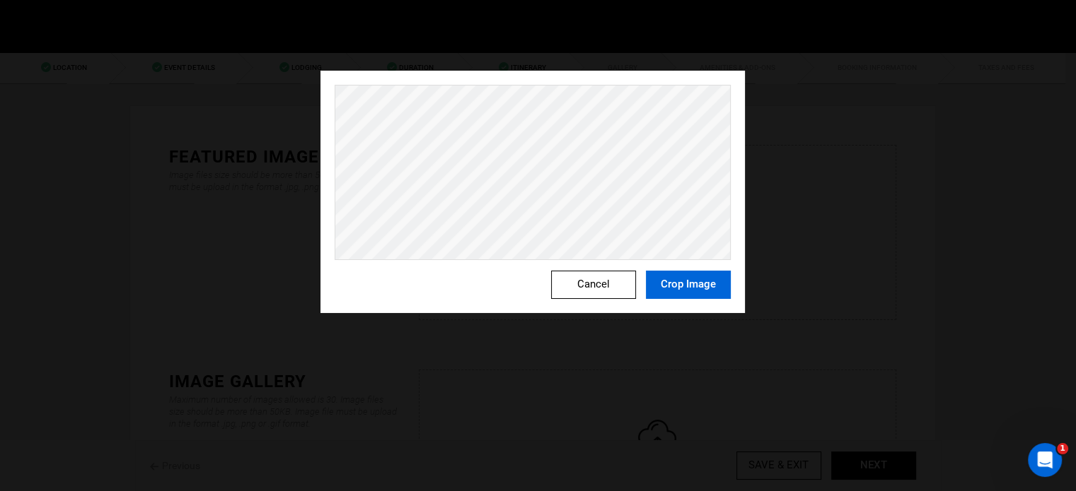
click at [685, 288] on button "Crop Image" at bounding box center [688, 285] width 85 height 28
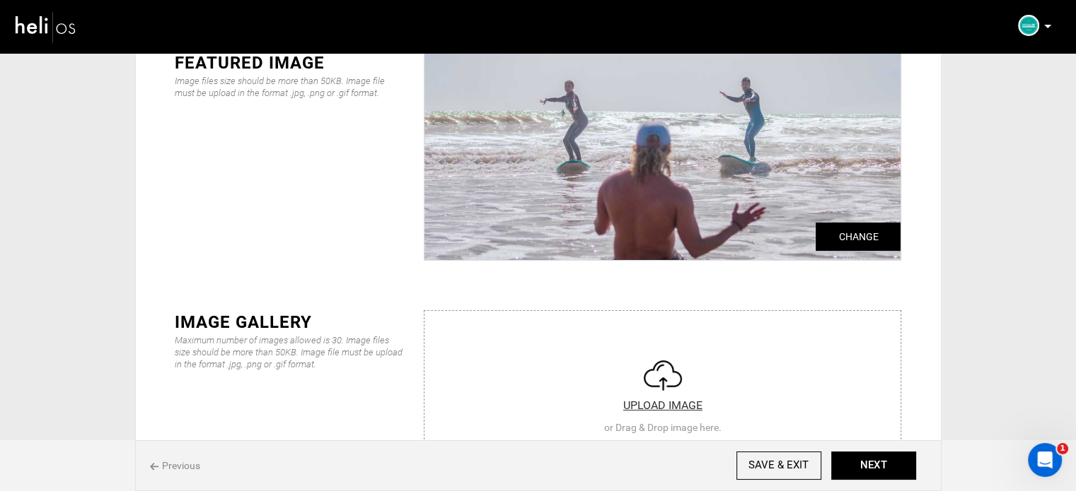
scroll to position [212, 0]
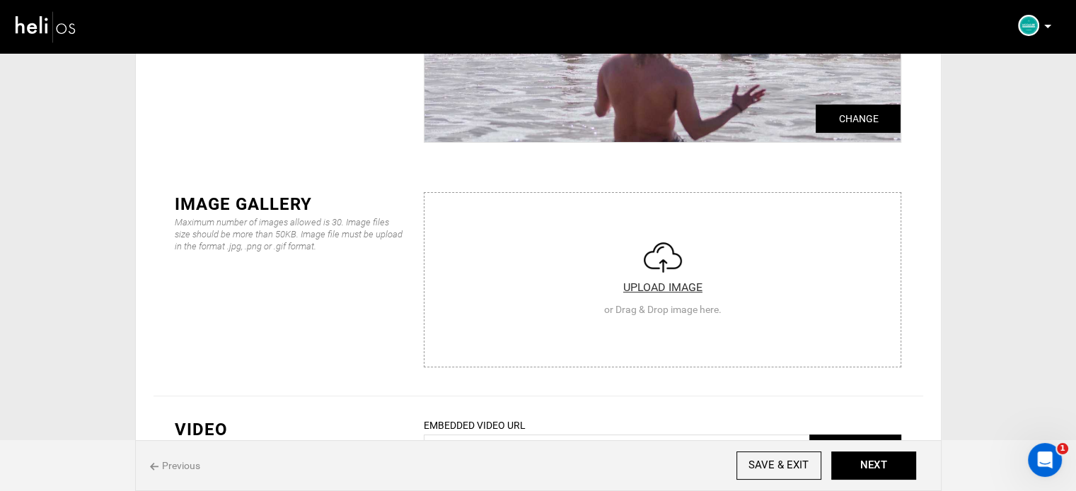
click at [599, 283] on input "file" at bounding box center [662, 278] width 476 height 170
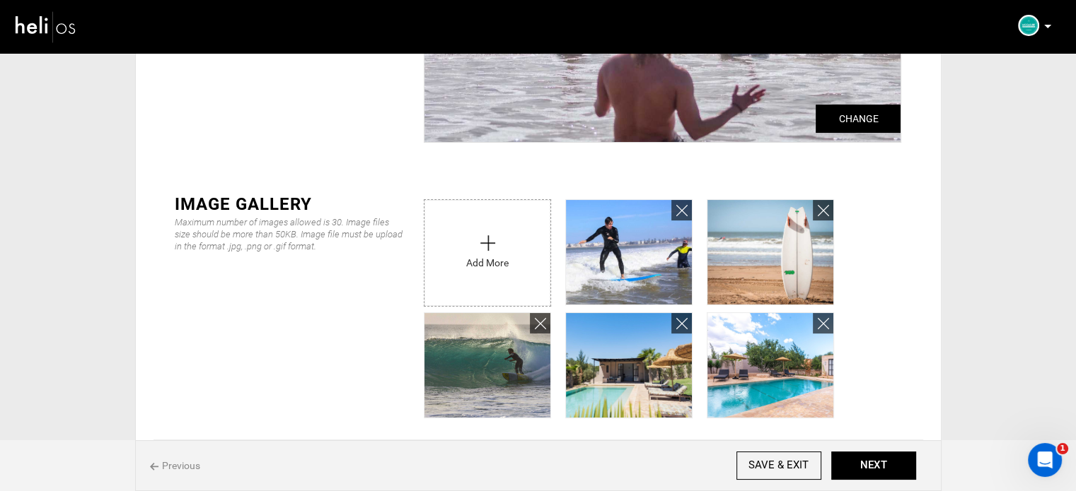
click at [469, 262] on input "file" at bounding box center [487, 249] width 126 height 99
type input "C:\fakepath\surf-yoga-essaouira-morocco-4-e1683722689364.jpg"
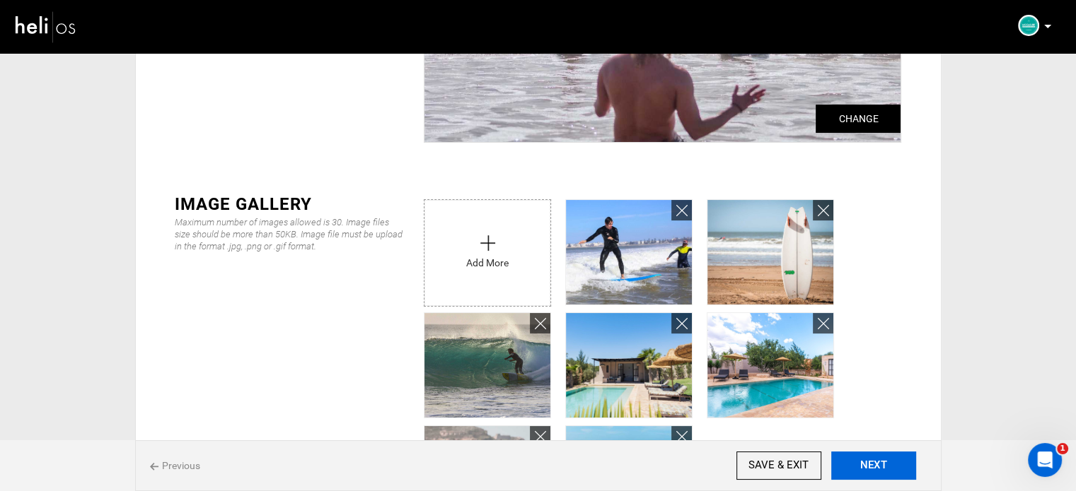
click at [856, 450] on div "Previous SAVE & EXIT NEXT" at bounding box center [538, 466] width 806 height 51
click at [857, 453] on button "NEXT" at bounding box center [873, 466] width 85 height 28
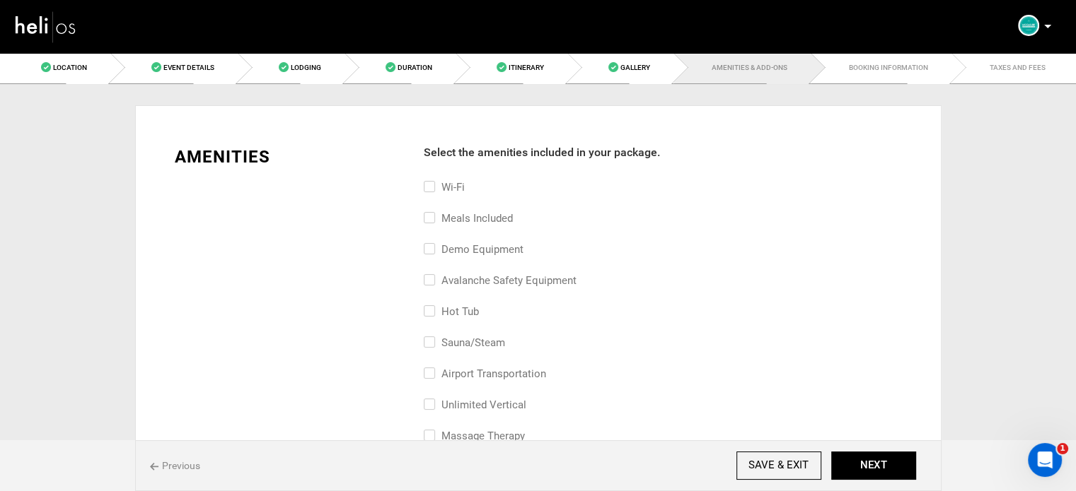
click at [464, 193] on label "Wi-Fi" at bounding box center [444, 187] width 41 height 17
click at [433, 193] on input "Wi-Fi" at bounding box center [428, 194] width 9 height 31
checkbox input "true"
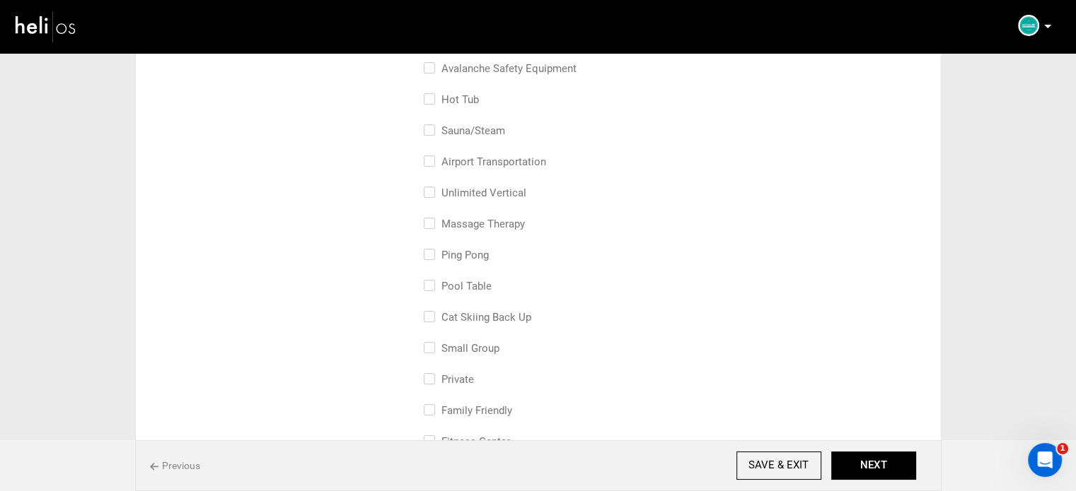
click at [464, 348] on label "small group" at bounding box center [462, 348] width 76 height 17
click at [433, 348] on input "small group" at bounding box center [428, 355] width 9 height 31
checkbox input "true"
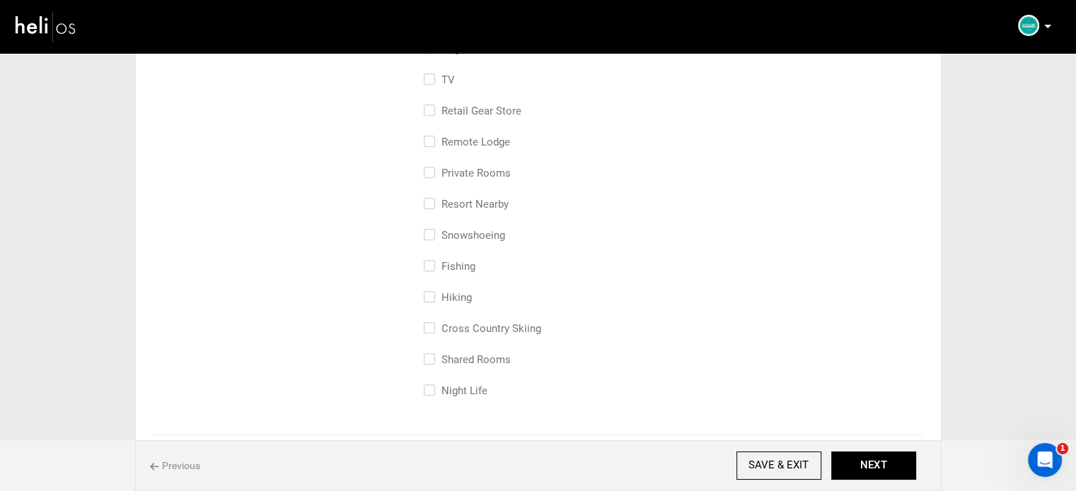
scroll to position [707, 0]
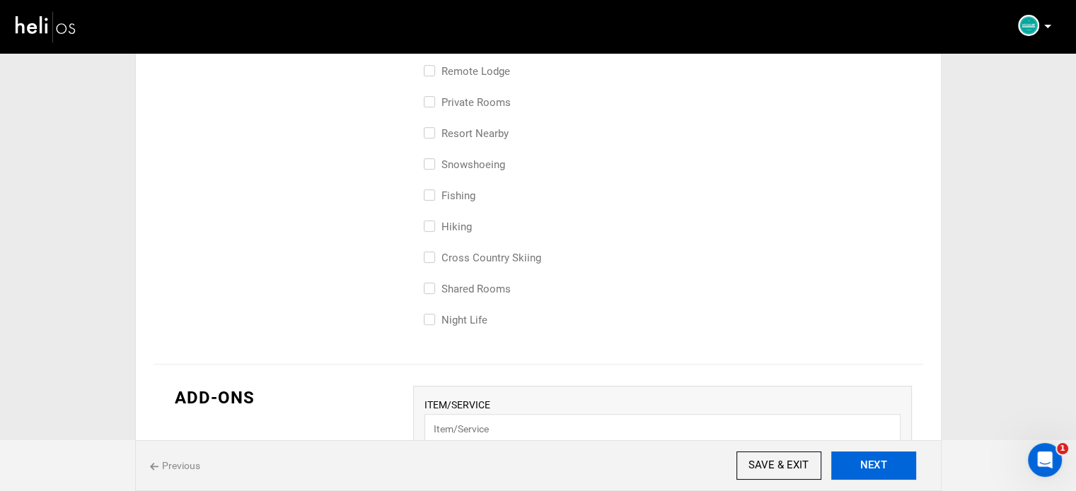
click at [868, 466] on button "NEXT" at bounding box center [873, 466] width 85 height 28
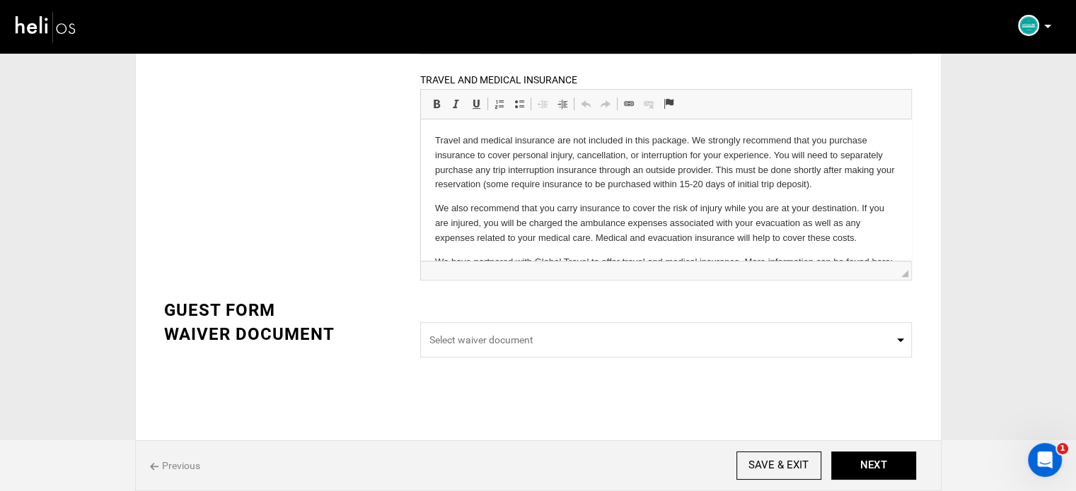
scroll to position [37, 0]
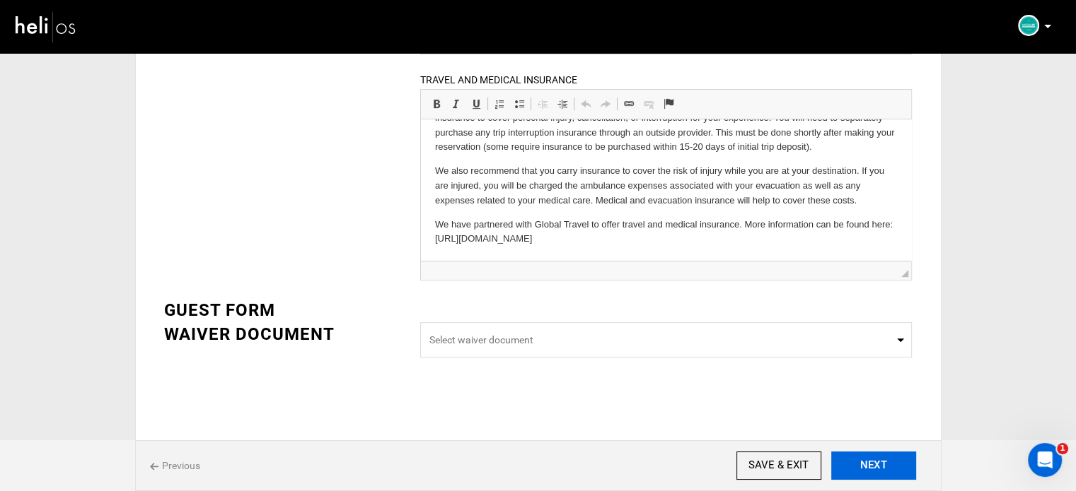
click at [866, 460] on button "NEXT" at bounding box center [873, 466] width 85 height 28
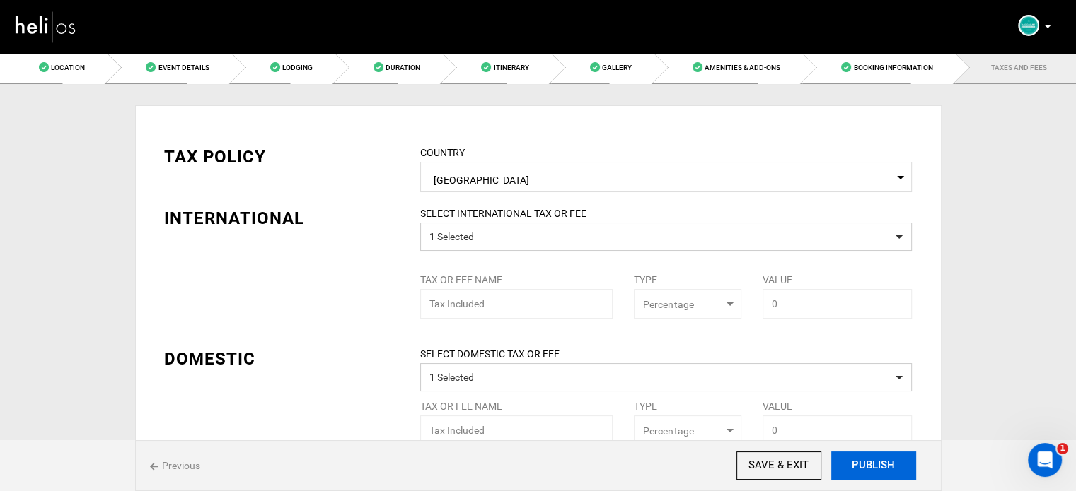
click at [866, 465] on button "PUBLISH" at bounding box center [873, 466] width 85 height 28
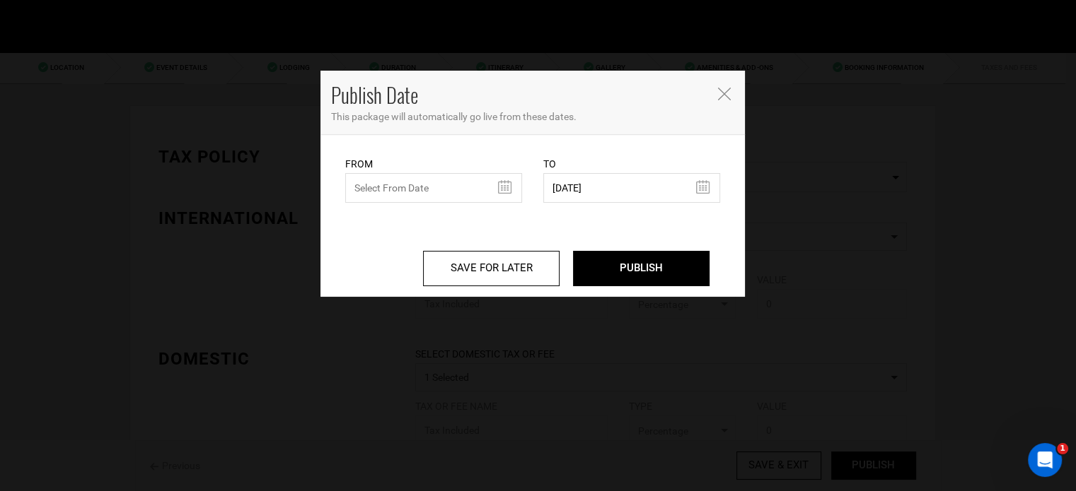
click at [410, 172] on div "From From Date needs to be future date. Please select From Date." at bounding box center [433, 179] width 177 height 47
click at [409, 187] on input "text" at bounding box center [433, 188] width 177 height 30
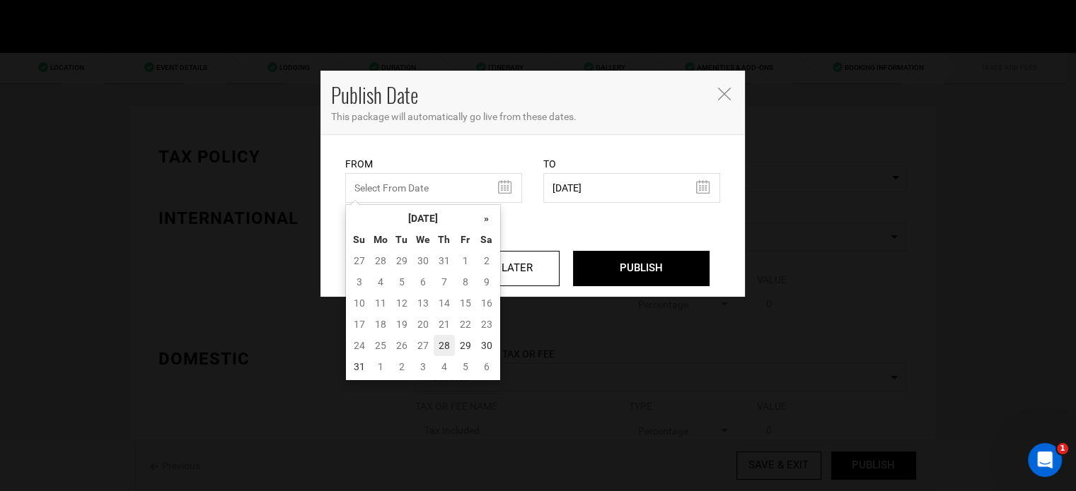
click at [438, 346] on td "28" at bounding box center [443, 345] width 21 height 21
type input "08/28/2025"
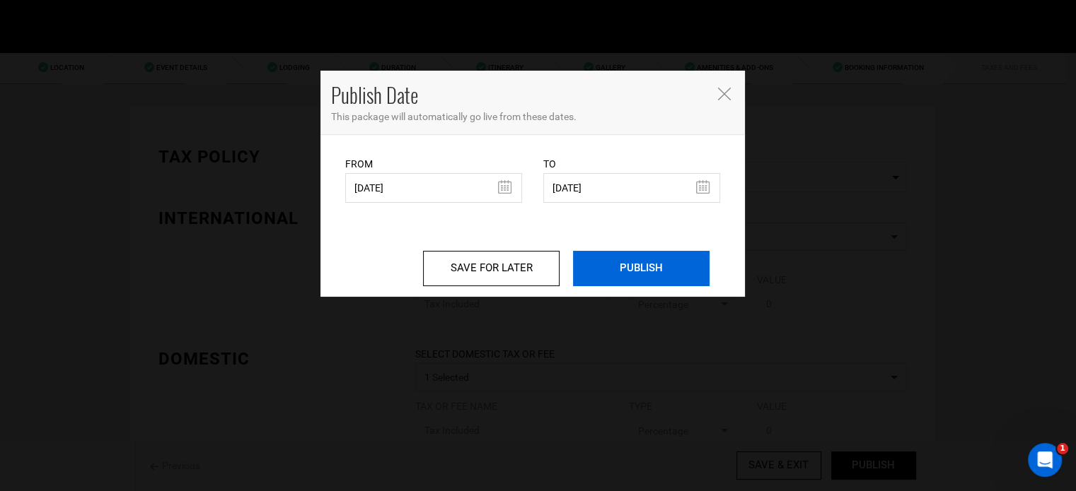
click at [625, 274] on input "PUBLISH" at bounding box center [641, 268] width 136 height 35
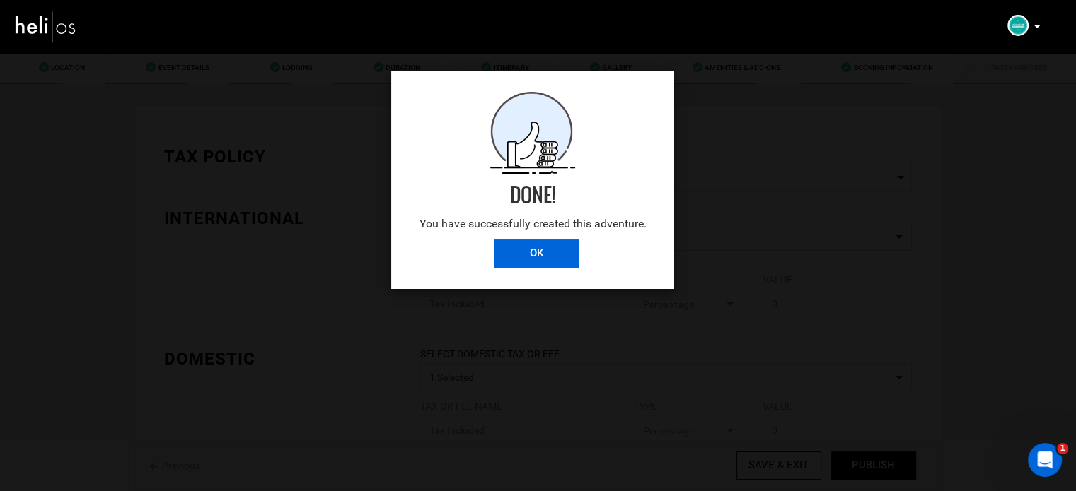
click at [548, 266] on input "OK" at bounding box center [536, 254] width 85 height 28
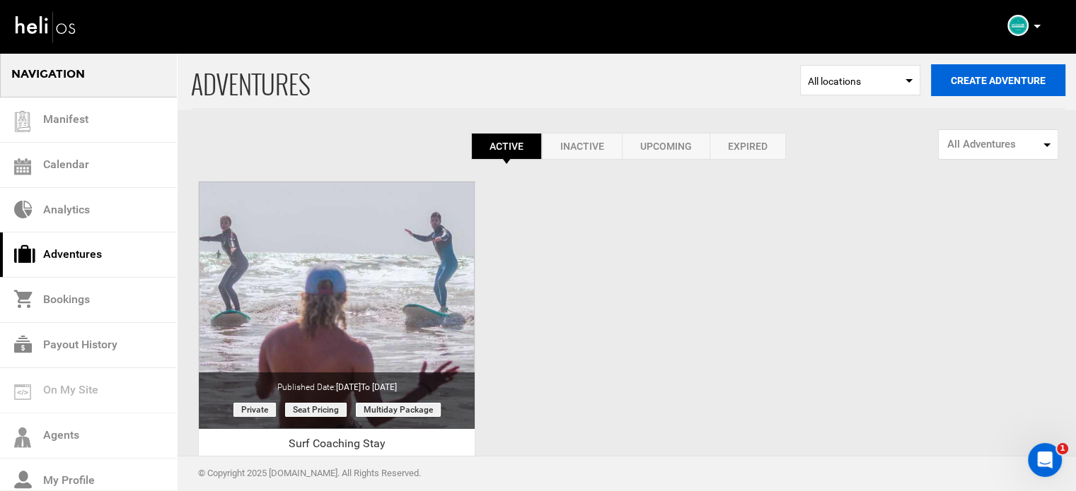
click at [963, 88] on button "Create Adventure" at bounding box center [998, 80] width 134 height 32
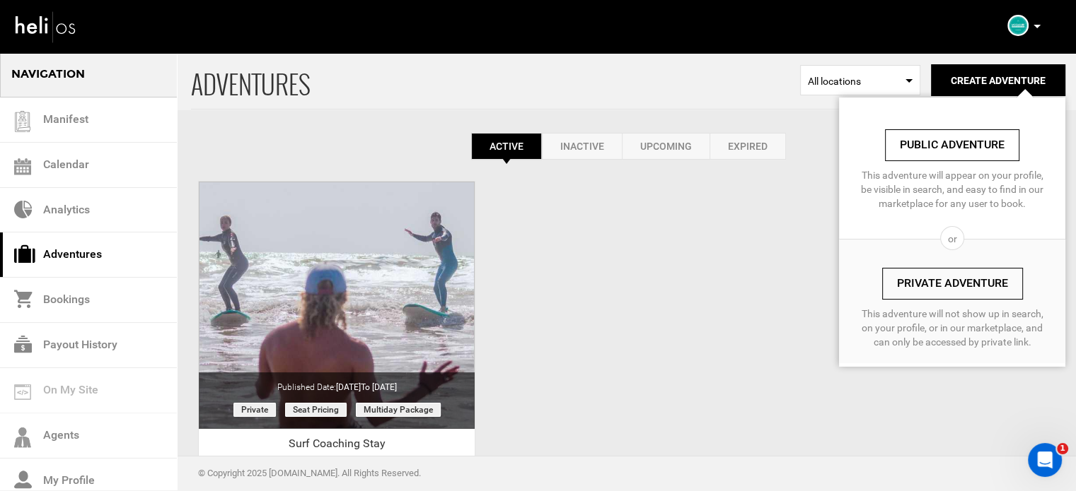
click at [900, 283] on link "Private Adventure" at bounding box center [952, 284] width 141 height 32
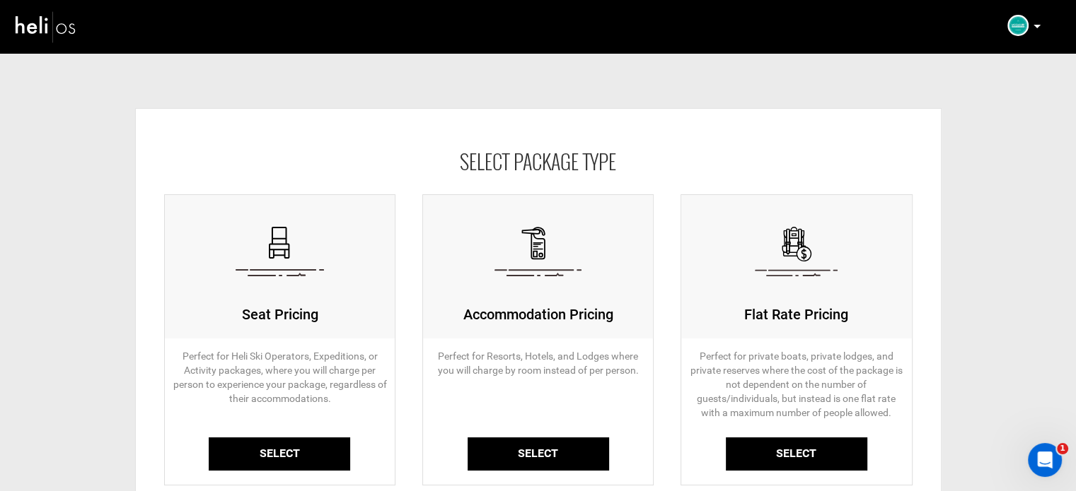
click at [297, 457] on link "Select" at bounding box center [279, 454] width 141 height 33
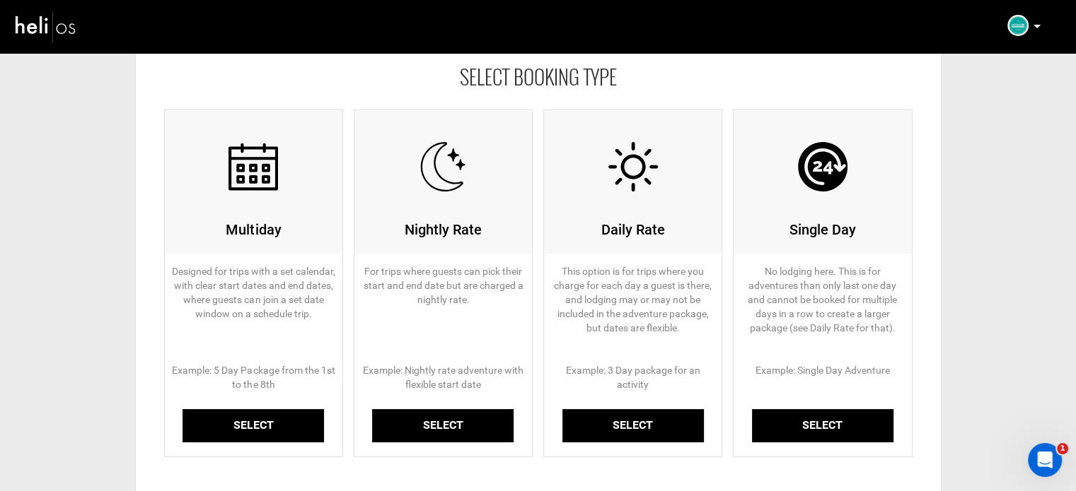
scroll to position [141, 0]
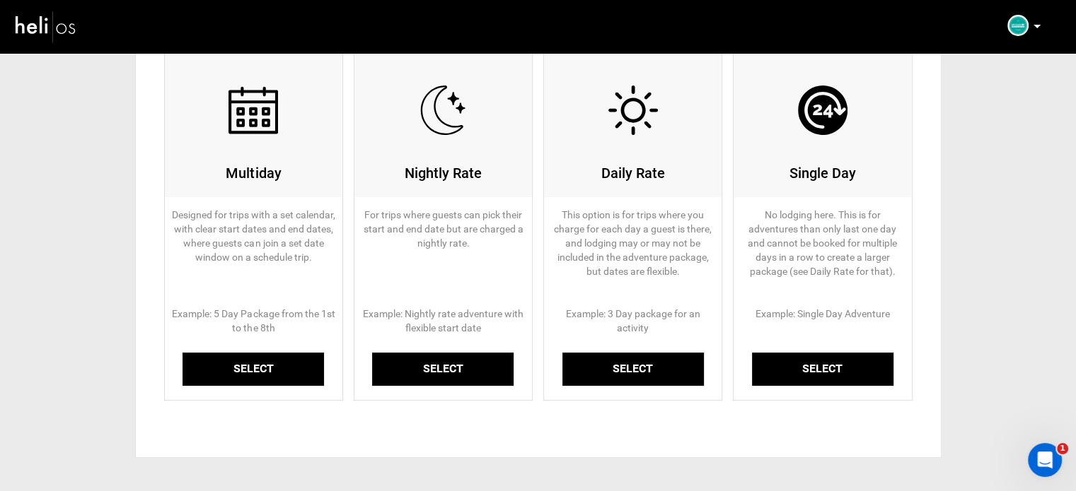
click at [284, 379] on link "Select" at bounding box center [252, 369] width 141 height 33
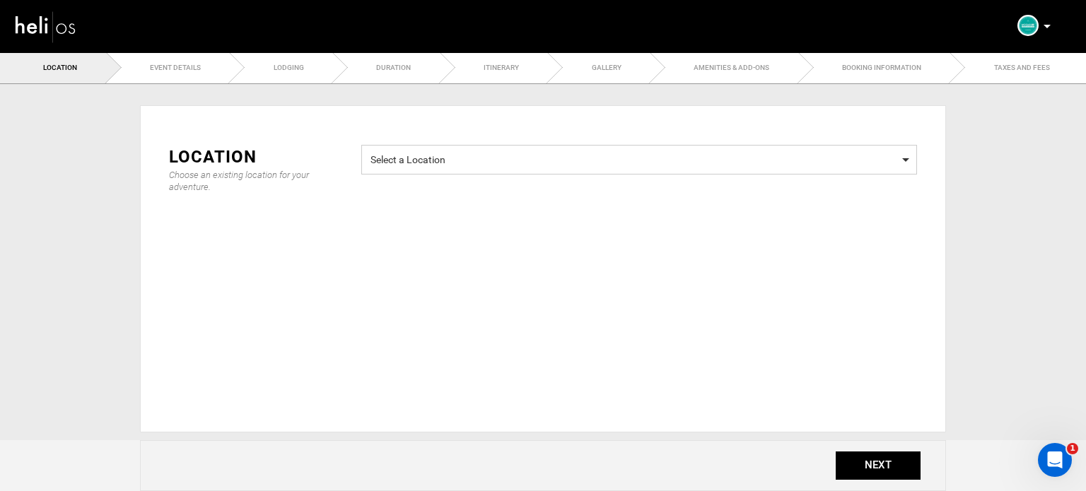
click at [453, 147] on span "Select a Location Select a Location" at bounding box center [639, 160] width 556 height 30
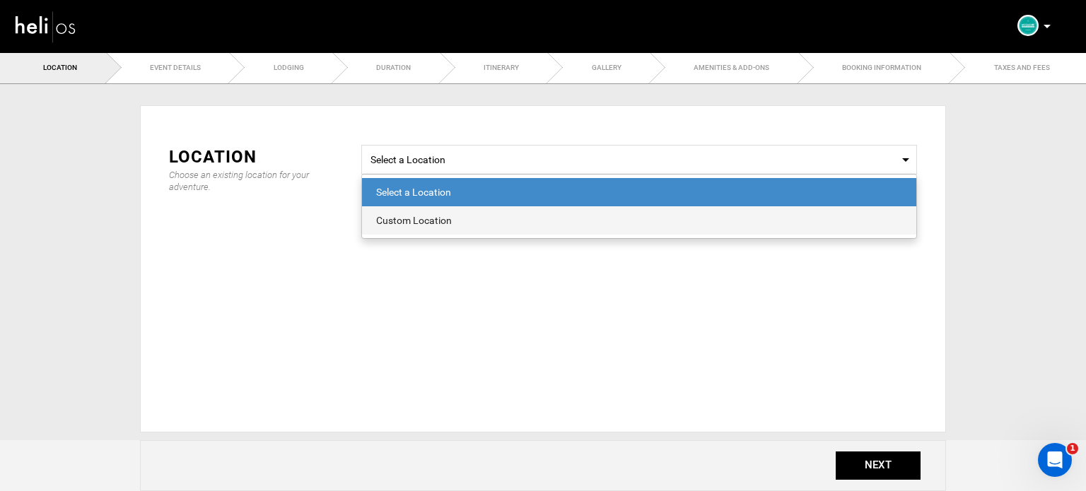
click at [450, 221] on div "Custom Location" at bounding box center [639, 221] width 526 height 14
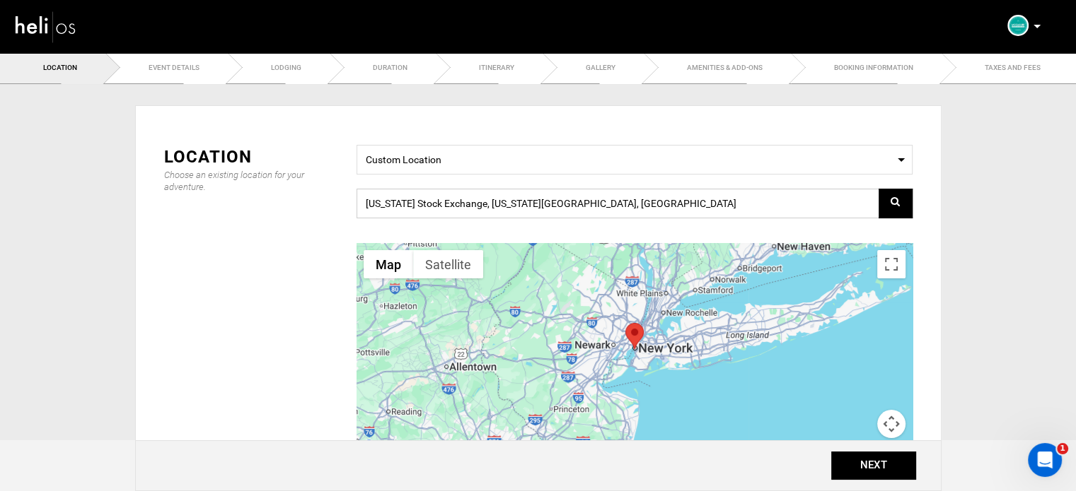
click at [484, 196] on input "New York Stock Exchange, New York, NY 10005, USA" at bounding box center [634, 204] width 556 height 30
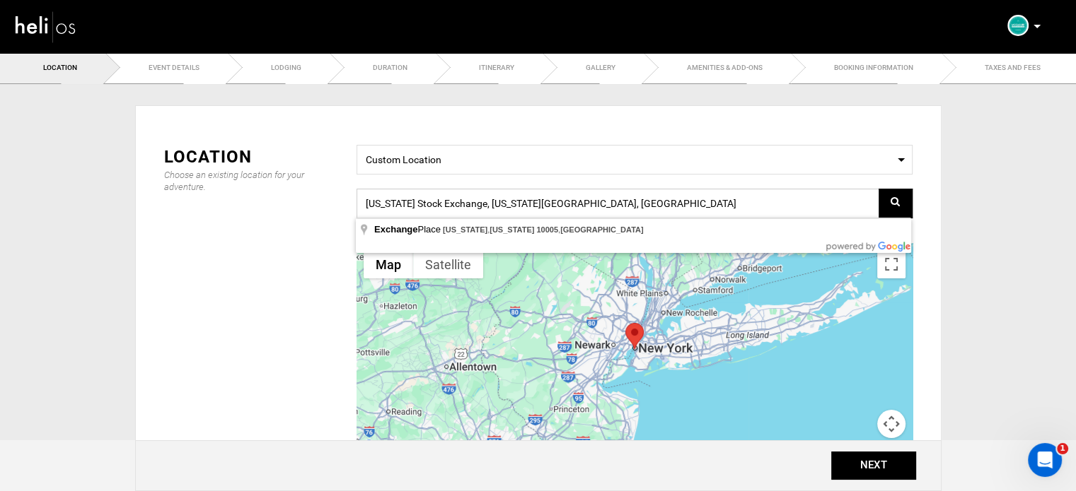
click at [484, 196] on input "New York Stock Exchange, New York, NY 10005, USA" at bounding box center [634, 204] width 556 height 30
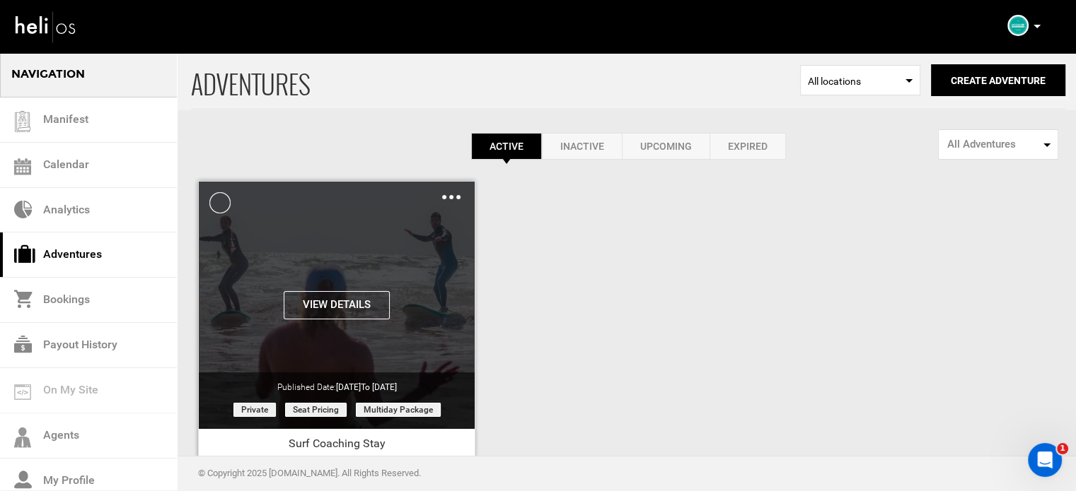
click at [450, 196] on img at bounding box center [451, 197] width 18 height 4
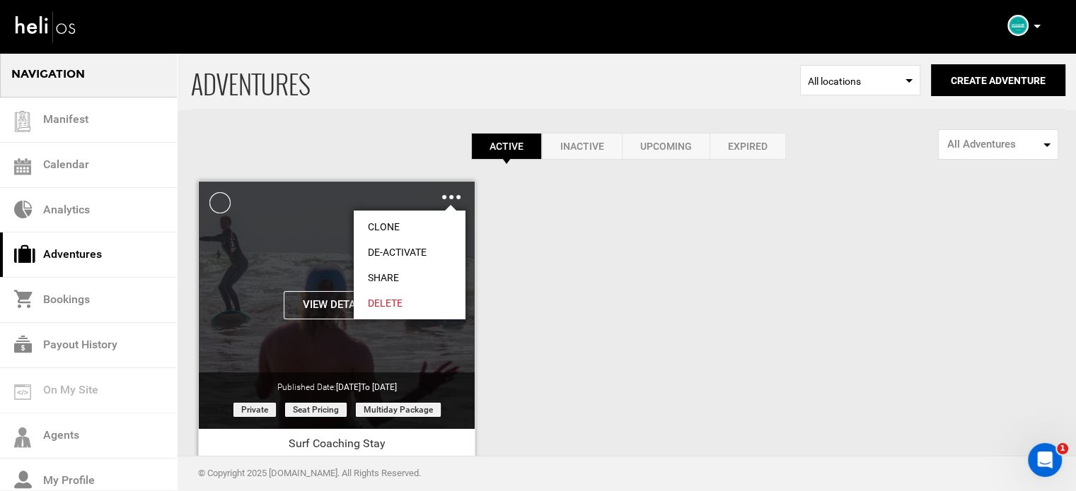
click at [397, 271] on link "Share" at bounding box center [410, 277] width 112 height 25
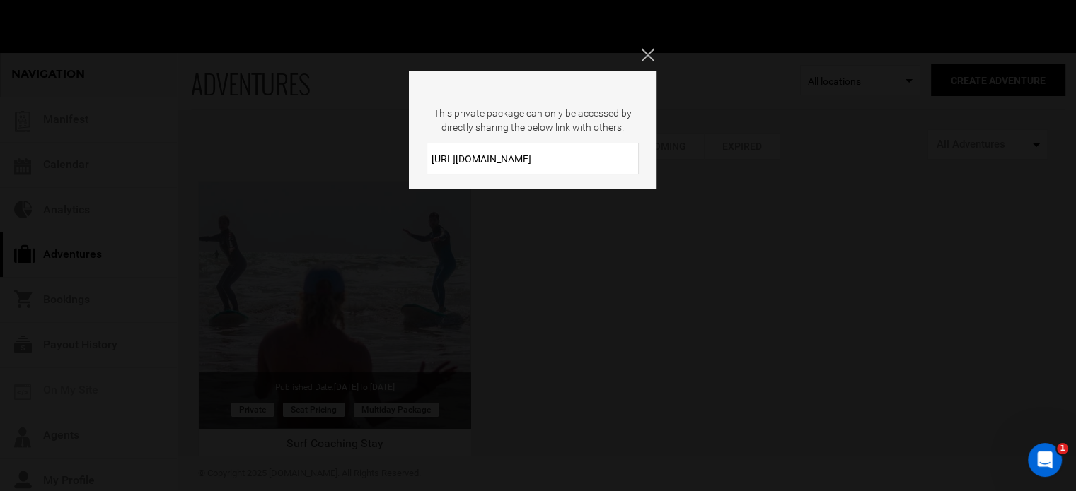
drag, startPoint x: 547, startPoint y: 166, endPoint x: 407, endPoint y: 165, distance: 140.7
click at [407, 165] on div "This private package can only be accessed by directly sharing the below link wi…" at bounding box center [538, 245] width 1076 height 491
click at [648, 55] on icon "Close" at bounding box center [647, 54] width 13 height 13
